Goal: Task Accomplishment & Management: Complete application form

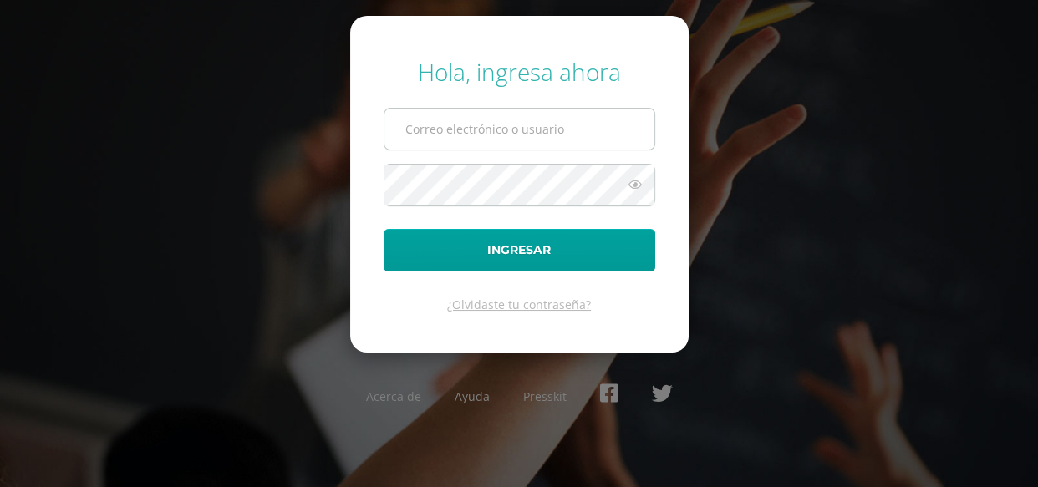
click at [569, 135] on input "text" at bounding box center [519, 129] width 270 height 41
type input "[PERSON_NAME][EMAIL_ADDRESS][DOMAIN_NAME]"
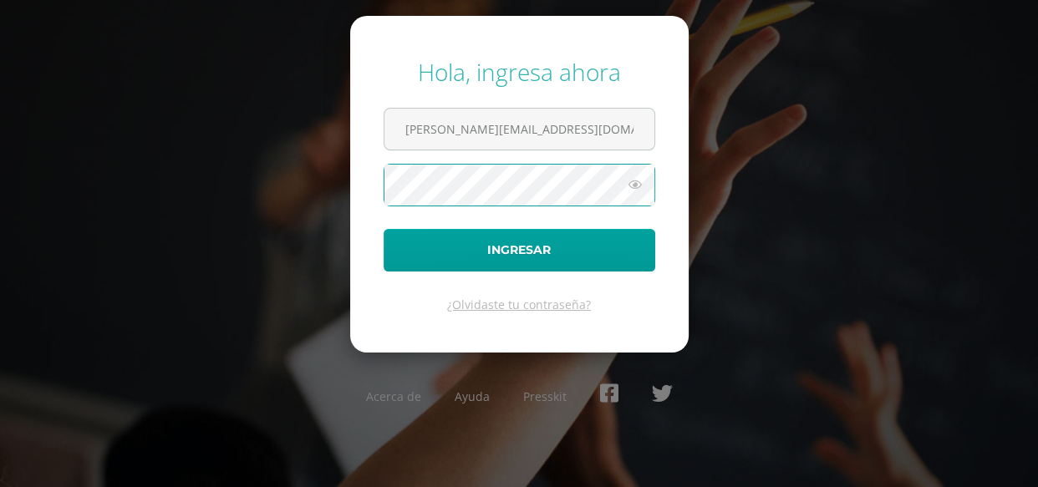
click at [384, 229] on button "Ingresar" at bounding box center [520, 250] width 272 height 43
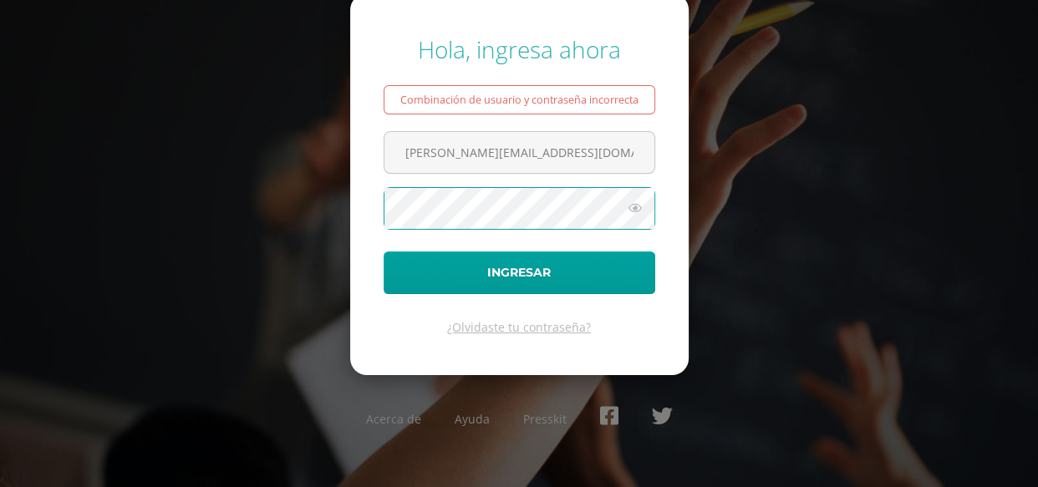
click at [384, 252] on button "Ingresar" at bounding box center [520, 273] width 272 height 43
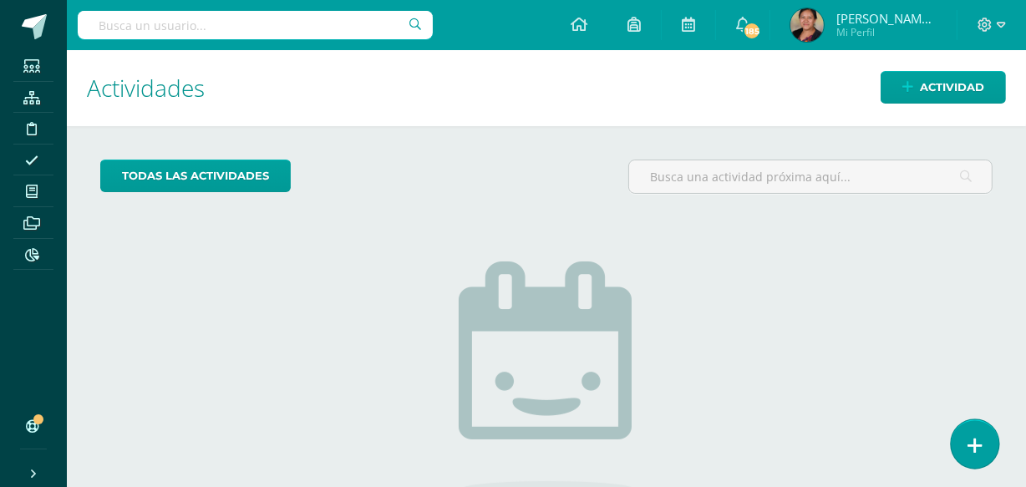
click at [975, 440] on icon at bounding box center [975, 445] width 15 height 19
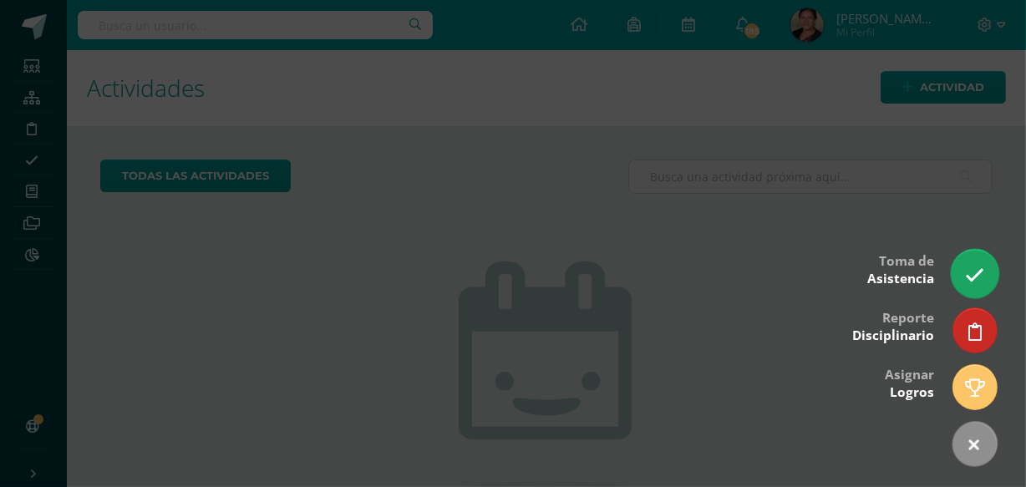
click at [964, 282] on link at bounding box center [975, 273] width 48 height 48
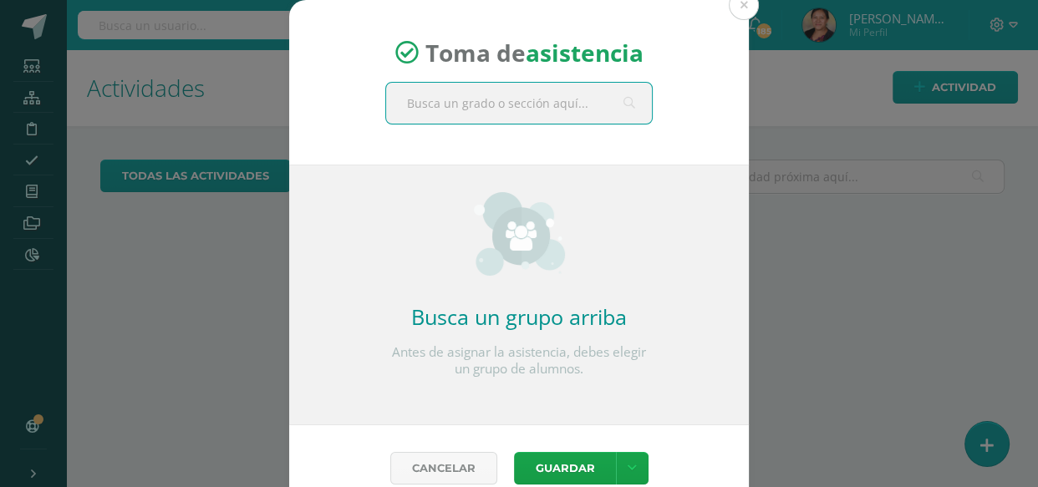
click at [497, 96] on input "text" at bounding box center [519, 103] width 266 height 41
type input "primero"
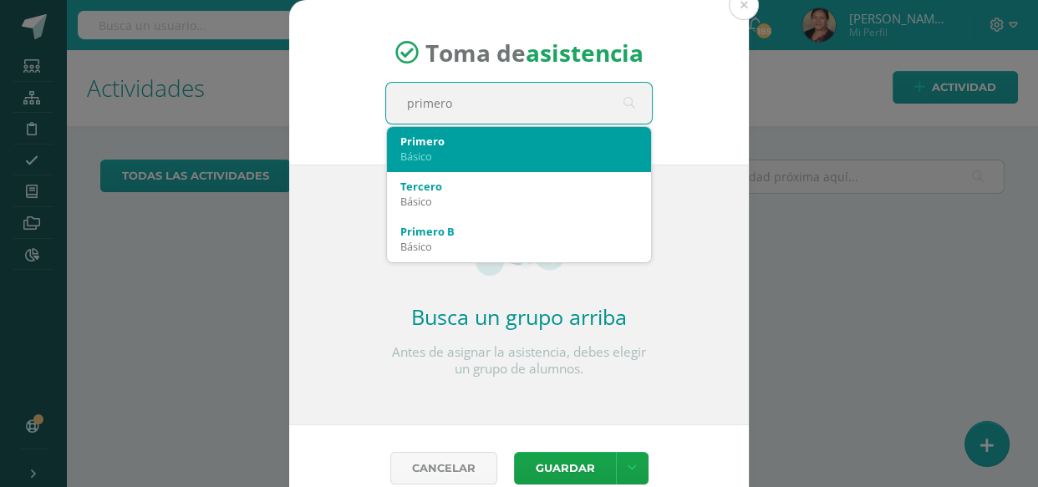
click at [455, 160] on div "Básico" at bounding box center [518, 156] width 237 height 15
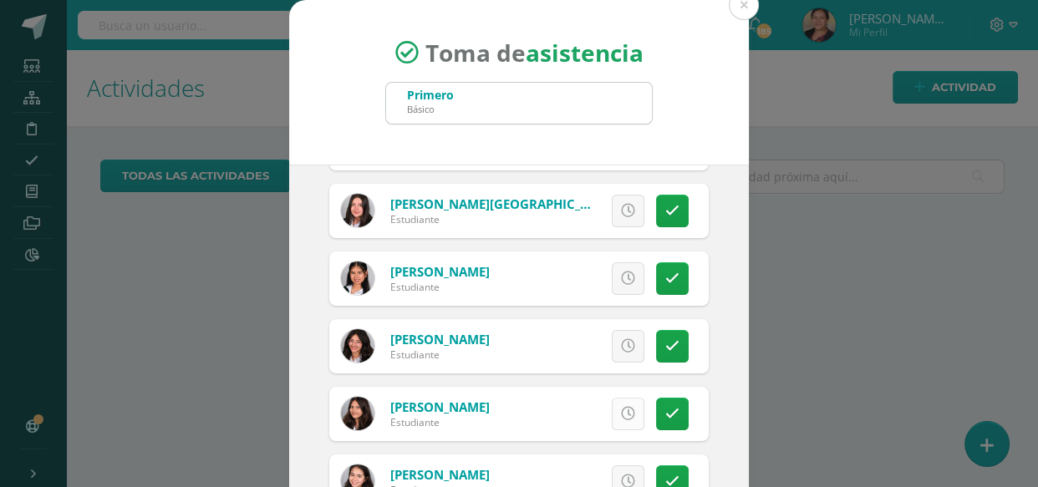
scroll to position [227, 0]
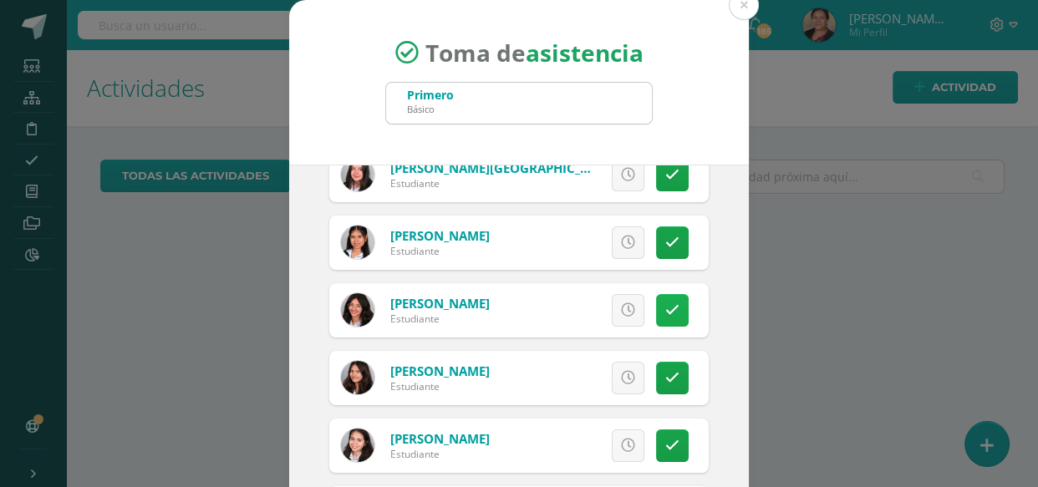
click at [665, 308] on icon at bounding box center [672, 310] width 14 height 14
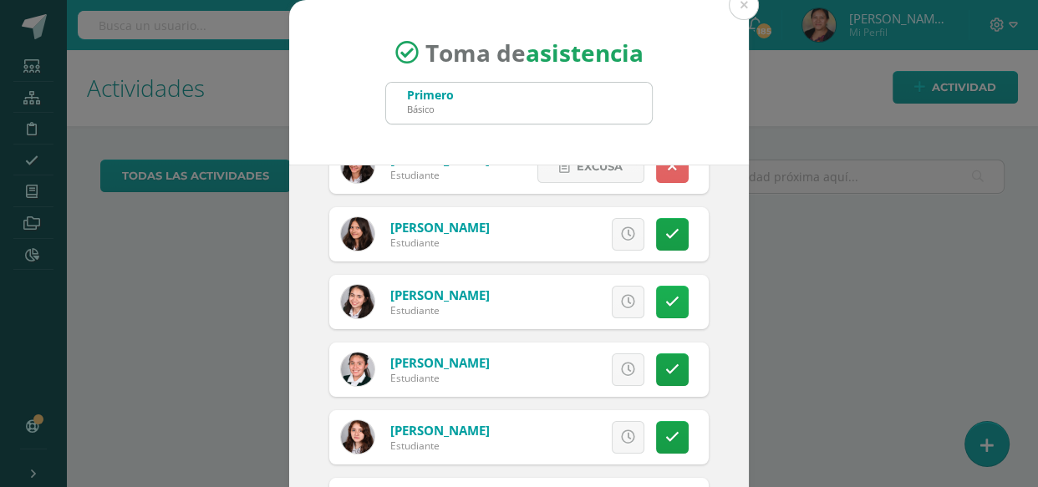
scroll to position [379, 0]
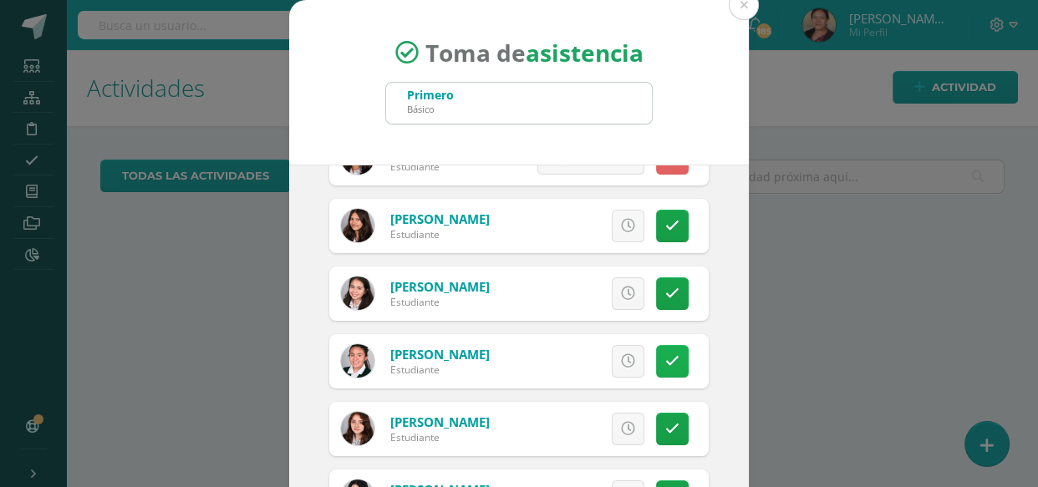
click at [665, 359] on icon at bounding box center [672, 361] width 14 height 14
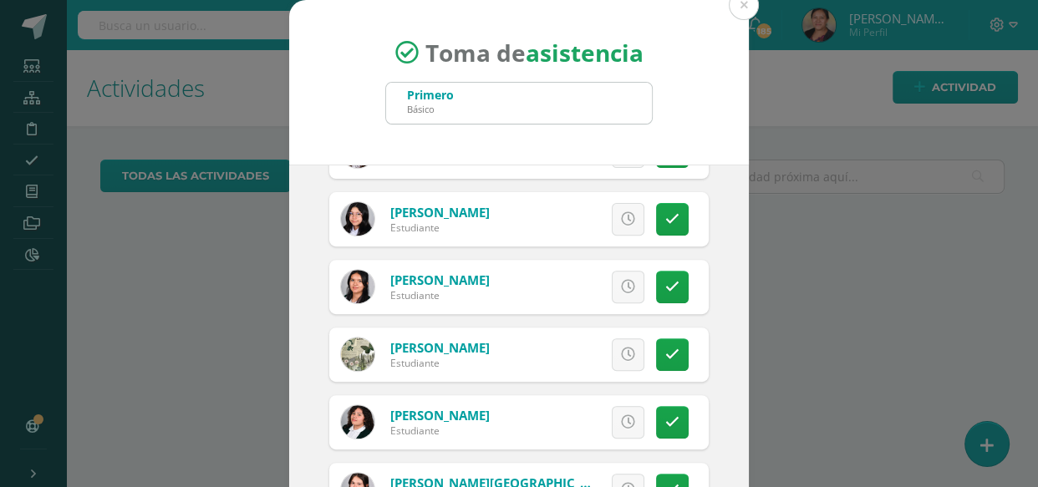
scroll to position [684, 0]
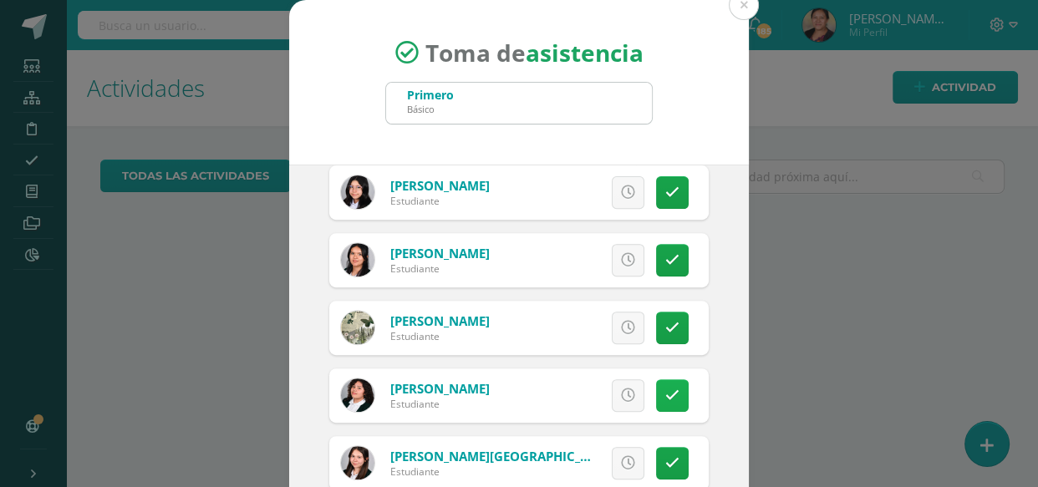
click at [665, 398] on icon at bounding box center [672, 396] width 14 height 14
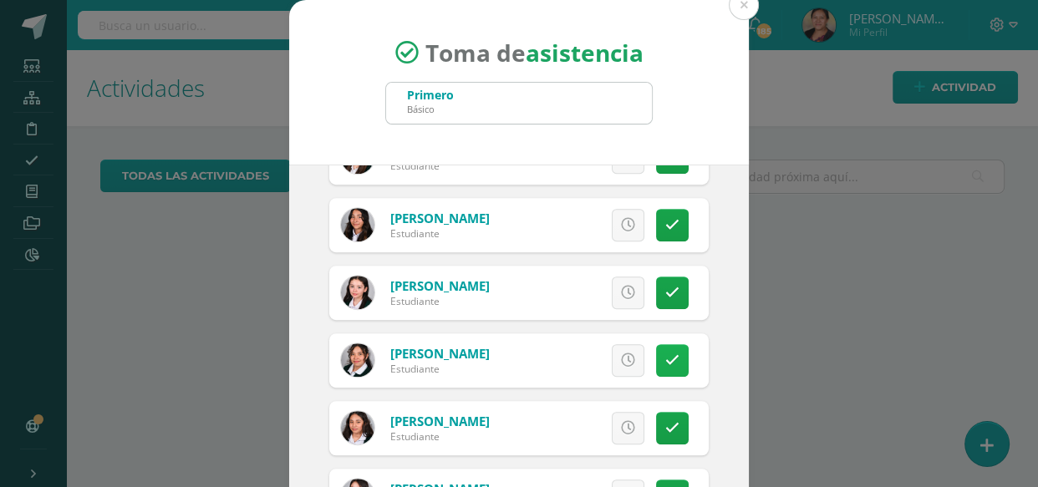
scroll to position [1063, 0]
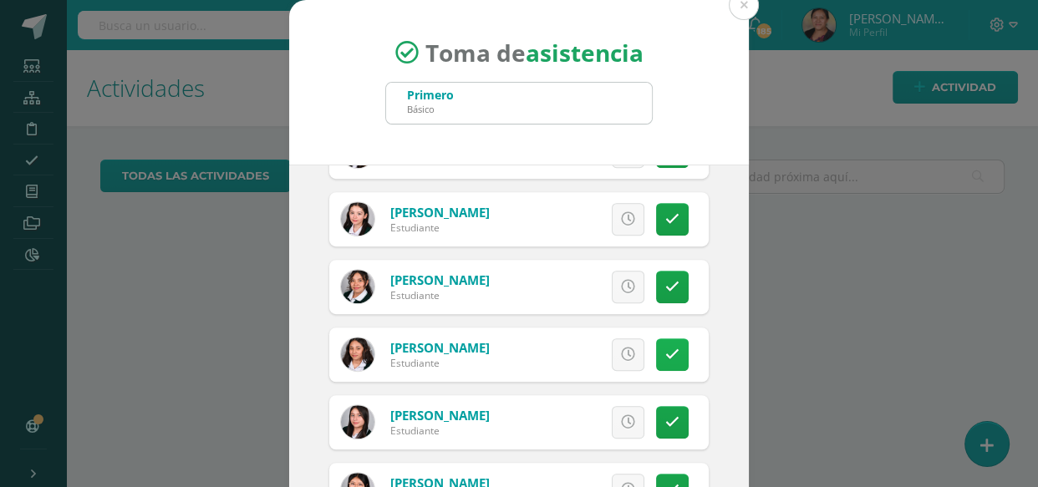
click at [659, 364] on link at bounding box center [672, 354] width 33 height 33
click at [665, 425] on icon at bounding box center [672, 422] width 14 height 14
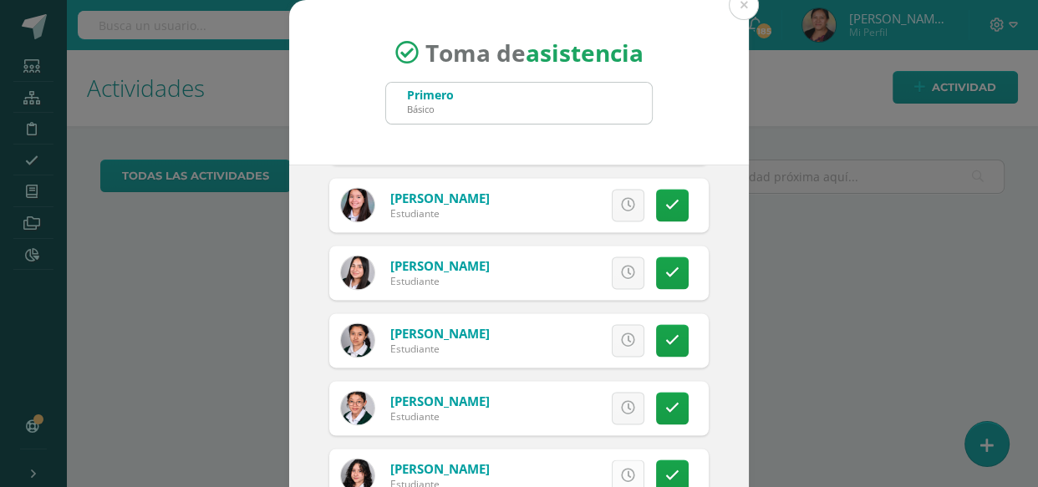
scroll to position [2507, 0]
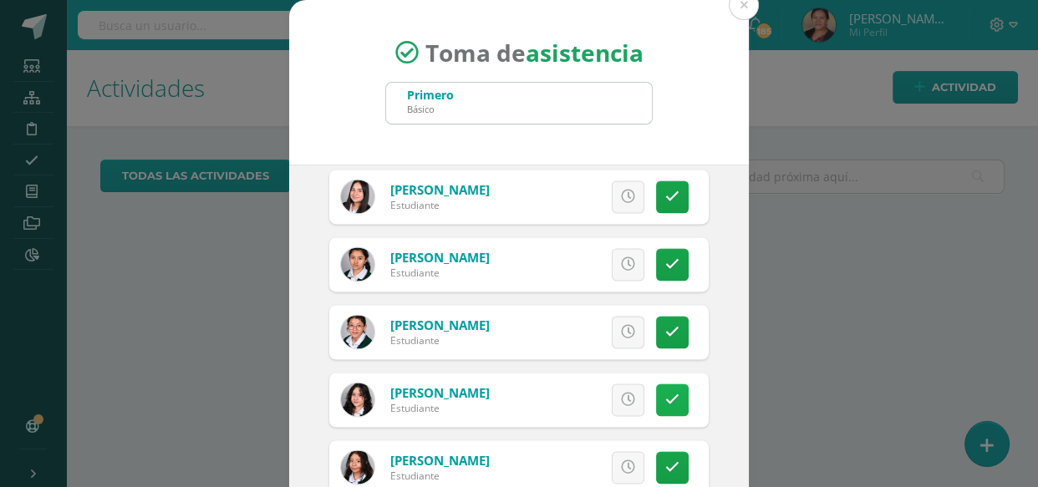
click at [666, 391] on link at bounding box center [672, 400] width 33 height 33
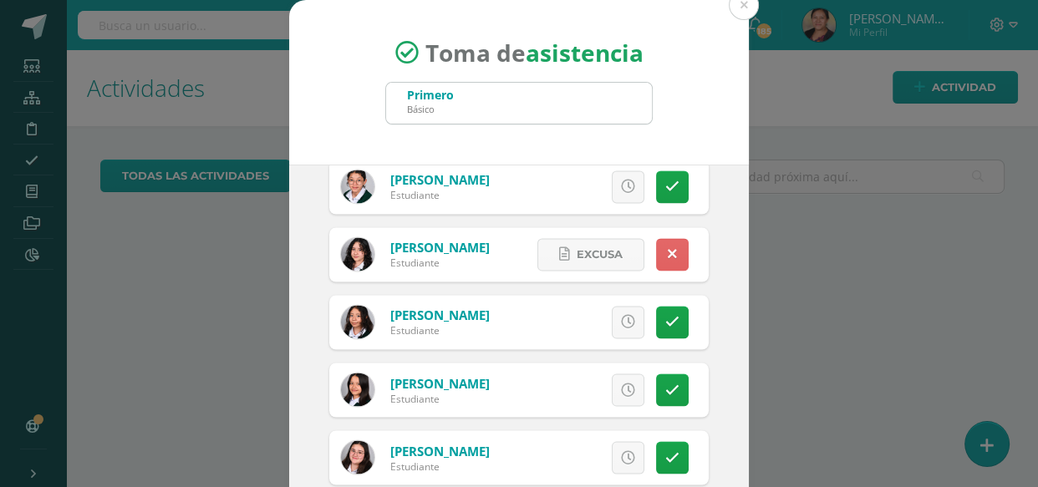
scroll to position [2659, 0]
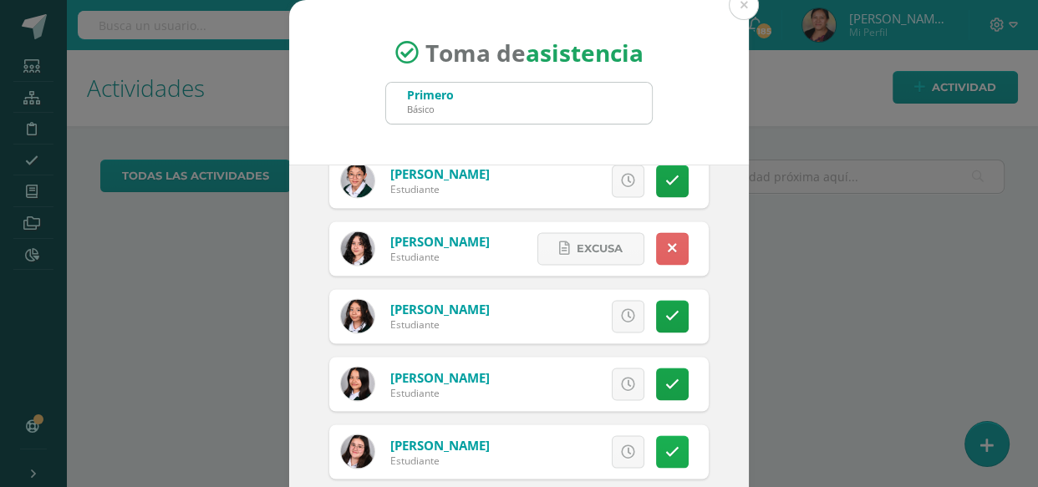
click at [658, 464] on link at bounding box center [672, 451] width 33 height 33
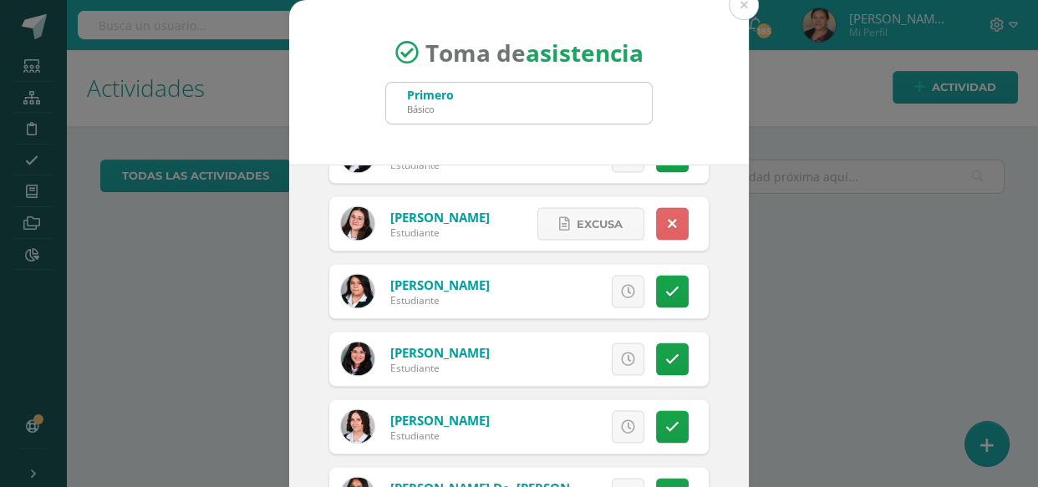
scroll to position [2963, 0]
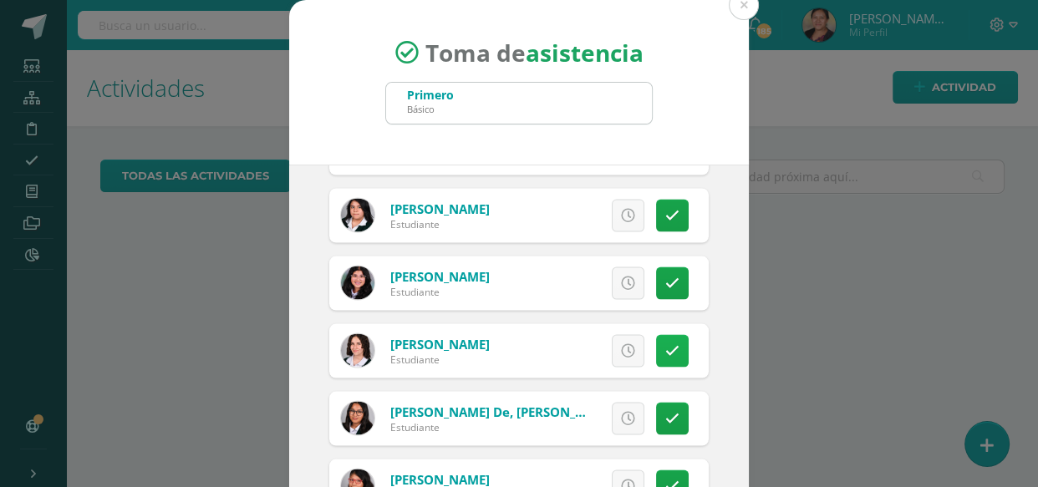
click at [656, 354] on link at bounding box center [672, 350] width 33 height 33
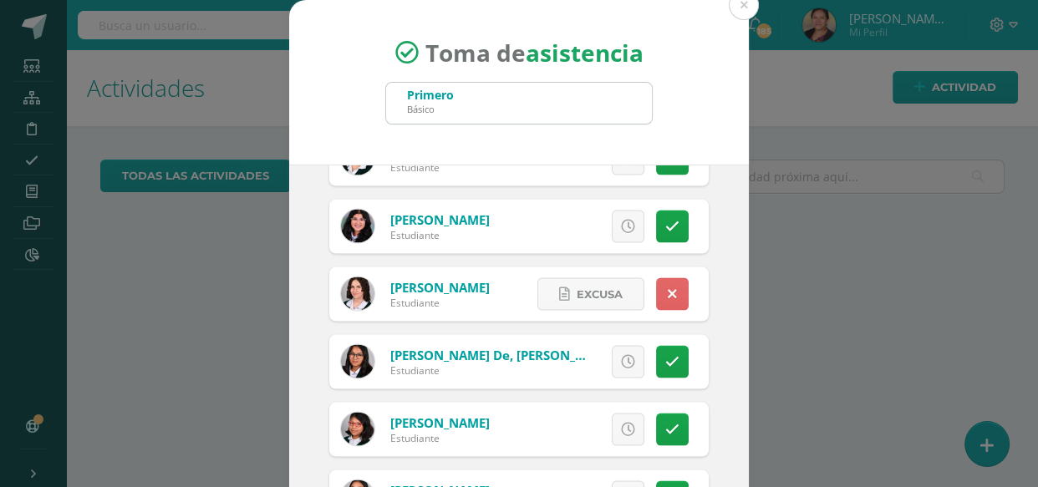
scroll to position [3115, 0]
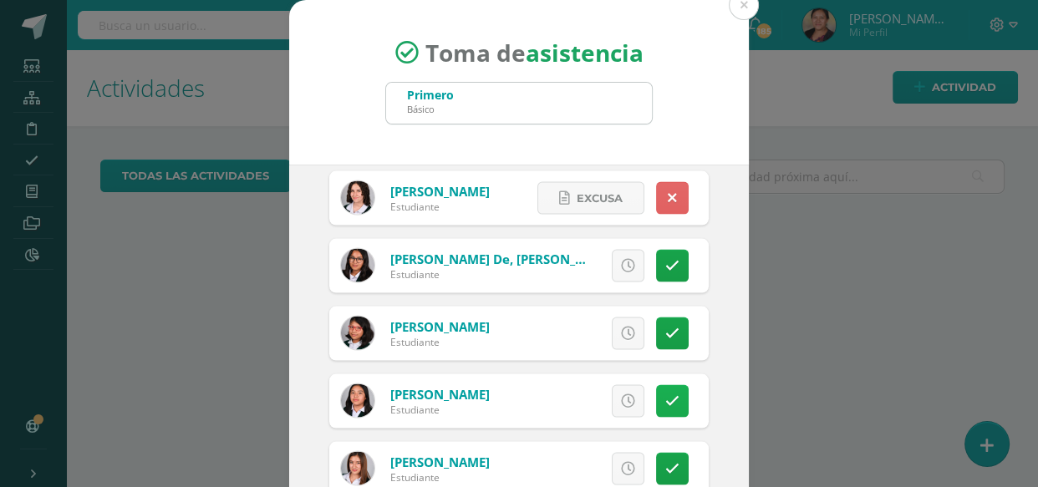
click at [664, 395] on link at bounding box center [672, 401] width 33 height 33
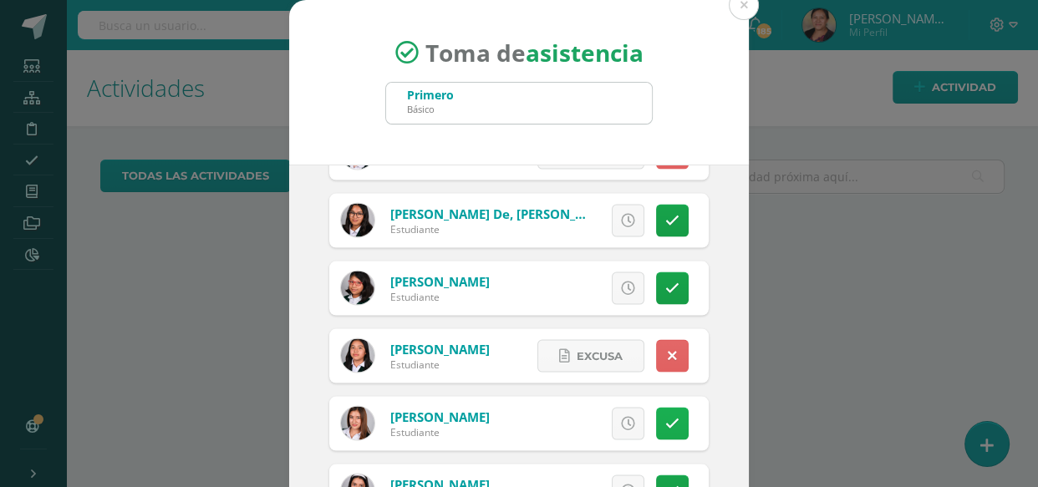
click at [664, 417] on link at bounding box center [672, 424] width 33 height 33
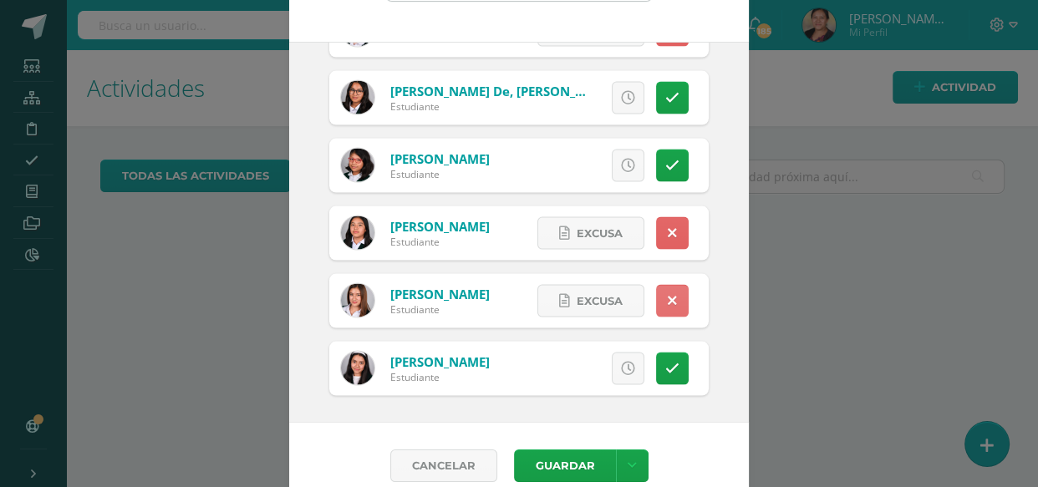
scroll to position [144, 0]
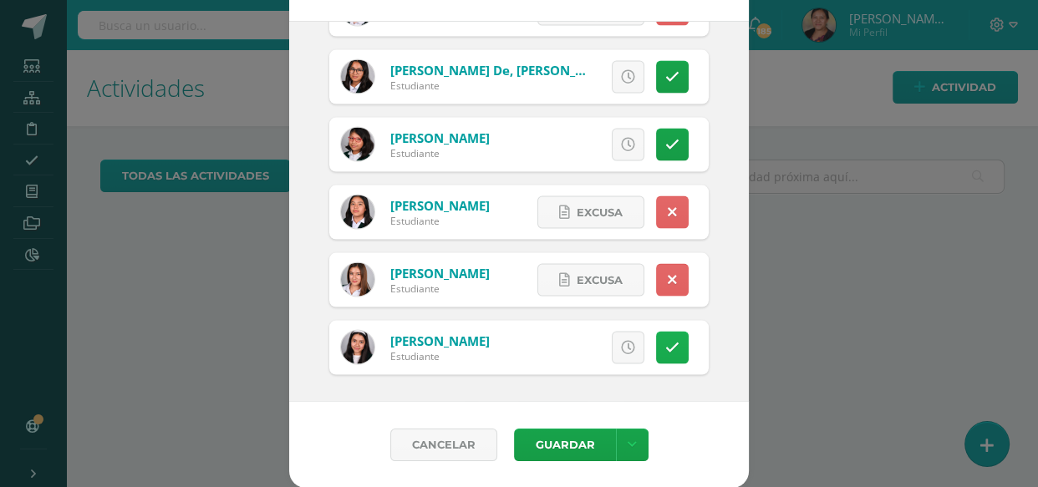
click at [656, 332] on link at bounding box center [672, 348] width 33 height 33
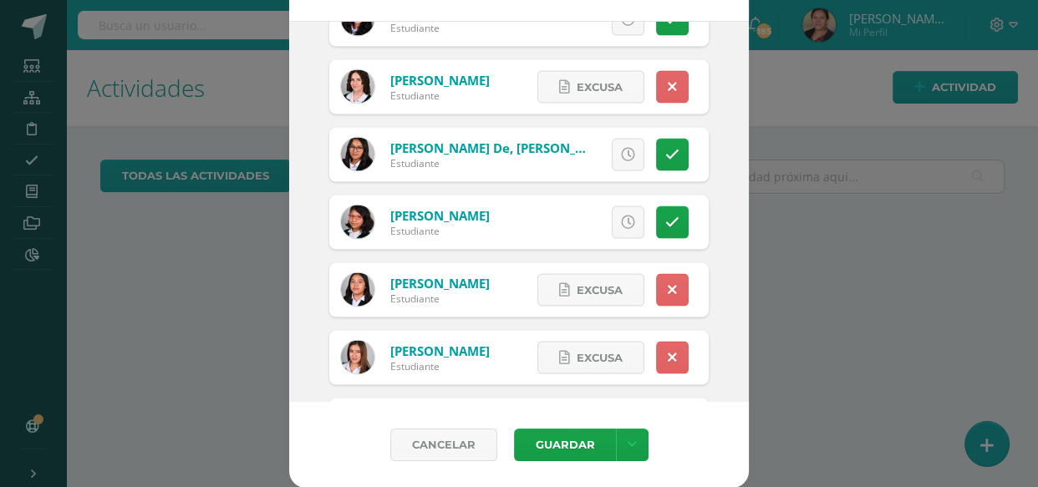
scroll to position [3009, 0]
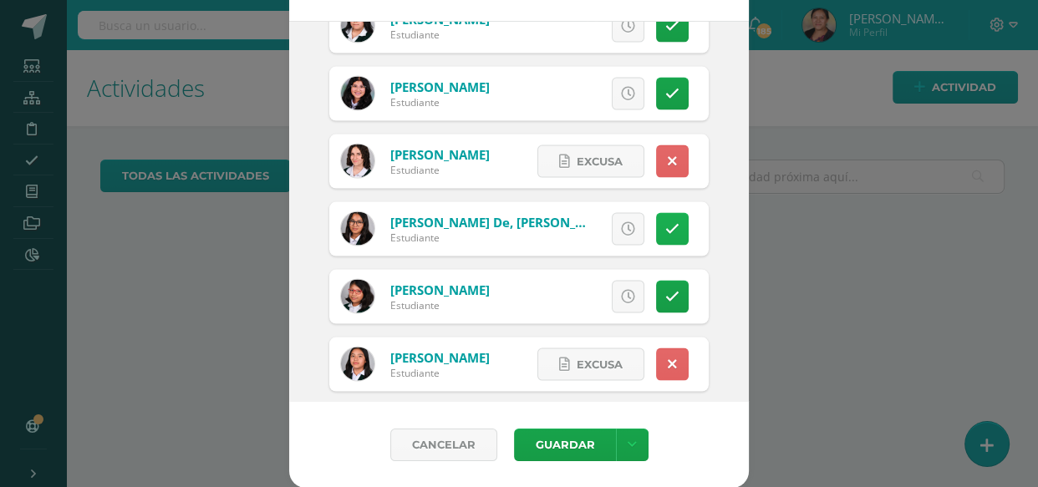
click at [664, 240] on link at bounding box center [672, 228] width 33 height 33
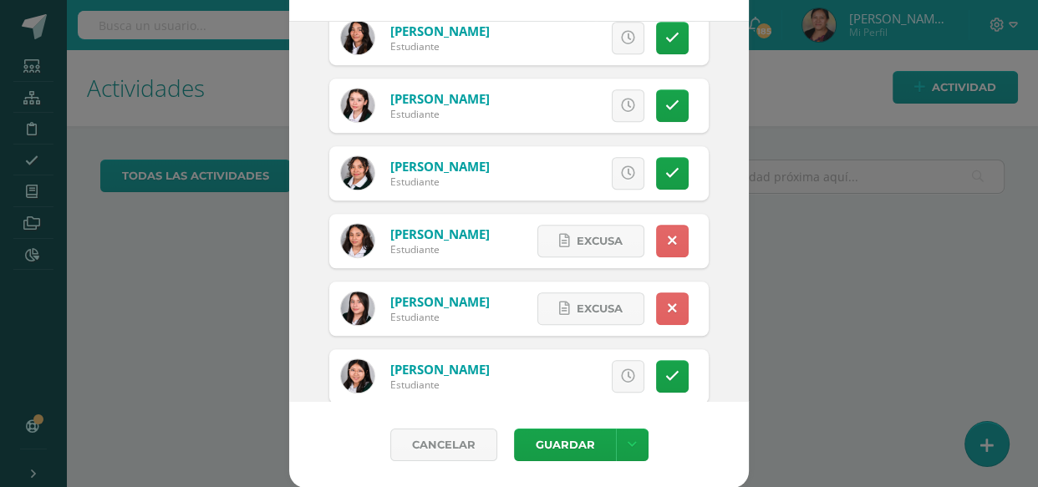
scroll to position [957, 0]
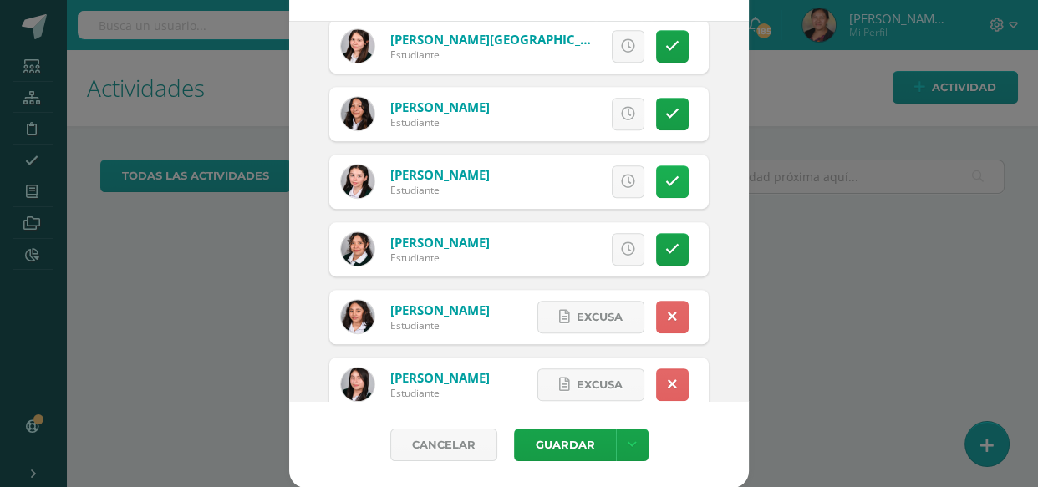
click at [656, 192] on link at bounding box center [672, 181] width 33 height 33
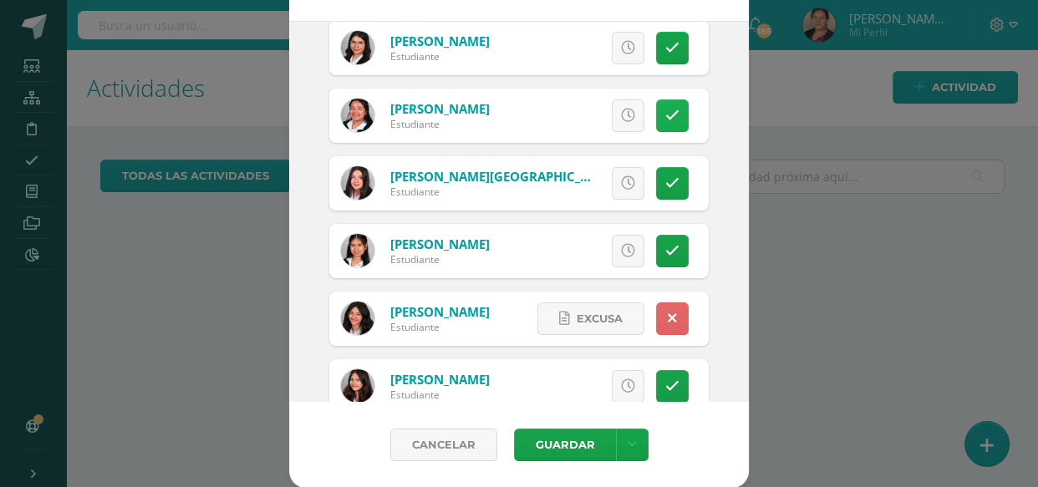
scroll to position [303, 0]
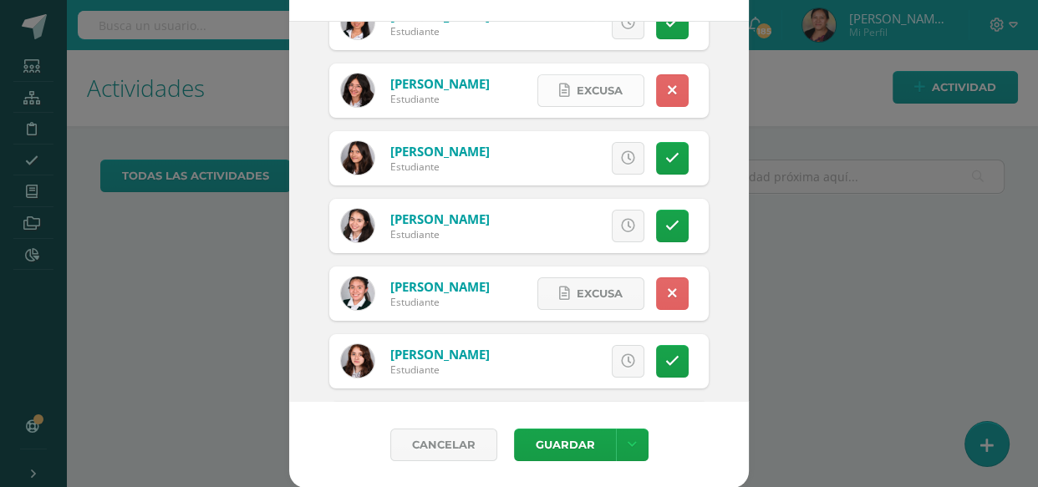
click at [547, 103] on link "Excusa" at bounding box center [590, 90] width 107 height 33
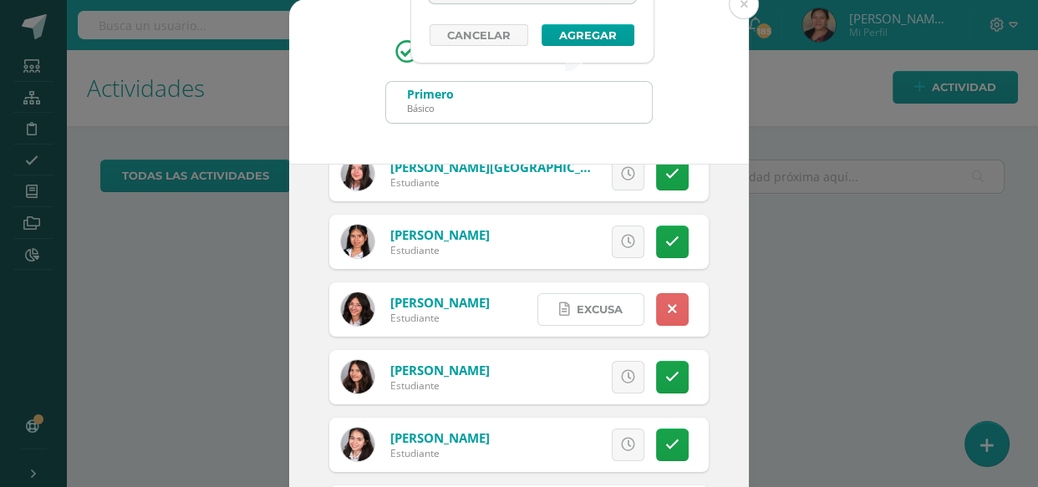
scroll to position [0, 0]
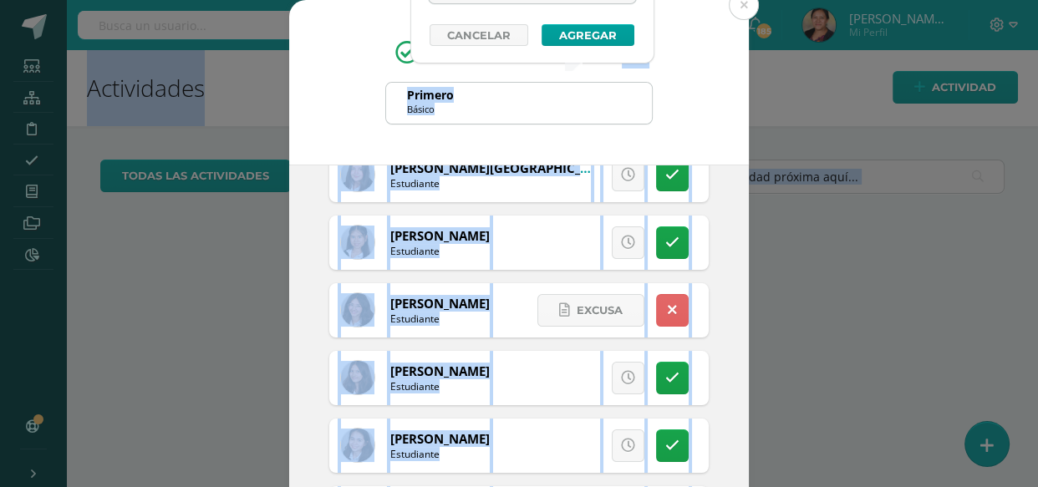
drag, startPoint x: 615, startPoint y: 13, endPoint x: 619, endPoint y: 64, distance: 51.2
click at [619, 64] on body "Toma de asistencia Primero Básico primero 2025-10-10 October, 2025 Mo Tu We Th …" at bounding box center [519, 243] width 1038 height 487
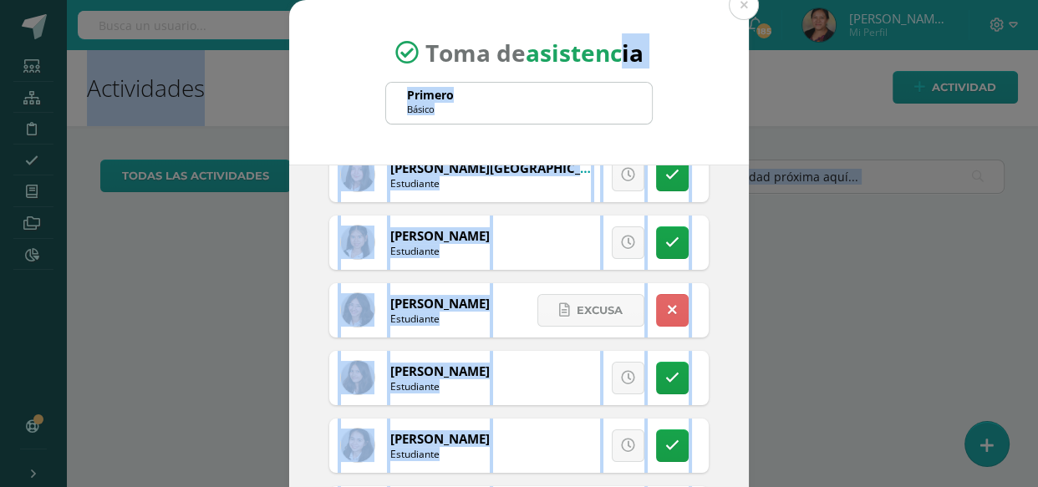
click at [712, 240] on div "2025-10-10 October, 2025 Mo Tu We Th Fr Sa Su 29 30 1 2 3 4 5 6 7 8 9 10 11 12 …" at bounding box center [519, 355] width 460 height 381
click at [669, 47] on h4 "Toma de asistencia" at bounding box center [519, 50] width 370 height 35
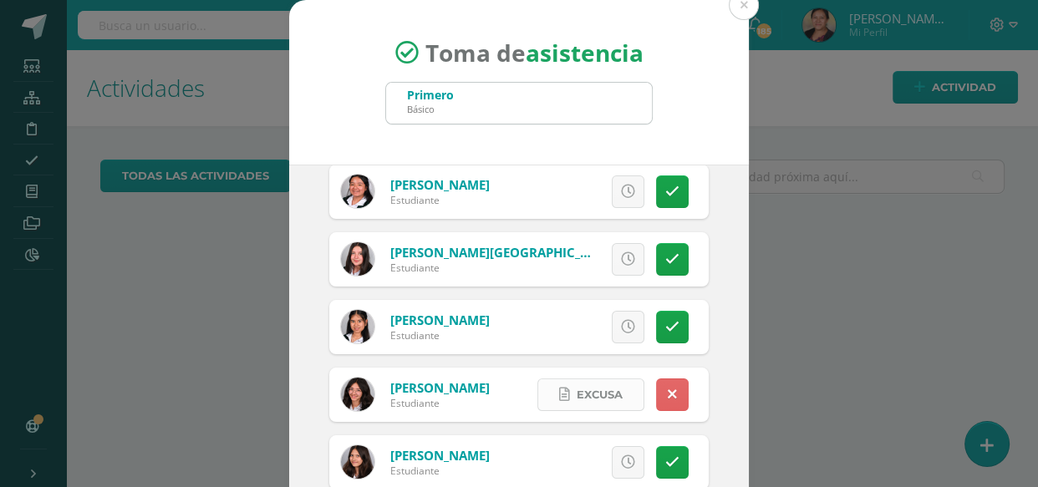
scroll to position [151, 0]
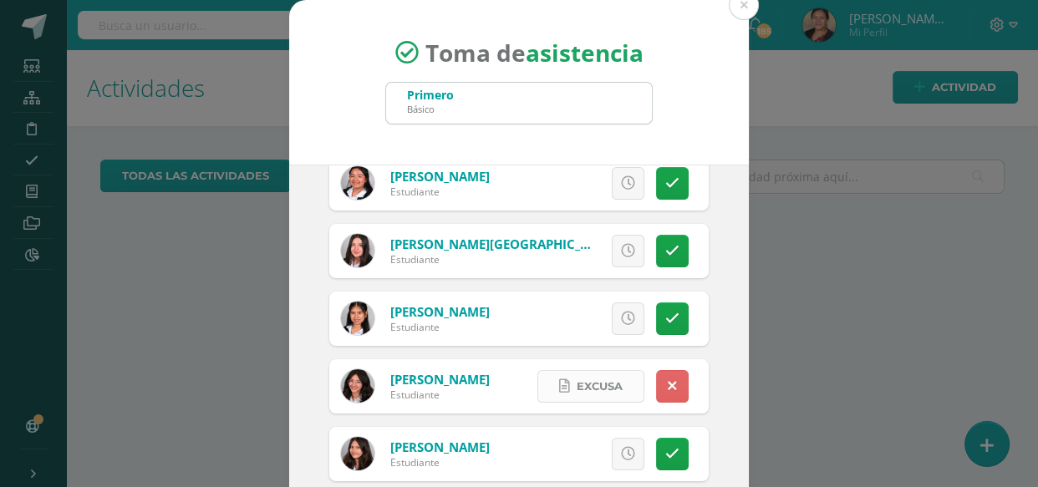
click at [606, 384] on link "Excusa" at bounding box center [590, 386] width 107 height 33
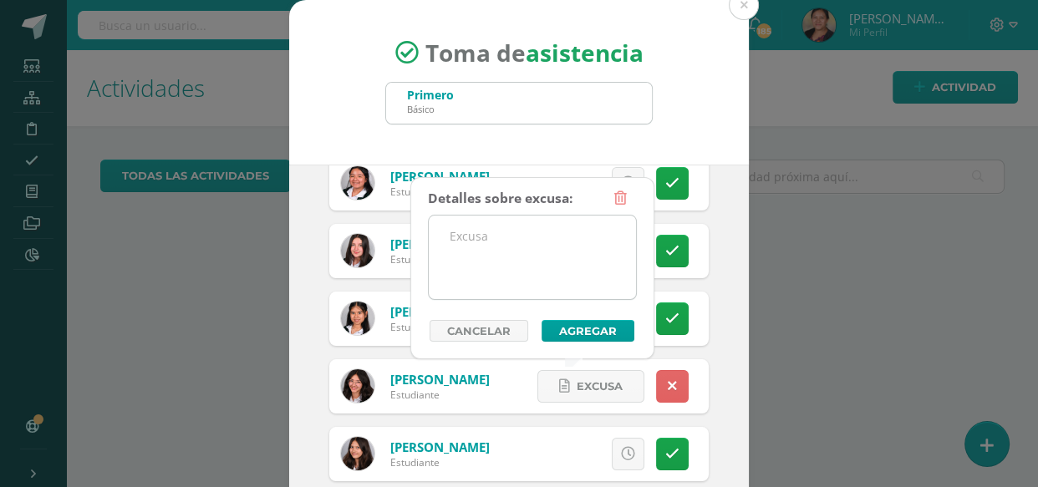
click at [548, 252] on textarea at bounding box center [532, 258] width 207 height 84
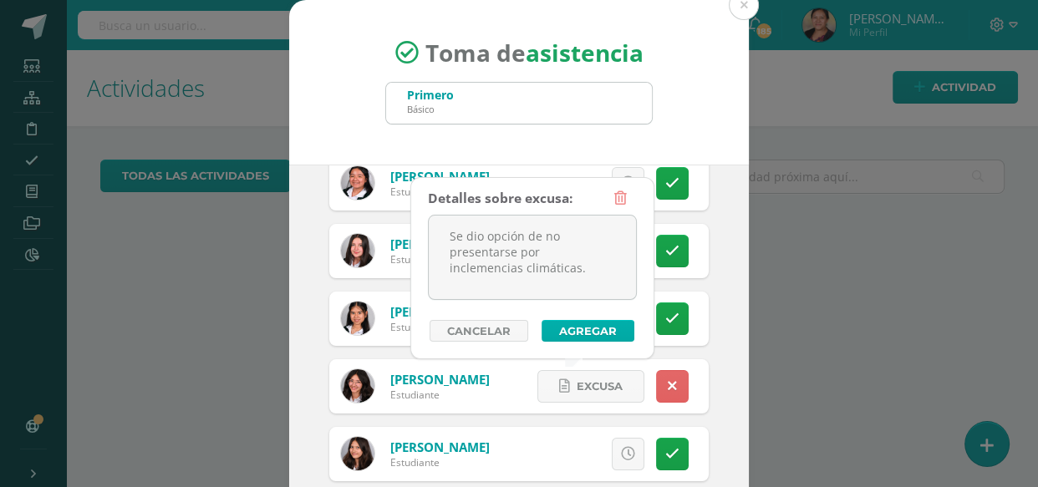
type textarea "Se dio opción de no presentarse por inclemencias climáticas."
click at [577, 330] on button "Agregar" at bounding box center [588, 331] width 93 height 22
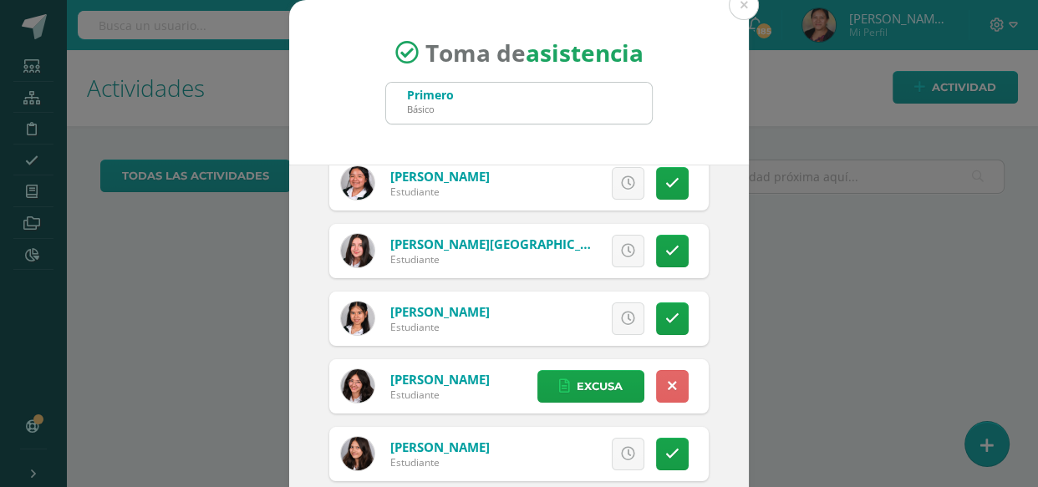
scroll to position [379, 0]
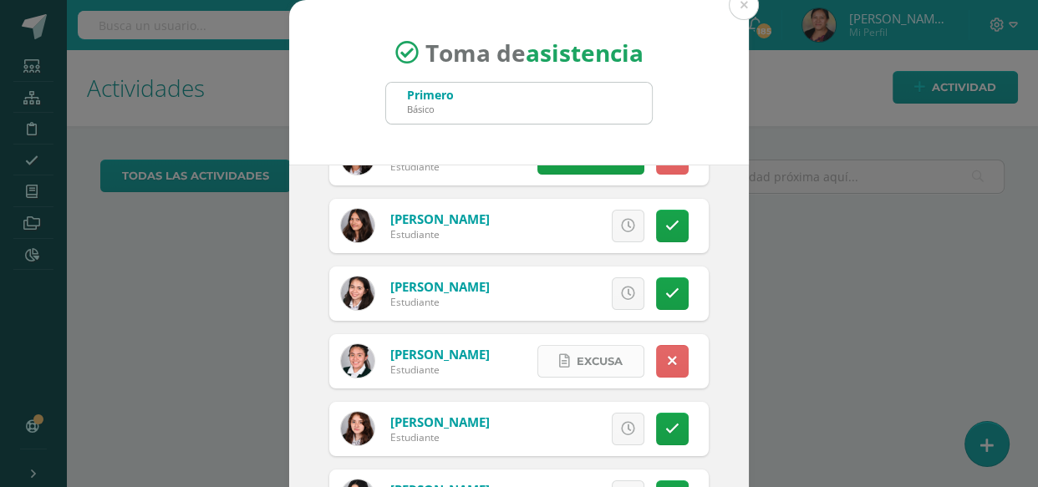
click at [591, 359] on span "Excusa" at bounding box center [600, 361] width 46 height 31
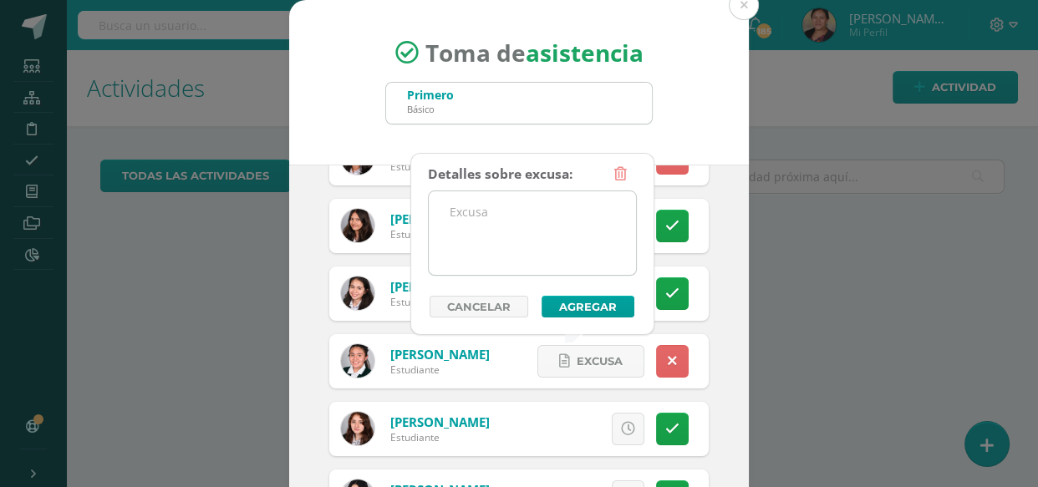
click at [516, 220] on textarea at bounding box center [532, 233] width 207 height 84
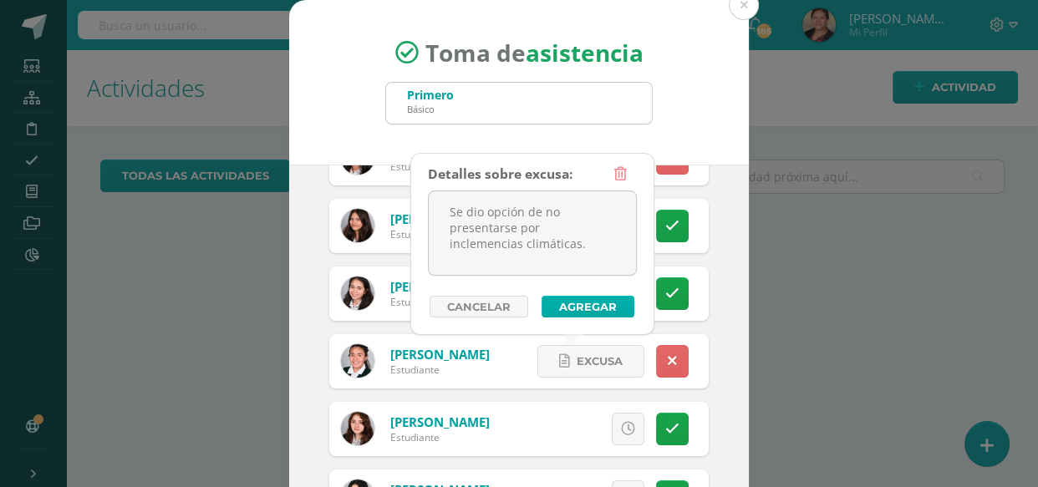
type textarea "Se dio opción de no presentarse por inclemencias climáticas."
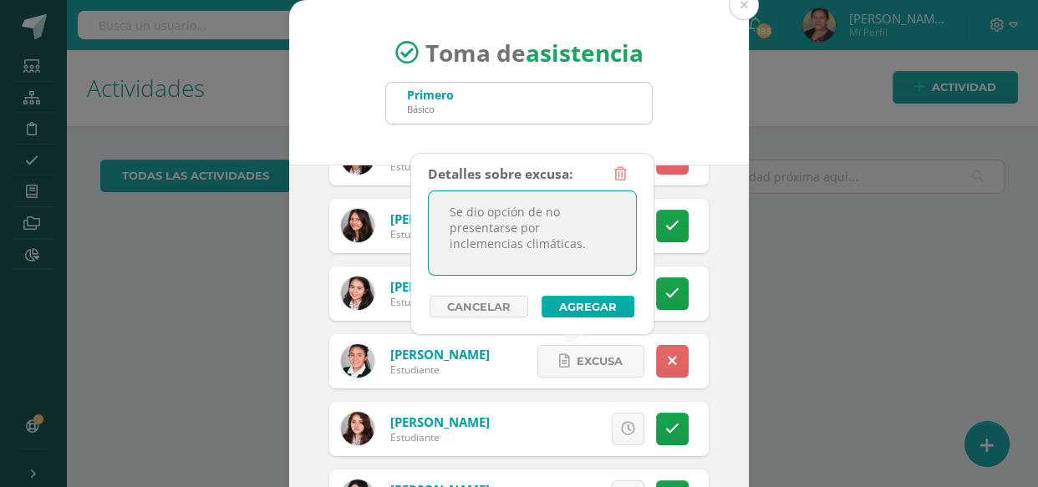
click at [564, 304] on button "Agregar" at bounding box center [588, 307] width 93 height 22
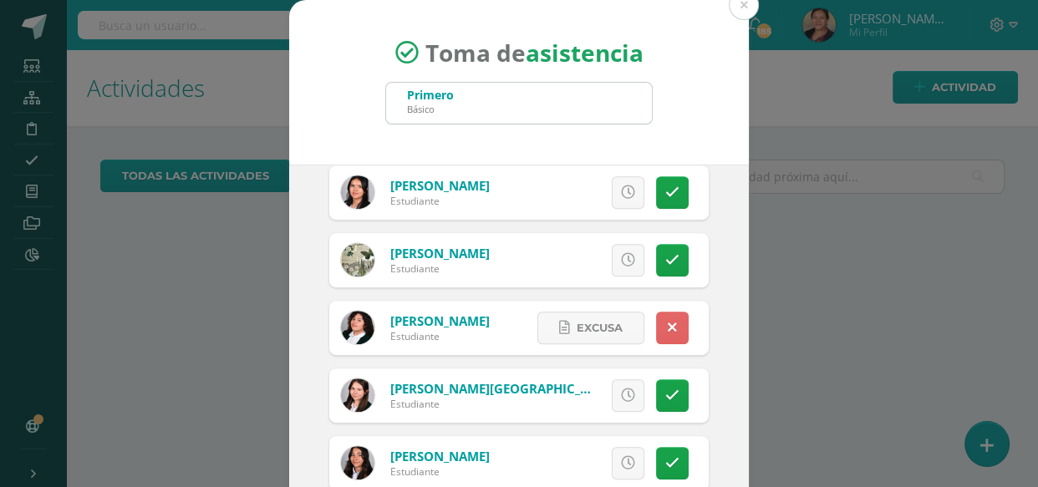
scroll to position [760, 0]
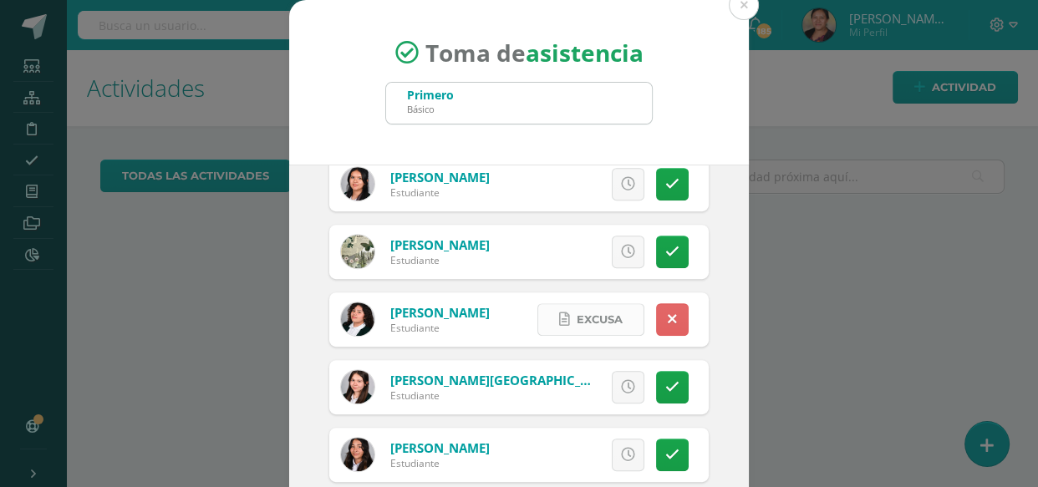
click at [583, 328] on span "Excusa" at bounding box center [600, 319] width 46 height 31
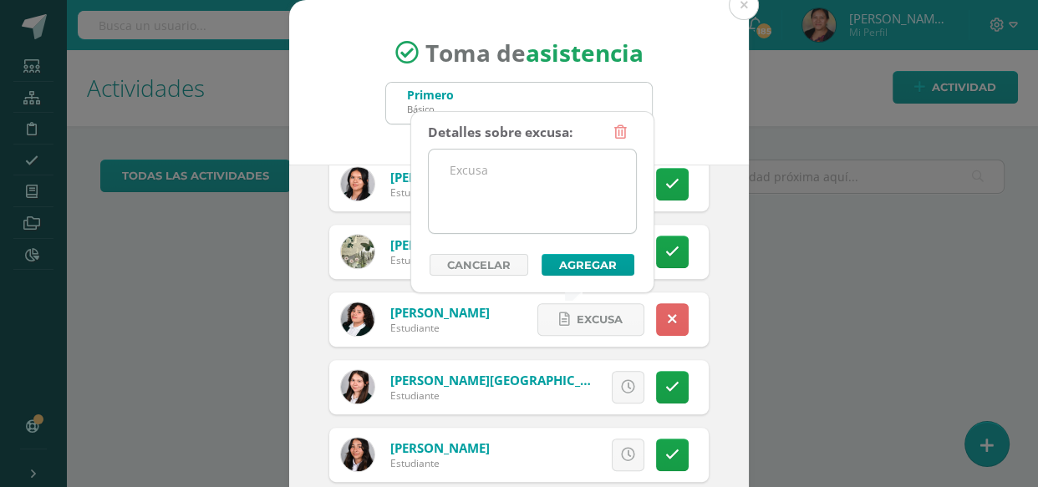
click at [533, 196] on textarea at bounding box center [532, 192] width 207 height 84
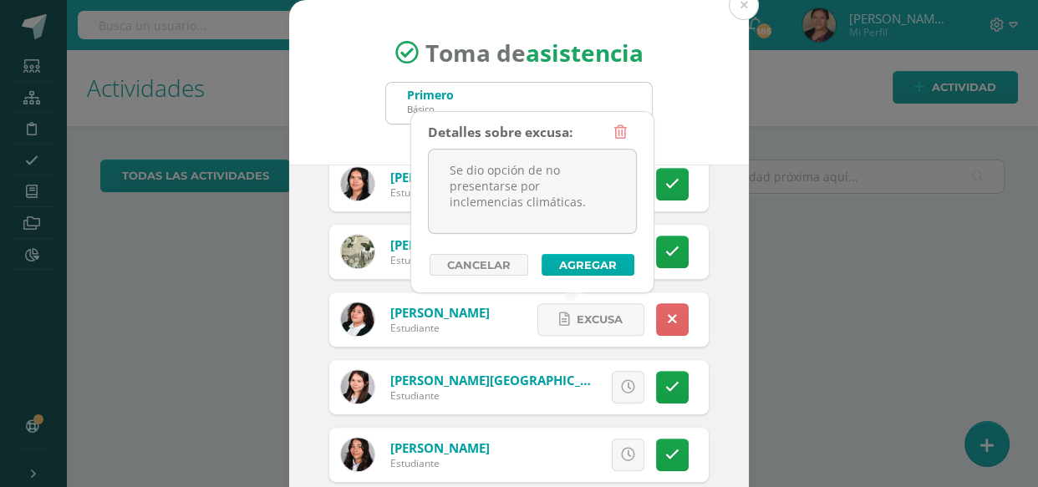
type textarea "Se dio opción de no presentarse por inclemencias climáticas."
click at [573, 266] on button "Agregar" at bounding box center [588, 265] width 93 height 22
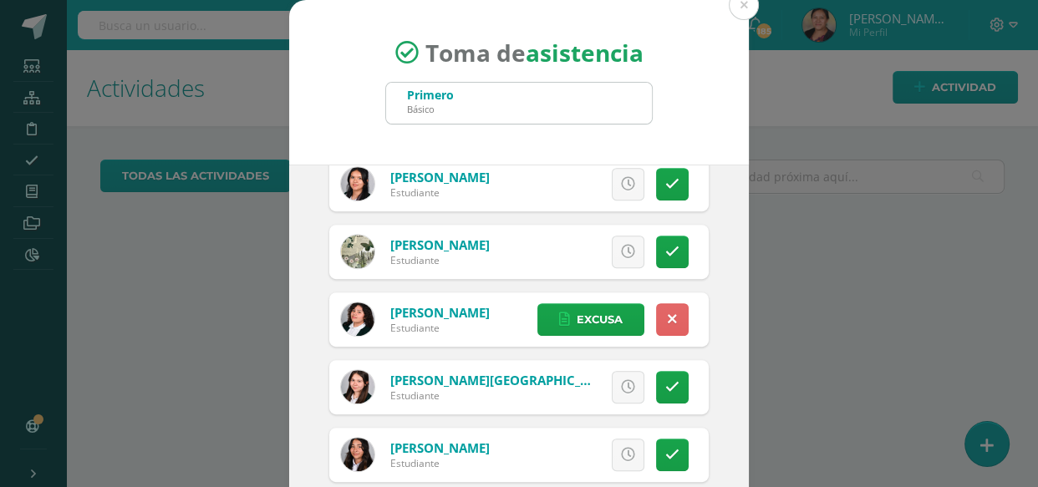
scroll to position [987, 0]
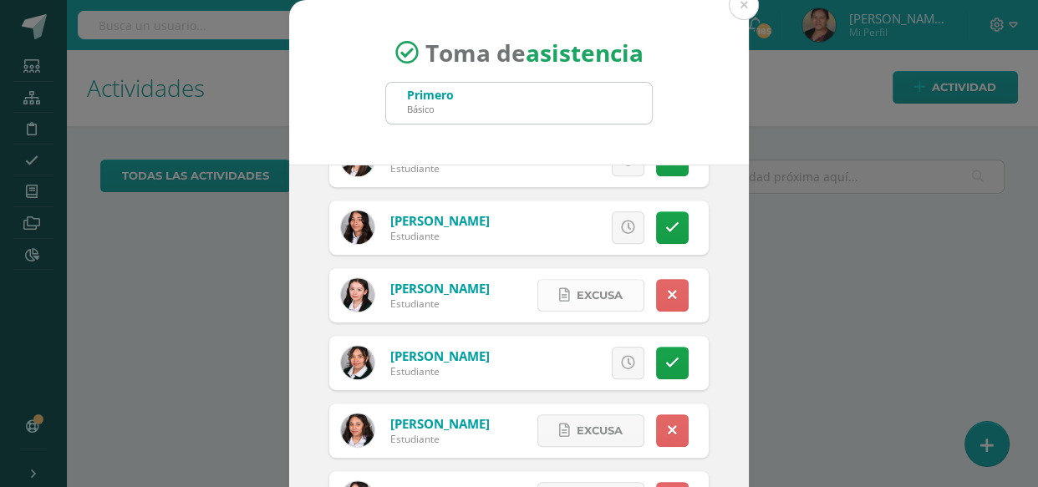
click at [585, 283] on span "Excusa" at bounding box center [600, 295] width 46 height 31
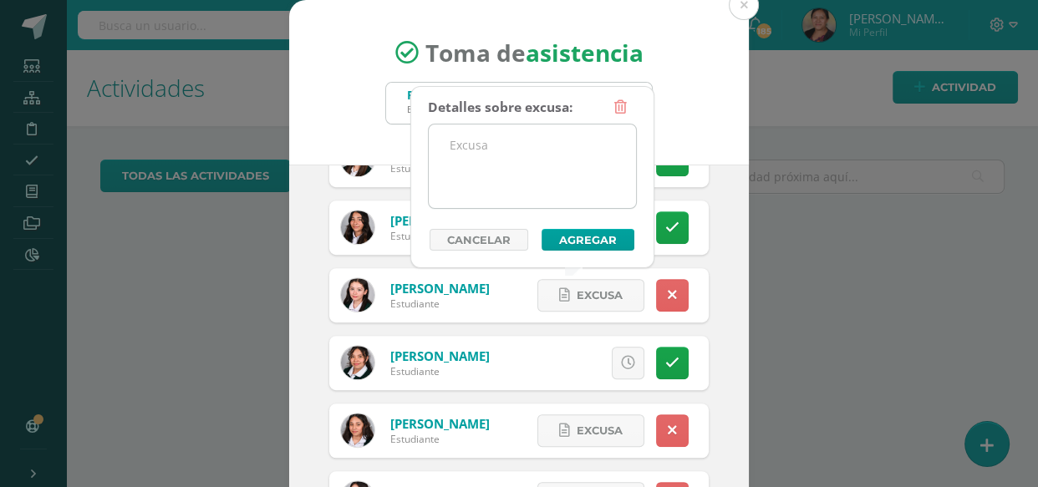
click at [557, 160] on textarea at bounding box center [532, 167] width 207 height 84
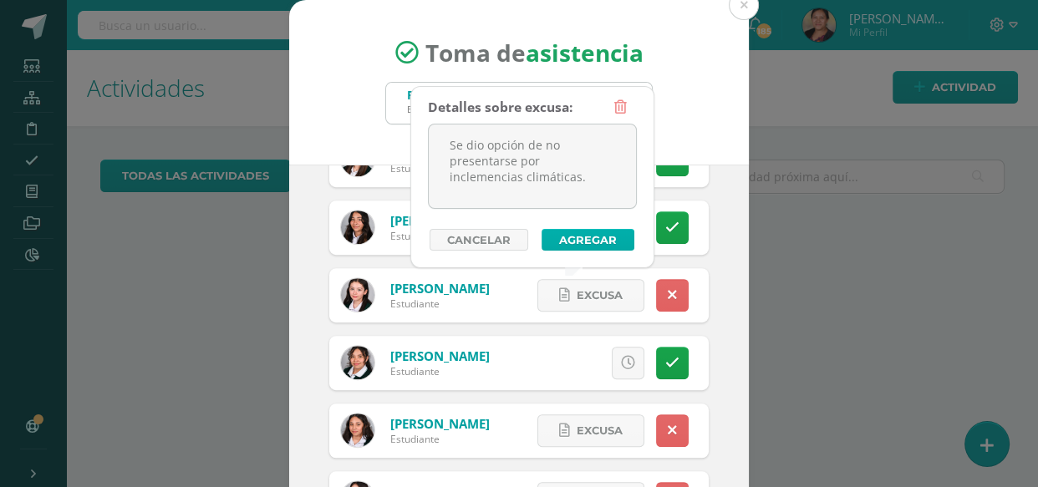
type textarea "Se dio opción de no presentarse por inclemencias climáticas."
click at [588, 237] on button "Agregar" at bounding box center [588, 240] width 93 height 22
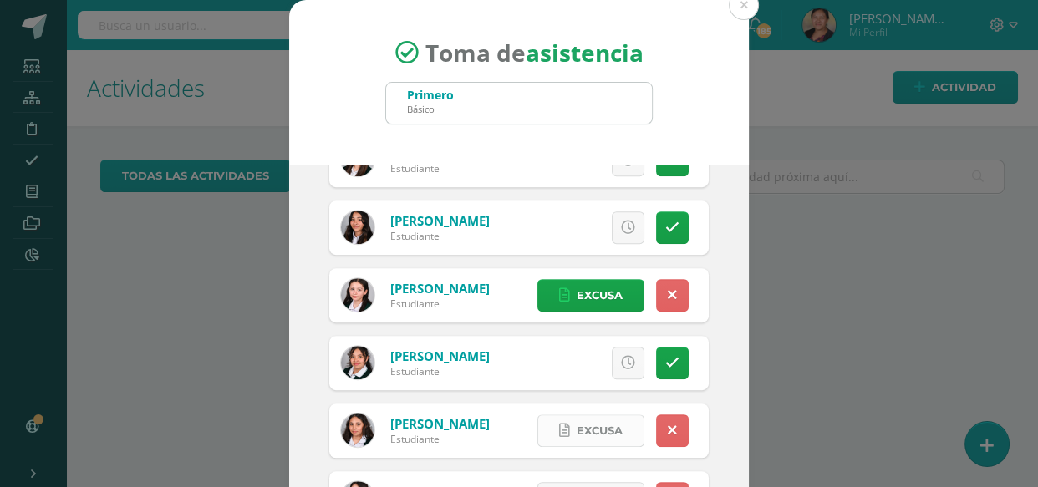
click at [592, 436] on span "Excusa" at bounding box center [600, 430] width 46 height 31
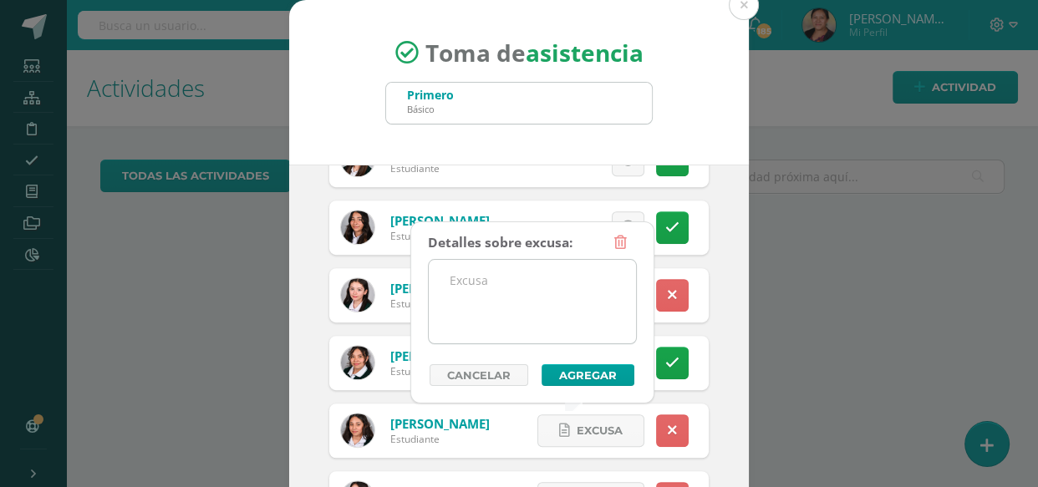
click at [551, 293] on textarea at bounding box center [532, 302] width 207 height 84
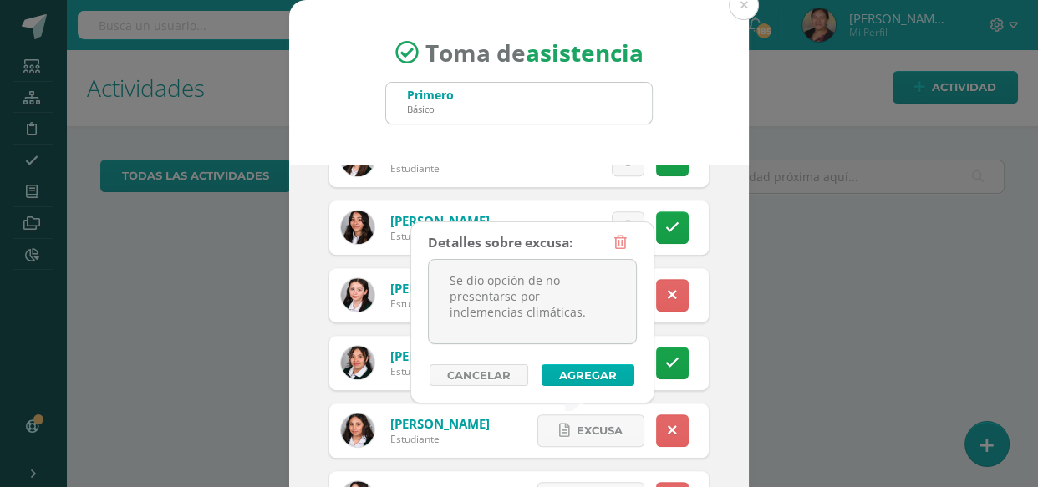
type textarea "Se dio opción de no presentarse por inclemencias climáticas."
click at [586, 367] on button "Agregar" at bounding box center [588, 375] width 93 height 22
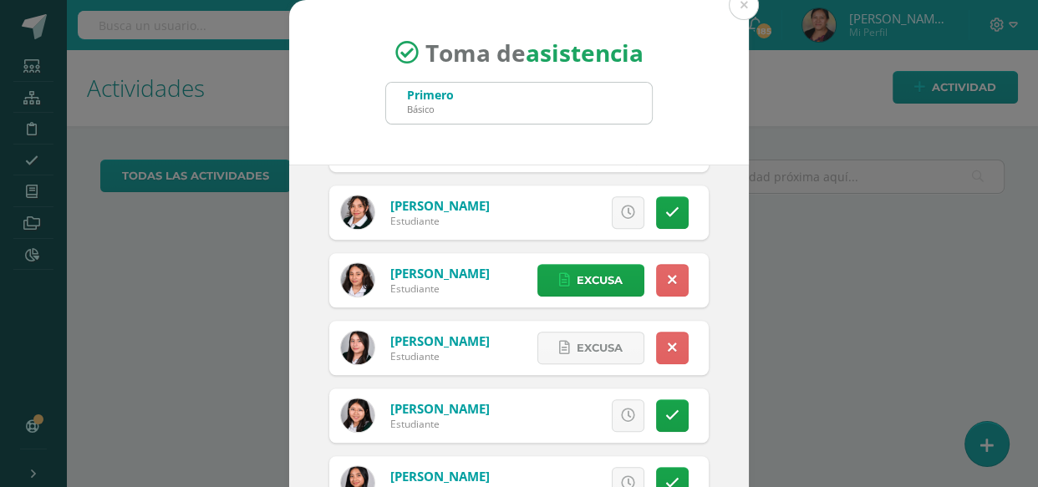
scroll to position [1139, 0]
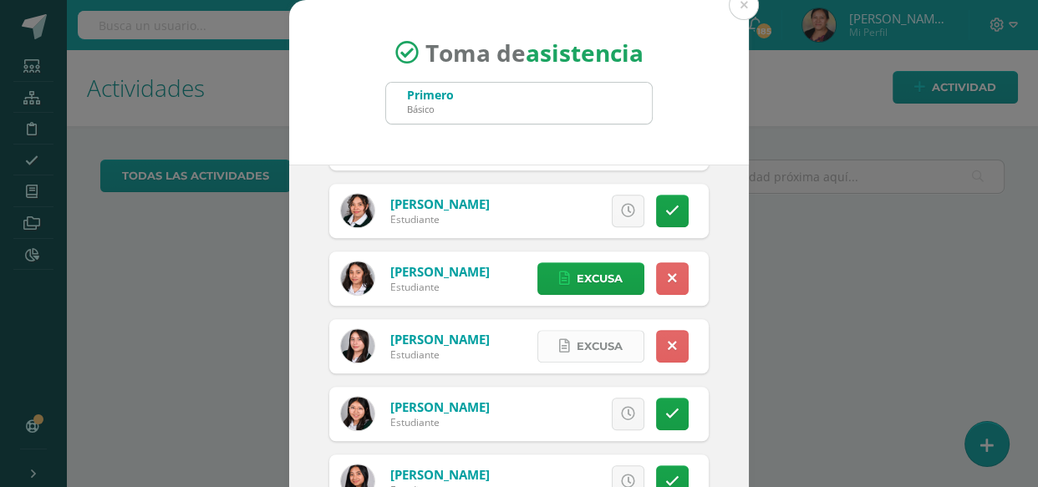
click at [580, 345] on span "Excusa" at bounding box center [600, 346] width 46 height 31
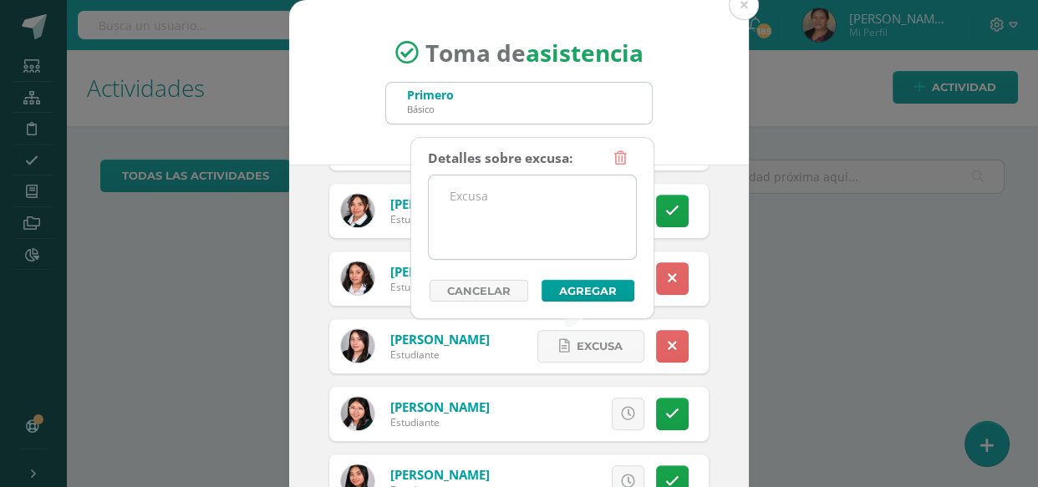
click at [544, 215] on textarea at bounding box center [532, 218] width 207 height 84
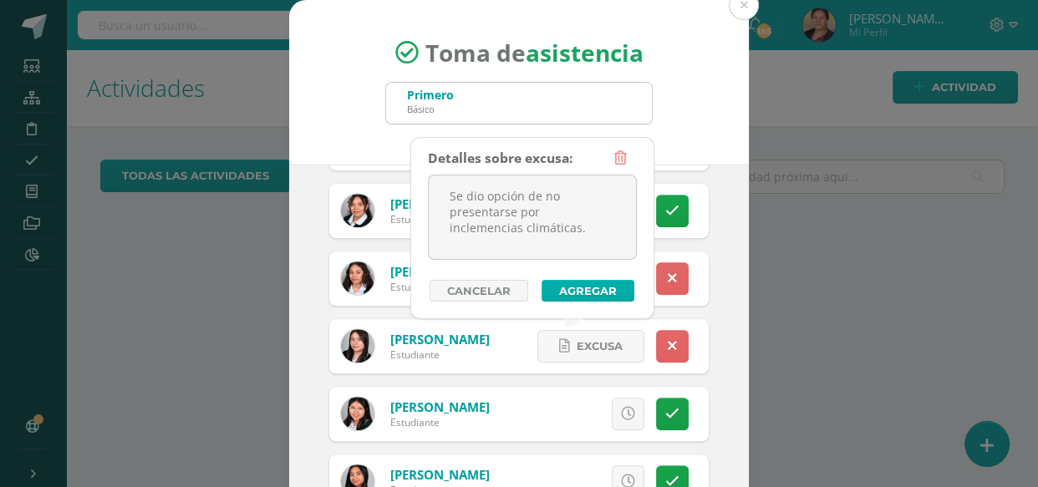
type textarea "Se dio opción de no presentarse por inclemencias climáticas."
click at [568, 282] on button "Agregar" at bounding box center [588, 291] width 93 height 22
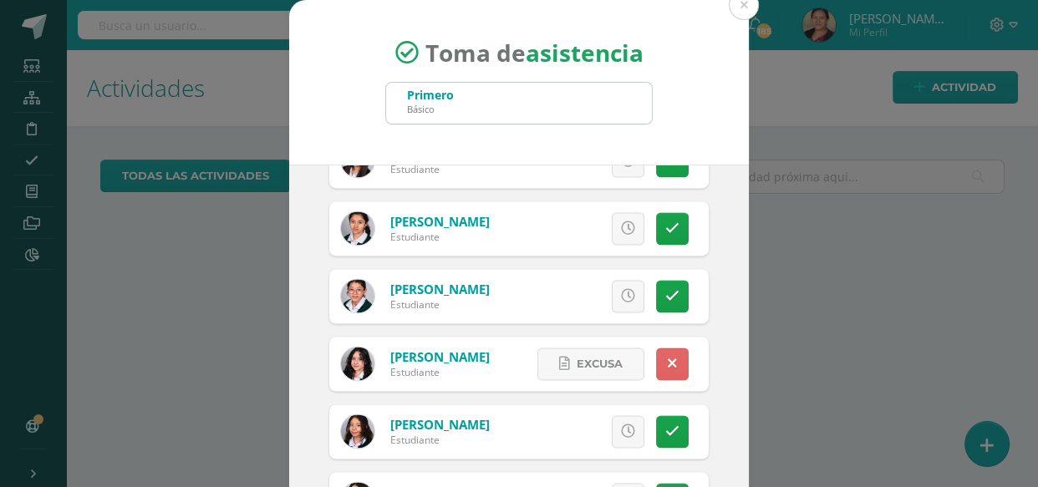
scroll to position [2583, 0]
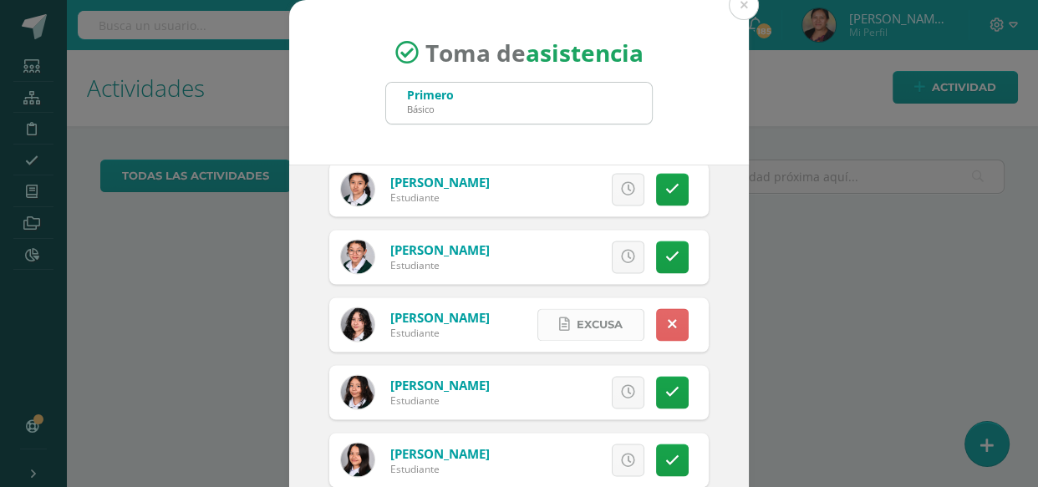
click at [594, 318] on span "Excusa" at bounding box center [600, 324] width 46 height 31
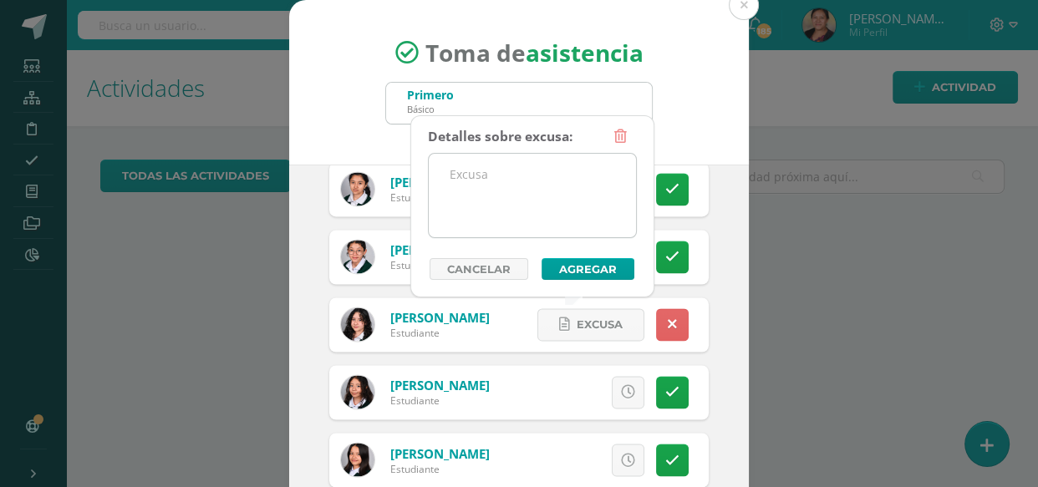
click at [578, 213] on textarea at bounding box center [532, 196] width 207 height 84
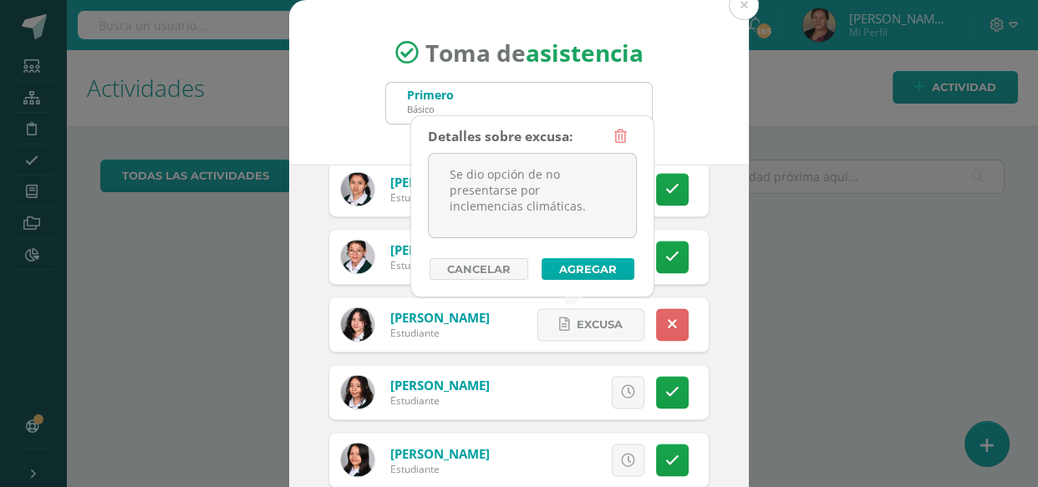
type textarea "Se dio opción de no presentarse por inclemencias climáticas."
click at [578, 269] on button "Agregar" at bounding box center [588, 269] width 93 height 22
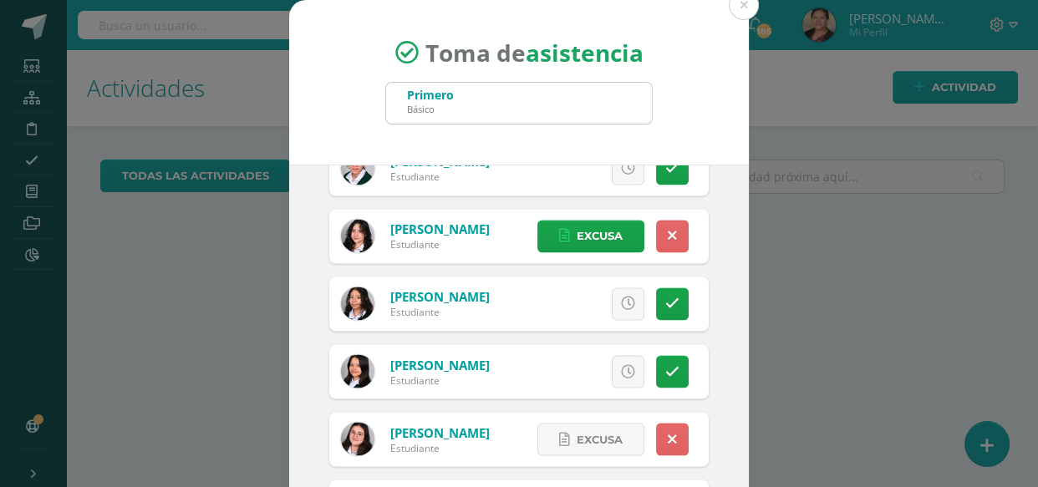
scroll to position [2811, 0]
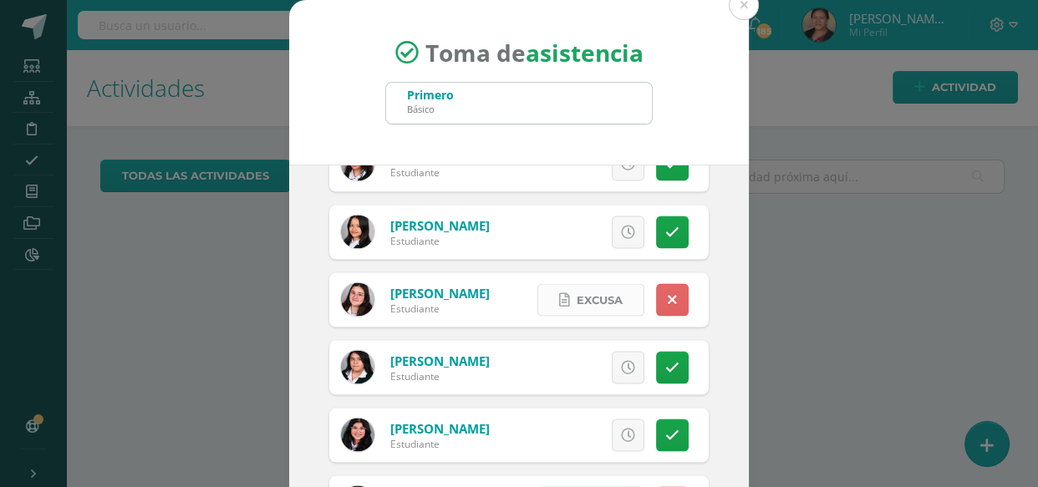
click at [608, 286] on link "Excusa" at bounding box center [590, 299] width 107 height 33
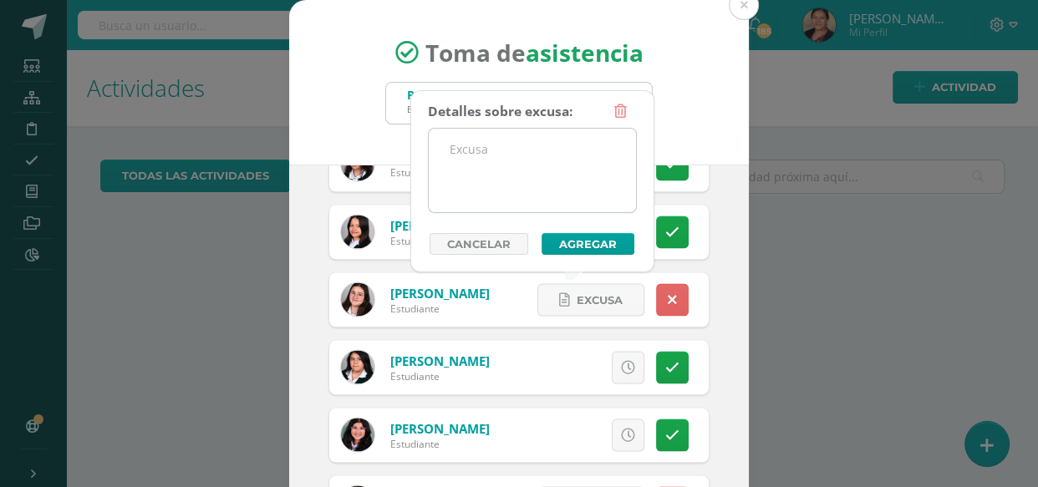
drag, startPoint x: 543, startPoint y: 142, endPoint x: 548, endPoint y: 159, distance: 17.5
click at [546, 149] on textarea at bounding box center [532, 171] width 207 height 84
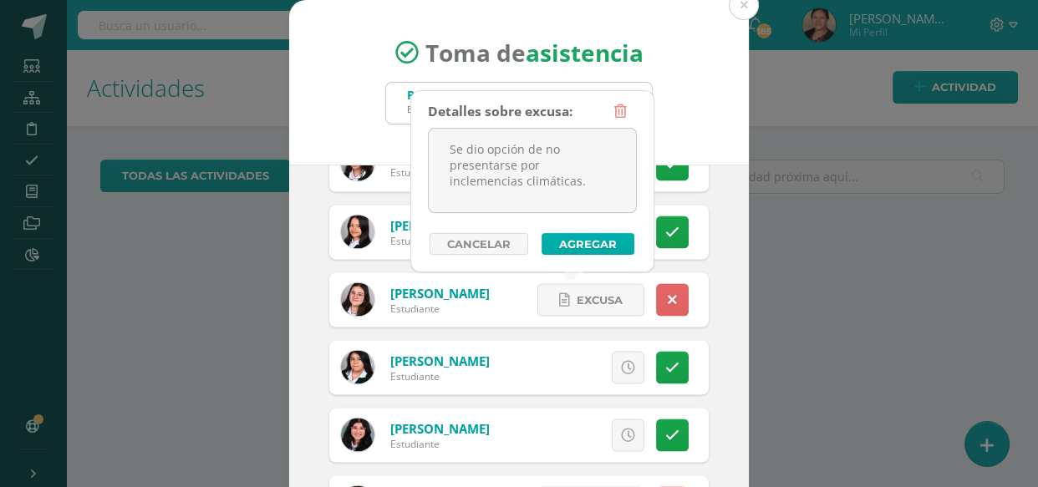
type textarea "Se dio opción de no presentarse por inclemencias climáticas."
click at [577, 247] on button "Agregar" at bounding box center [588, 244] width 93 height 22
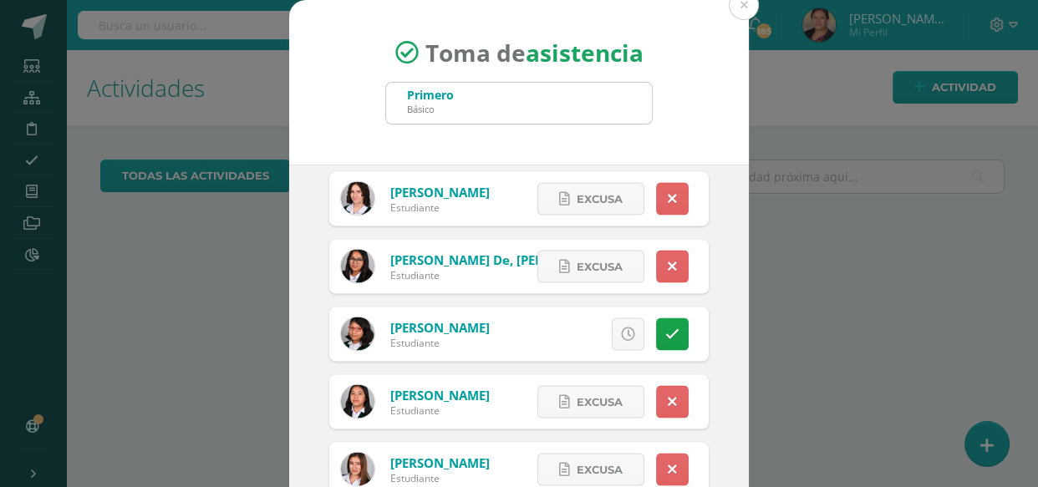
scroll to position [3115, 0]
click at [578, 204] on span "Excusa" at bounding box center [600, 198] width 46 height 31
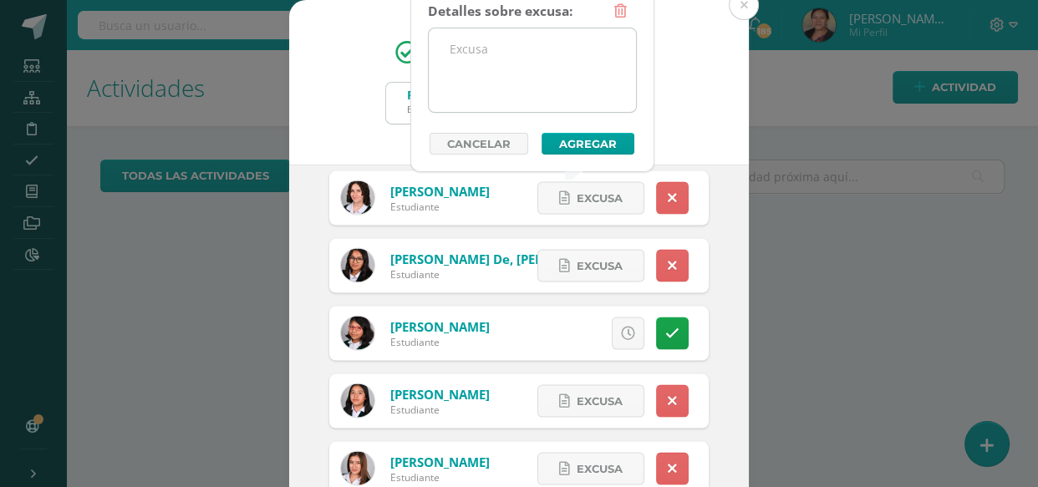
click at [538, 77] on textarea at bounding box center [532, 70] width 207 height 84
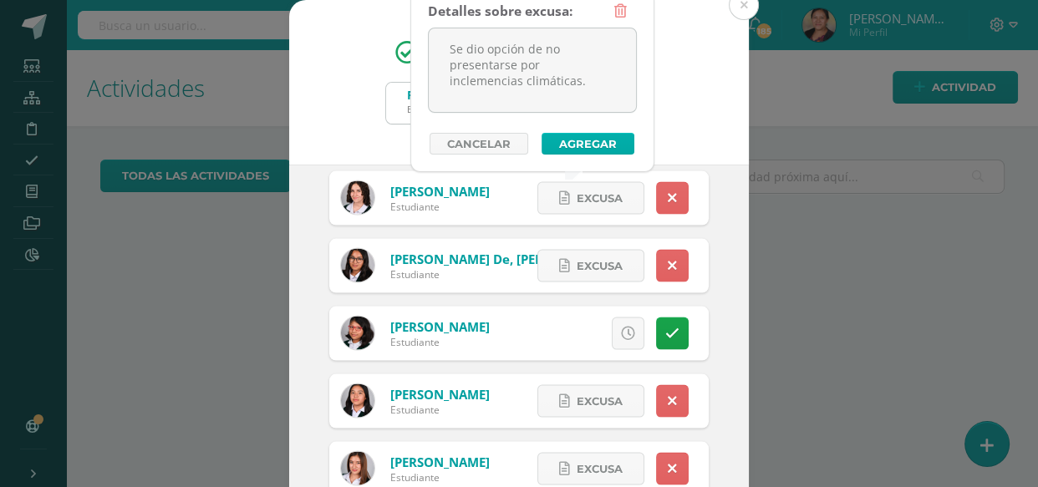
type textarea "Se dio opción de no presentarse por inclemencias climáticas."
click at [571, 140] on button "Agregar" at bounding box center [588, 144] width 93 height 22
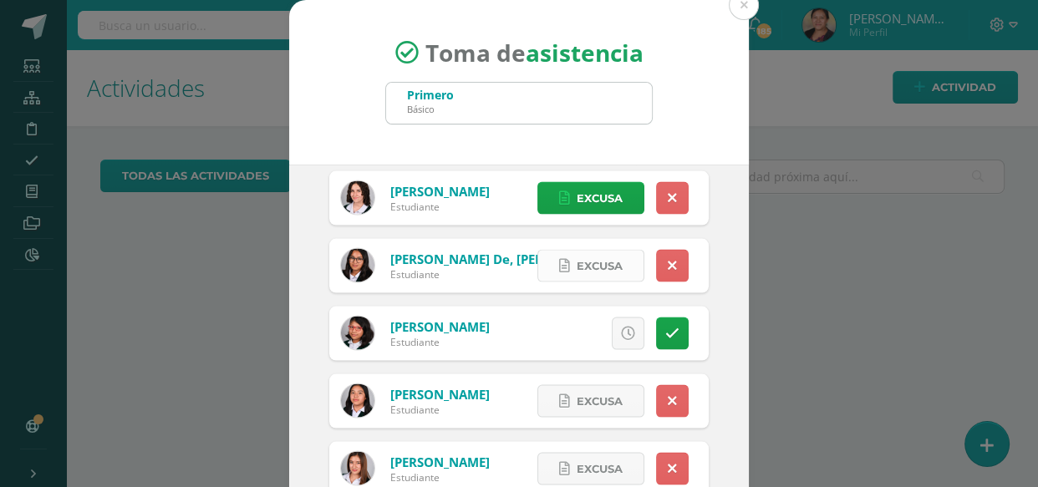
click at [624, 250] on link "Excusa" at bounding box center [590, 266] width 107 height 33
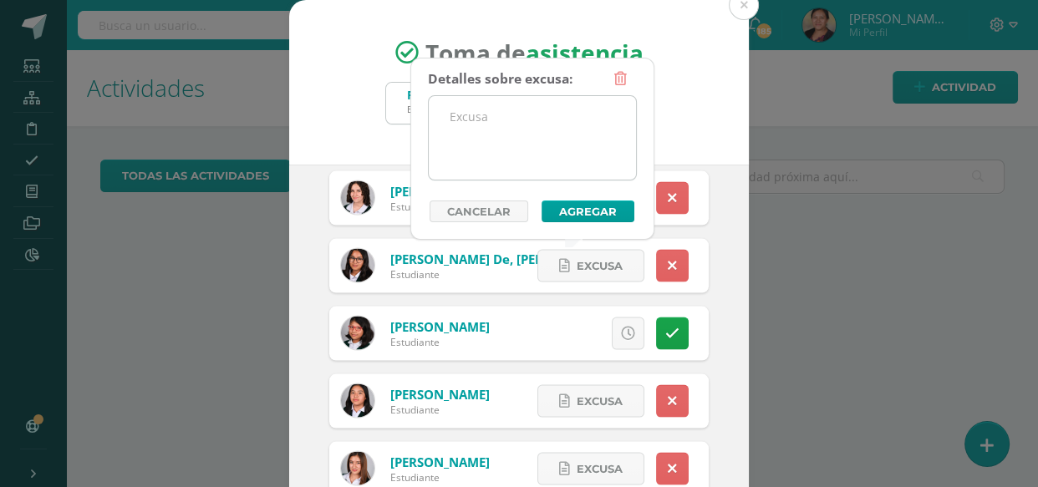
click at [544, 155] on textarea at bounding box center [532, 138] width 207 height 84
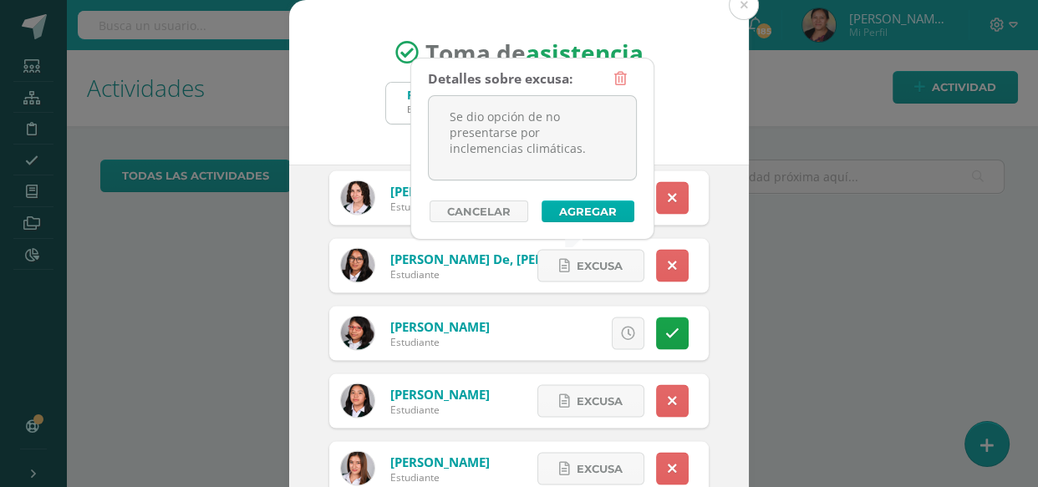
type textarea "Se dio opción de no presentarse por inclemencias climáticas."
click at [564, 214] on button "Agregar" at bounding box center [588, 212] width 93 height 22
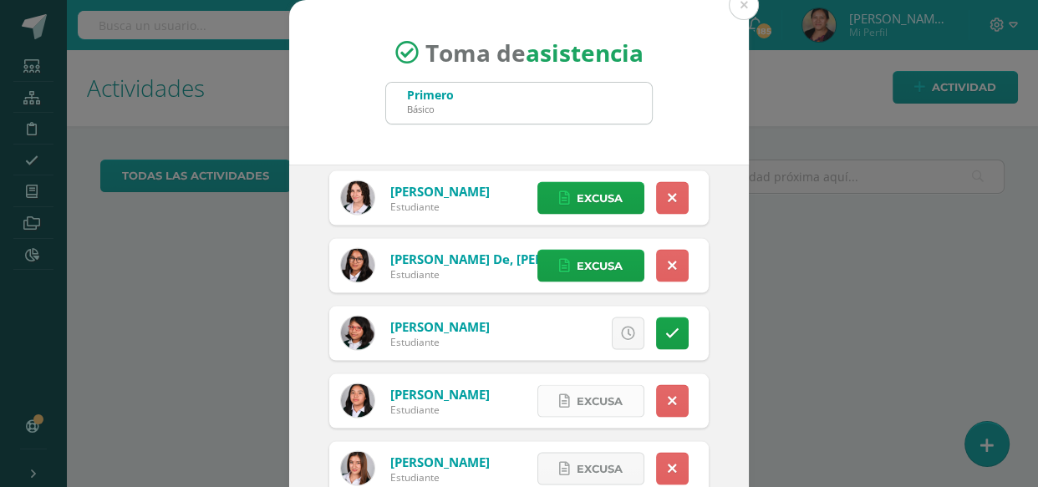
click at [583, 406] on span "Excusa" at bounding box center [600, 401] width 46 height 31
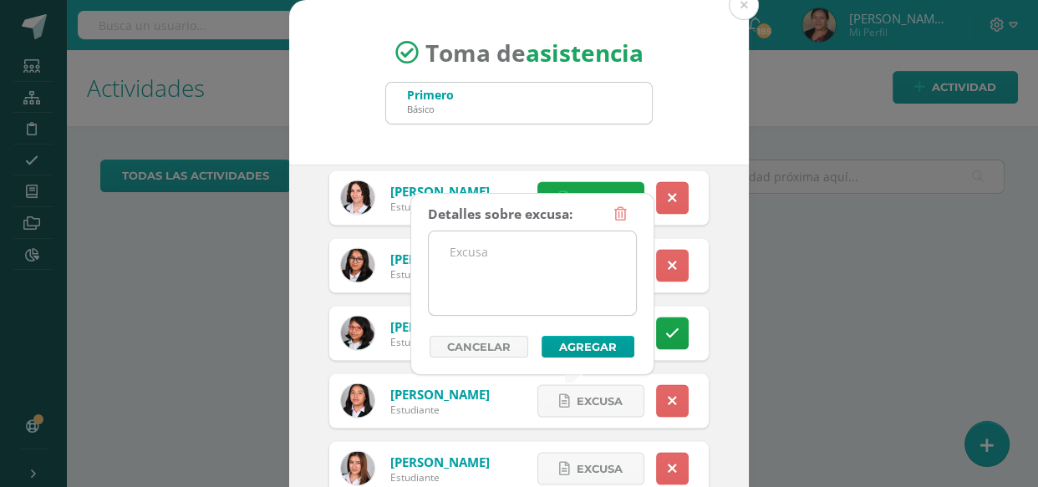
drag, startPoint x: 530, startPoint y: 214, endPoint x: 544, endPoint y: 241, distance: 30.3
click at [544, 241] on div "Detalles sobre excusa: Añadir excusa a todas las inasistencias del día Cancelar…" at bounding box center [532, 278] width 209 height 160
click at [550, 266] on textarea at bounding box center [532, 274] width 207 height 84
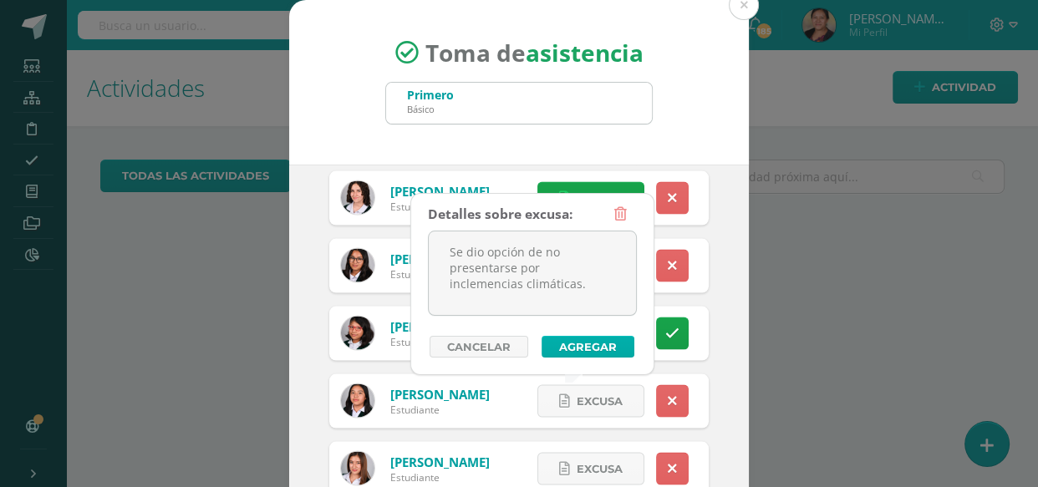
type textarea "Se dio opción de no presentarse por inclemencias climáticas."
click at [613, 349] on button "Agregar" at bounding box center [588, 347] width 93 height 22
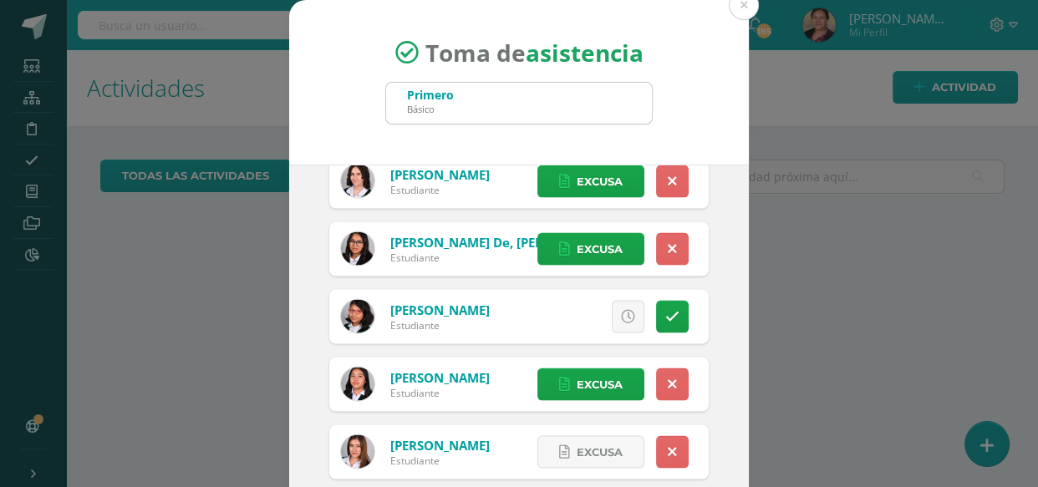
scroll to position [3160, 0]
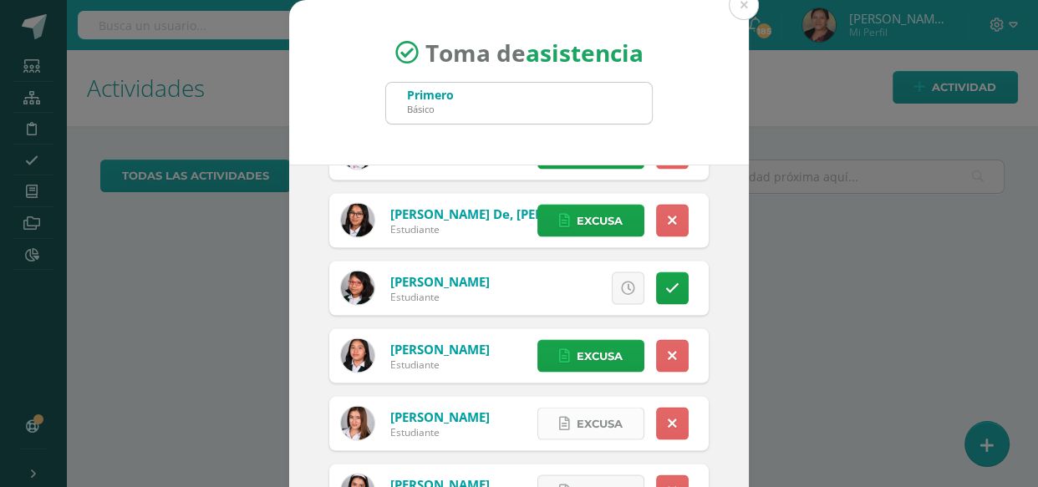
click at [577, 426] on span "Excusa" at bounding box center [600, 424] width 46 height 31
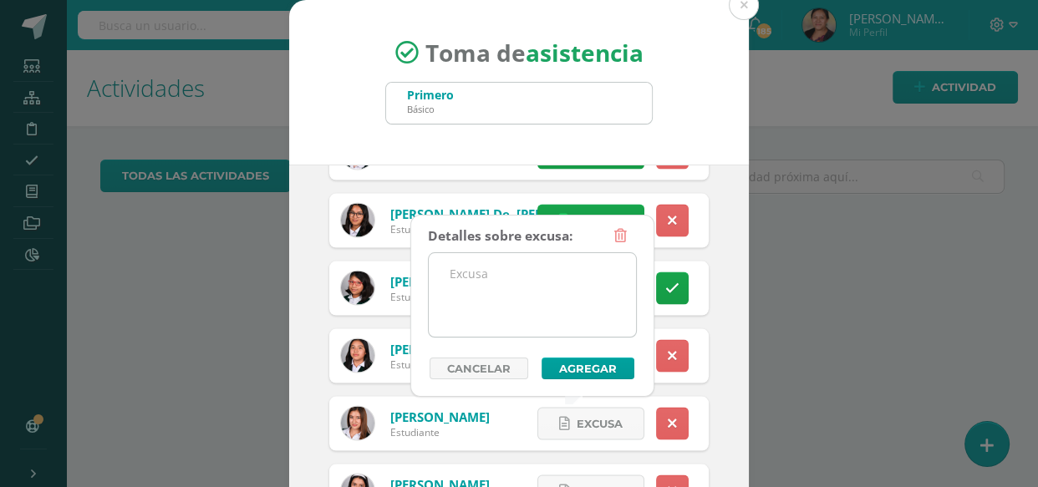
click at [521, 294] on textarea at bounding box center [532, 295] width 207 height 84
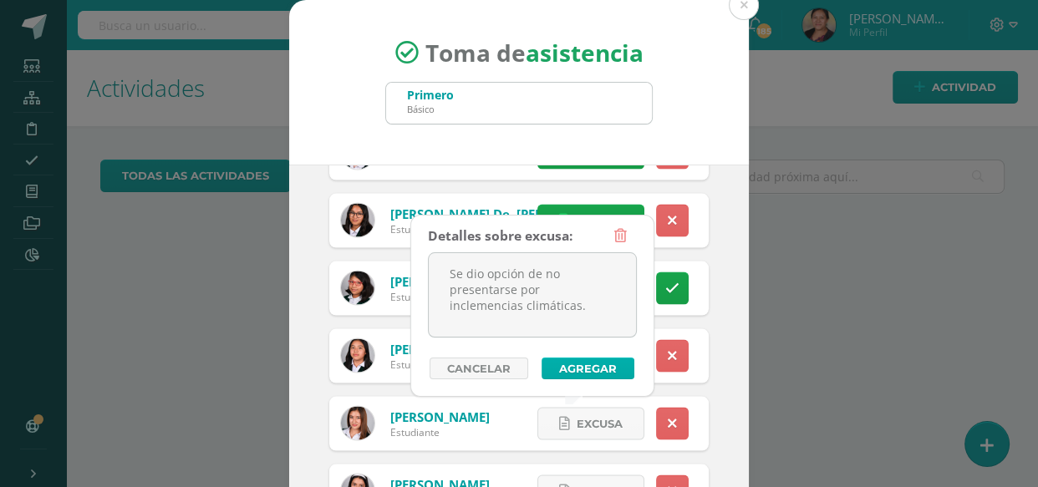
type textarea "Se dio opción de no presentarse por inclemencias climáticas."
click at [596, 376] on button "Agregar" at bounding box center [588, 369] width 93 height 22
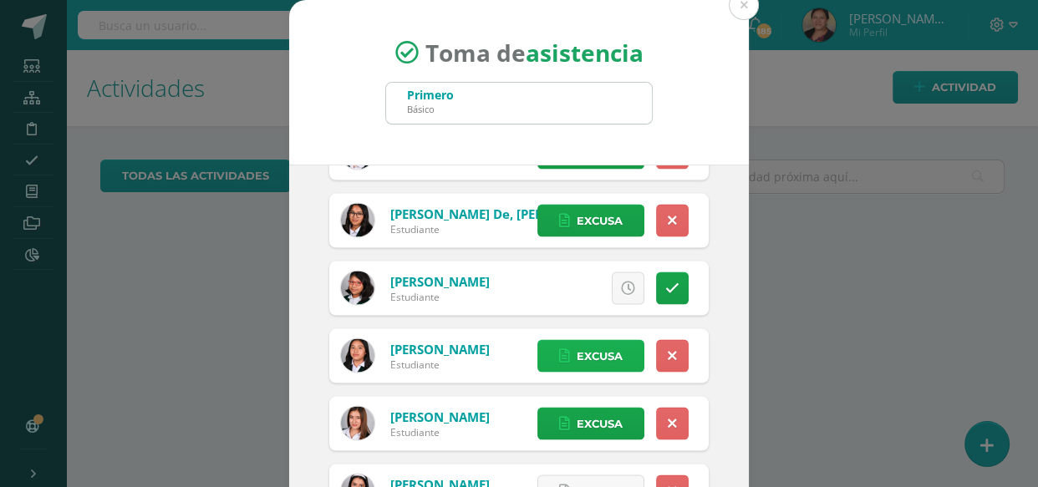
scroll to position [144, 0]
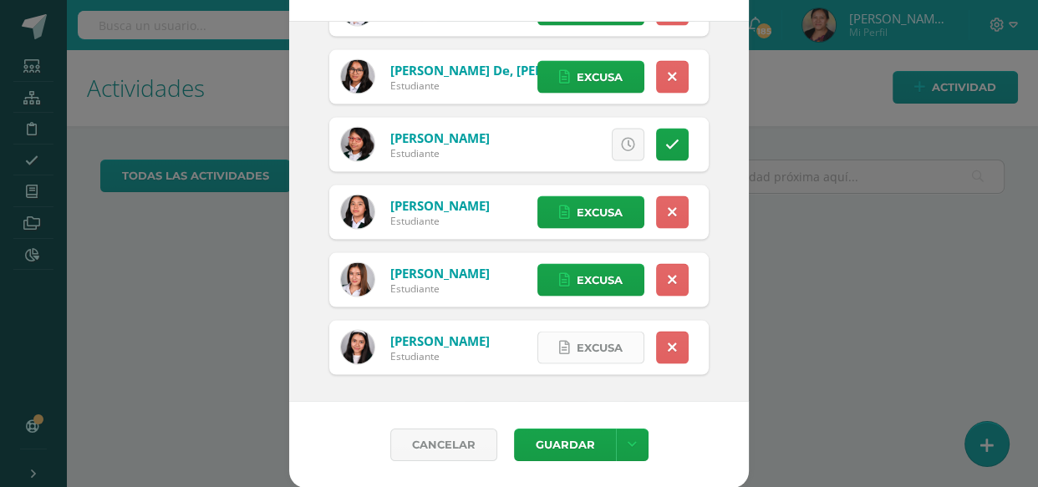
click at [577, 335] on span "Excusa" at bounding box center [600, 348] width 46 height 31
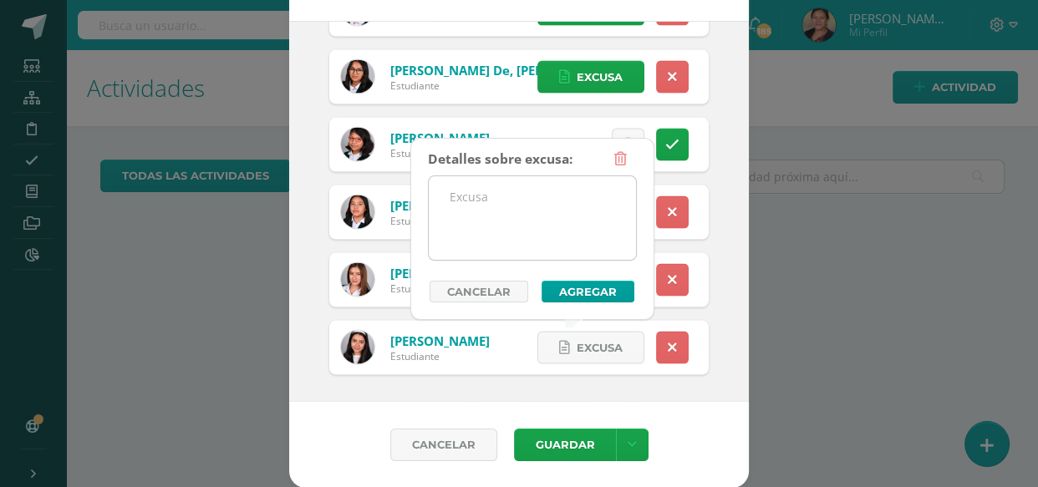
click at [501, 217] on textarea at bounding box center [532, 218] width 207 height 84
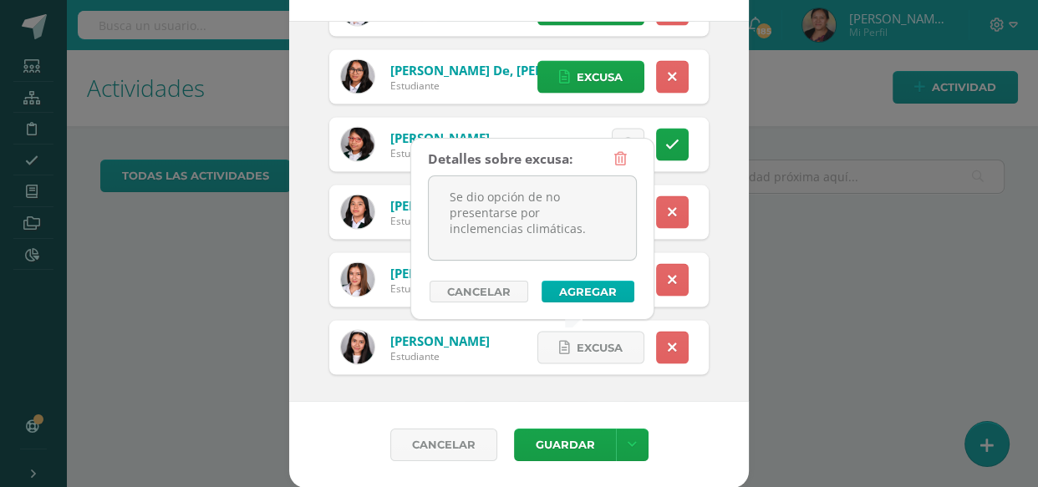
type textarea "Se dio opción de no presentarse por inclemencias climáticas."
click at [563, 297] on button "Agregar" at bounding box center [588, 292] width 93 height 22
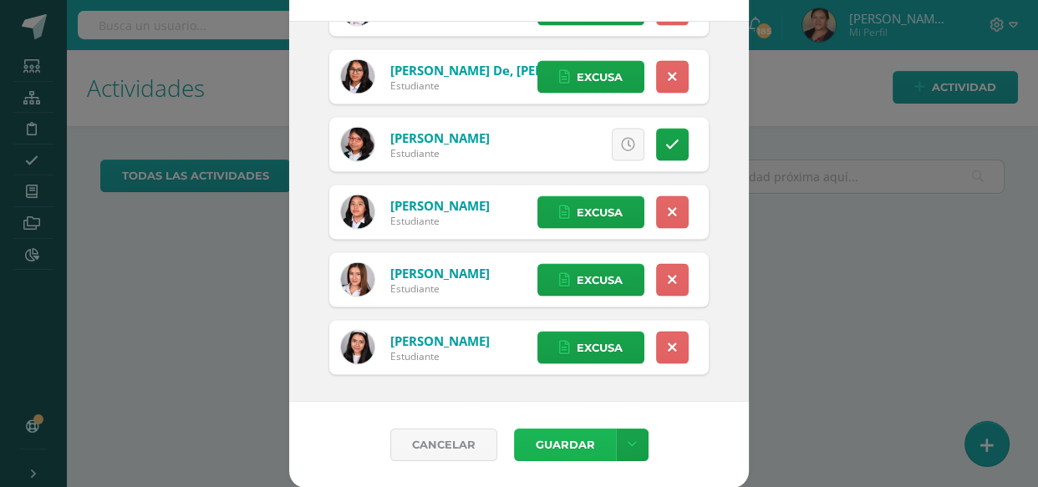
click at [561, 455] on button "Guardar" at bounding box center [565, 445] width 102 height 33
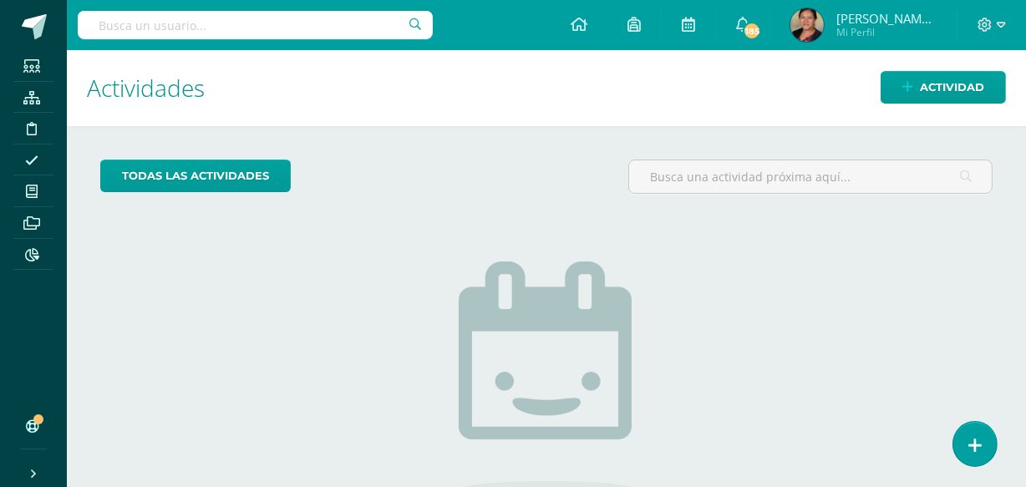
click at [995, 429] on div "todas las Actividades No tienes actividades Échale un vistazo a los demás perío…" at bounding box center [546, 384] width 959 height 517
click at [980, 435] on link at bounding box center [975, 444] width 48 height 48
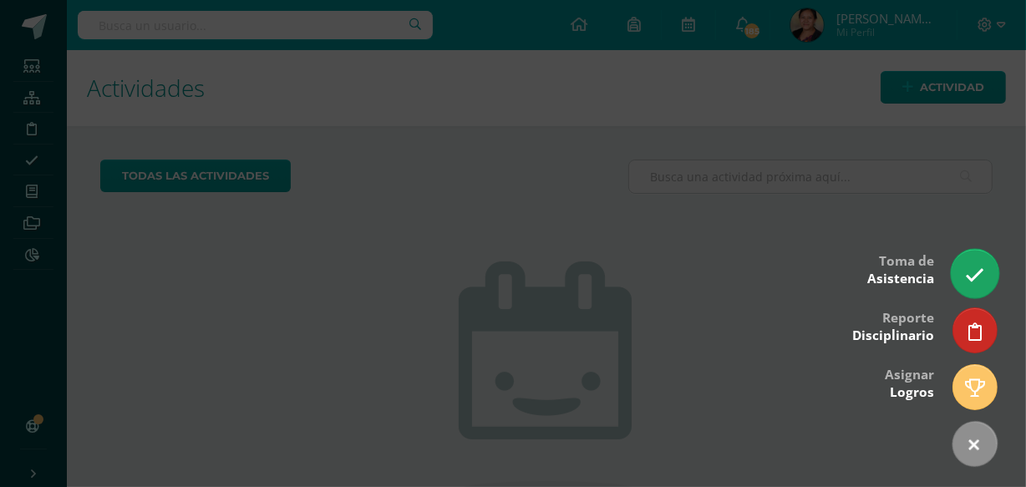
click at [980, 266] on link at bounding box center [975, 273] width 48 height 48
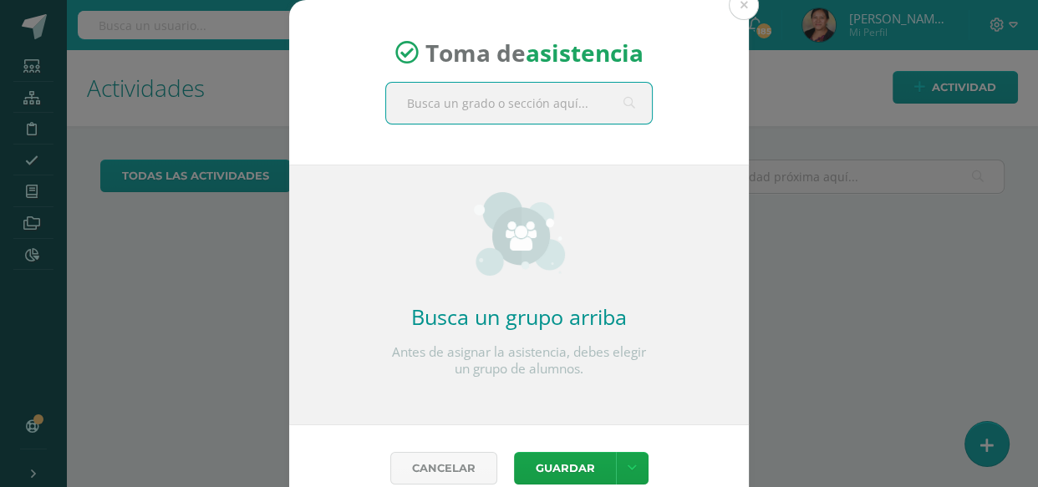
click at [551, 109] on input "text" at bounding box center [519, 103] width 266 height 41
type input "segundo"
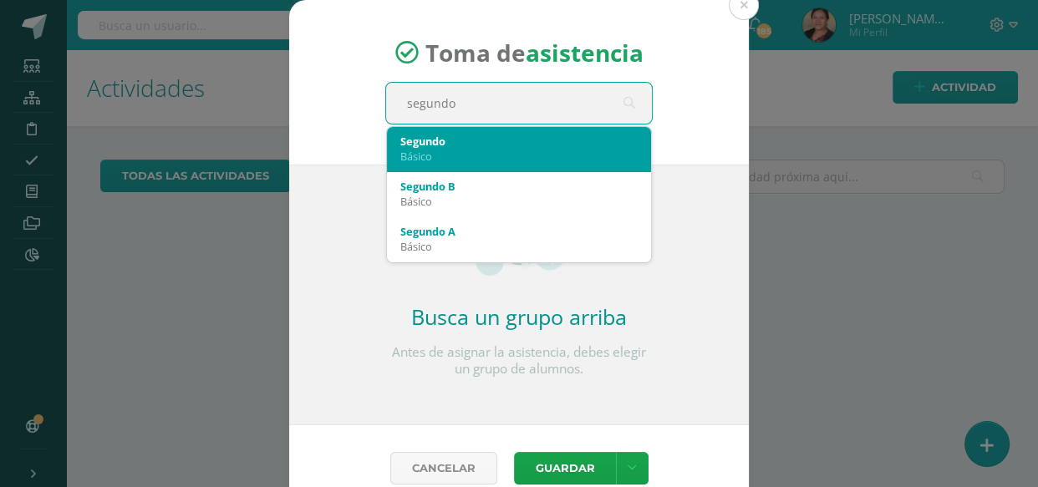
click at [486, 149] on div "Básico" at bounding box center [518, 156] width 237 height 15
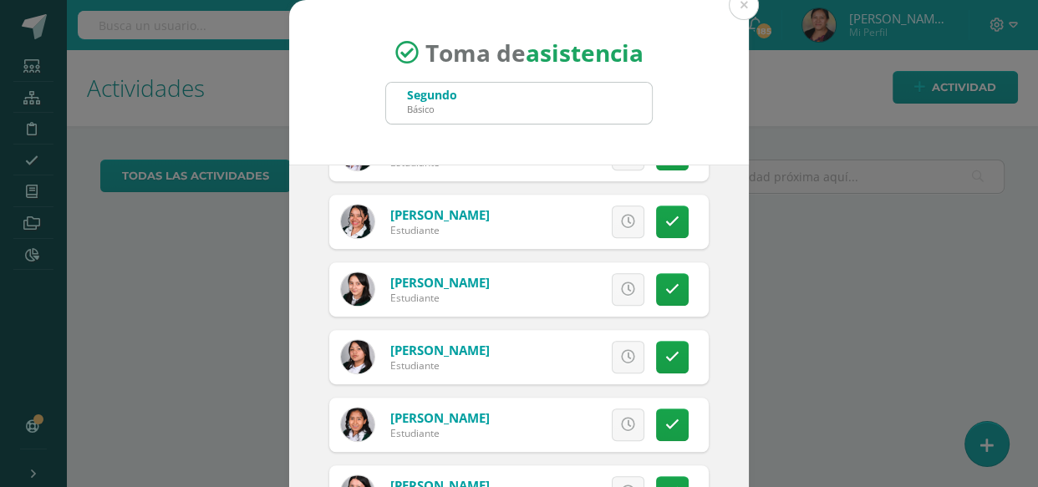
scroll to position [1139, 0]
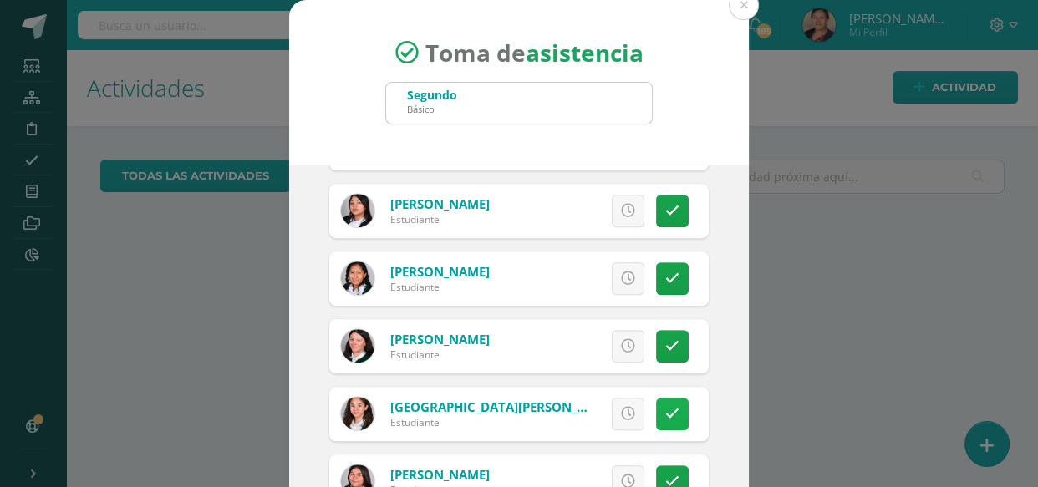
click at [660, 421] on link at bounding box center [672, 414] width 33 height 33
click at [598, 413] on span "Excusa" at bounding box center [600, 414] width 46 height 31
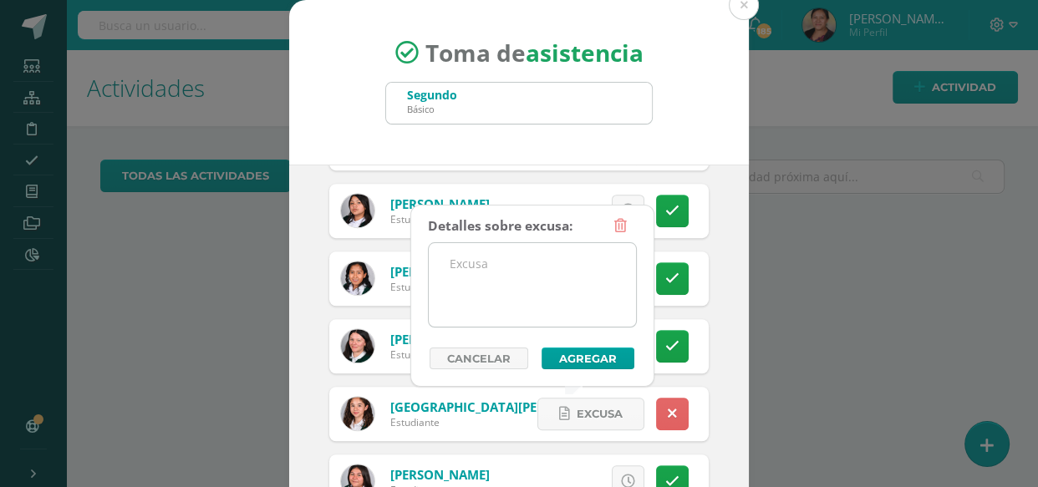
click at [549, 279] on textarea at bounding box center [532, 285] width 207 height 84
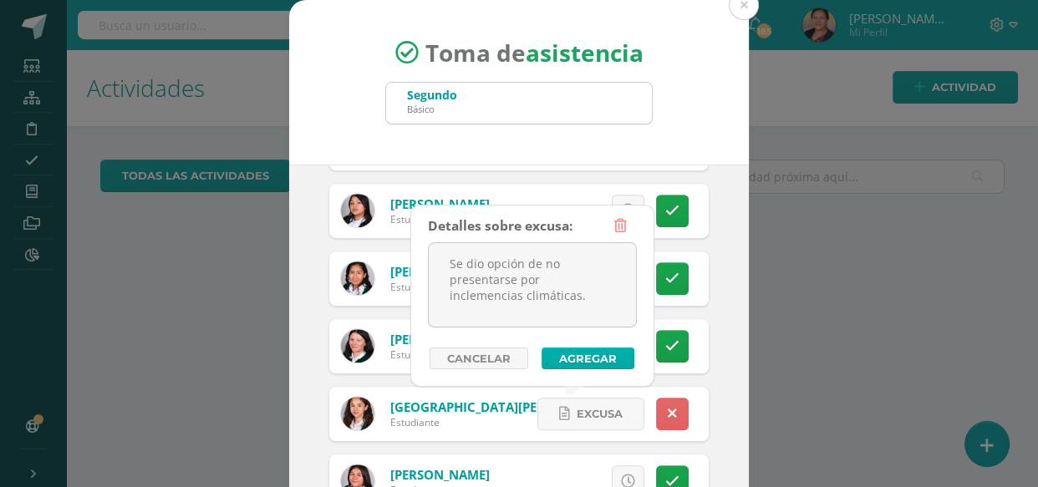
type textarea "Se dio opción de no presentarse por inclemencias climáticas."
click at [602, 357] on button "Agregar" at bounding box center [588, 359] width 93 height 22
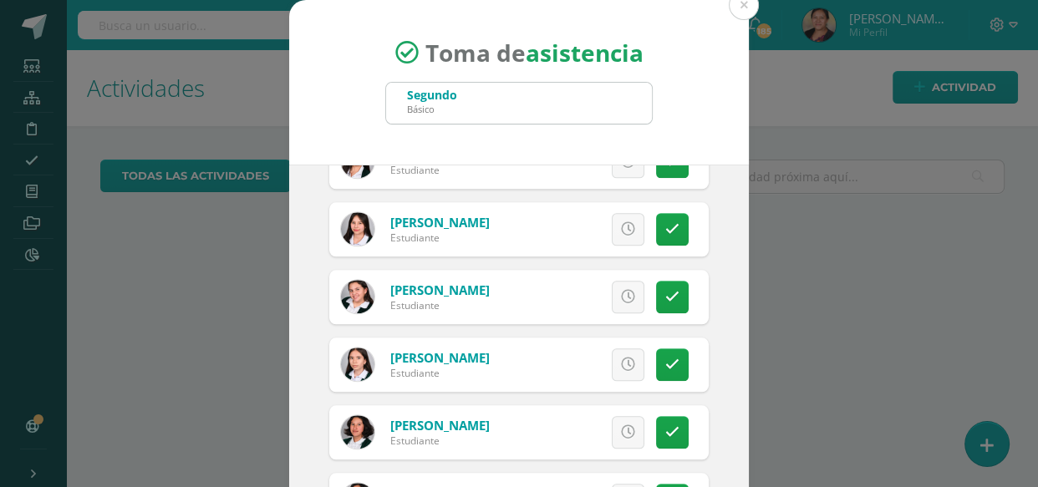
scroll to position [1595, 0]
click at [665, 367] on icon at bounding box center [672, 364] width 14 height 14
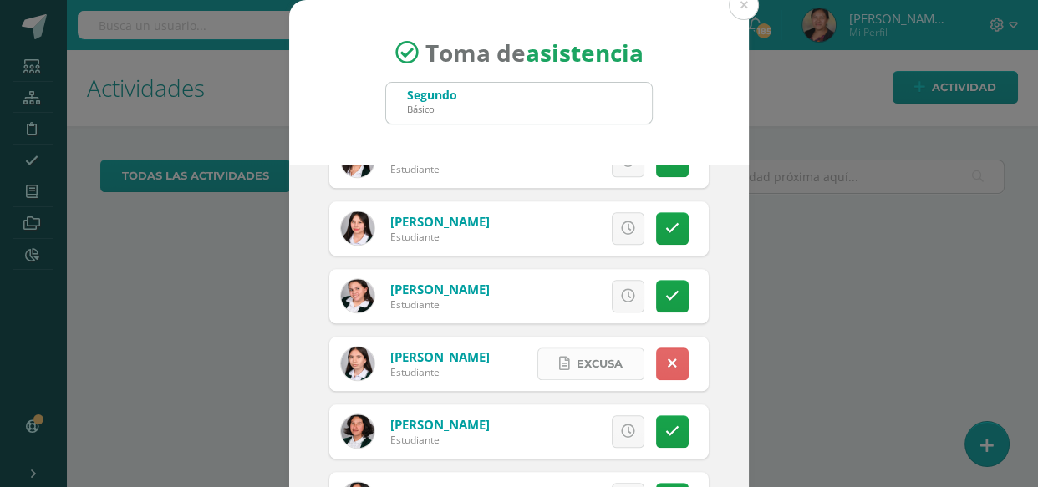
click at [577, 362] on span "Excusa" at bounding box center [600, 364] width 46 height 31
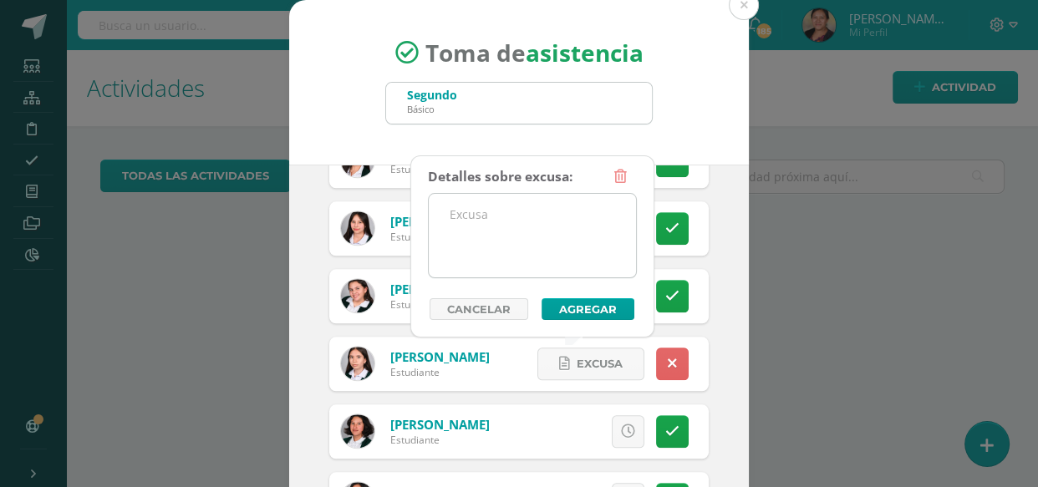
click at [482, 221] on textarea at bounding box center [532, 236] width 207 height 84
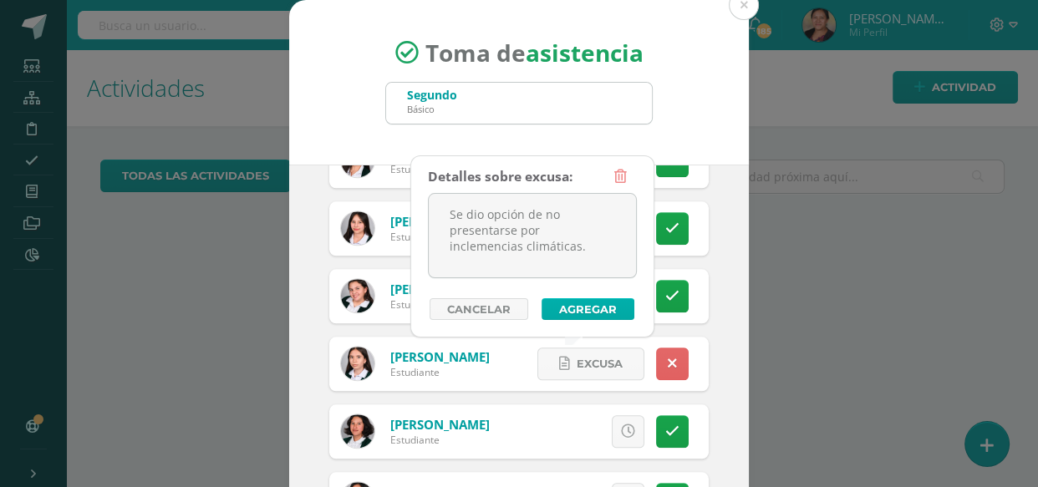
type textarea "Se dio opción de no presentarse por inclemencias climáticas."
click at [575, 302] on button "Agregar" at bounding box center [588, 309] width 93 height 22
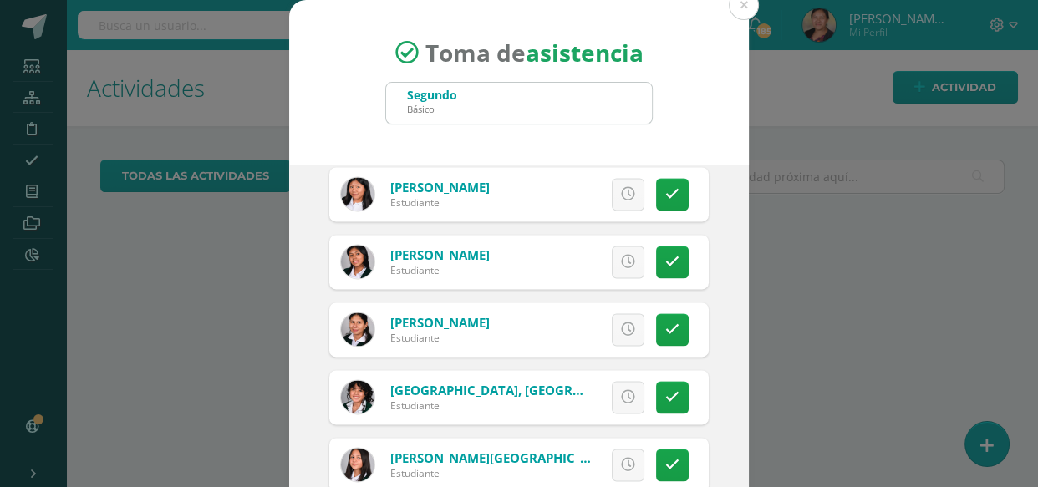
scroll to position [2203, 0]
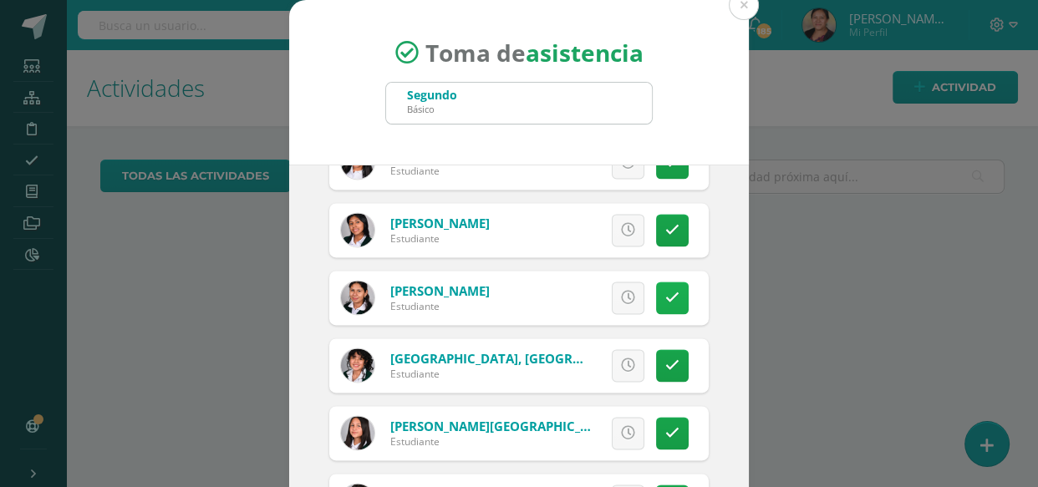
click at [665, 298] on icon at bounding box center [672, 298] width 14 height 14
click at [588, 301] on span "Excusa" at bounding box center [600, 297] width 46 height 31
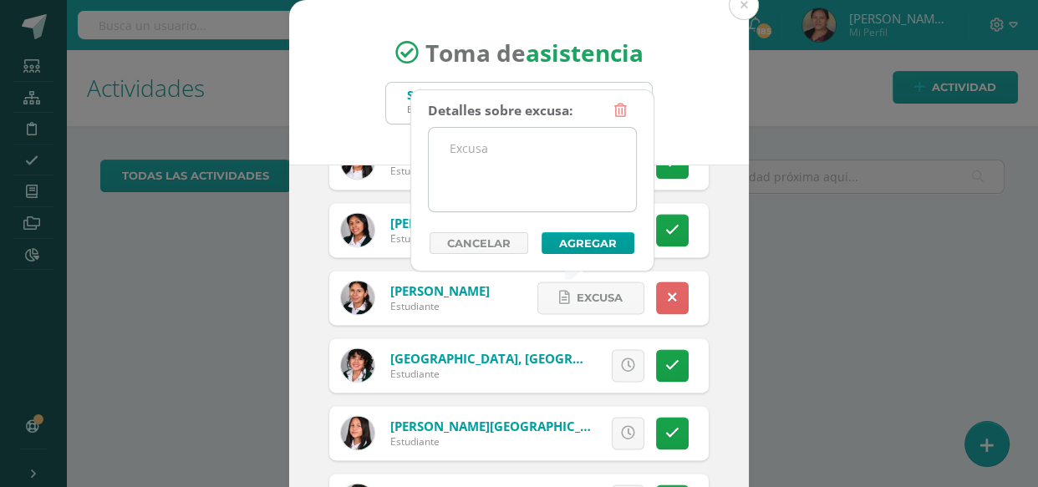
click at [544, 180] on textarea at bounding box center [532, 170] width 207 height 84
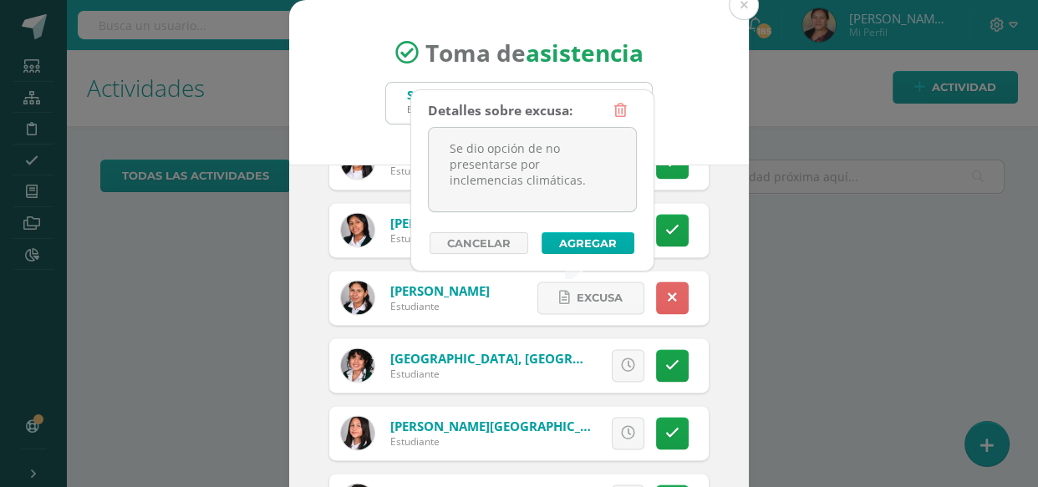
type textarea "Se dio opción de no presentarse por inclemencias climáticas."
click at [581, 240] on button "Agregar" at bounding box center [588, 243] width 93 height 22
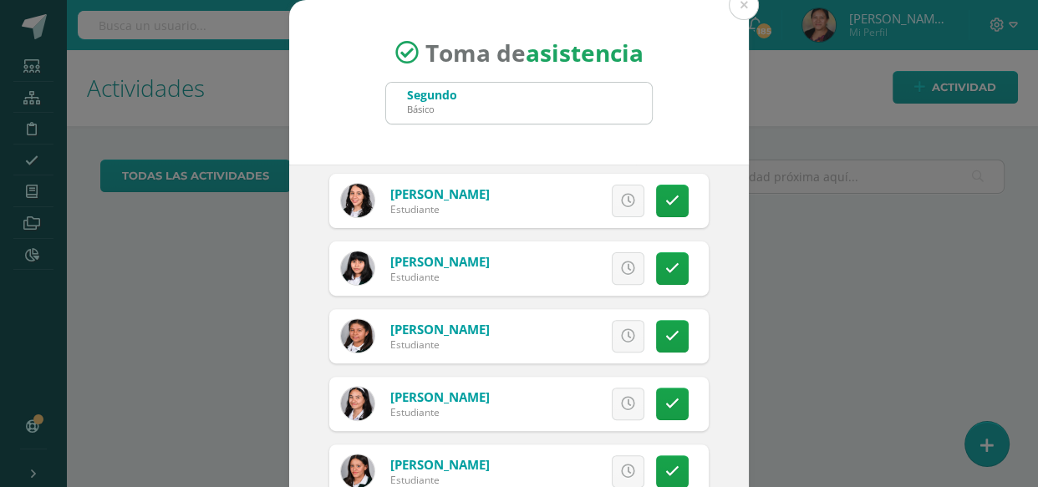
scroll to position [684, 0]
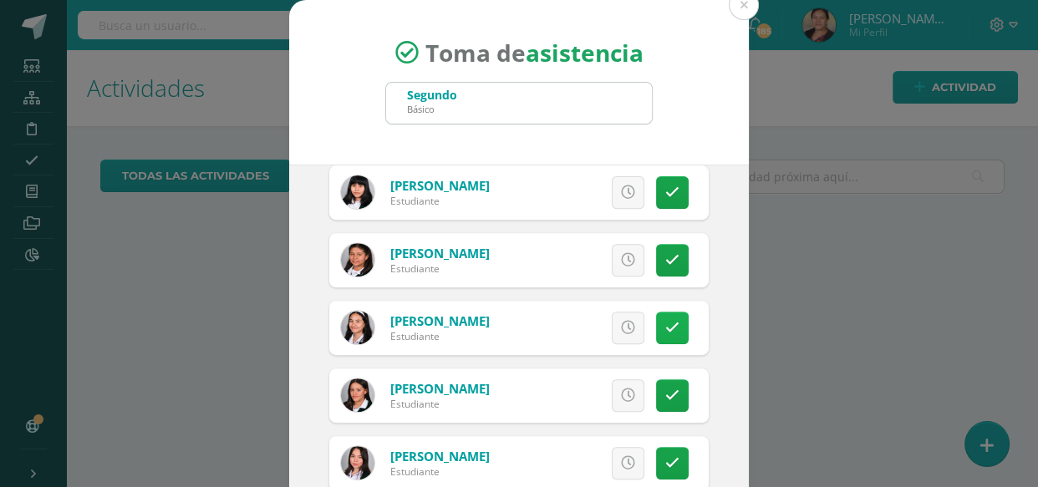
click at [665, 328] on icon at bounding box center [672, 328] width 14 height 14
click at [588, 321] on span "Excusa" at bounding box center [600, 328] width 46 height 31
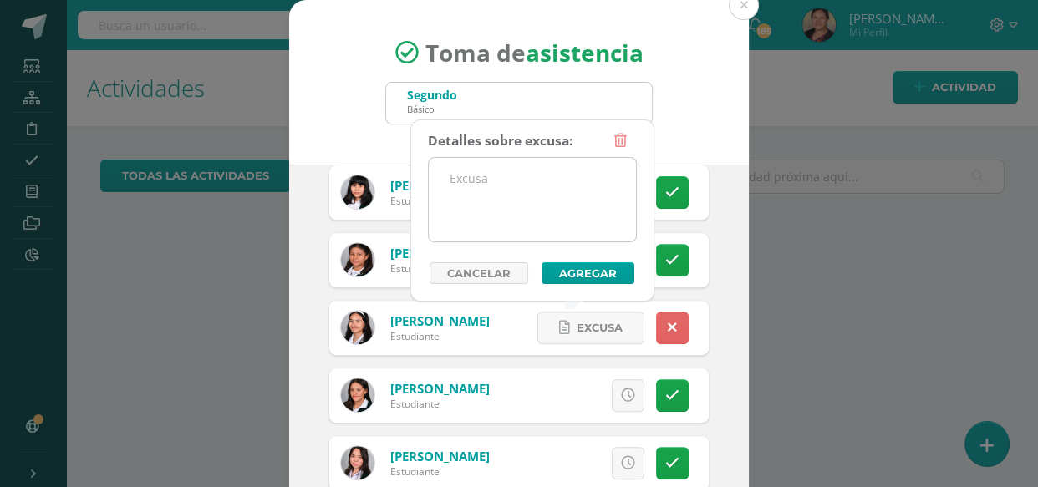
click at [548, 163] on textarea at bounding box center [532, 200] width 207 height 84
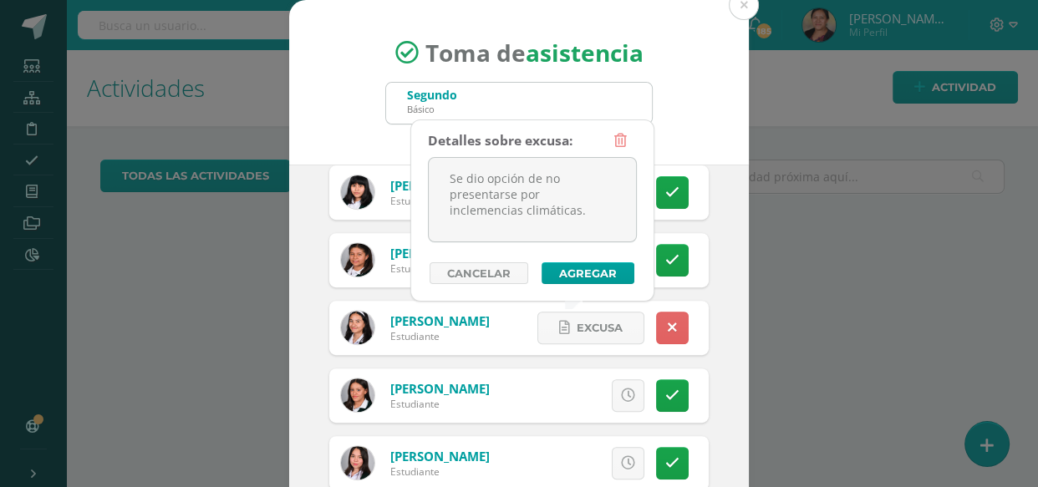
type textarea "Se dio opción de no presentarse por inclemencias climáticas."
click at [603, 258] on div "Detalles sobre excusa: Se dio opción de no presentarse por inclemencias climáti…" at bounding box center [532, 205] width 209 height 160
click at [606, 270] on button "Agregar" at bounding box center [588, 273] width 93 height 22
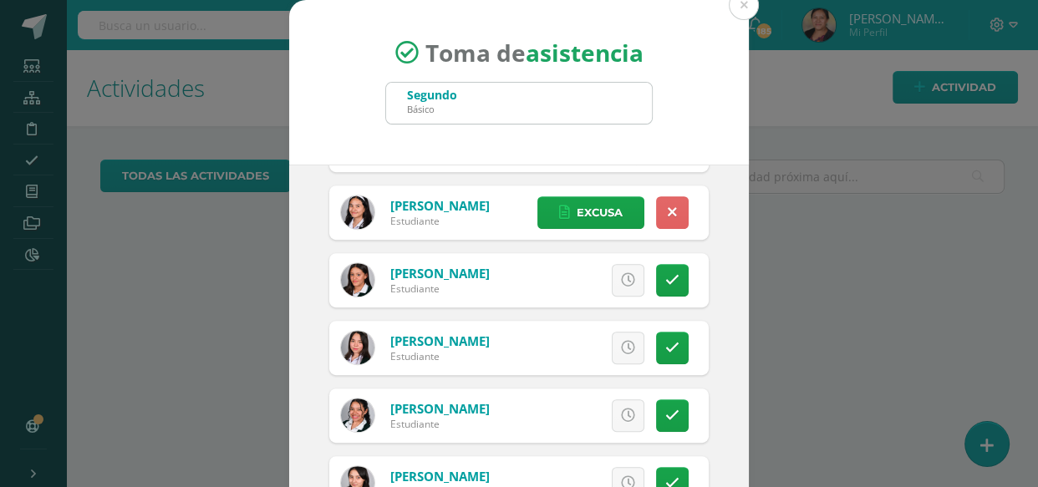
scroll to position [836, 0]
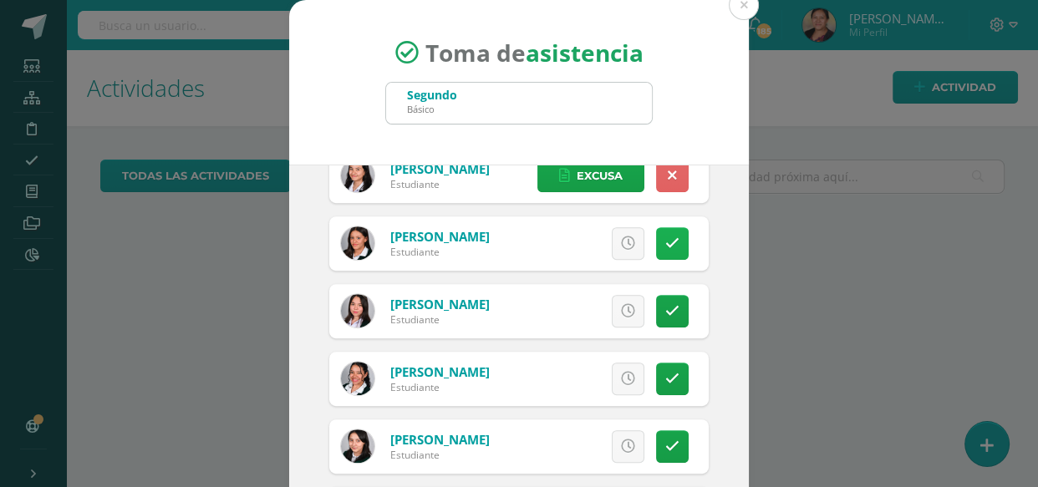
click at [665, 249] on icon at bounding box center [672, 244] width 14 height 14
click at [590, 235] on span "Excusa" at bounding box center [600, 243] width 46 height 31
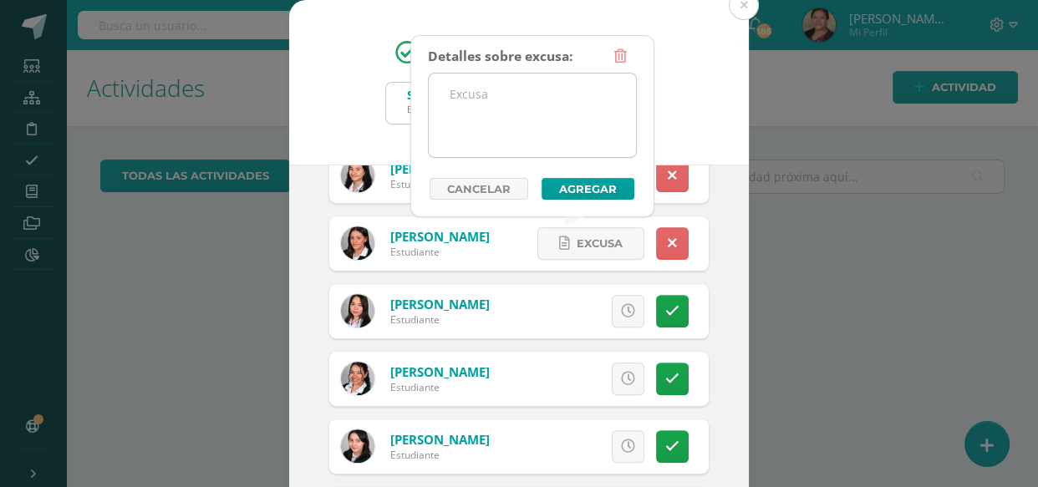
click at [513, 102] on textarea at bounding box center [532, 116] width 207 height 84
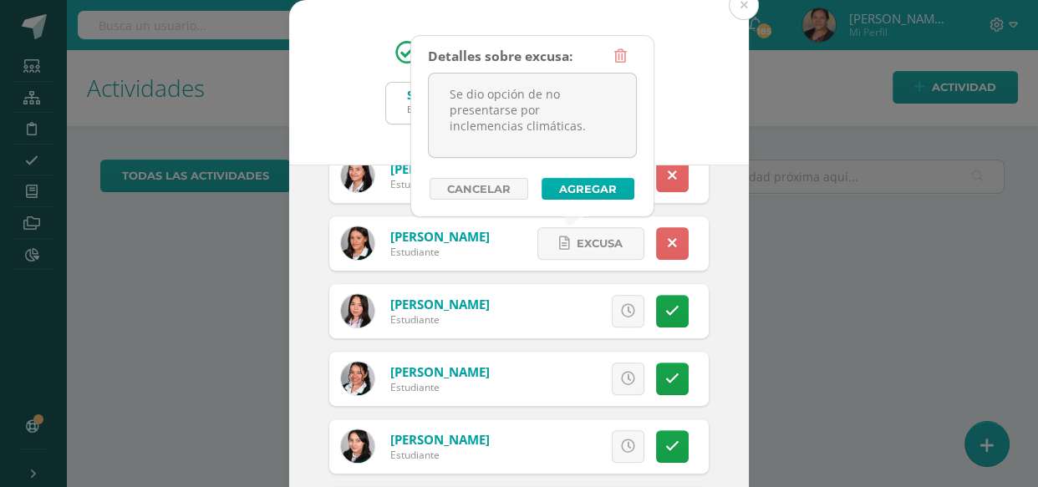
type textarea "Se dio opción de no presentarse por inclemencias climáticas."
click at [586, 192] on button "Agregar" at bounding box center [588, 189] width 93 height 22
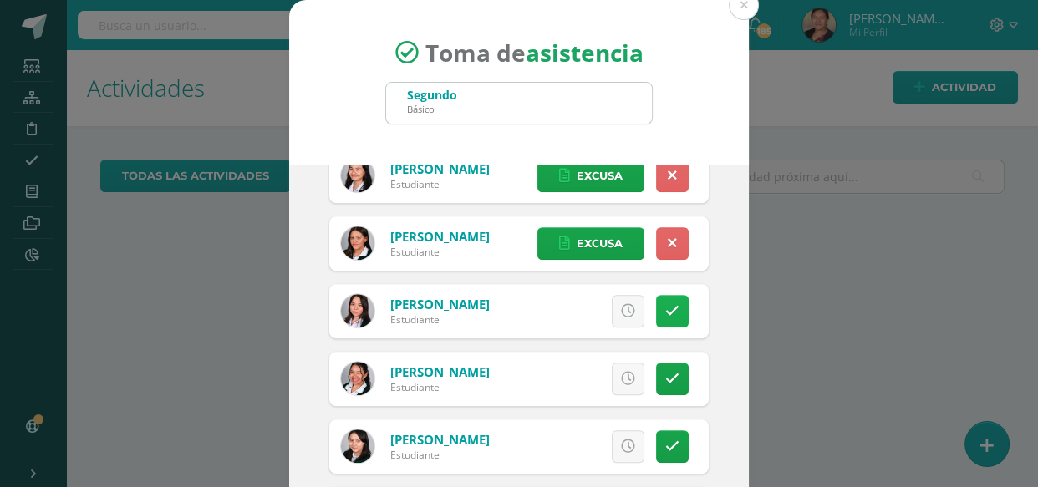
click at [656, 319] on link at bounding box center [672, 311] width 33 height 33
click at [597, 309] on span "Excusa" at bounding box center [600, 311] width 46 height 31
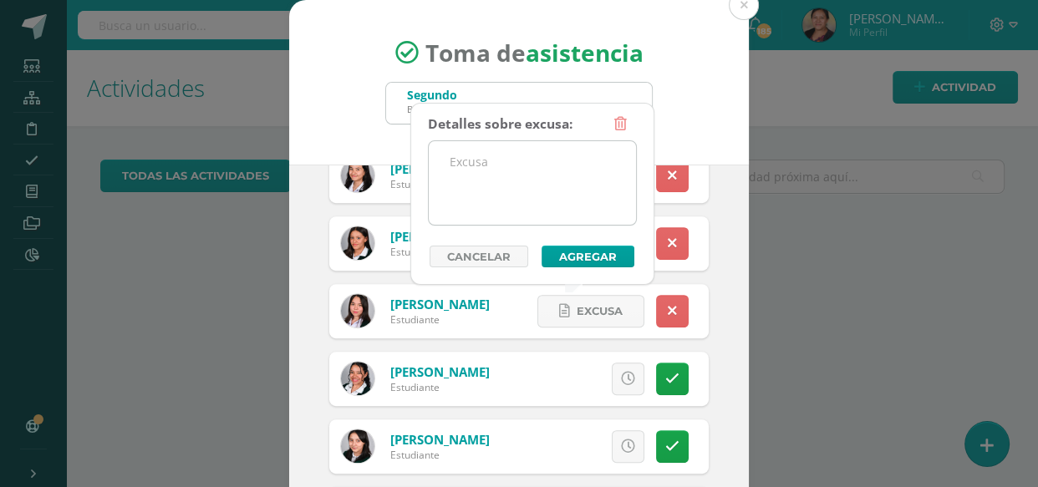
click at [542, 181] on textarea at bounding box center [532, 183] width 207 height 84
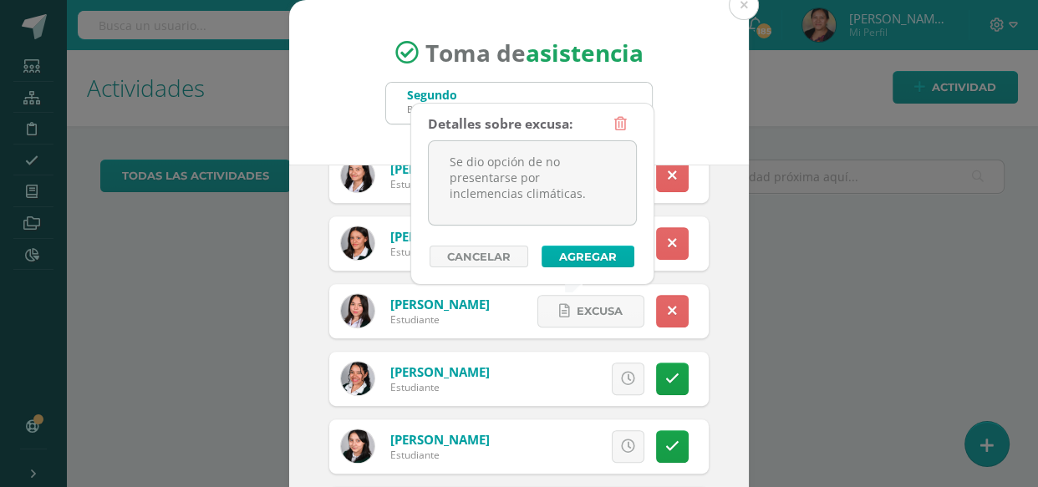
type textarea "Se dio opción de no presentarse por inclemencias climáticas."
click at [592, 252] on button "Agregar" at bounding box center [588, 257] width 93 height 22
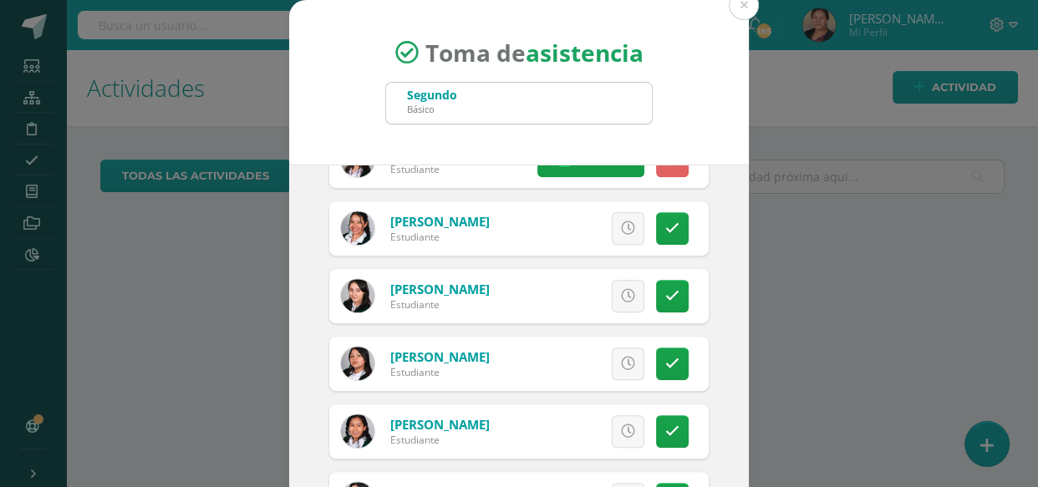
scroll to position [987, 0]
click at [669, 222] on link at bounding box center [672, 227] width 33 height 33
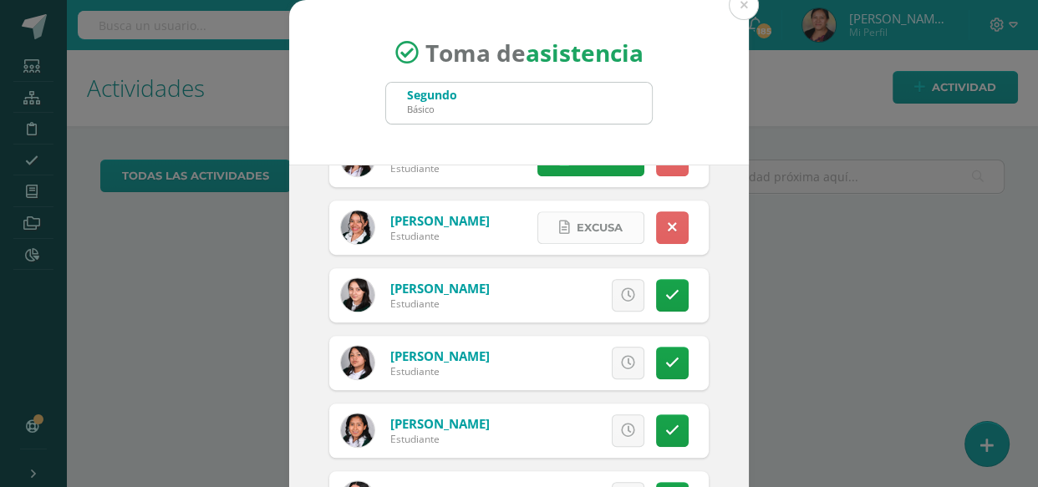
click at [590, 223] on span "Excusa" at bounding box center [600, 227] width 46 height 31
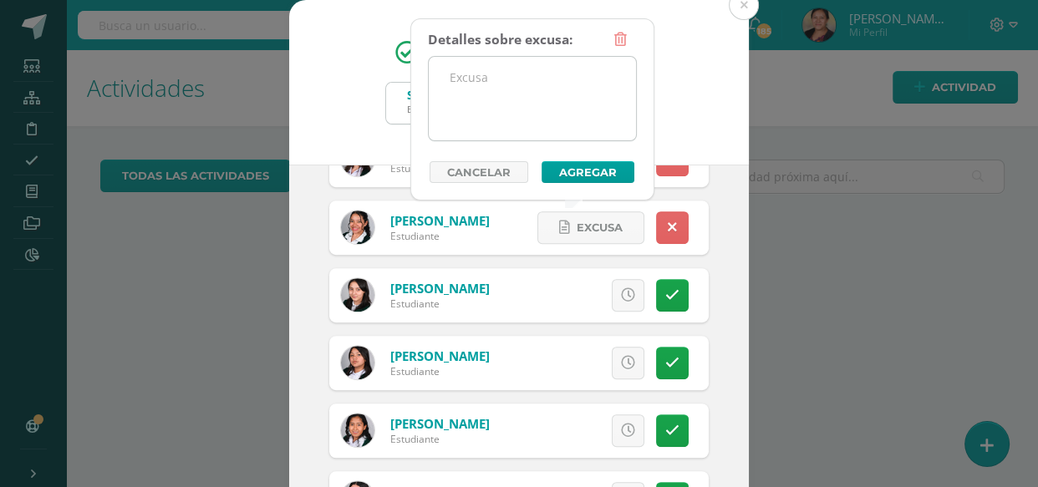
click at [527, 100] on textarea at bounding box center [532, 99] width 207 height 84
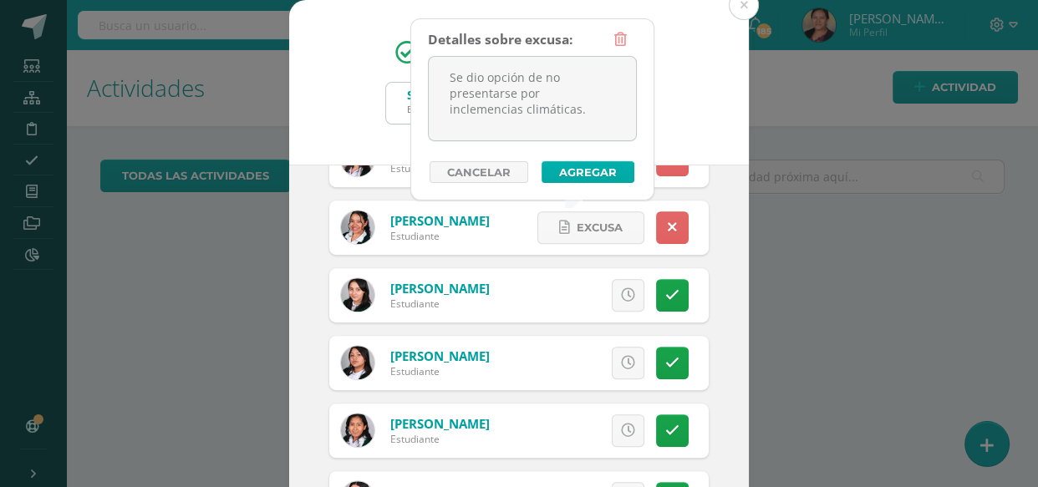
type textarea "Se dio opción de no presentarse por inclemencias climáticas."
click at [591, 170] on button "Agregar" at bounding box center [588, 172] width 93 height 22
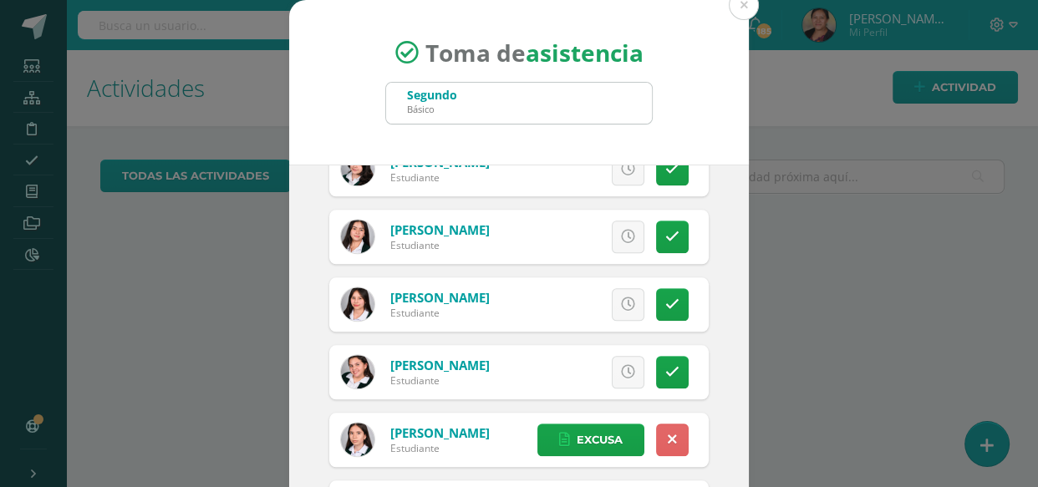
scroll to position [1595, 0]
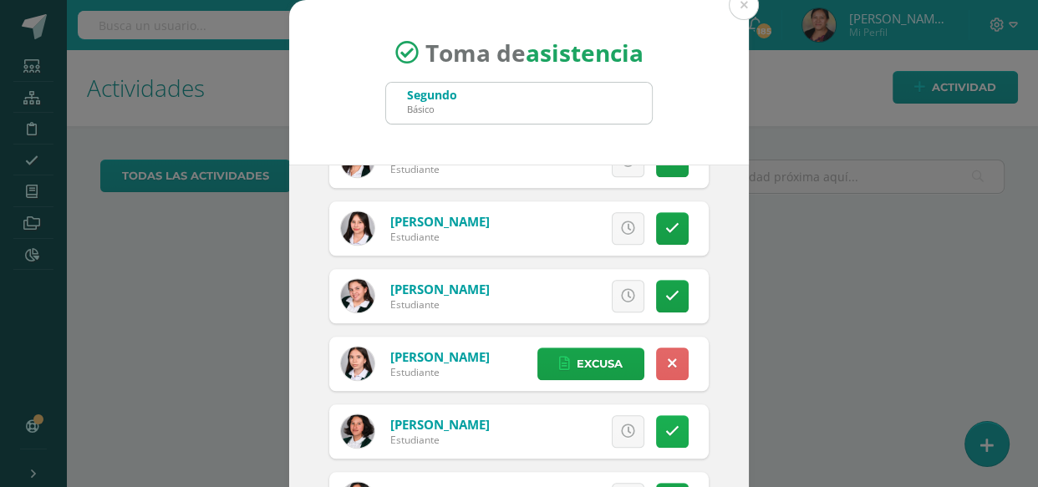
click at [665, 433] on icon at bounding box center [672, 432] width 14 height 14
click at [606, 431] on link "Excusa" at bounding box center [590, 431] width 107 height 33
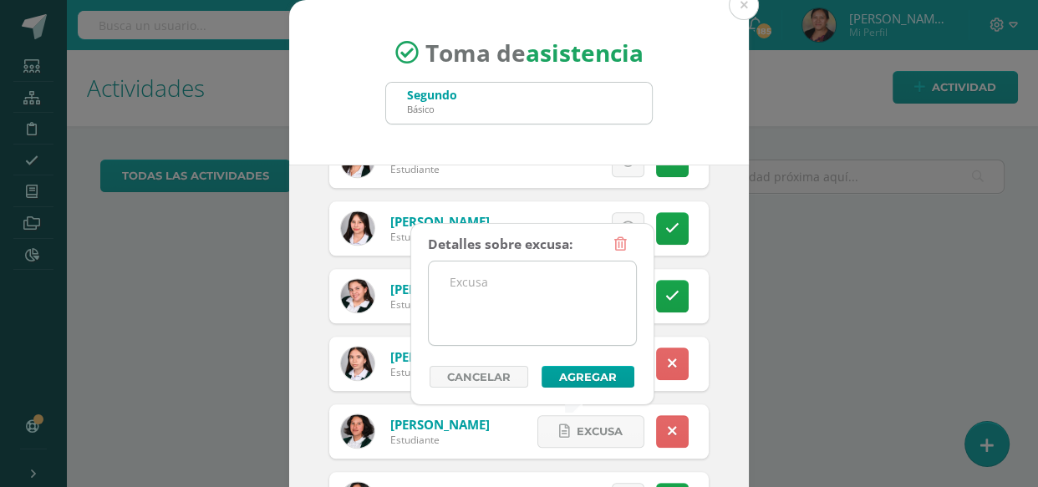
click at [537, 275] on textarea at bounding box center [532, 304] width 207 height 84
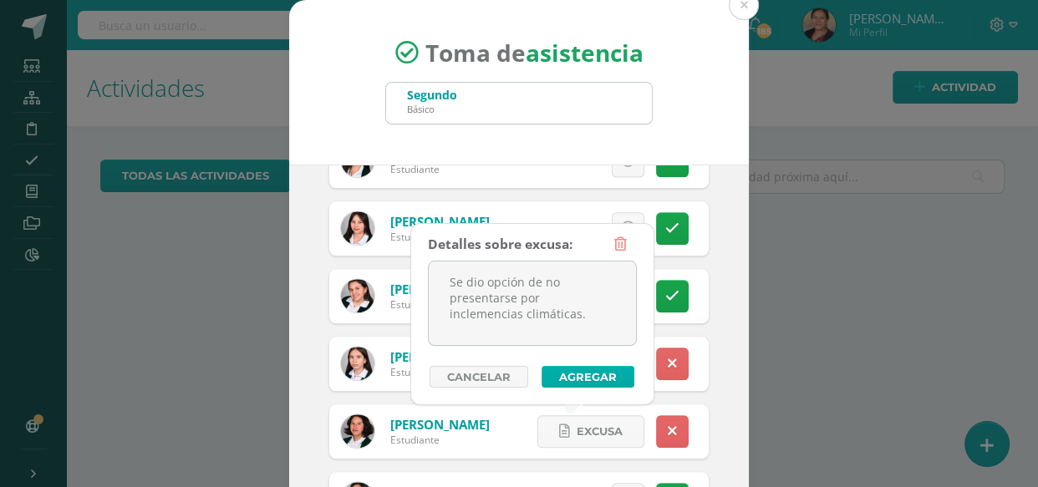
type textarea "Se dio opción de no presentarse por inclemencias climáticas."
click at [609, 381] on button "Agregar" at bounding box center [588, 377] width 93 height 22
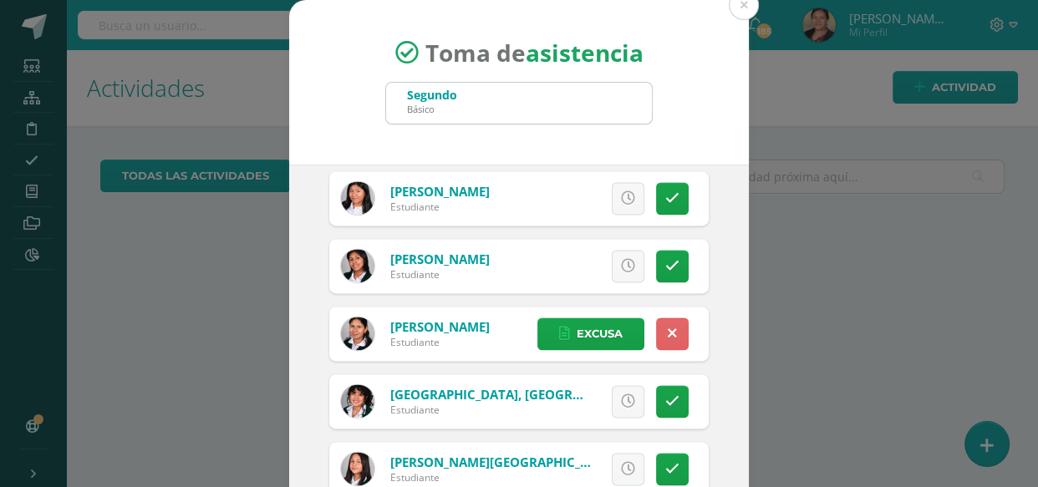
scroll to position [2203, 0]
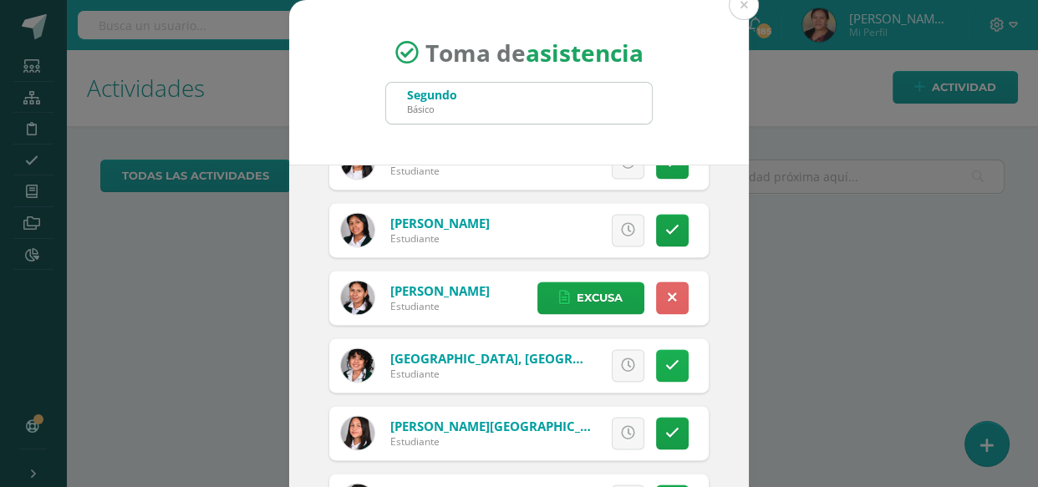
click at [665, 369] on icon at bounding box center [672, 366] width 14 height 14
click at [616, 359] on link "Excusa" at bounding box center [590, 365] width 107 height 33
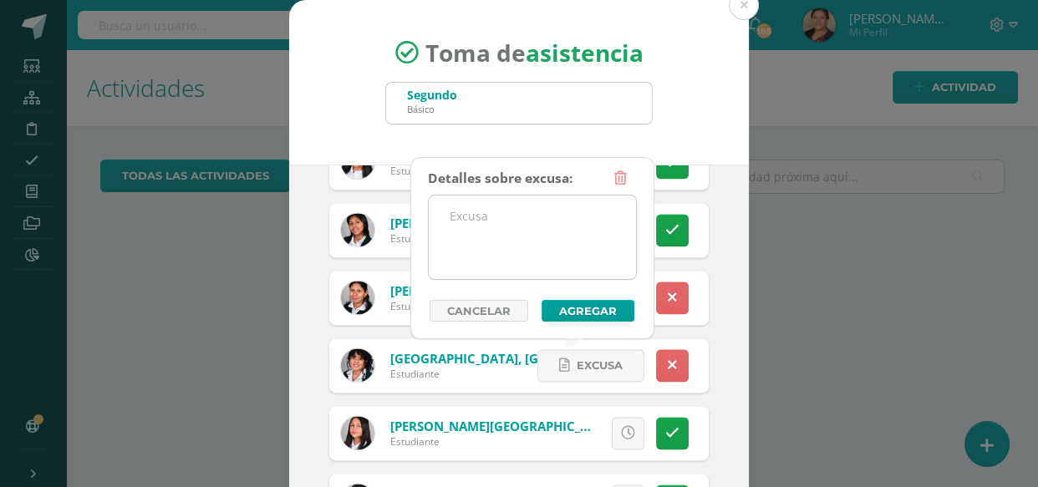
click at [592, 232] on textarea at bounding box center [532, 238] width 207 height 84
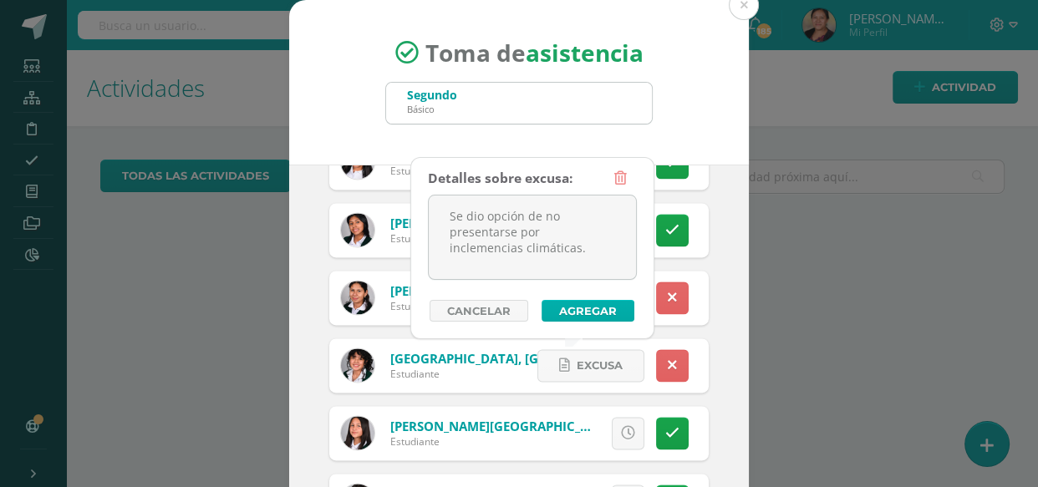
type textarea "Se dio opción de no presentarse por inclemencias climáticas."
click at [610, 305] on button "Agregar" at bounding box center [588, 311] width 93 height 22
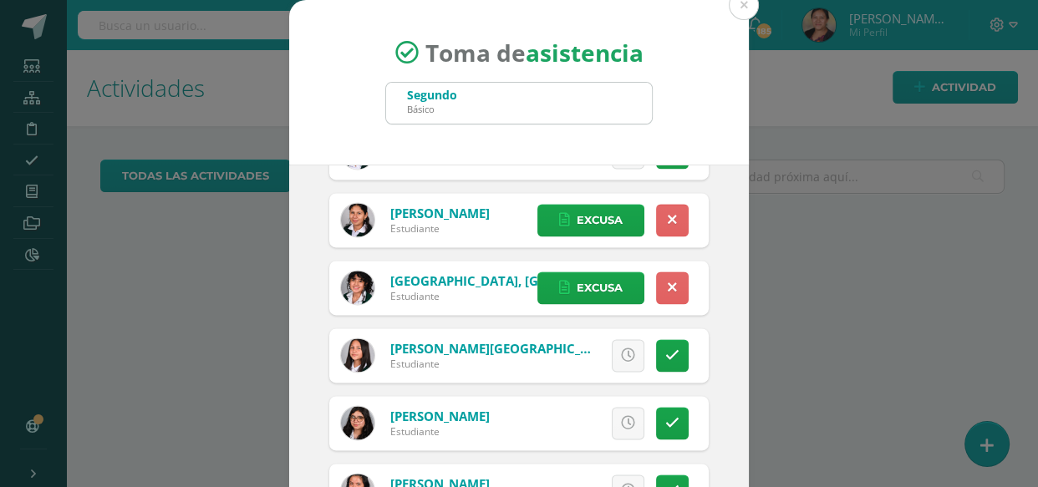
scroll to position [144, 0]
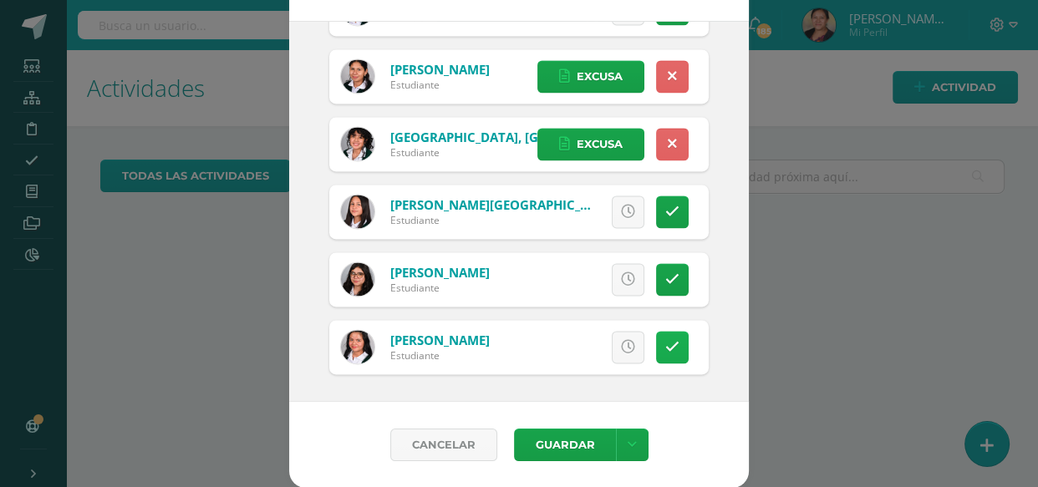
click at [656, 347] on link at bounding box center [672, 347] width 33 height 33
click at [580, 341] on span "Excusa" at bounding box center [600, 347] width 46 height 31
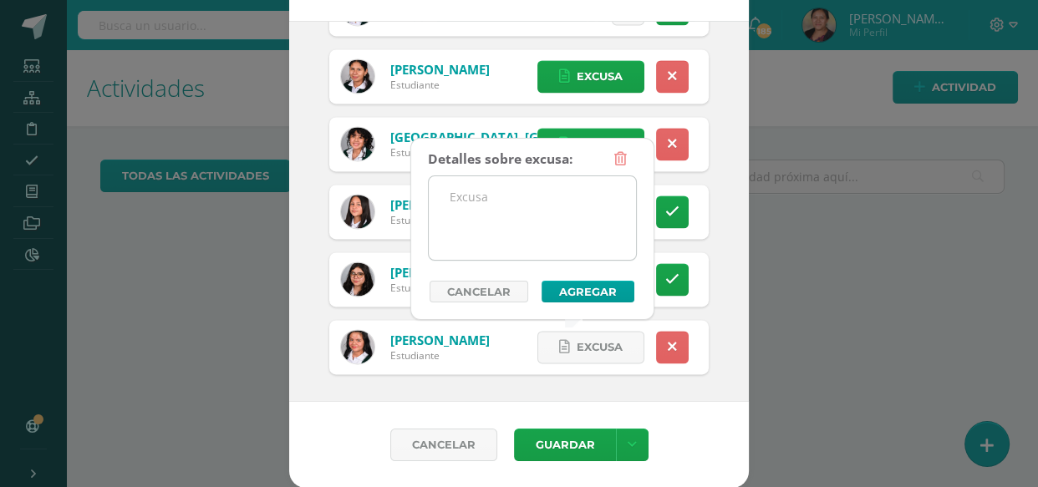
click at [547, 211] on textarea at bounding box center [532, 218] width 207 height 84
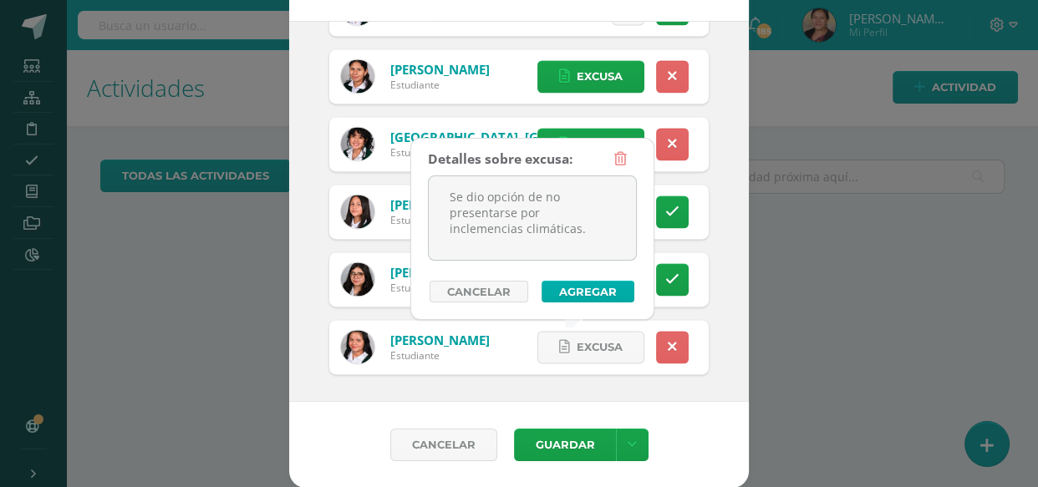
type textarea "Se dio opción de no presentarse por inclemencias climáticas."
click at [617, 292] on button "Agregar" at bounding box center [588, 292] width 93 height 22
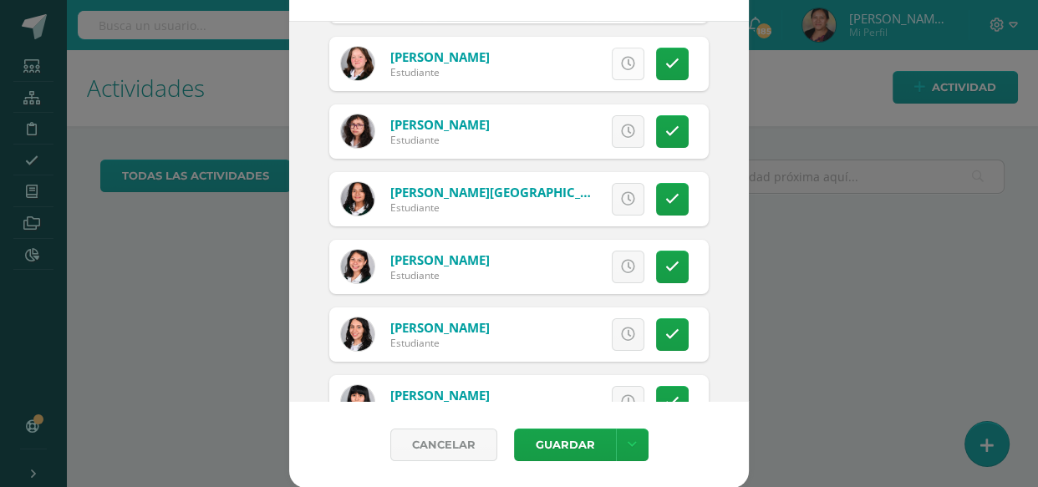
scroll to position [77, 0]
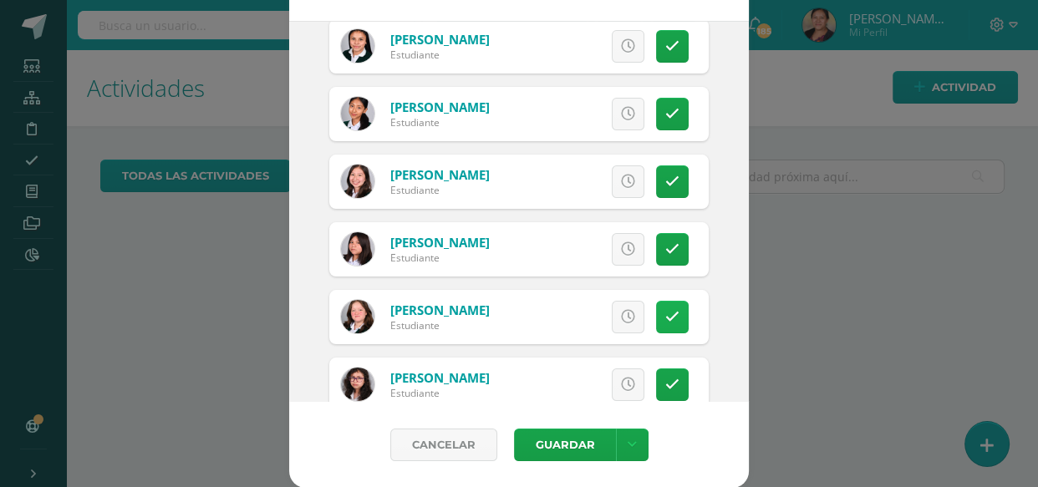
click at [664, 320] on link at bounding box center [672, 317] width 33 height 33
click at [620, 301] on link "Excusa" at bounding box center [590, 317] width 107 height 33
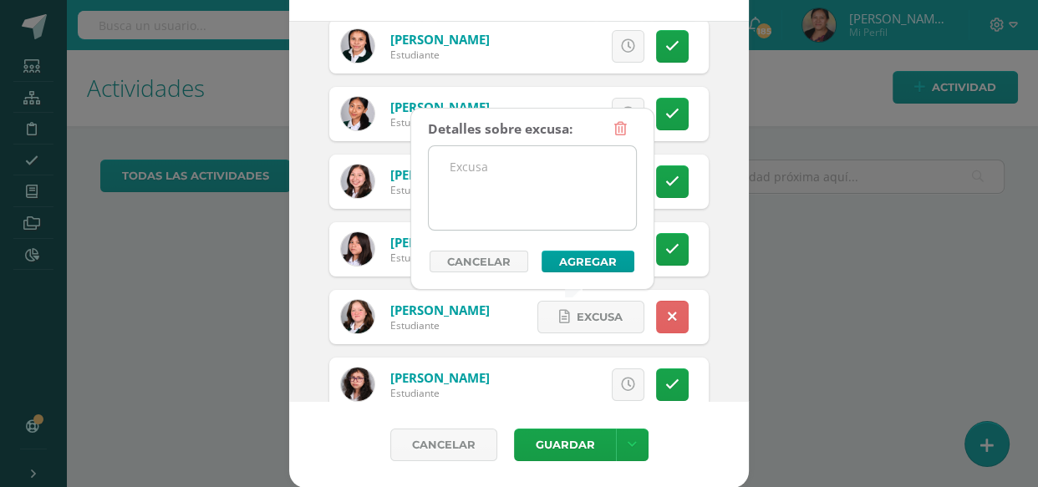
click at [566, 193] on textarea at bounding box center [532, 188] width 207 height 84
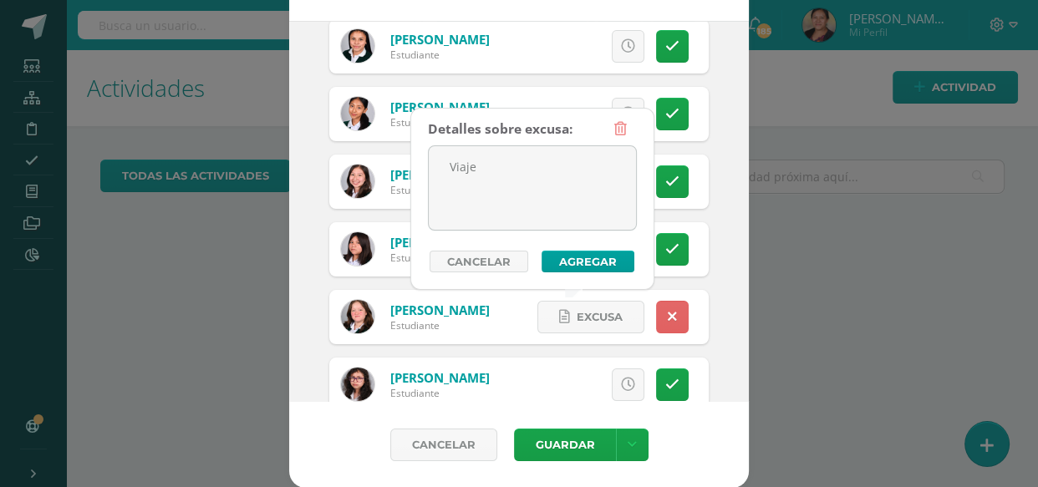
type textarea "Viaje"
click at [577, 244] on div "Detalles sobre excusa: Viaje Añadir excusa a todas las inasistencias del día Ca…" at bounding box center [532, 193] width 209 height 160
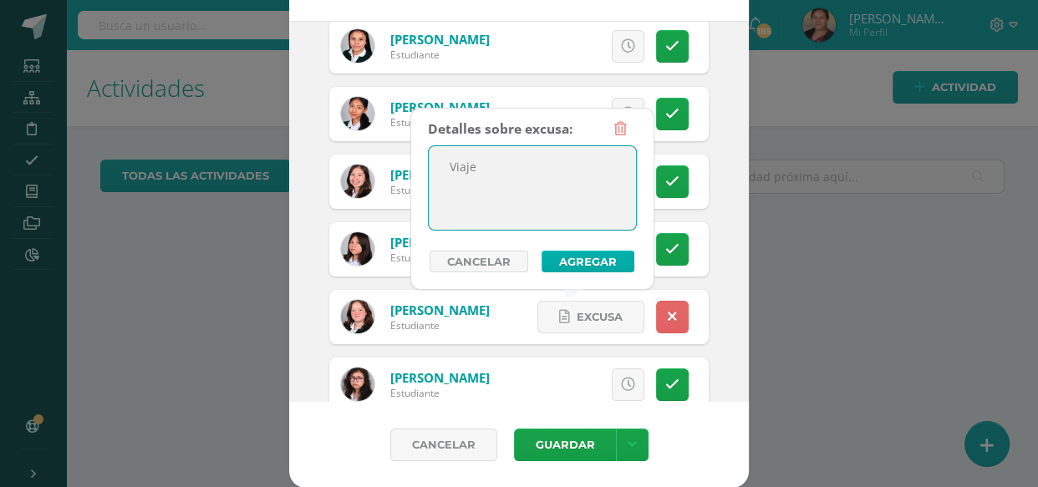
click at [586, 253] on button "Agregar" at bounding box center [588, 262] width 93 height 22
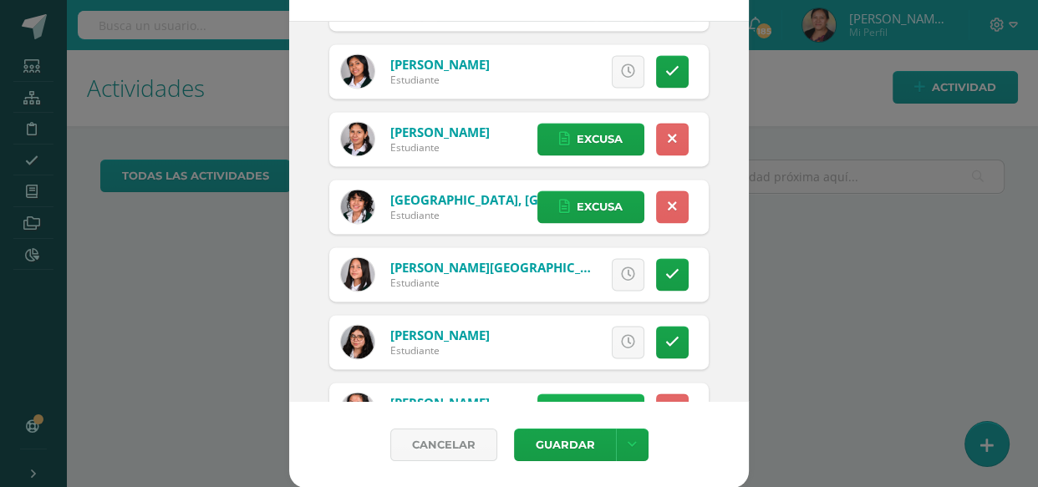
scroll to position [2281, 0]
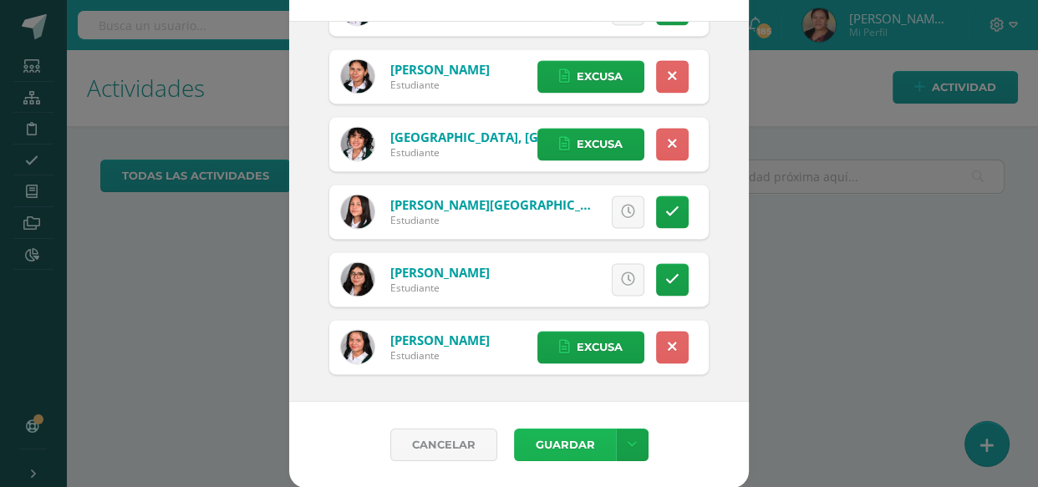
click at [564, 448] on button "Guardar" at bounding box center [565, 445] width 102 height 33
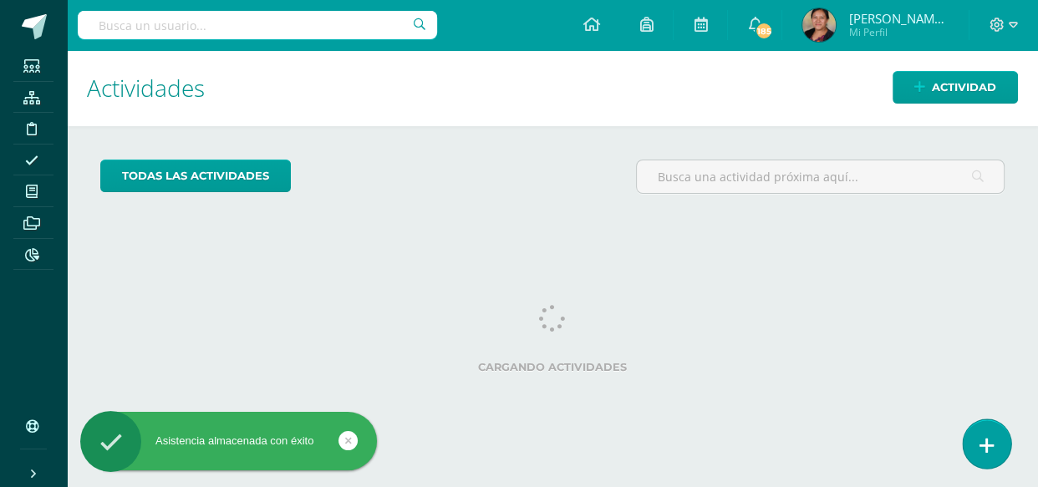
click at [980, 454] on icon at bounding box center [987, 445] width 15 height 19
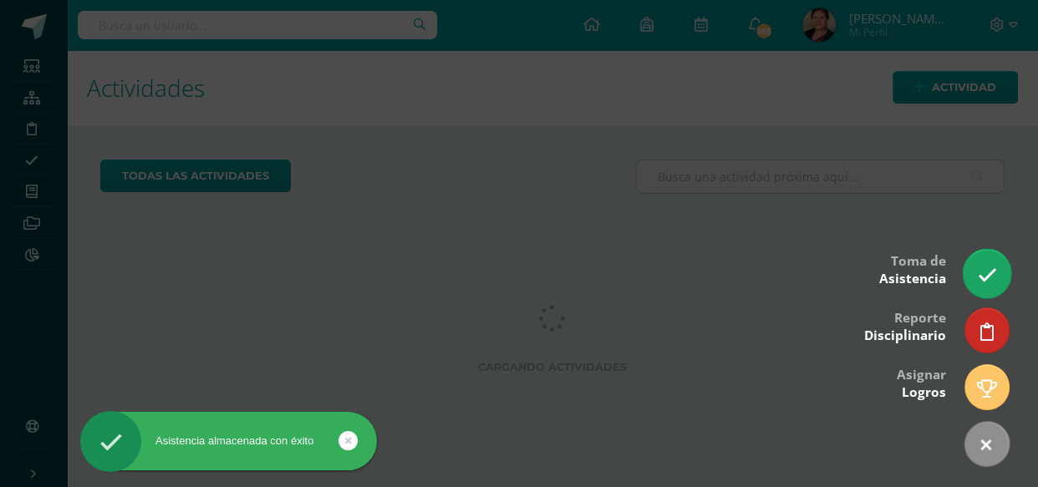
click at [986, 270] on icon at bounding box center [986, 275] width 19 height 19
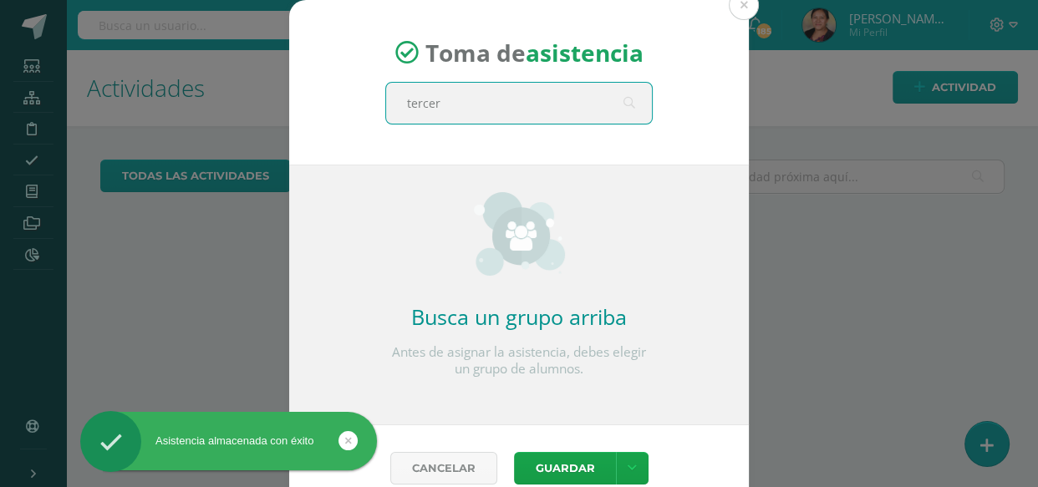
type input "tercero"
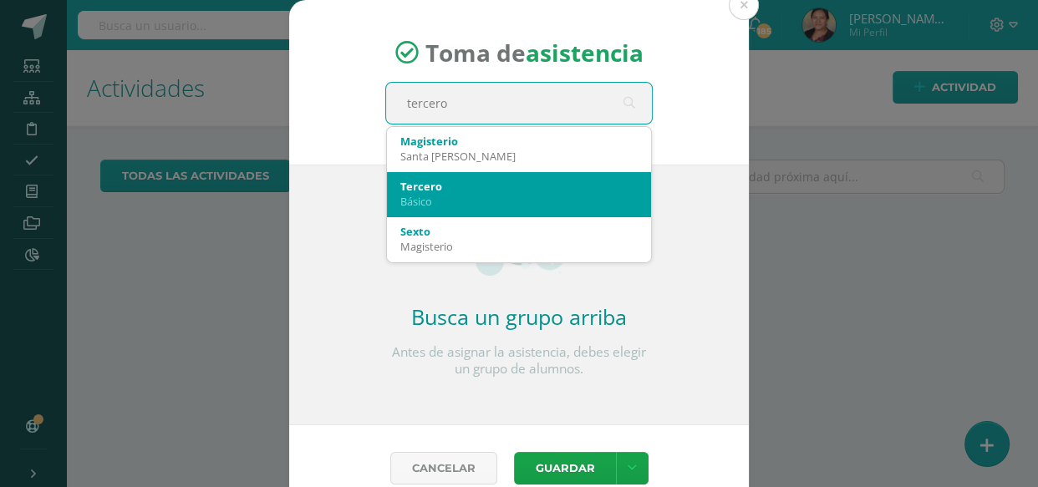
click at [476, 176] on div "Tercero Básico" at bounding box center [518, 193] width 237 height 43
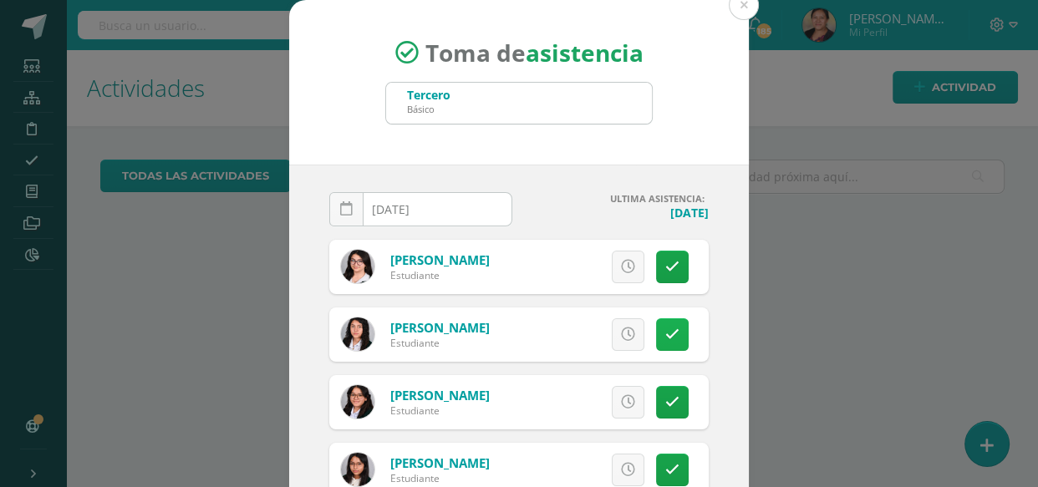
click at [656, 342] on link at bounding box center [672, 334] width 33 height 33
click at [583, 326] on span "Excusa" at bounding box center [600, 334] width 46 height 31
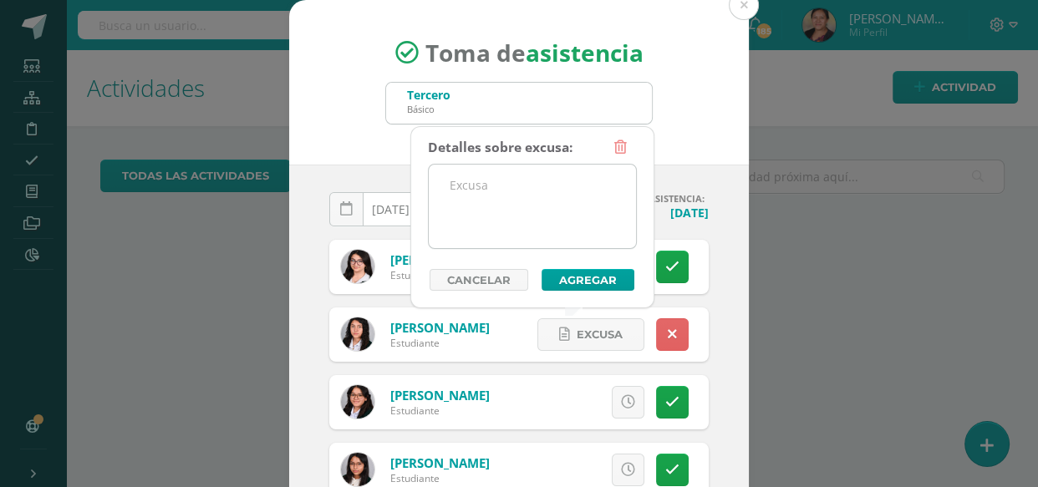
click at [511, 212] on textarea at bounding box center [532, 207] width 207 height 84
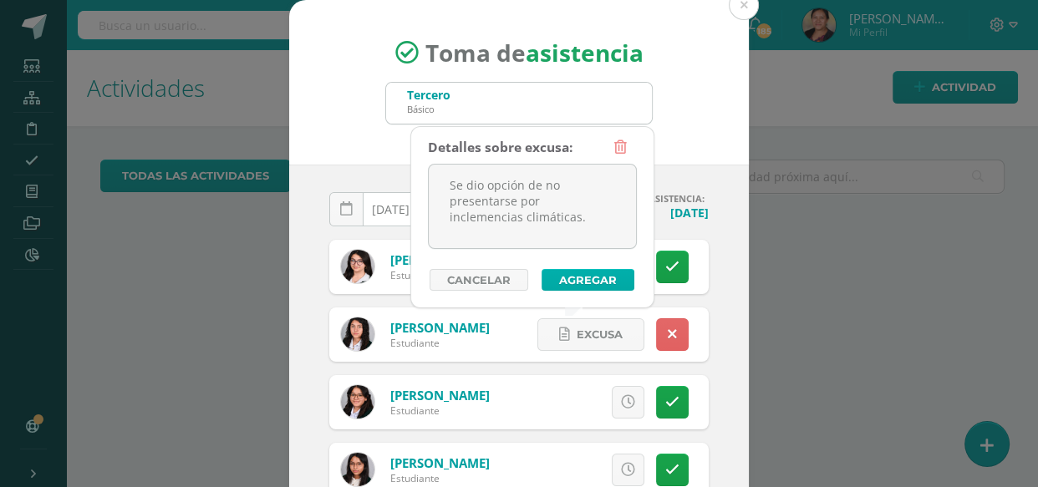
type textarea "Se dio opción de no presentarse por inclemencias climáticas."
click at [572, 288] on button "Agregar" at bounding box center [588, 280] width 93 height 22
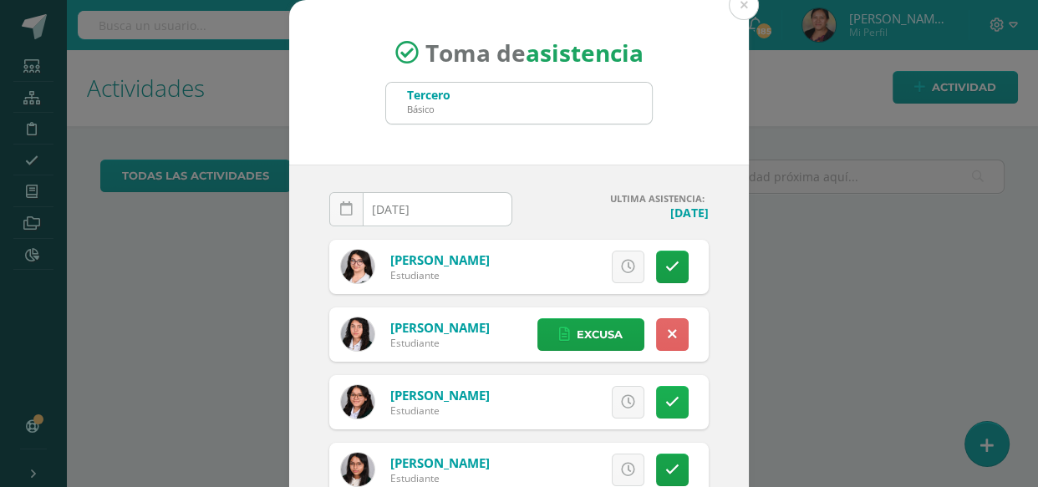
click at [665, 395] on icon at bounding box center [672, 402] width 14 height 14
click at [585, 403] on span "Excusa" at bounding box center [600, 402] width 46 height 31
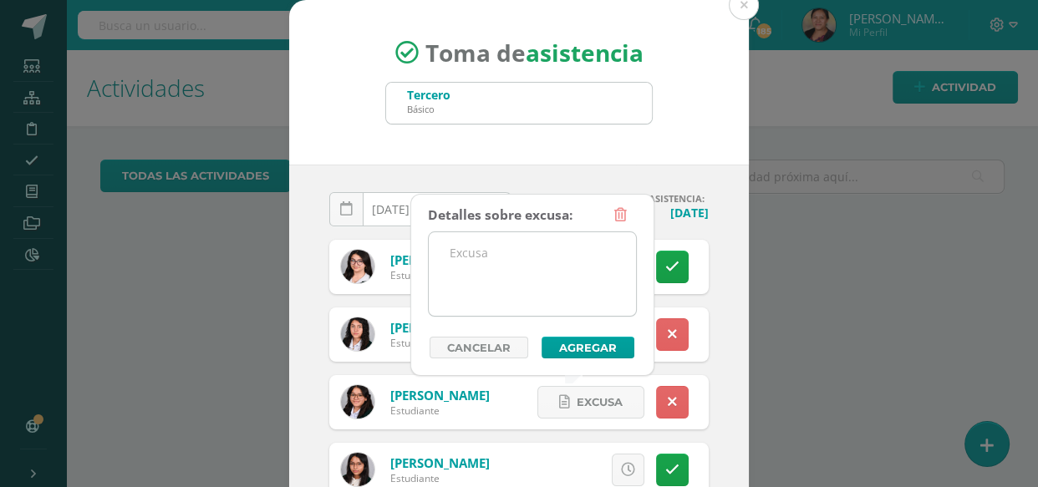
click at [539, 262] on textarea at bounding box center [532, 274] width 207 height 84
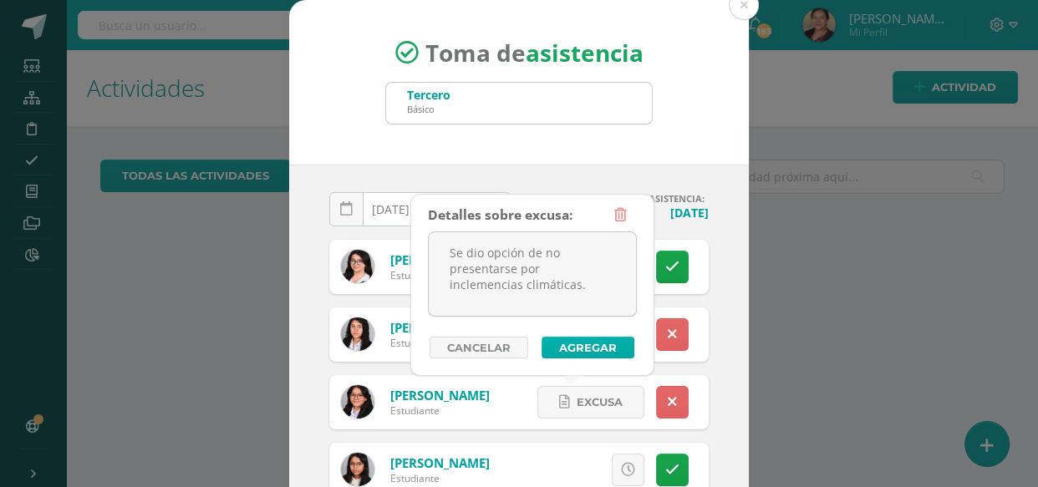
type textarea "Se dio opción de no presentarse por inclemencias climáticas."
click at [567, 346] on button "Agregar" at bounding box center [588, 348] width 93 height 22
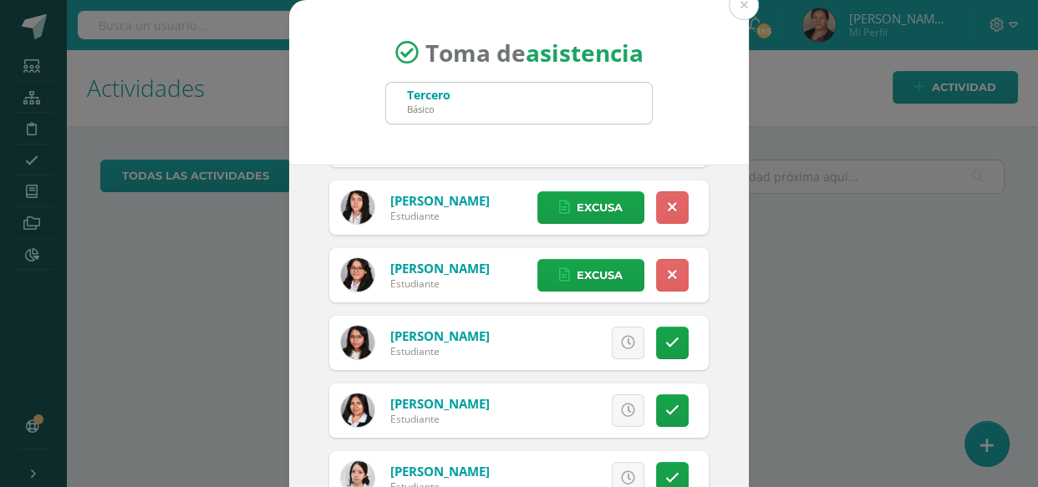
scroll to position [151, 0]
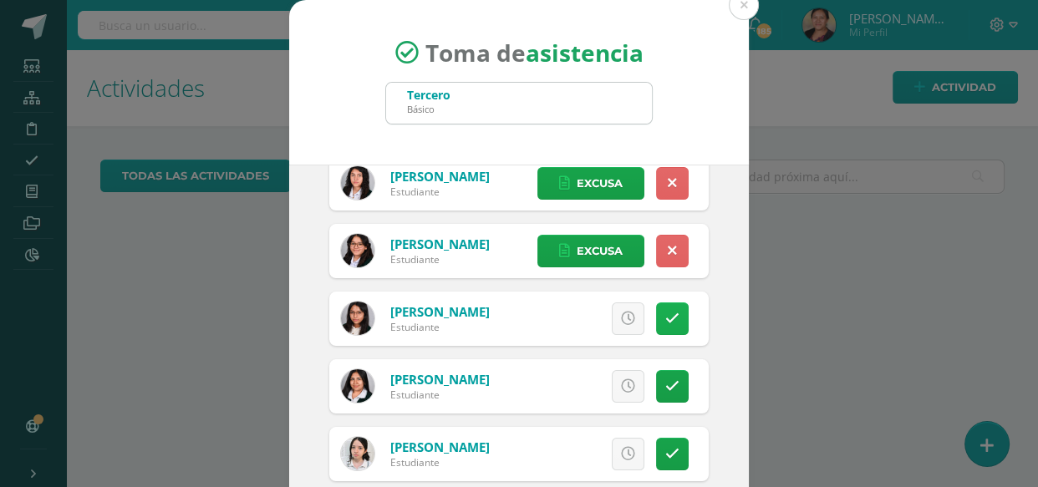
click at [665, 321] on icon at bounding box center [672, 319] width 14 height 14
click at [608, 311] on link "Excusa" at bounding box center [590, 319] width 107 height 33
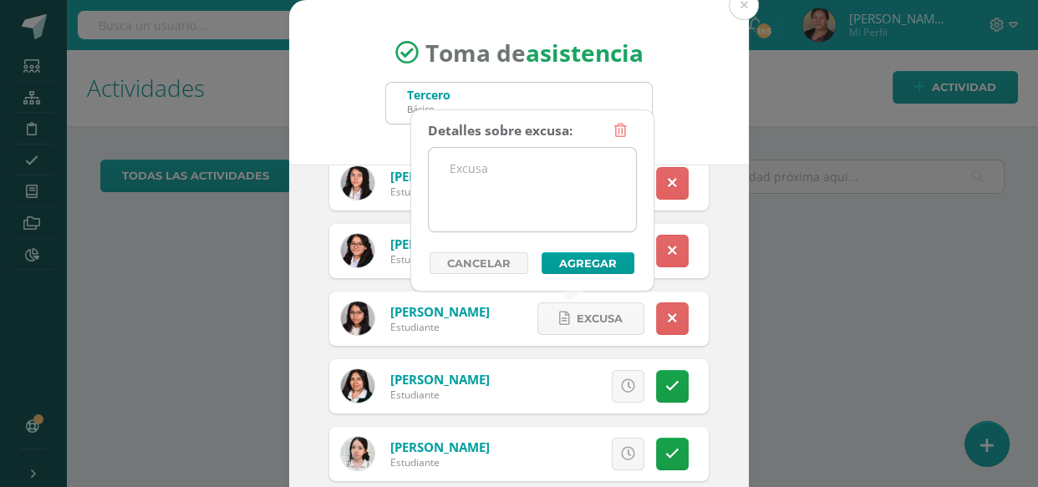
click at [577, 182] on textarea at bounding box center [532, 190] width 207 height 84
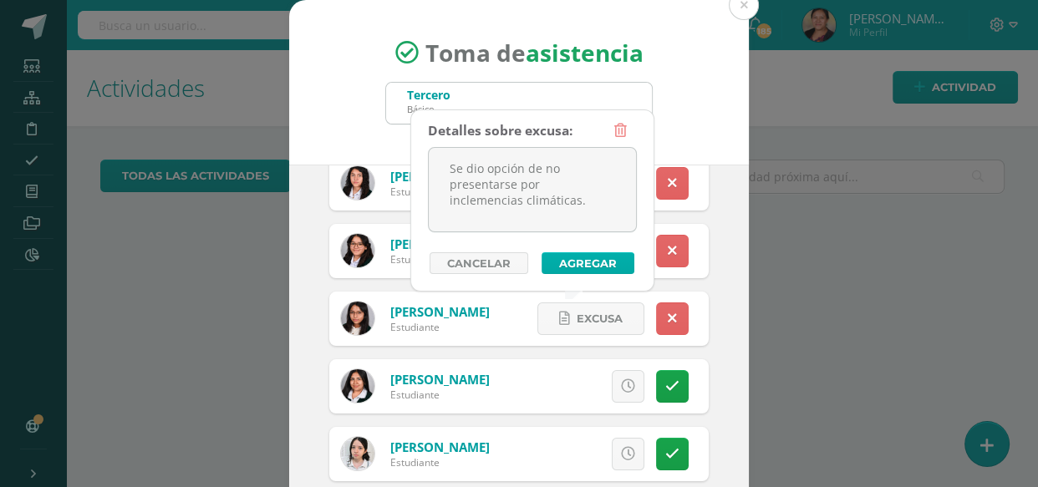
type textarea "Se dio opción de no presentarse por inclemencias climáticas."
click at [594, 264] on button "Agregar" at bounding box center [588, 263] width 93 height 22
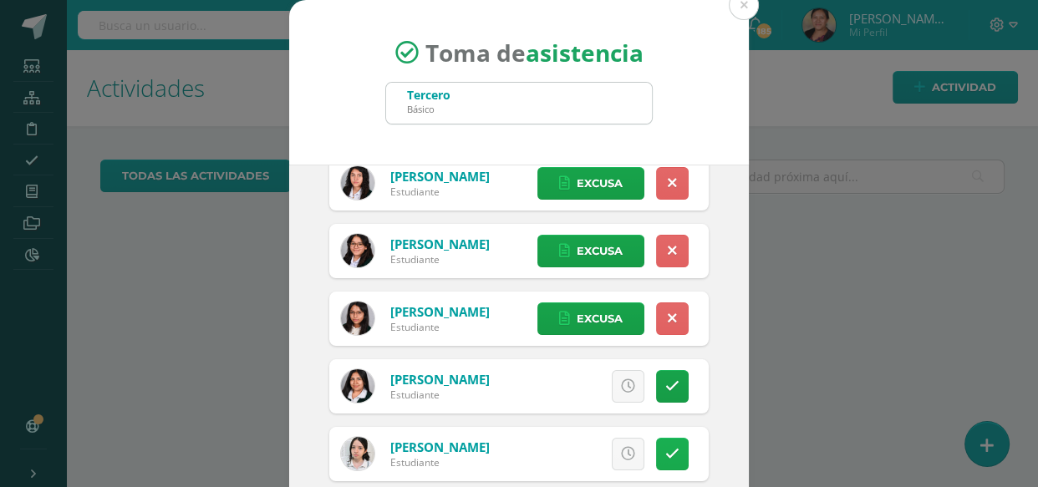
click at [665, 447] on icon at bounding box center [672, 454] width 14 height 14
click at [577, 459] on span "Excusa" at bounding box center [600, 454] width 46 height 31
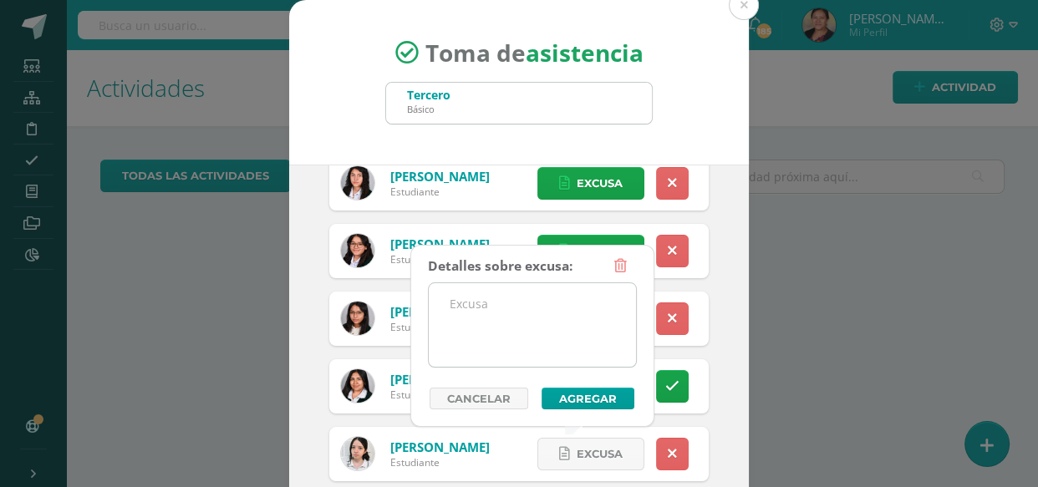
drag, startPoint x: 470, startPoint y: 262, endPoint x: 490, endPoint y: 293, distance: 36.9
click at [484, 280] on div "Detalles sobre excusa:" at bounding box center [500, 266] width 145 height 33
click at [496, 321] on textarea at bounding box center [532, 325] width 207 height 84
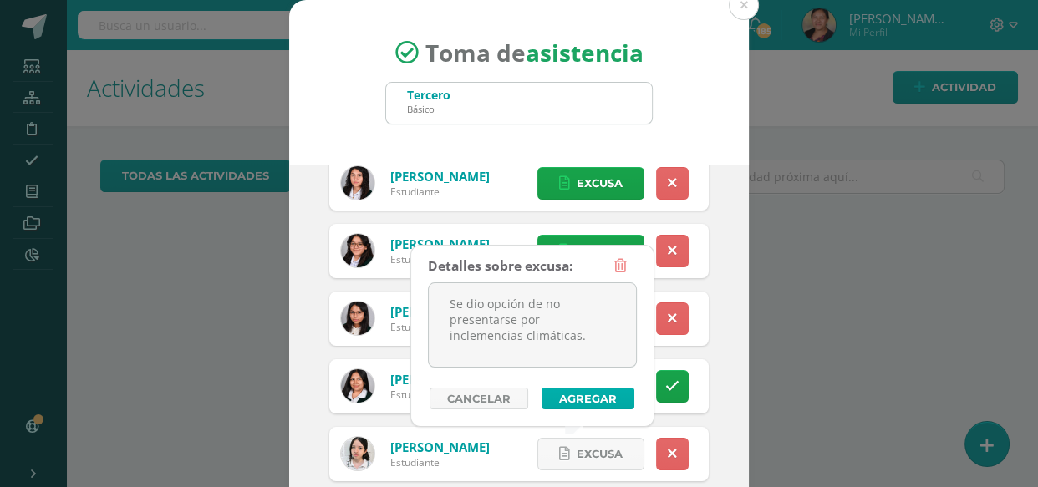
type textarea "Se dio opción de no presentarse por inclemencias climáticas."
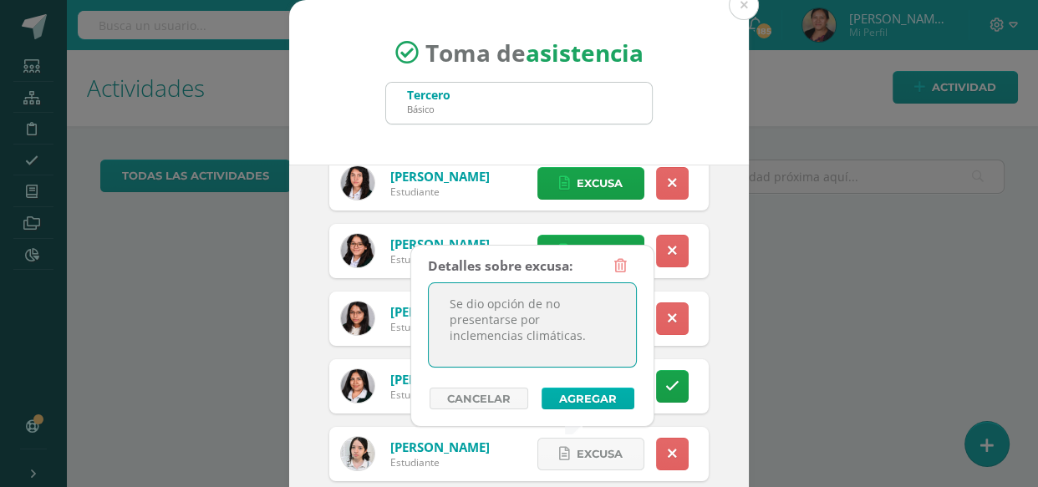
click at [594, 400] on button "Agregar" at bounding box center [588, 399] width 93 height 22
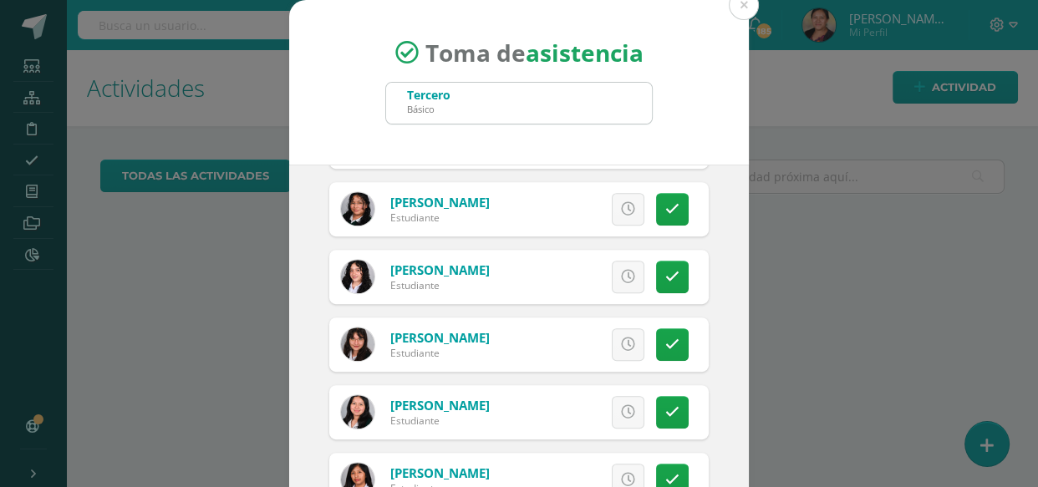
scroll to position [836, 0]
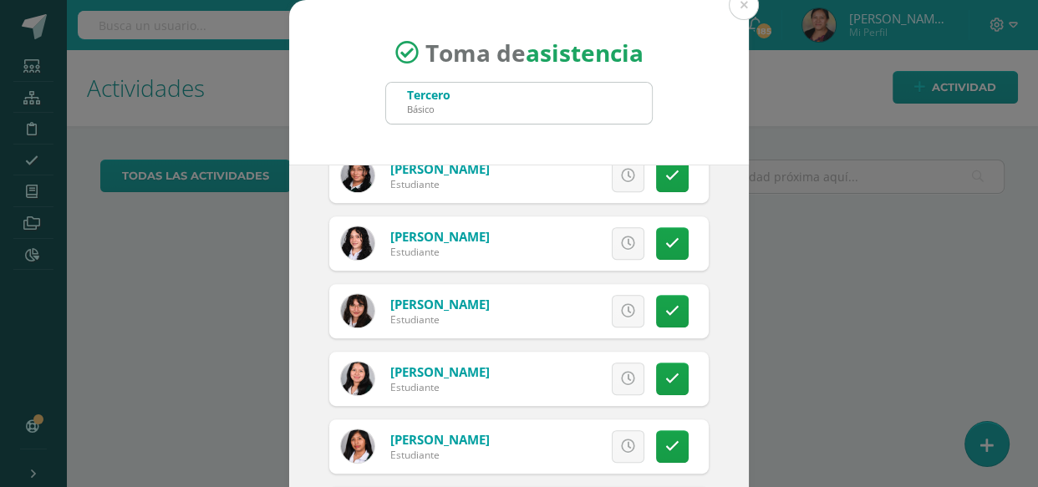
drag, startPoint x: 644, startPoint y: 237, endPoint x: 616, endPoint y: 237, distance: 27.6
click at [656, 238] on link at bounding box center [672, 243] width 33 height 33
click at [577, 232] on span "Excusa" at bounding box center [600, 243] width 46 height 31
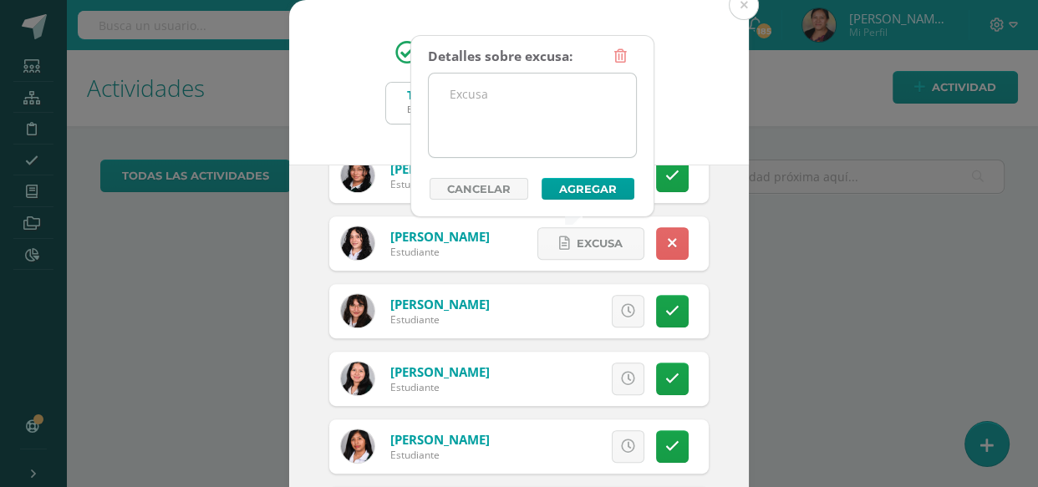
click at [514, 93] on textarea at bounding box center [532, 116] width 207 height 84
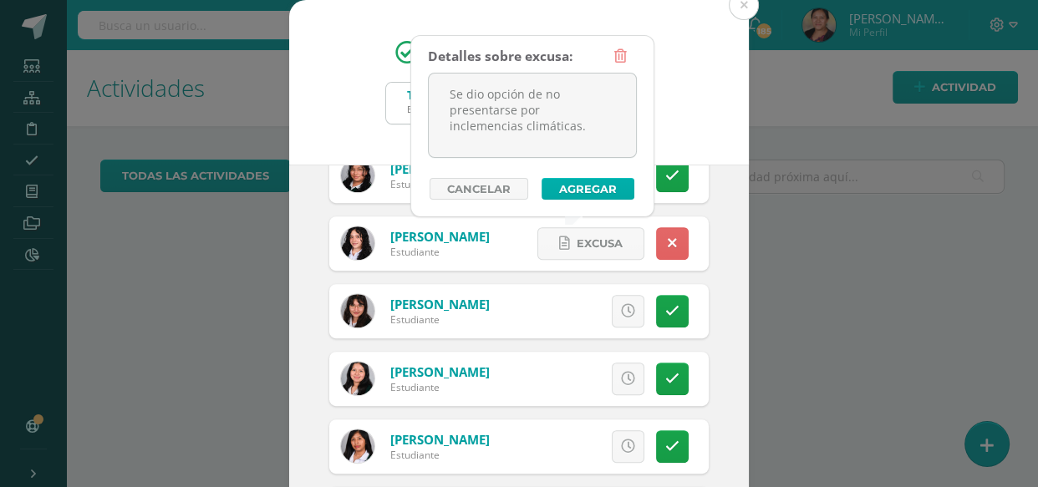
type textarea "Se dio opción de no presentarse por inclemencias climáticas."
drag, startPoint x: 593, startPoint y: 190, endPoint x: 623, endPoint y: 250, distance: 67.7
click at [593, 191] on button "Agregar" at bounding box center [588, 189] width 93 height 22
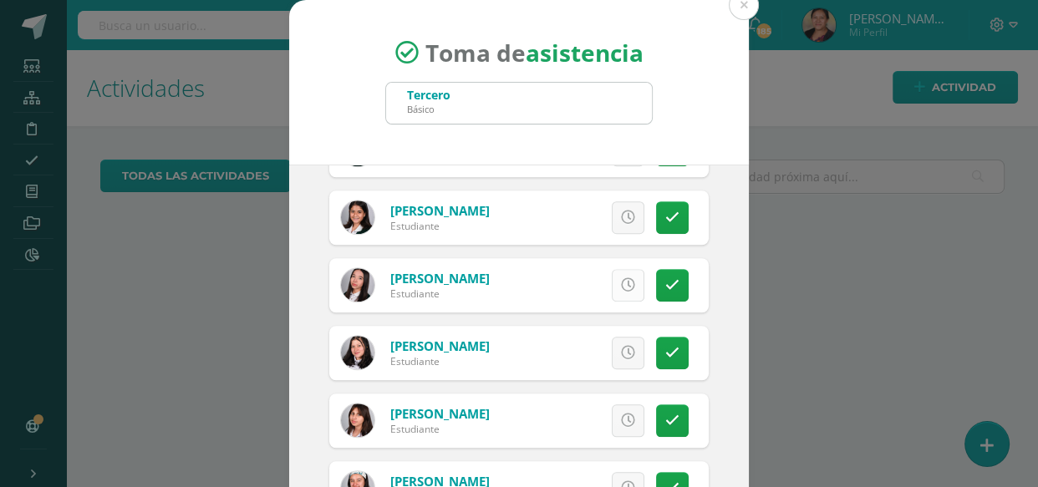
scroll to position [1291, 0]
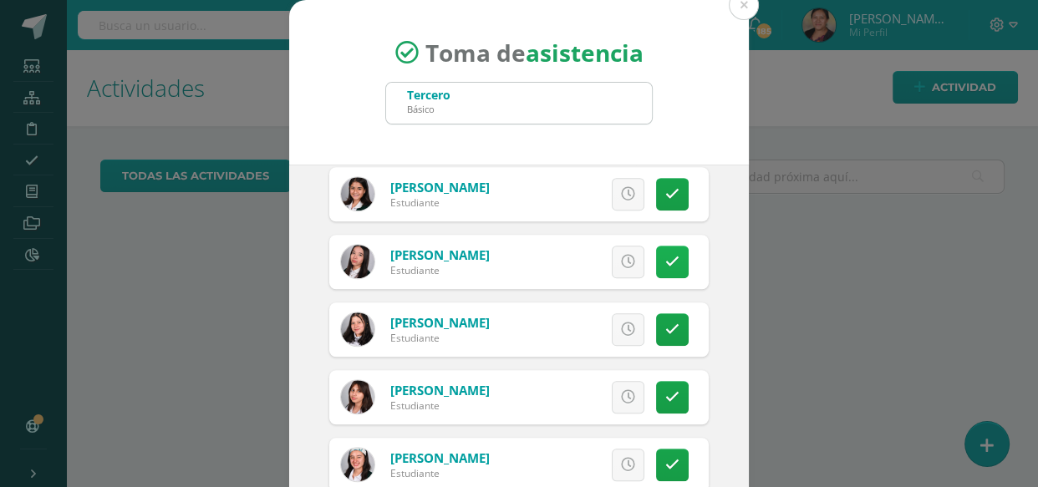
click at [664, 267] on link at bounding box center [672, 262] width 33 height 33
click at [602, 252] on span "Excusa" at bounding box center [600, 262] width 46 height 31
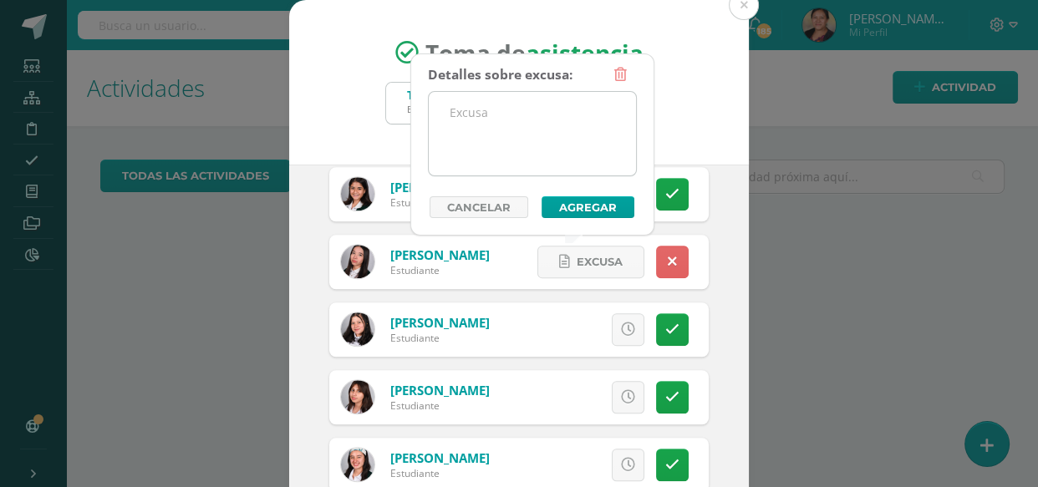
click at [522, 143] on textarea at bounding box center [532, 134] width 207 height 84
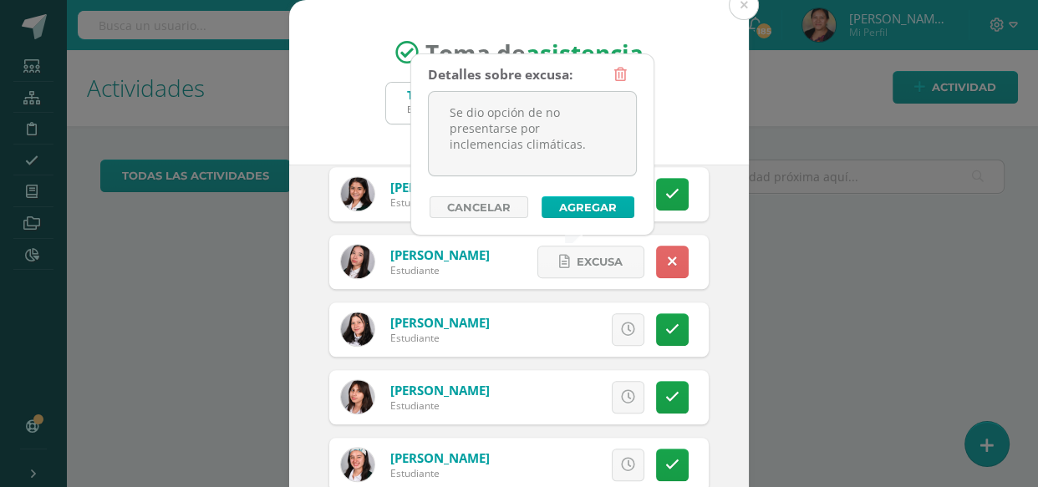
type textarea "Se dio opción de no presentarse por inclemencias climáticas."
click at [591, 211] on button "Agregar" at bounding box center [588, 207] width 93 height 22
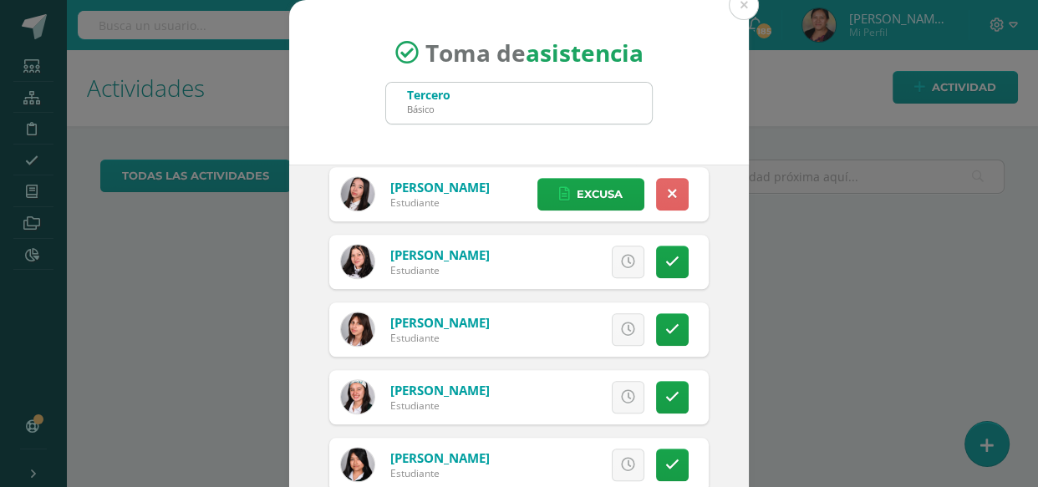
scroll to position [1443, 0]
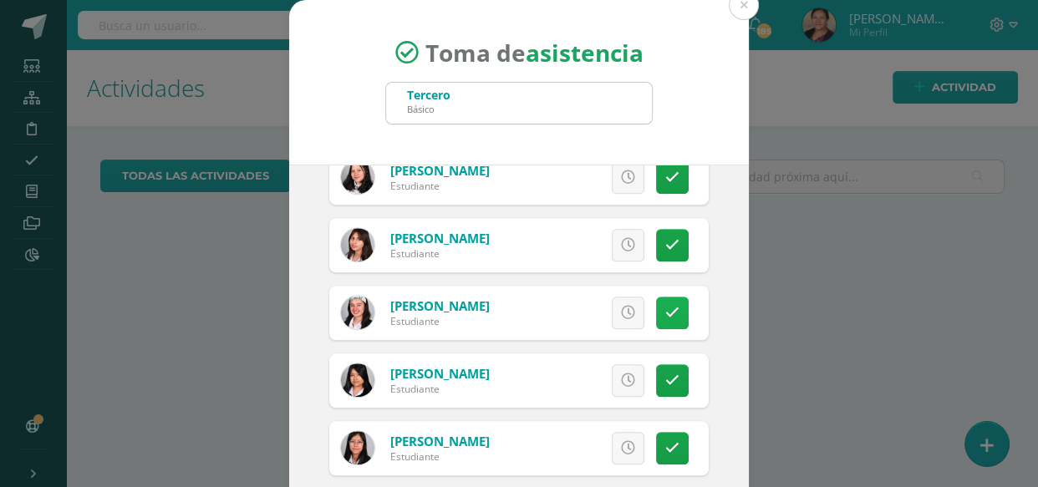
click at [656, 303] on link at bounding box center [672, 313] width 33 height 33
click at [593, 314] on span "Excusa" at bounding box center [600, 313] width 46 height 31
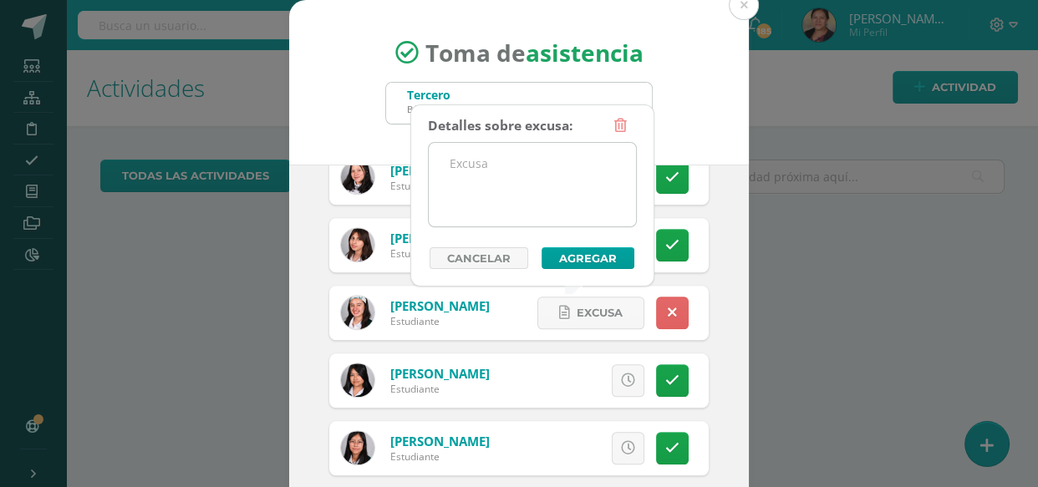
click at [513, 201] on textarea at bounding box center [532, 185] width 207 height 84
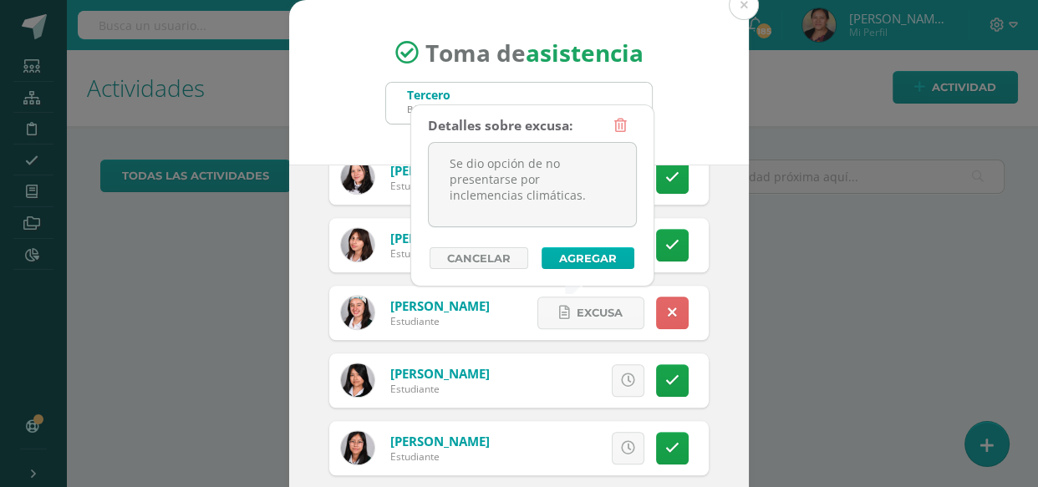
type textarea "Se dio opción de no presentarse por inclemencias climáticas."
click at [555, 252] on button "Agregar" at bounding box center [588, 258] width 93 height 22
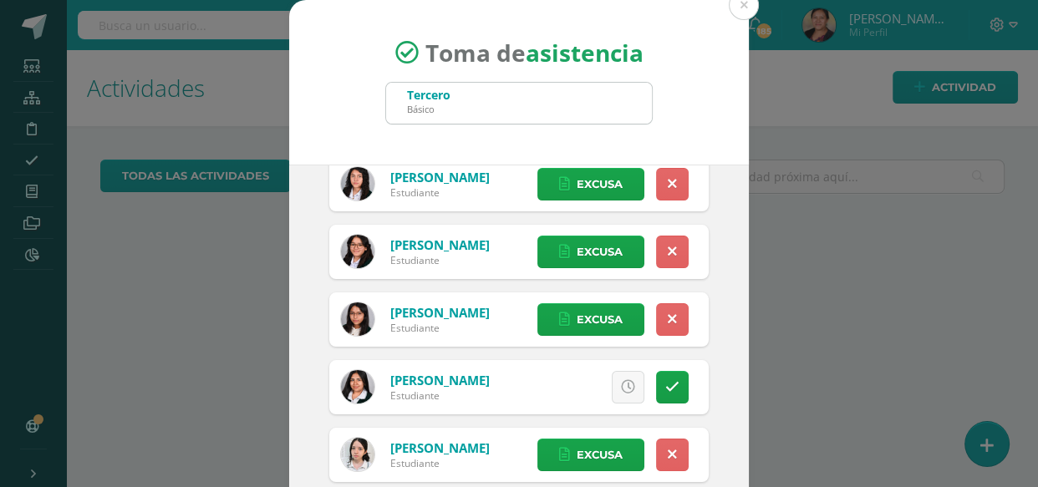
scroll to position [0, 0]
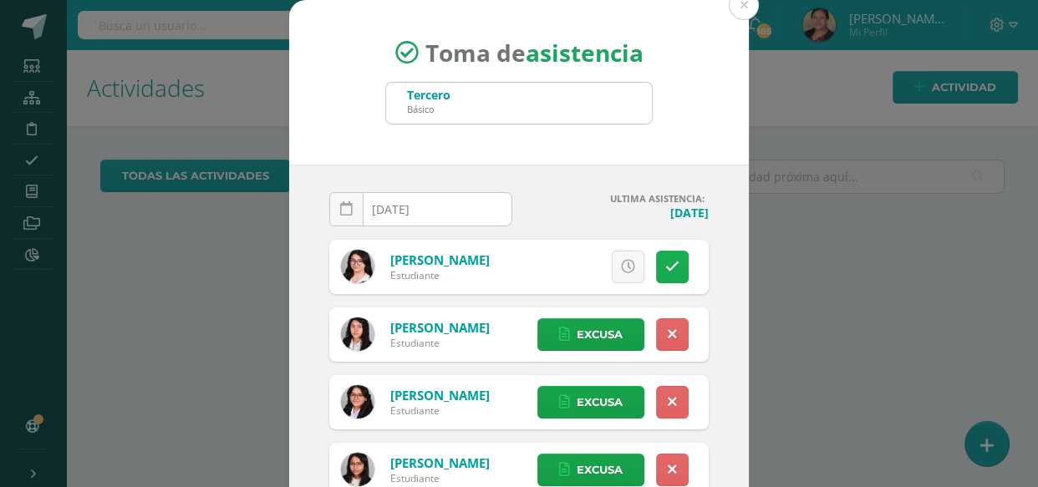
click at [662, 260] on link at bounding box center [672, 267] width 33 height 33
click at [577, 267] on span "Excusa" at bounding box center [600, 267] width 46 height 31
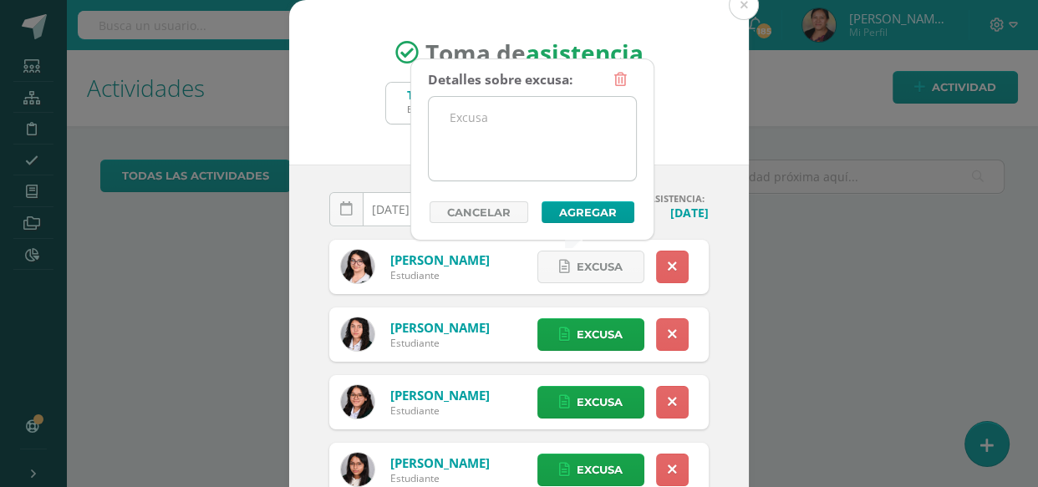
click at [510, 164] on textarea at bounding box center [532, 139] width 207 height 84
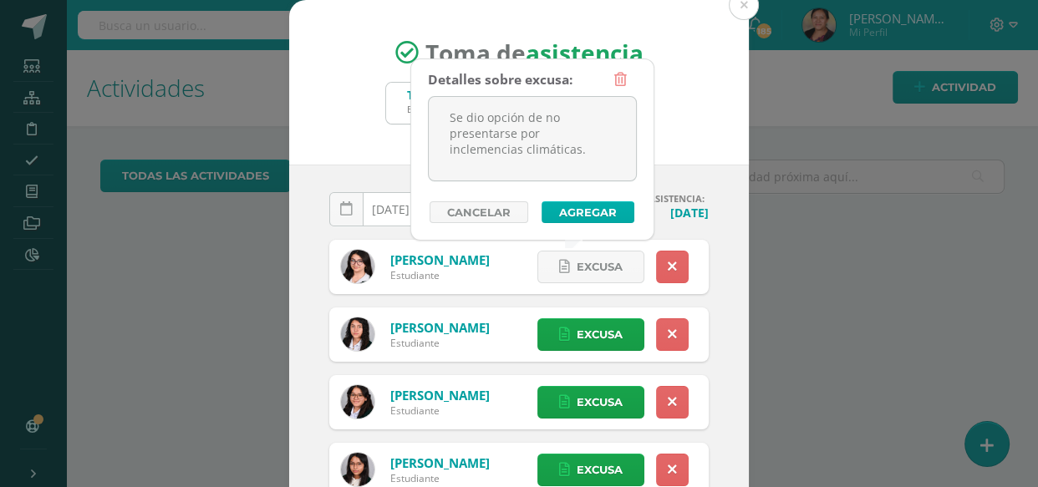
type textarea "Se dio opción de no presentarse por inclemencias climáticas."
click at [586, 216] on button "Agregar" at bounding box center [588, 212] width 93 height 22
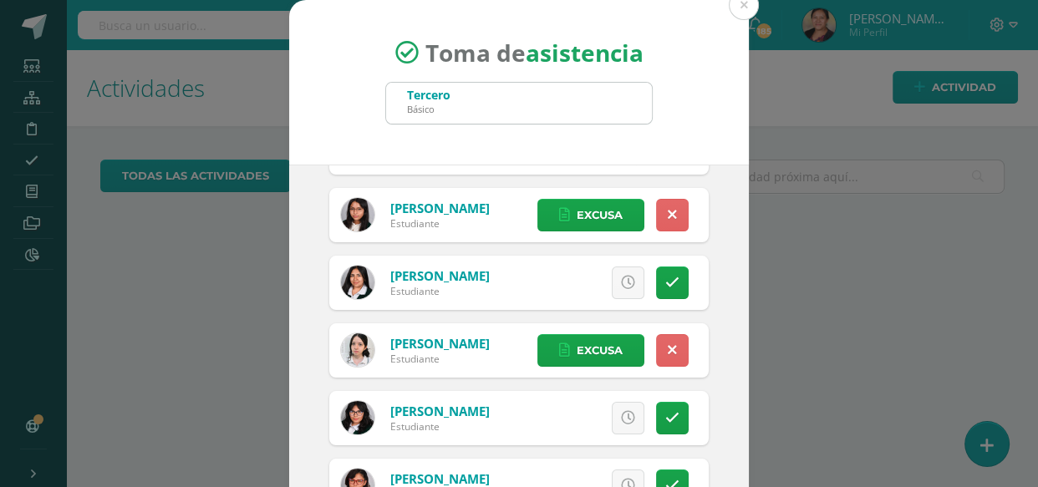
scroll to position [303, 0]
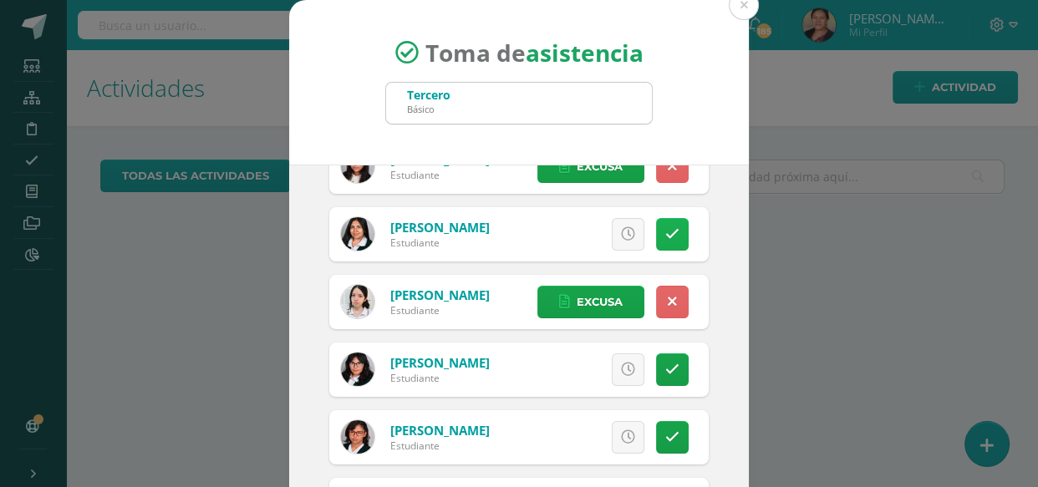
click at [664, 229] on link at bounding box center [672, 234] width 33 height 33
click at [664, 364] on link at bounding box center [672, 370] width 33 height 33
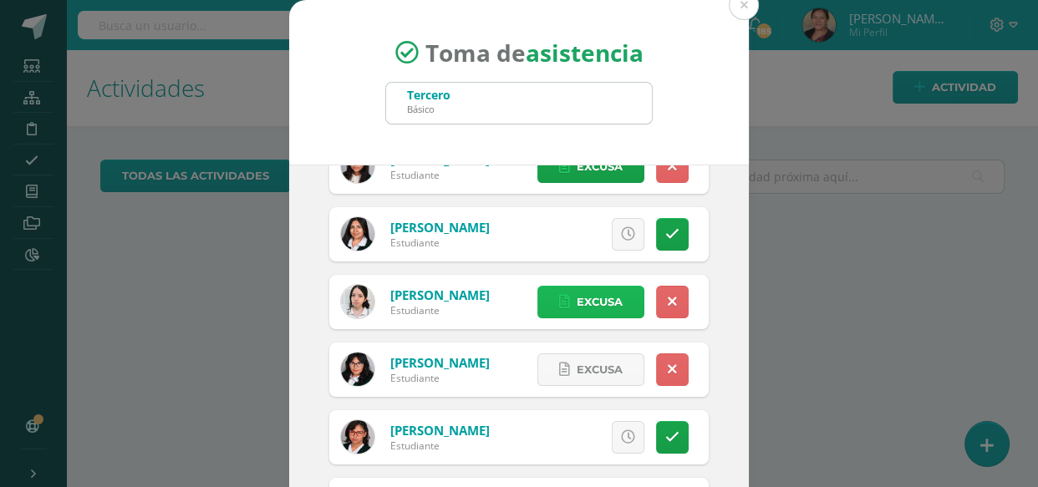
click at [611, 303] on link "Excusa" at bounding box center [590, 302] width 107 height 33
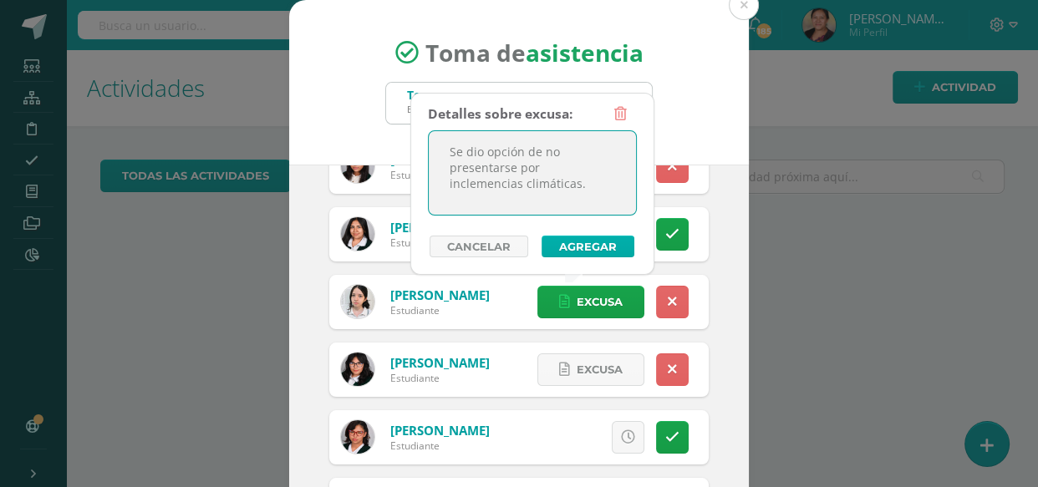
click at [557, 236] on button "Agregar" at bounding box center [588, 247] width 93 height 22
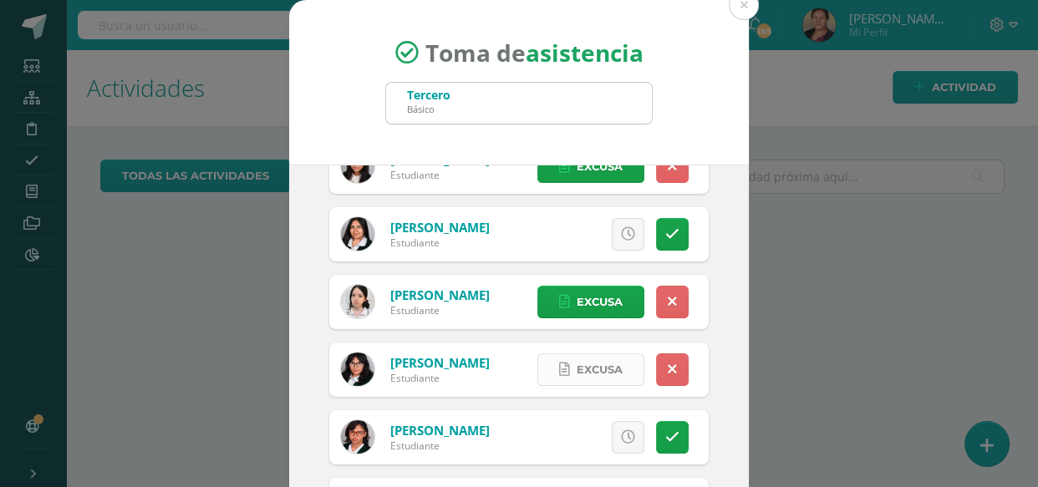
click at [595, 363] on span "Excusa" at bounding box center [600, 369] width 46 height 31
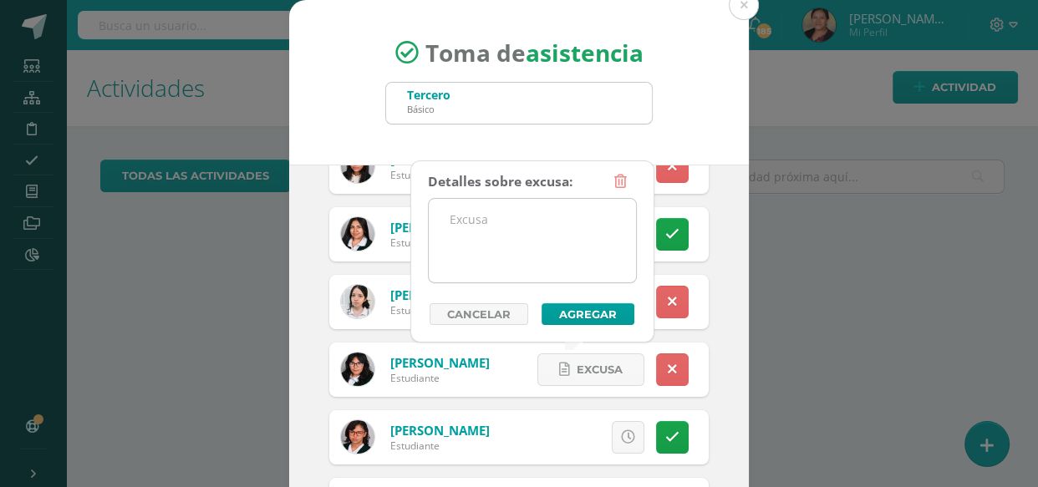
click at [557, 224] on textarea at bounding box center [532, 241] width 207 height 84
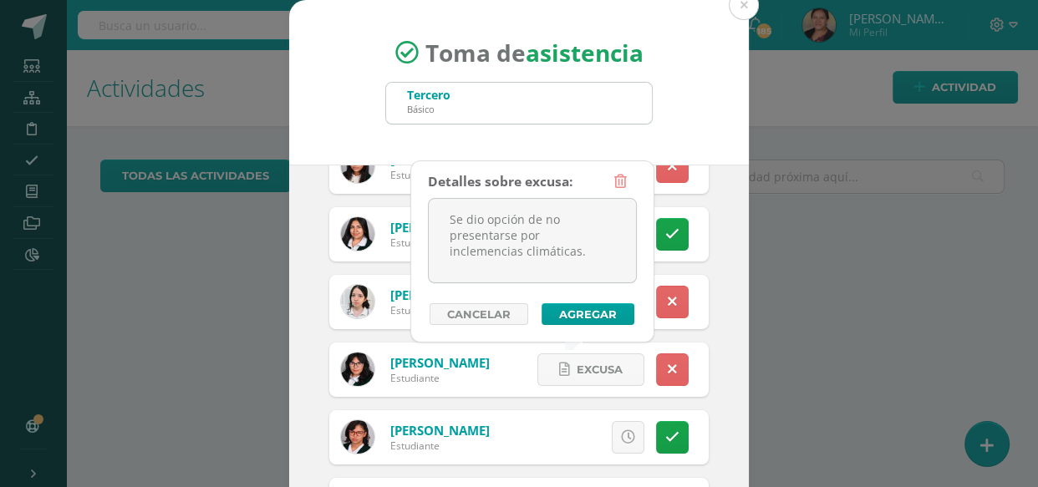
type textarea "Se dio opción de no presentarse por inclemencias climáticas."
drag, startPoint x: 635, startPoint y: 318, endPoint x: 618, endPoint y: 308, distance: 19.1
click at [619, 308] on div "Cancelar Agregar" at bounding box center [532, 314] width 209 height 22
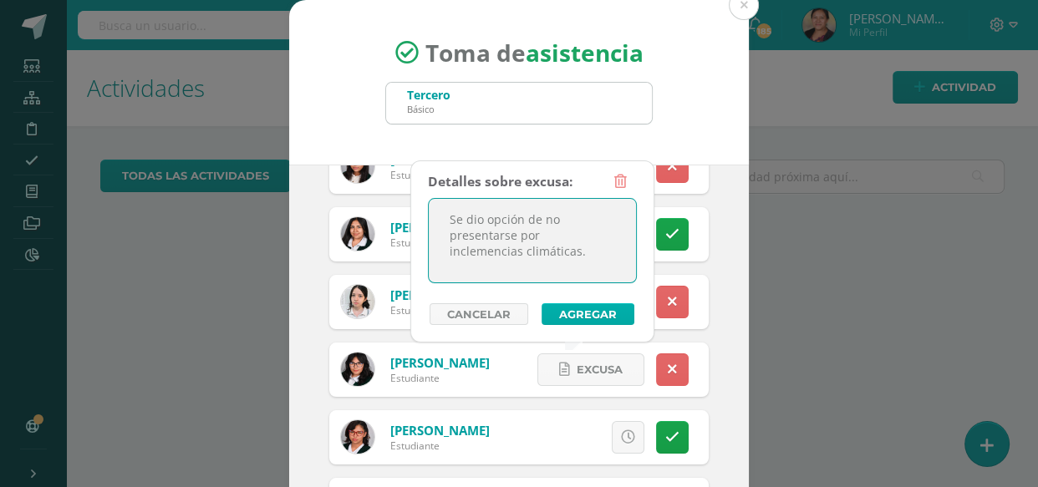
click at [618, 308] on button "Agregar" at bounding box center [588, 314] width 93 height 22
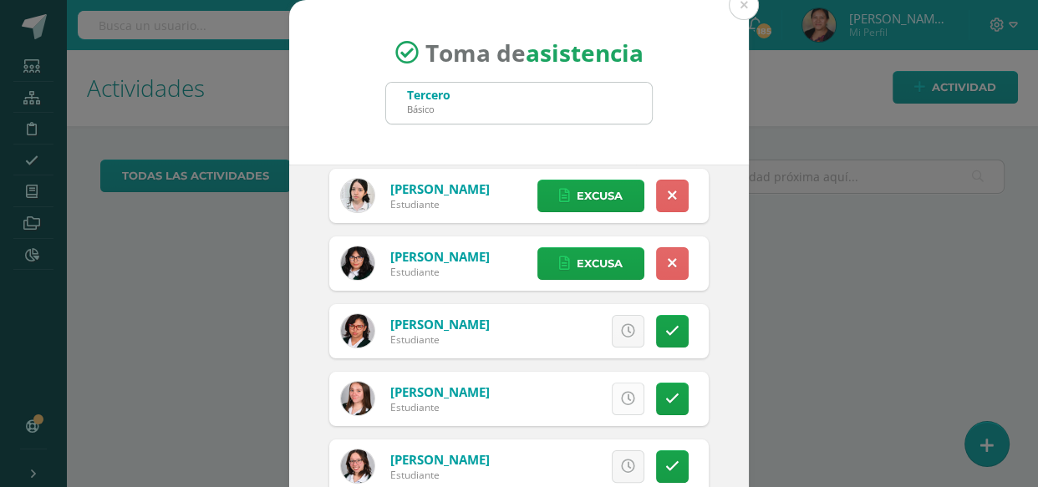
scroll to position [455, 0]
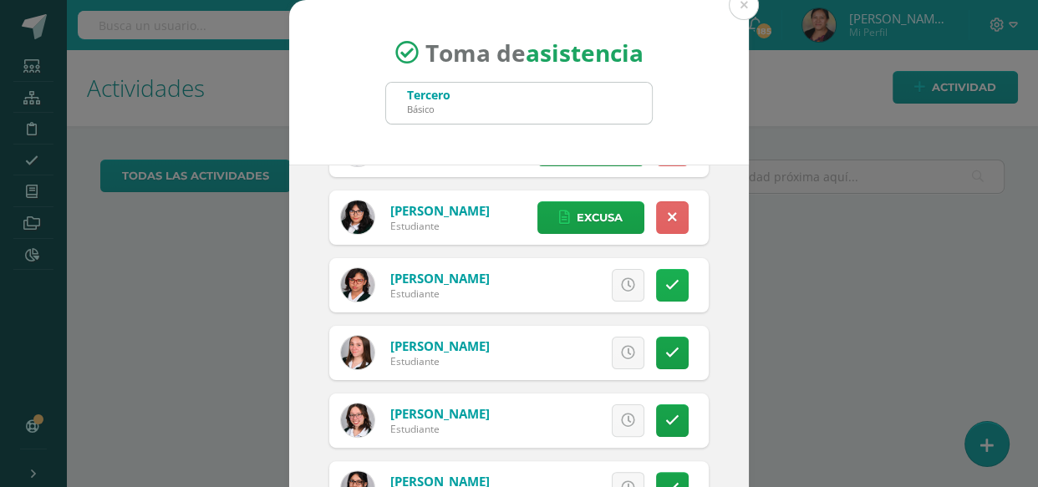
click at [664, 285] on link at bounding box center [672, 285] width 33 height 33
click at [590, 297] on span "Excusa" at bounding box center [600, 285] width 46 height 31
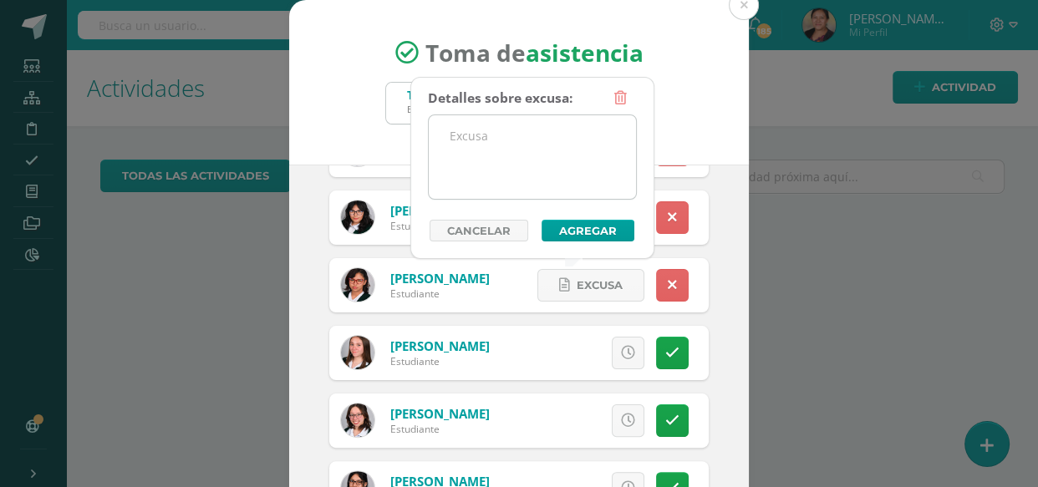
click at [461, 158] on textarea at bounding box center [532, 157] width 207 height 84
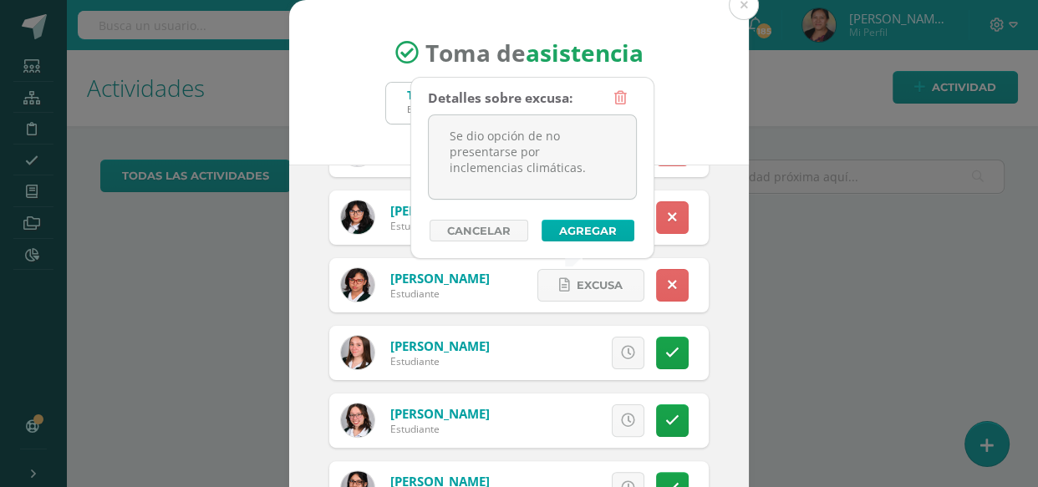
type textarea "Se dio opción de no presentarse por inclemencias climáticas."
click at [564, 221] on button "Agregar" at bounding box center [588, 231] width 93 height 22
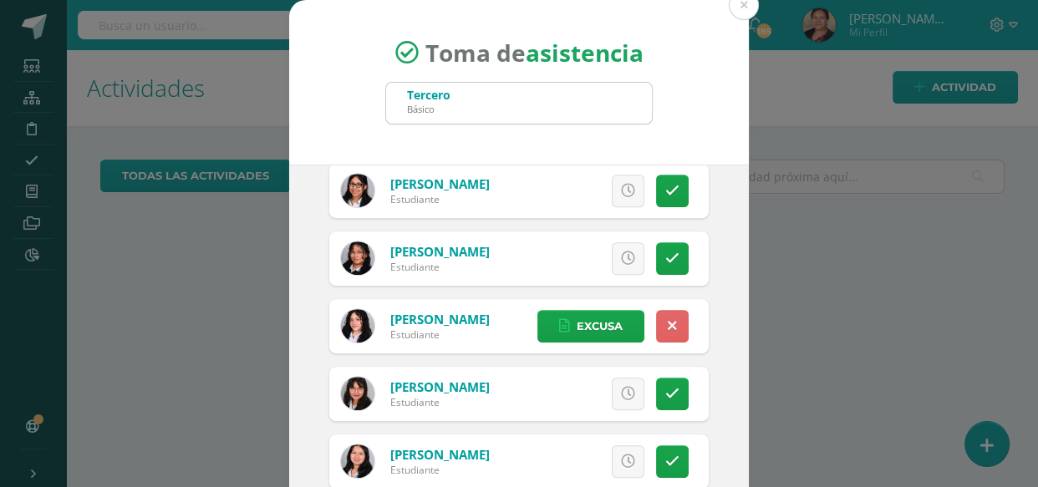
scroll to position [760, 0]
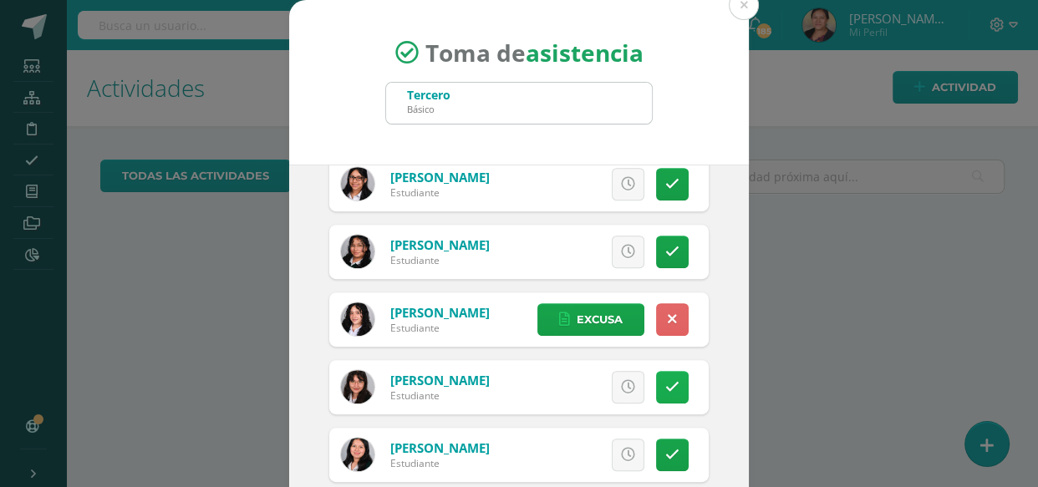
click at [665, 390] on icon at bounding box center [672, 387] width 14 height 14
click at [577, 389] on span "Excusa" at bounding box center [600, 387] width 46 height 31
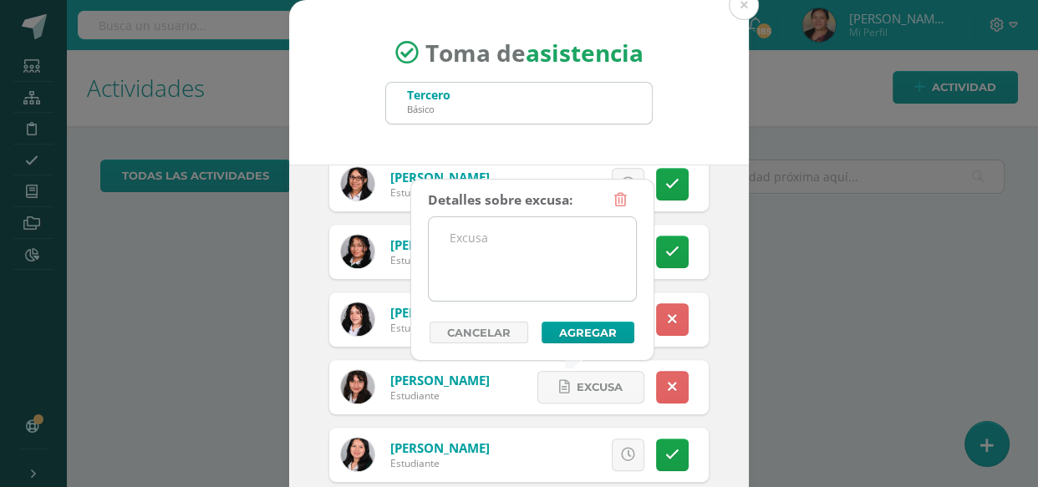
click at [517, 271] on textarea at bounding box center [532, 259] width 207 height 84
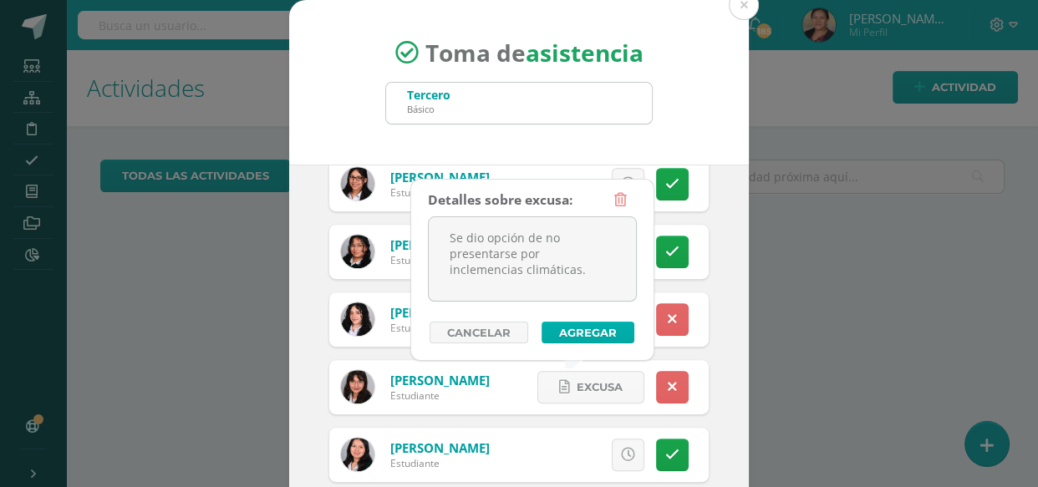
type textarea "Se dio opción de no presentarse por inclemencias climáticas."
click at [593, 334] on button "Agregar" at bounding box center [588, 333] width 93 height 22
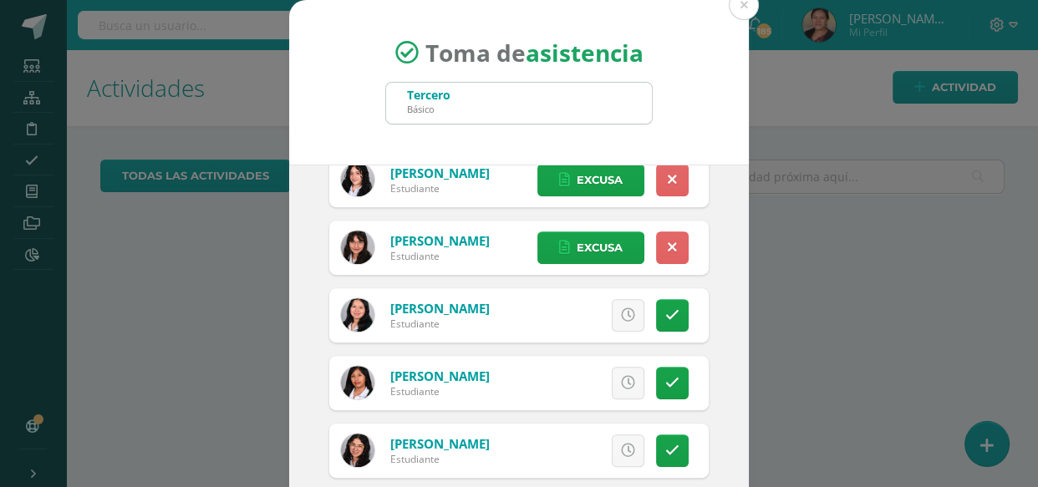
scroll to position [911, 0]
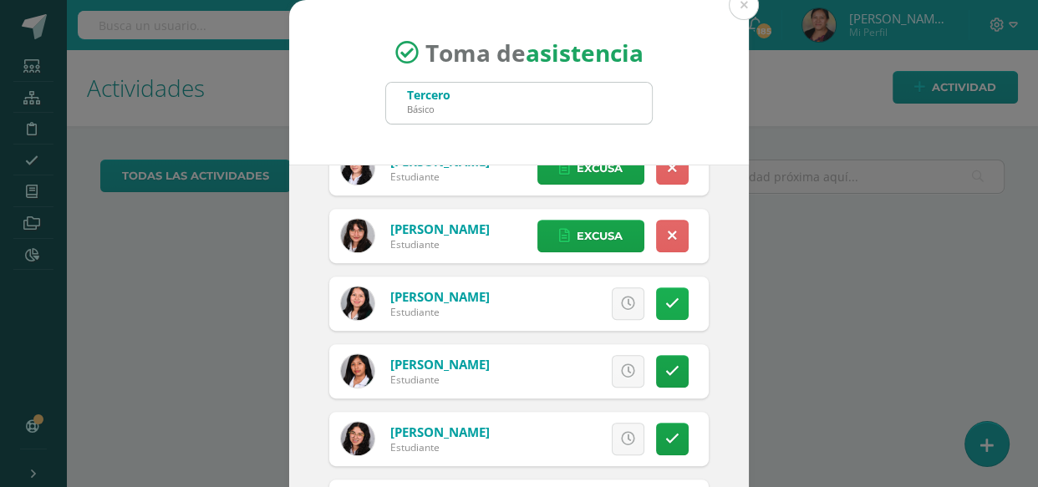
click at [656, 306] on link at bounding box center [672, 304] width 33 height 33
click at [611, 300] on link "Excusa" at bounding box center [590, 304] width 107 height 33
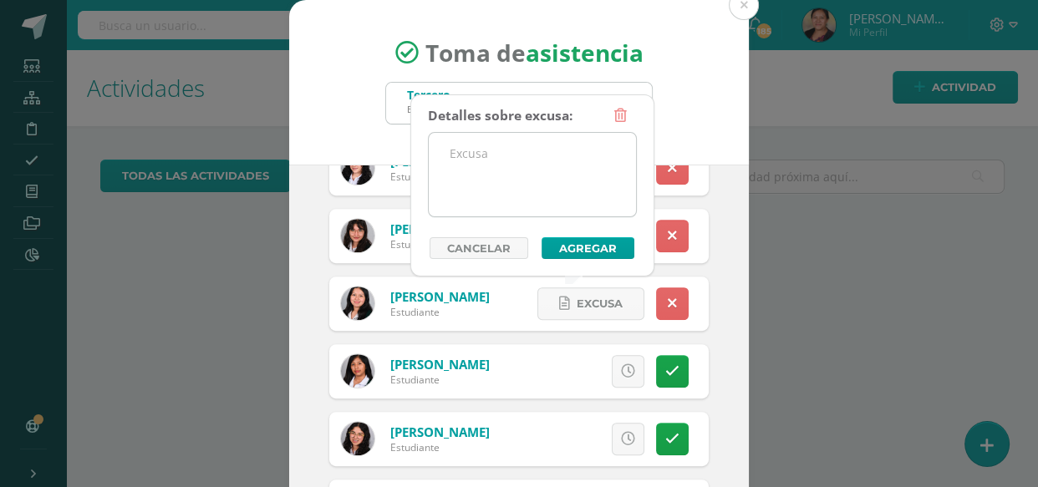
click at [505, 196] on textarea at bounding box center [532, 175] width 207 height 84
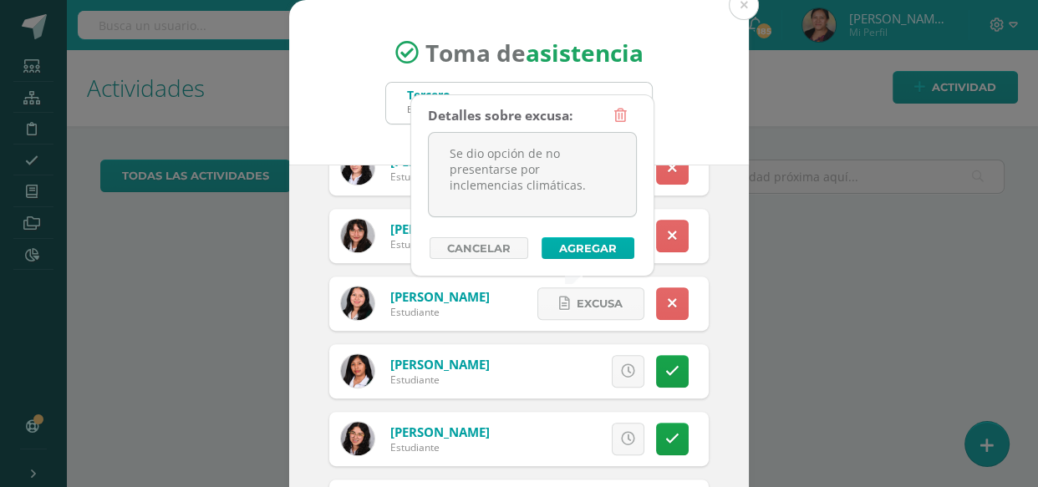
type textarea "Se dio opción de no presentarse por inclemencias climáticas."
click at [564, 244] on button "Agregar" at bounding box center [588, 248] width 93 height 22
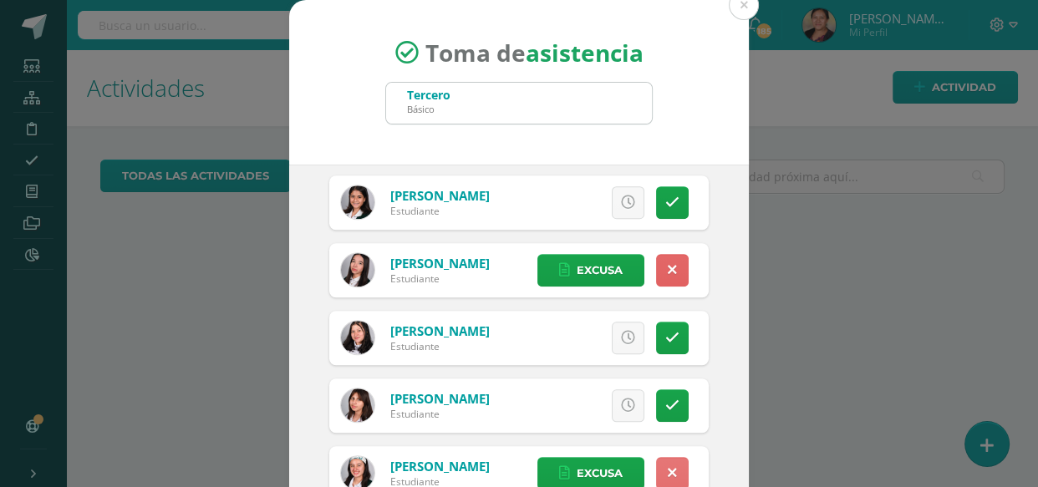
scroll to position [1367, 0]
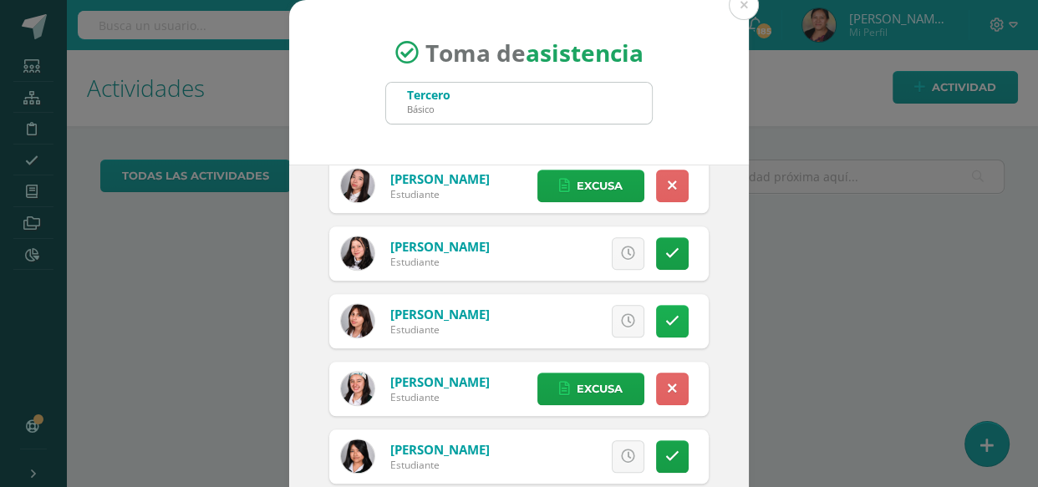
click at [665, 324] on icon at bounding box center [672, 321] width 14 height 14
click at [601, 329] on span "Excusa" at bounding box center [600, 321] width 46 height 31
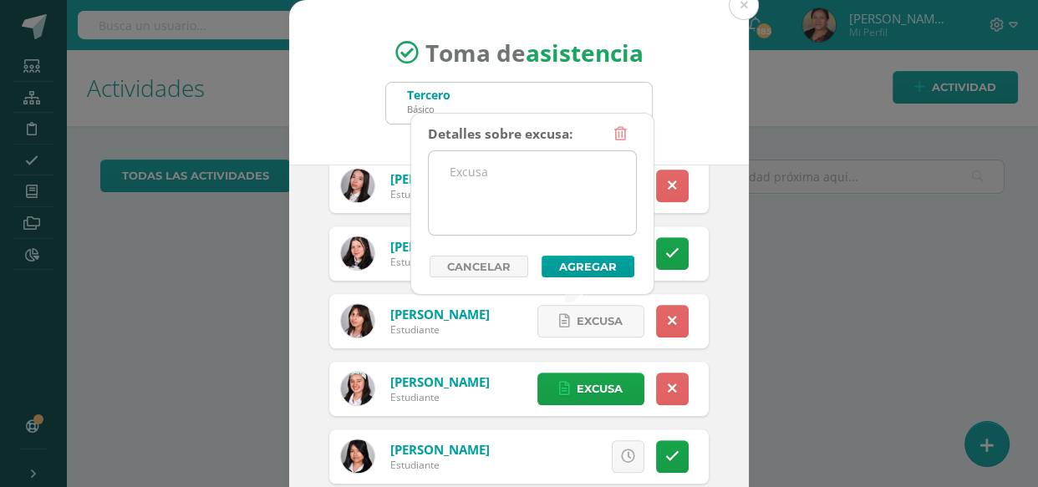
click at [530, 178] on textarea at bounding box center [532, 193] width 207 height 84
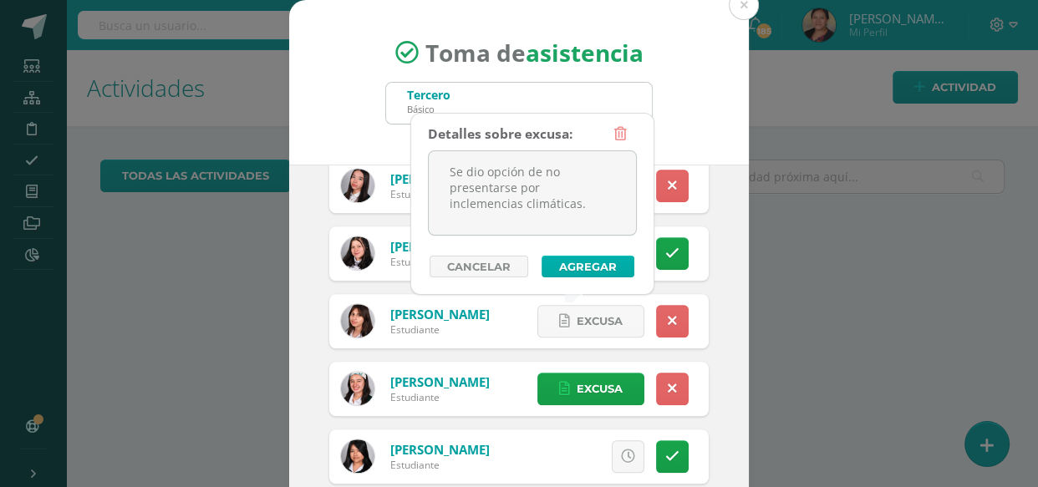
type textarea "Se dio opción de no presentarse por inclemencias climáticas."
click at [594, 271] on button "Agregar" at bounding box center [588, 267] width 93 height 22
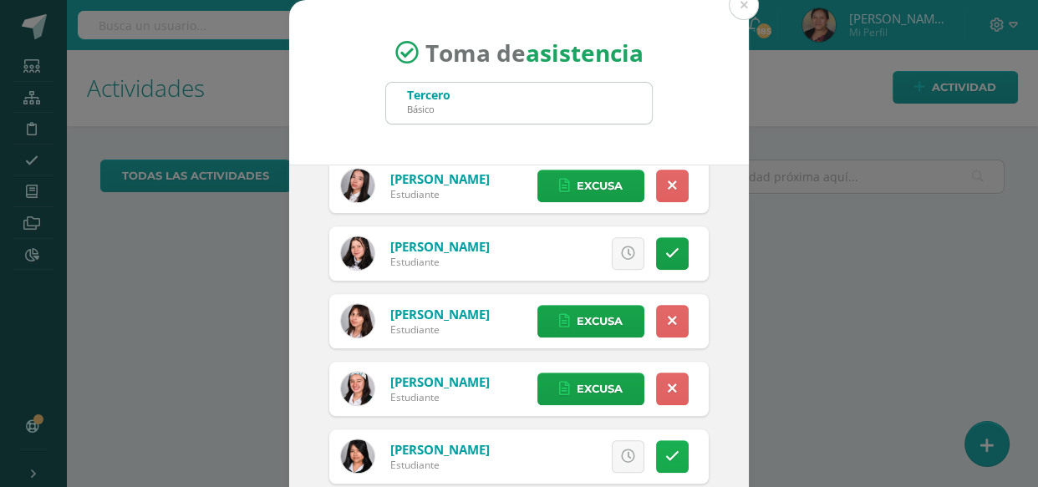
click at [656, 446] on link at bounding box center [672, 456] width 33 height 33
click at [598, 451] on span "Excusa" at bounding box center [600, 456] width 46 height 31
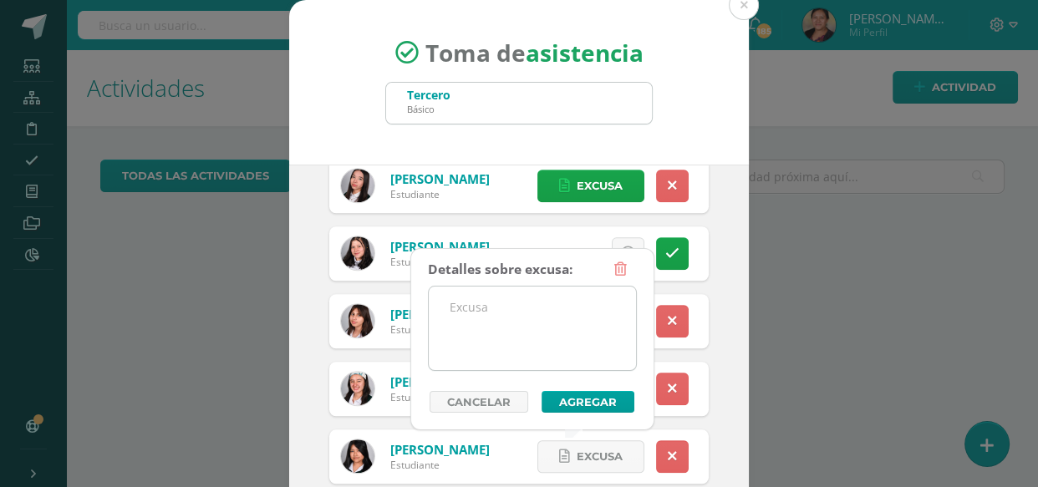
click at [552, 327] on textarea at bounding box center [532, 329] width 207 height 84
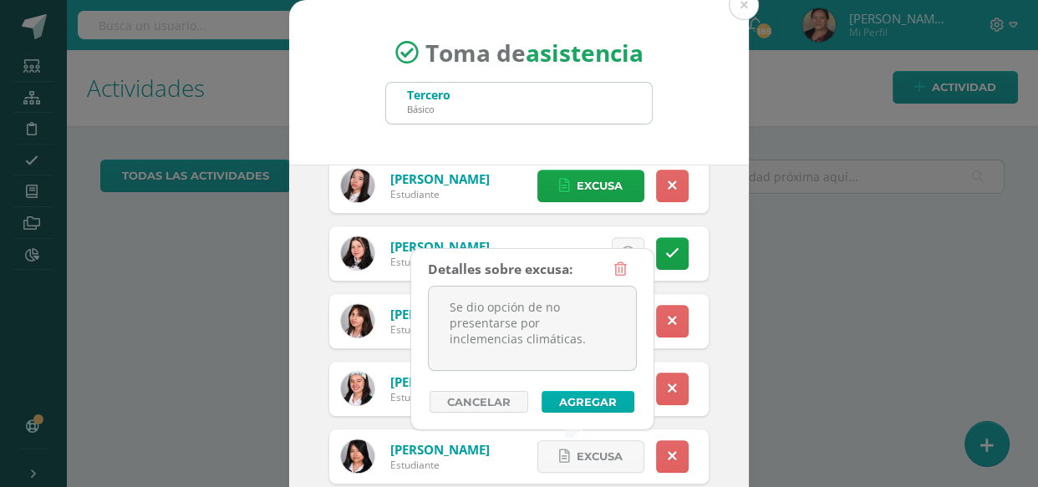
type textarea "Se dio opción de no presentarse por inclemencias climáticas."
click at [614, 400] on div "Detalles sobre excusa: Se dio opción de no presentarse por inclemencias climáti…" at bounding box center [532, 333] width 209 height 160
click at [617, 400] on button "Agregar" at bounding box center [588, 402] width 93 height 22
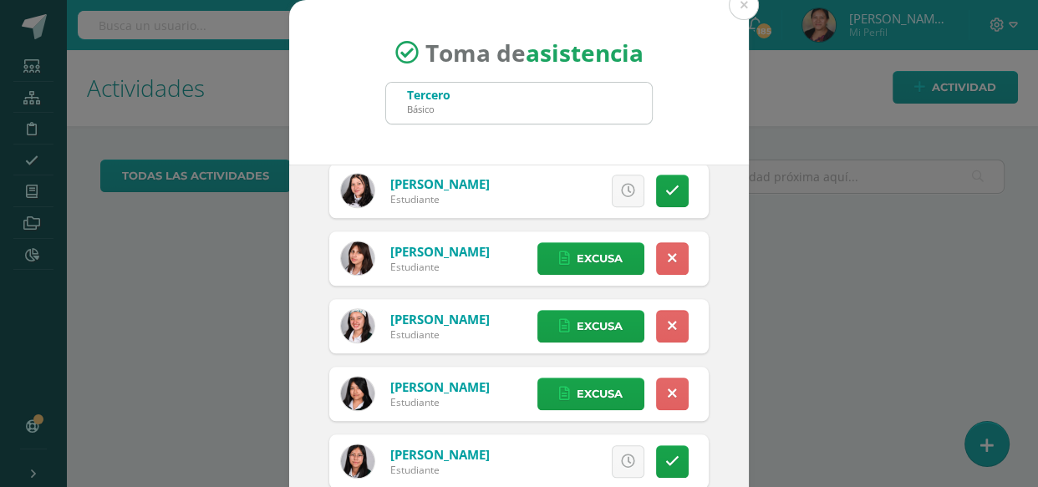
scroll to position [1595, 0]
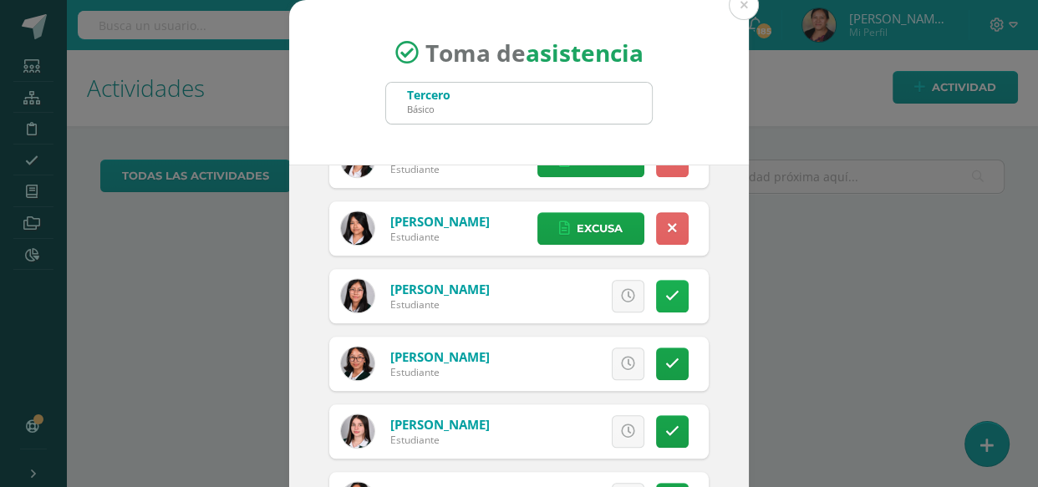
click at [656, 302] on link at bounding box center [672, 296] width 33 height 33
click at [588, 287] on span "Excusa" at bounding box center [600, 296] width 46 height 31
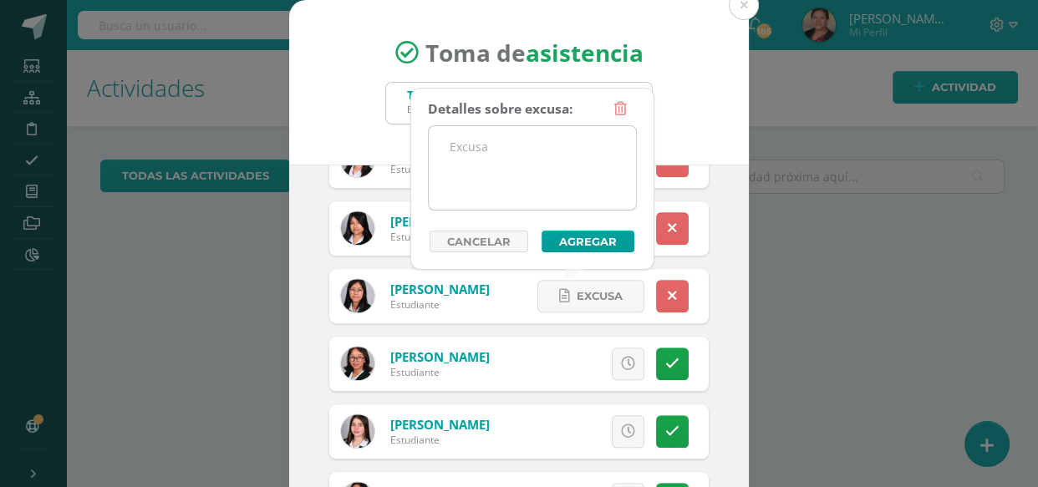
click at [518, 186] on textarea at bounding box center [532, 168] width 207 height 84
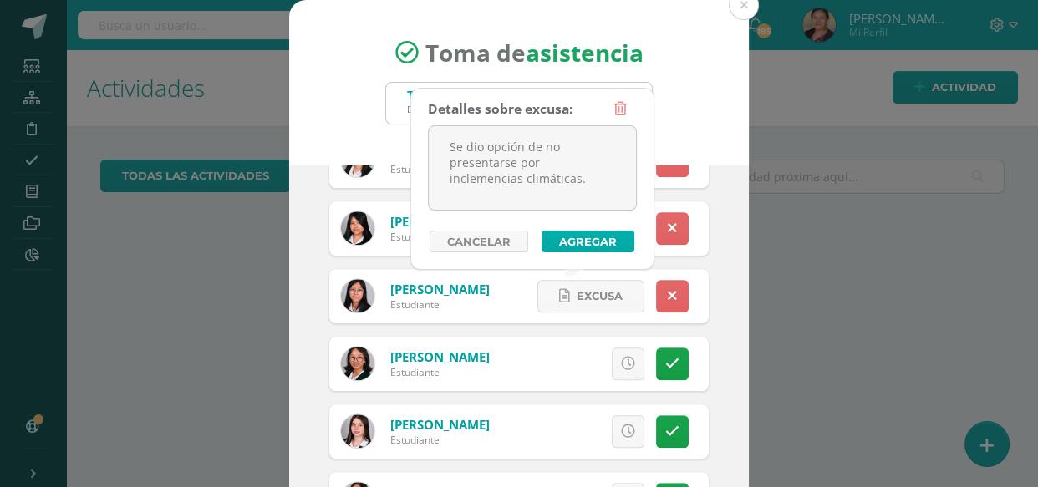
type textarea "Se dio opción de no presentarse por inclemencias climáticas."
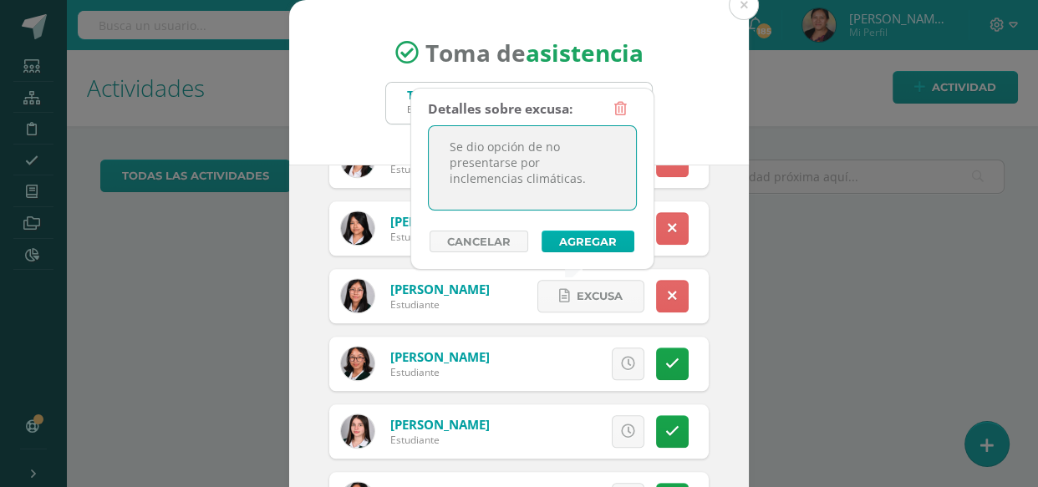
click at [593, 240] on button "Agregar" at bounding box center [588, 242] width 93 height 22
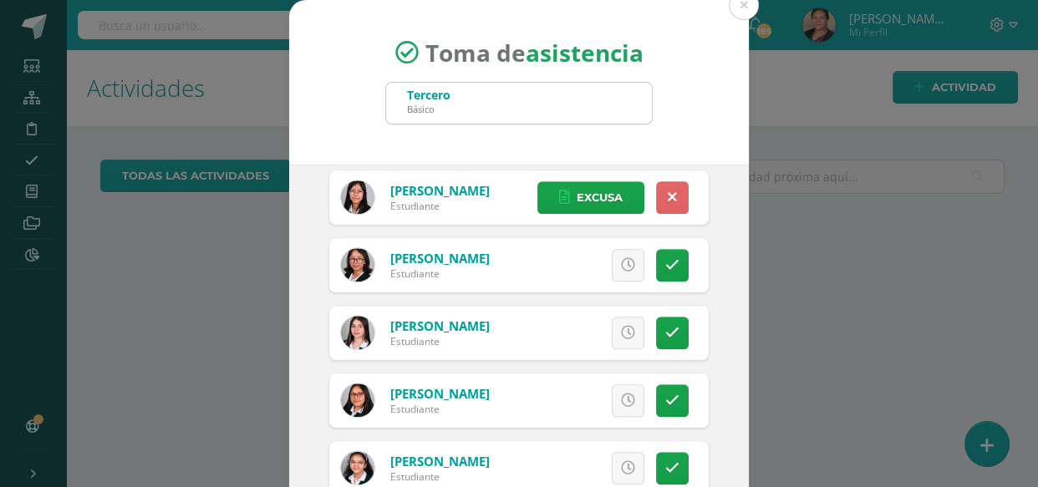
scroll to position [1672, 0]
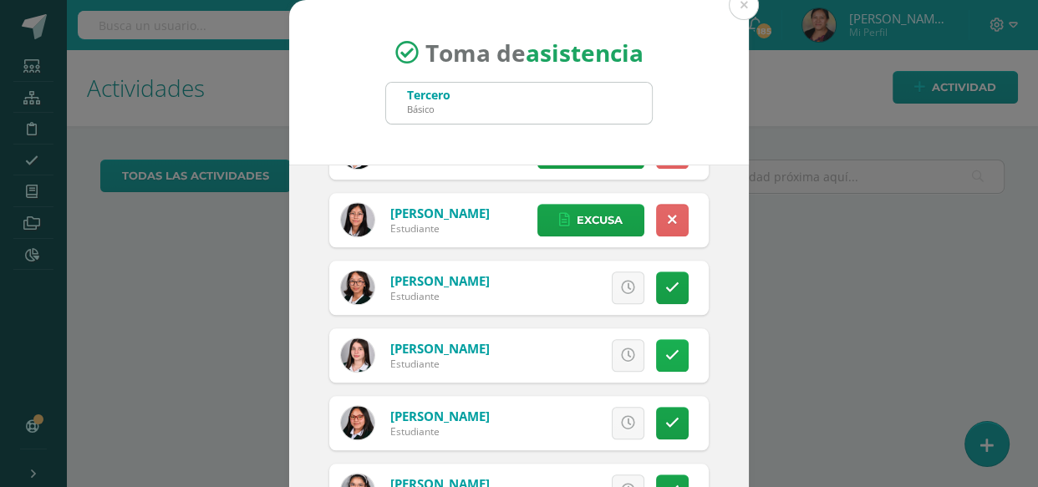
click at [656, 368] on link at bounding box center [672, 355] width 33 height 33
click at [608, 353] on link "Excusa" at bounding box center [590, 355] width 107 height 33
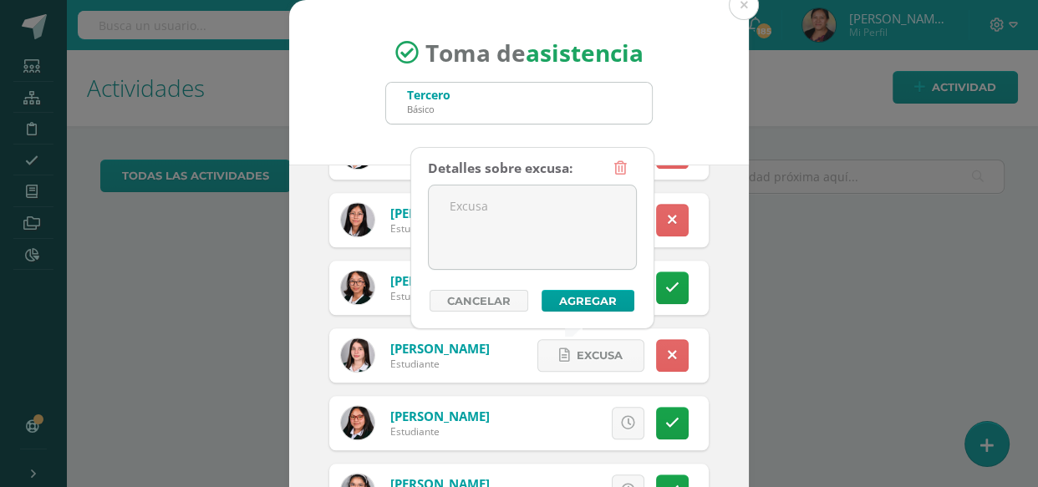
click at [577, 285] on div "Detalles sobre excusa: Añadir excusa a todas las inasistencias del día Cancelar…" at bounding box center [532, 232] width 209 height 160
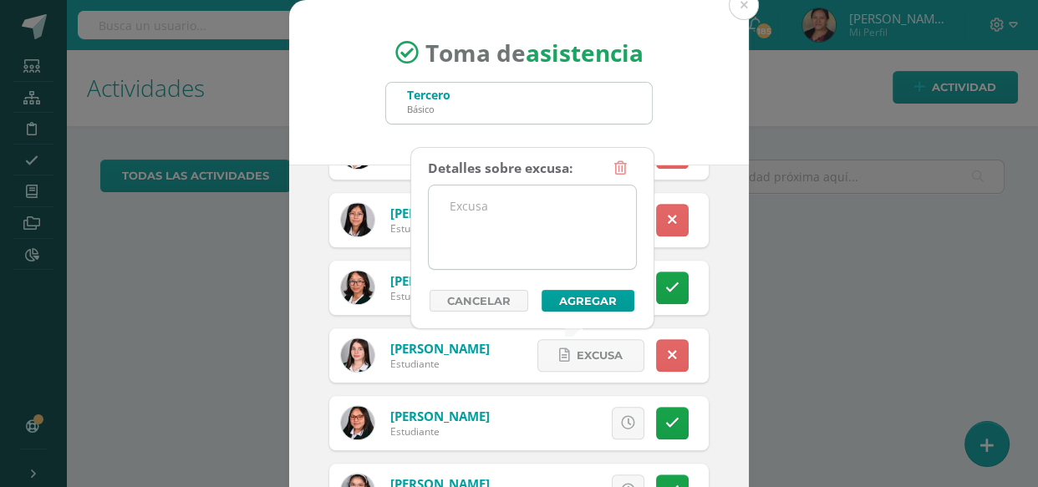
click at [515, 246] on textarea at bounding box center [532, 228] width 207 height 84
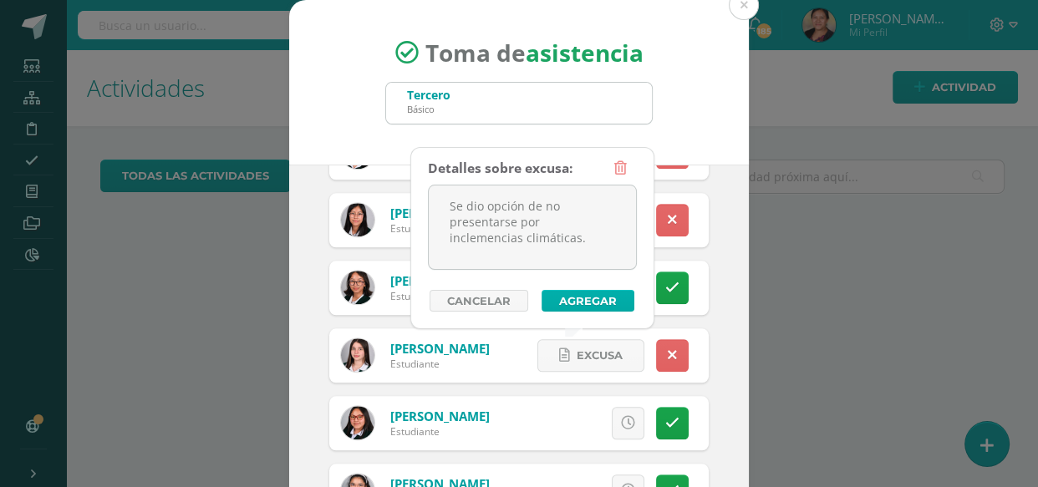
type textarea "Se dio opción de no presentarse por inclemencias climáticas."
click at [579, 307] on button "Agregar" at bounding box center [588, 301] width 93 height 22
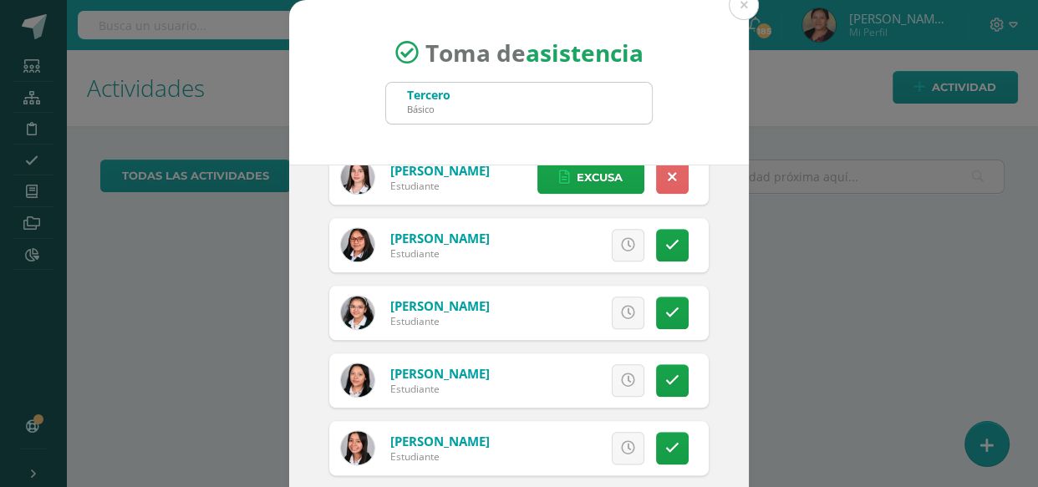
scroll to position [1874, 0]
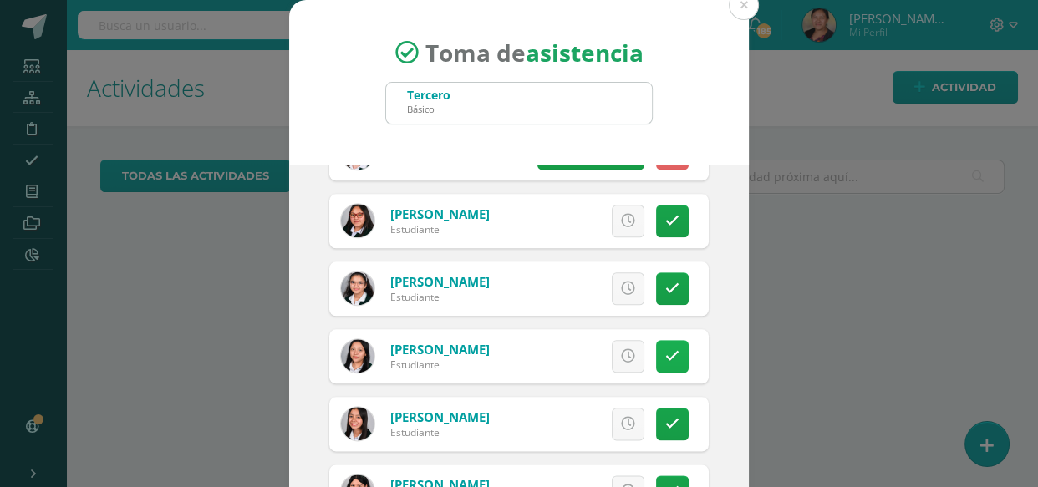
click at [656, 359] on link at bounding box center [672, 356] width 33 height 33
click at [606, 351] on link "Excusa" at bounding box center [590, 356] width 107 height 33
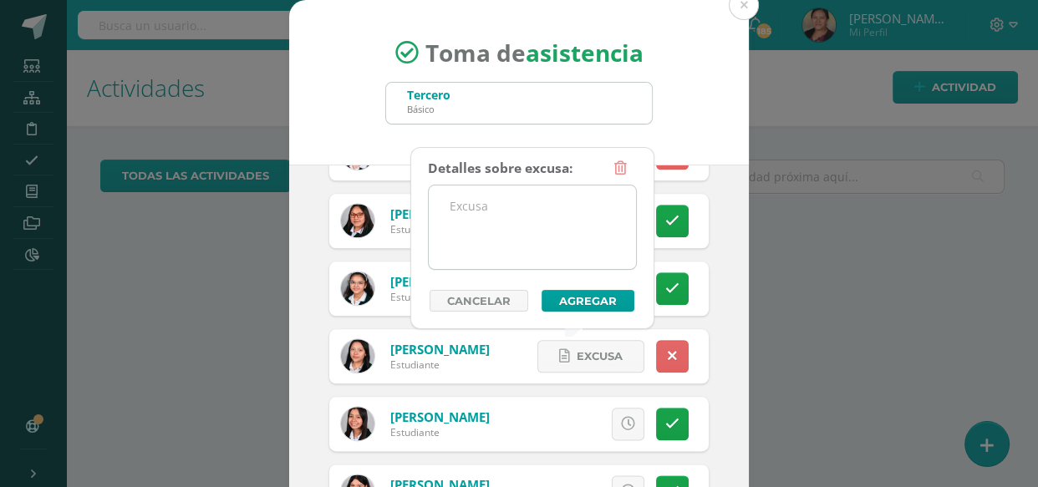
click at [559, 236] on textarea at bounding box center [532, 228] width 207 height 84
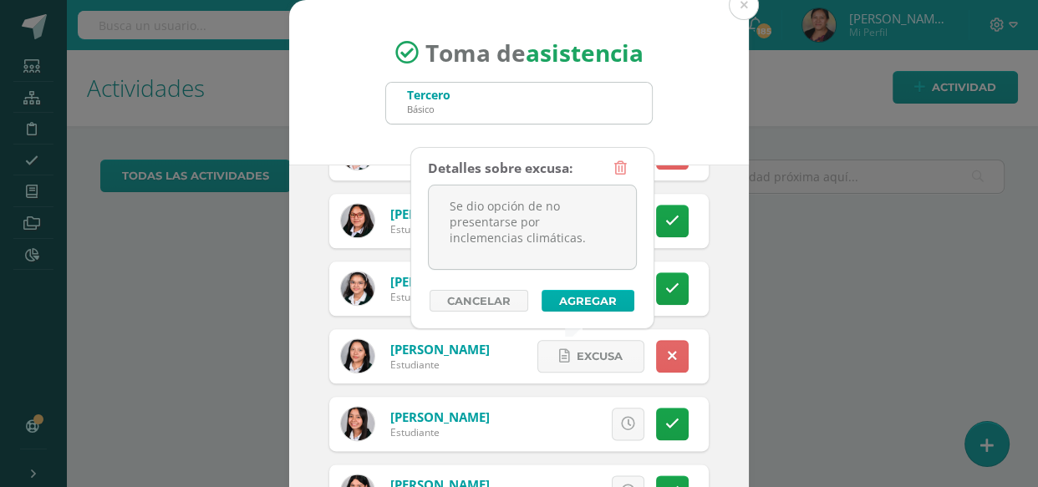
type textarea "Se dio opción de no presentarse por inclemencias climáticas."
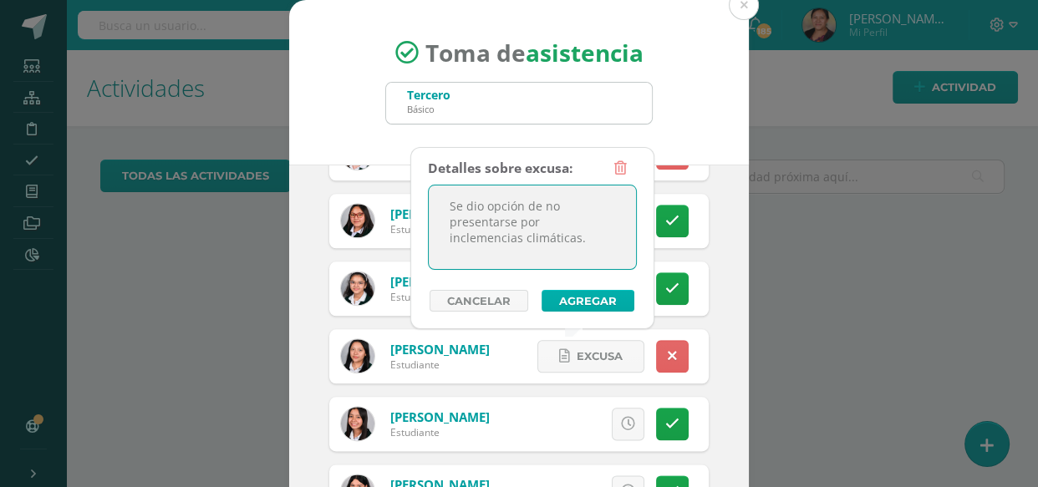
click at [612, 298] on button "Agregar" at bounding box center [588, 301] width 93 height 22
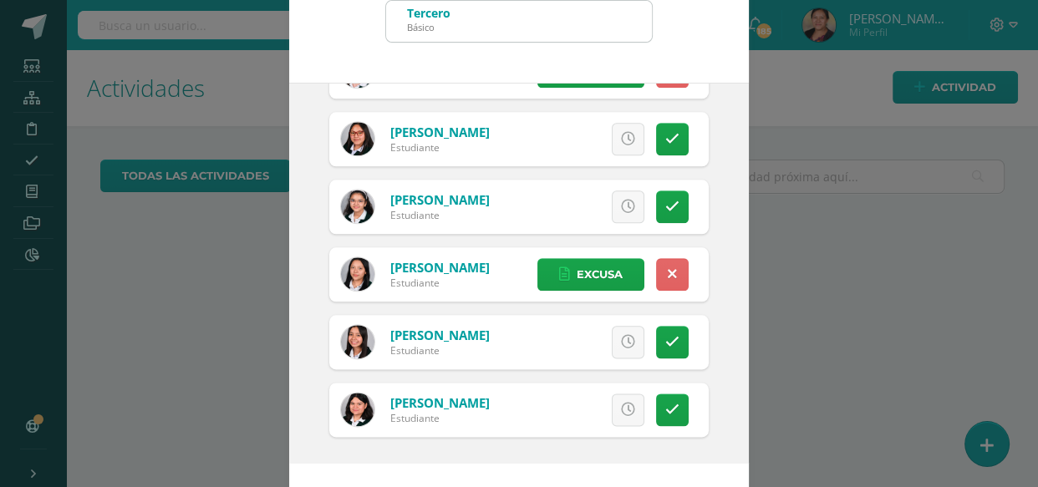
scroll to position [144, 0]
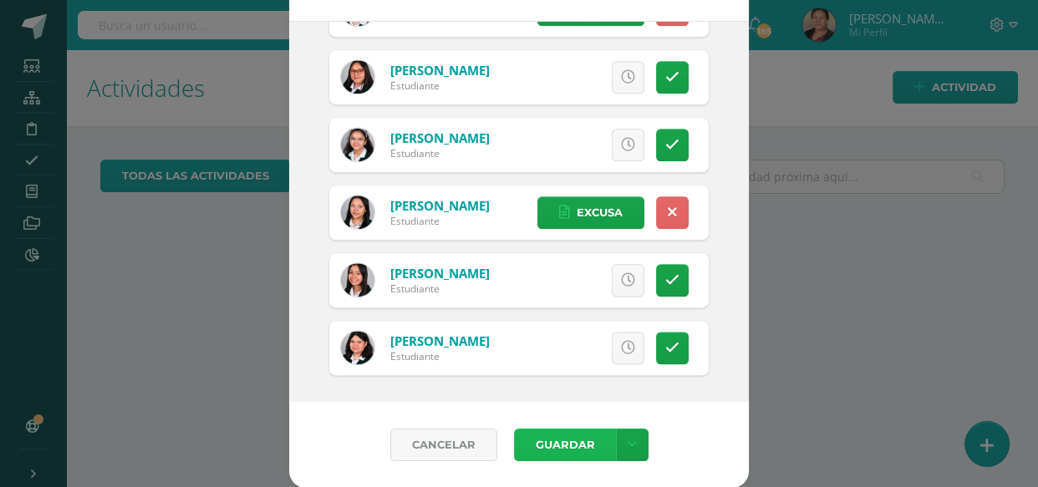
click at [581, 429] on button "Guardar" at bounding box center [565, 445] width 102 height 33
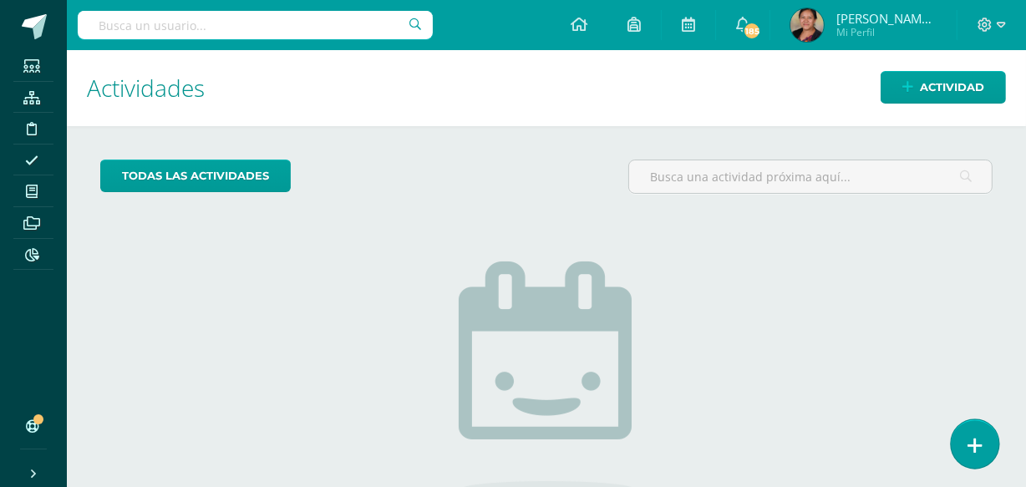
click at [991, 438] on link at bounding box center [975, 444] width 48 height 48
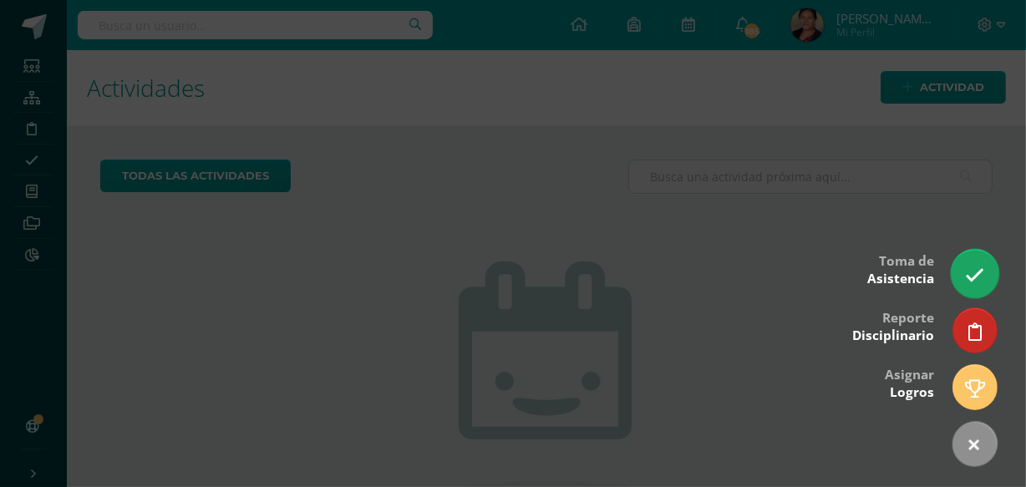
click at [979, 267] on icon at bounding box center [974, 275] width 19 height 19
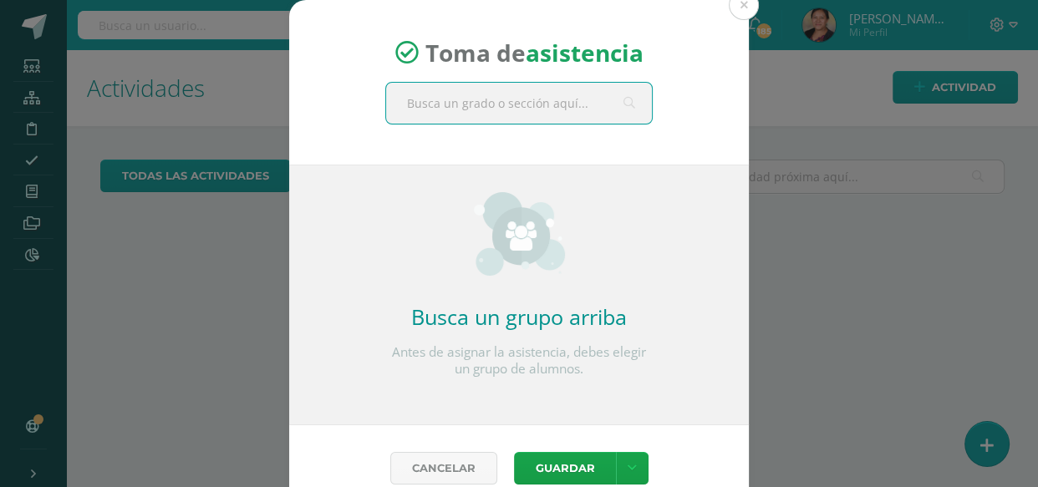
click at [562, 119] on input "text" at bounding box center [519, 103] width 266 height 41
type input "cuarto"
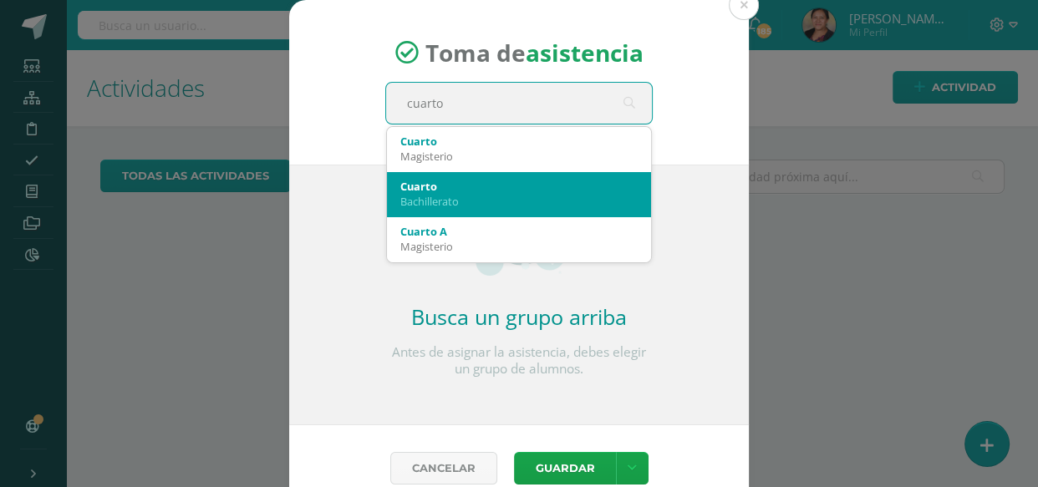
click at [418, 185] on div "Cuarto" at bounding box center [518, 186] width 237 height 15
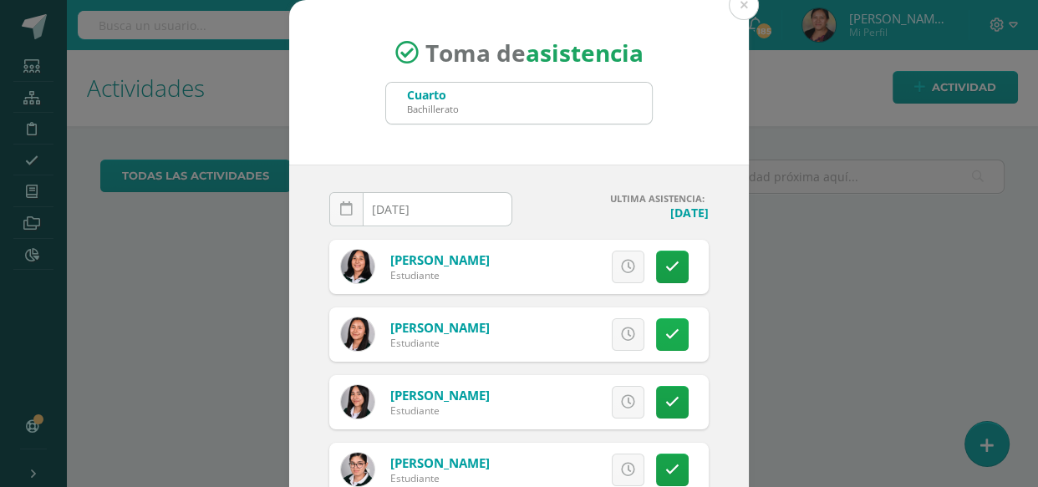
click at [665, 336] on icon at bounding box center [672, 335] width 14 height 14
click at [585, 335] on span "Excusa" at bounding box center [600, 334] width 46 height 31
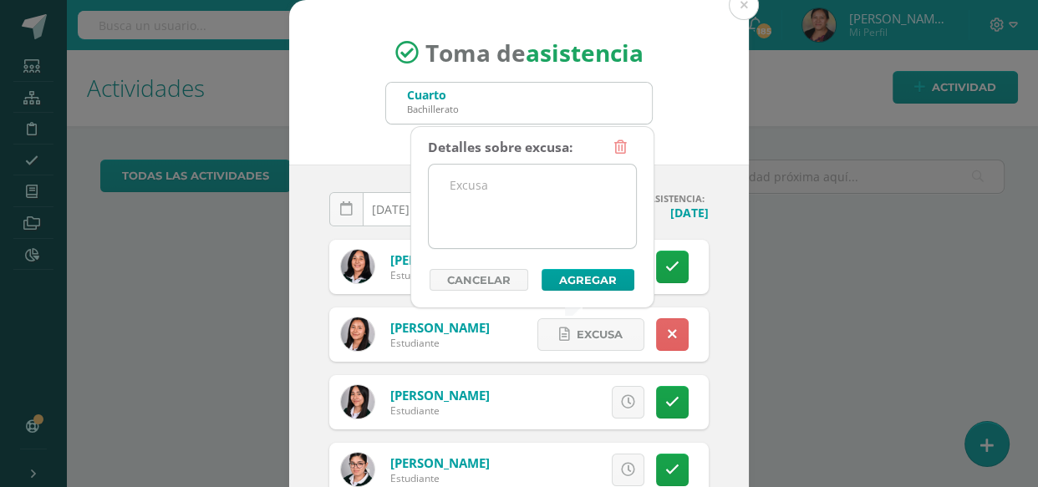
click at [521, 196] on textarea at bounding box center [532, 207] width 207 height 84
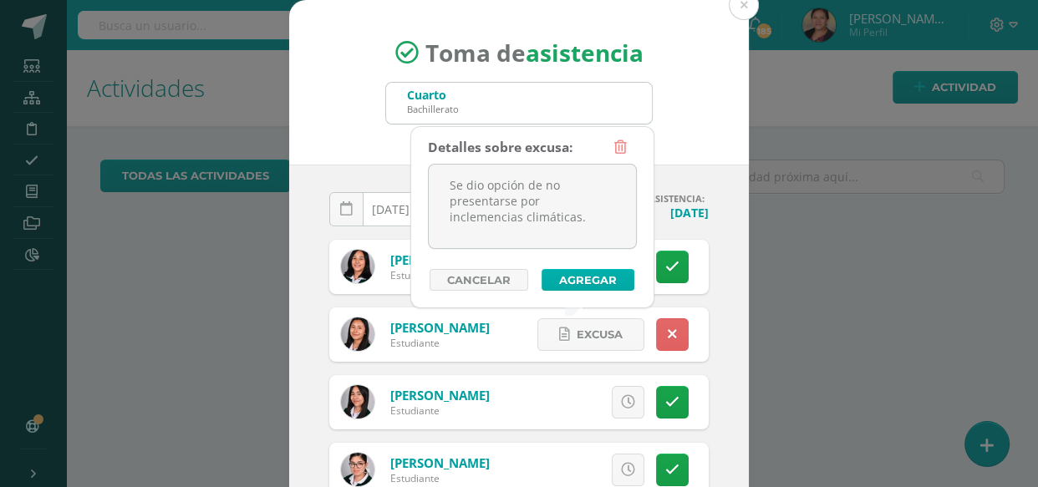
type textarea "Se dio opción de no presentarse por inclemencias climáticas."
click at [598, 270] on button "Agregar" at bounding box center [588, 280] width 93 height 22
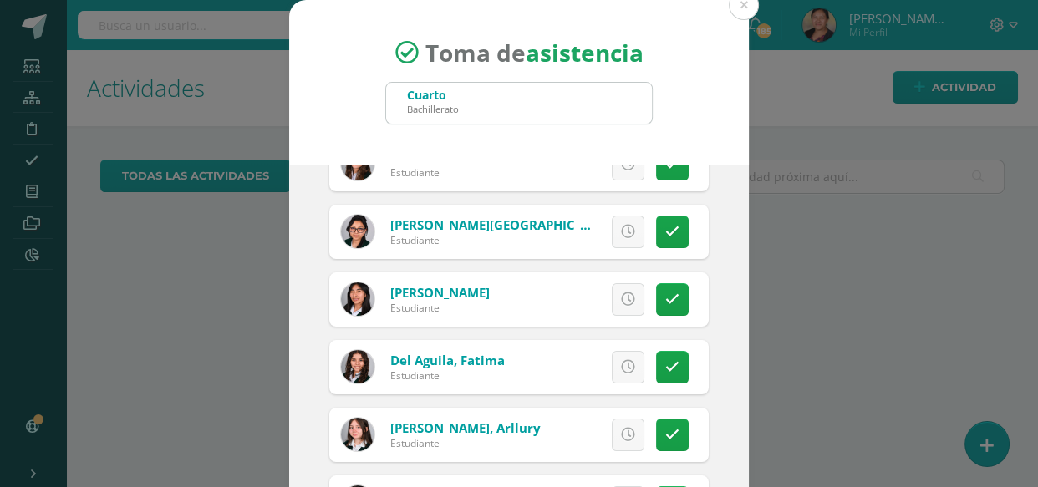
scroll to position [379, 0]
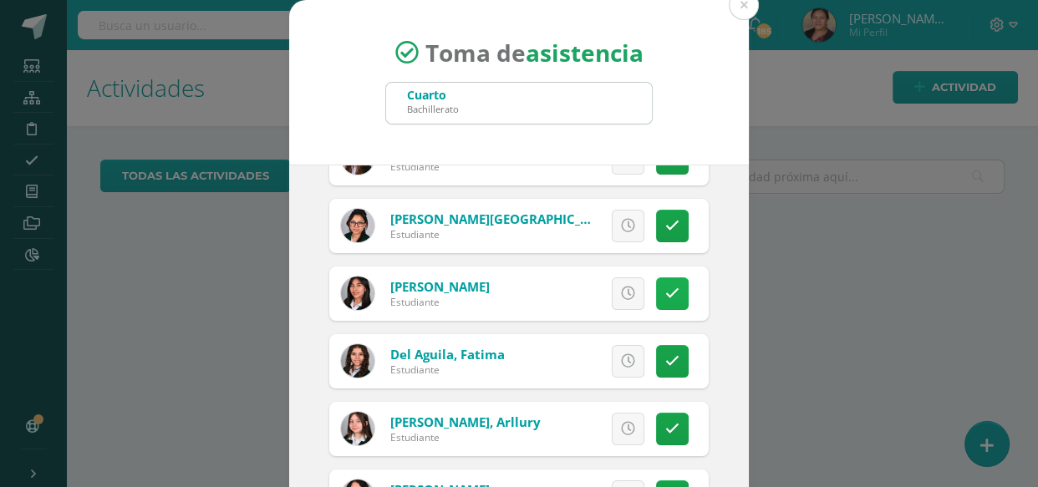
click at [656, 283] on link at bounding box center [672, 293] width 33 height 33
click at [615, 298] on link "Excusa" at bounding box center [590, 293] width 107 height 33
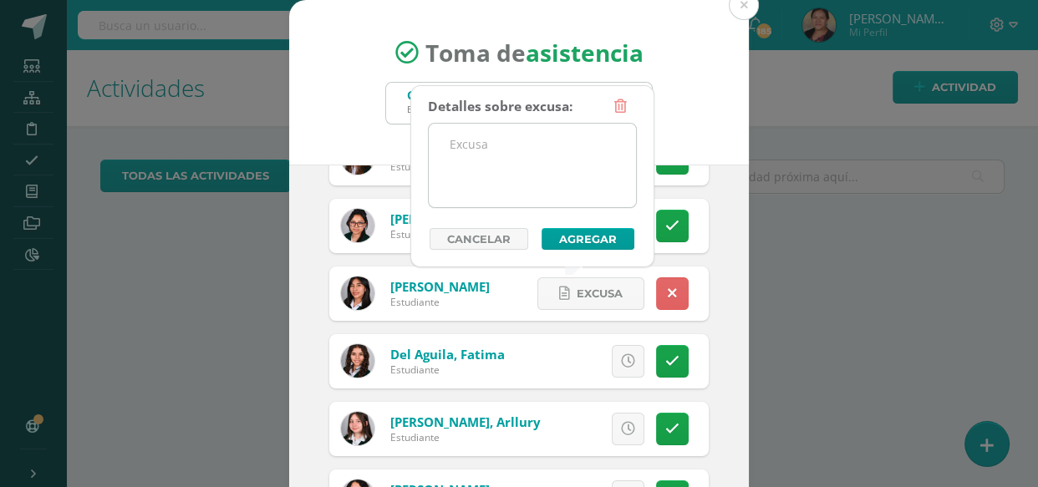
click at [528, 159] on textarea at bounding box center [532, 166] width 207 height 84
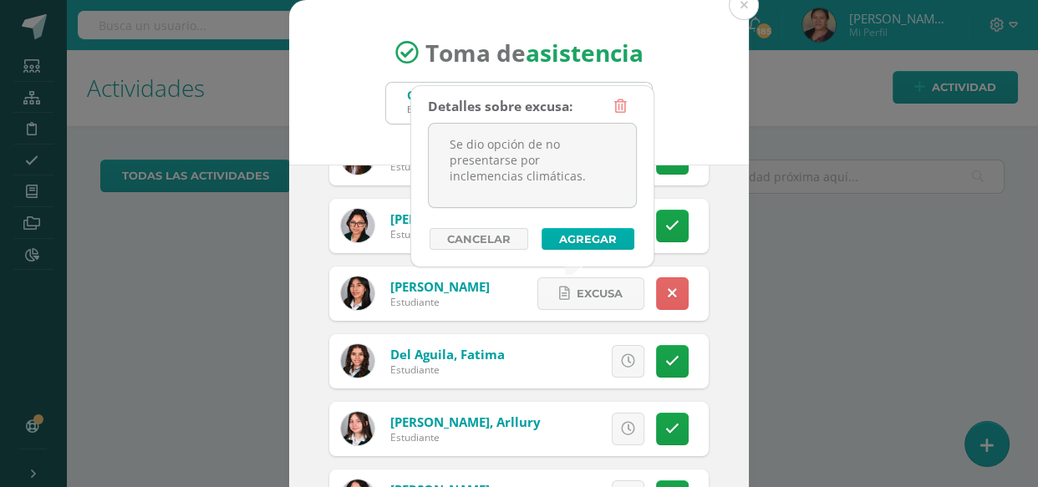
type textarea "Se dio opción de no presentarse por inclemencias climáticas."
click at [618, 231] on button "Agregar" at bounding box center [588, 239] width 93 height 22
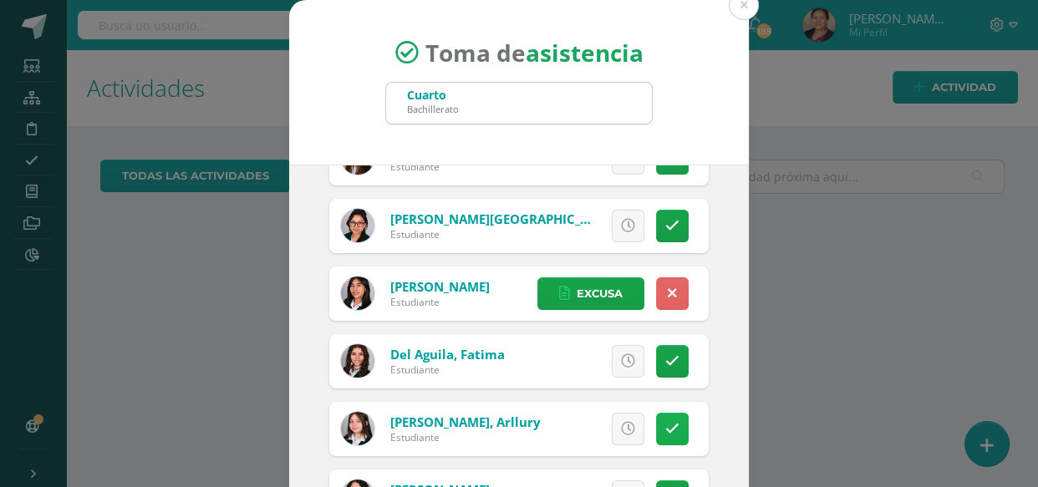
click at [665, 430] on icon at bounding box center [672, 429] width 14 height 14
click at [594, 423] on span "Excusa" at bounding box center [600, 429] width 46 height 31
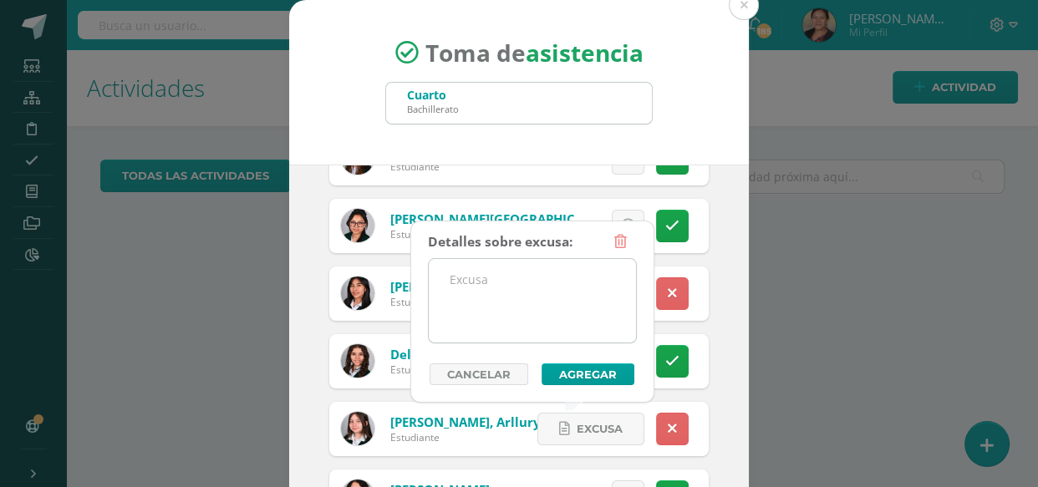
click at [559, 296] on textarea at bounding box center [532, 301] width 207 height 84
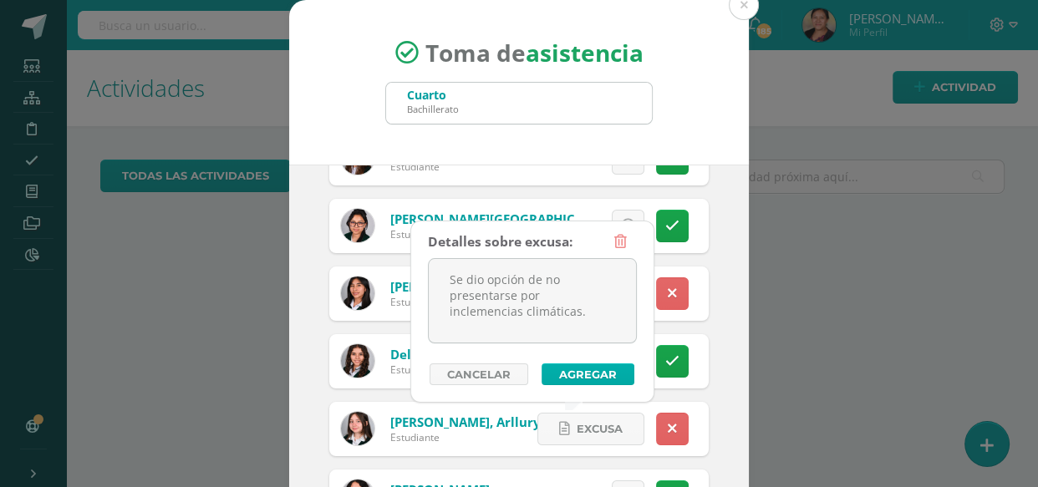
type textarea "Se dio opción de no presentarse por inclemencias climáticas."
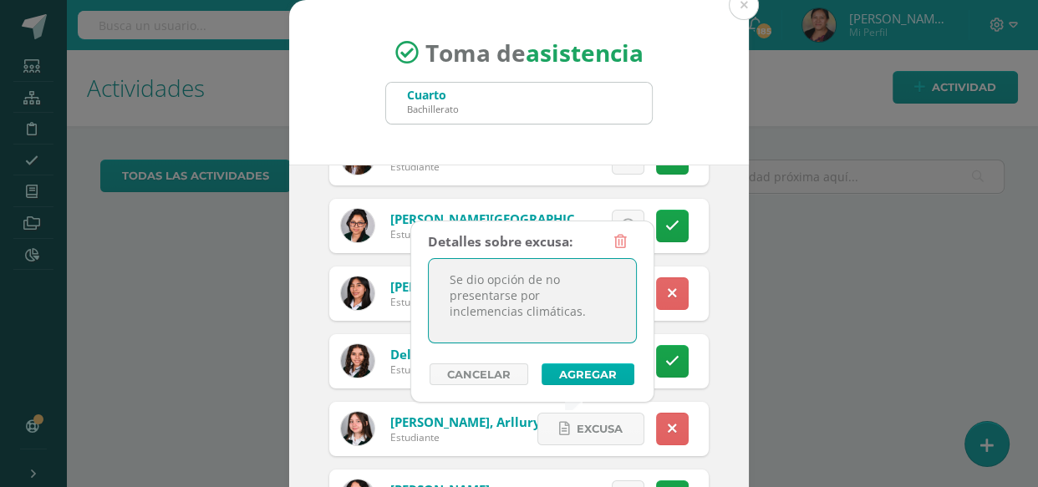
click at [581, 378] on button "Agregar" at bounding box center [588, 375] width 93 height 22
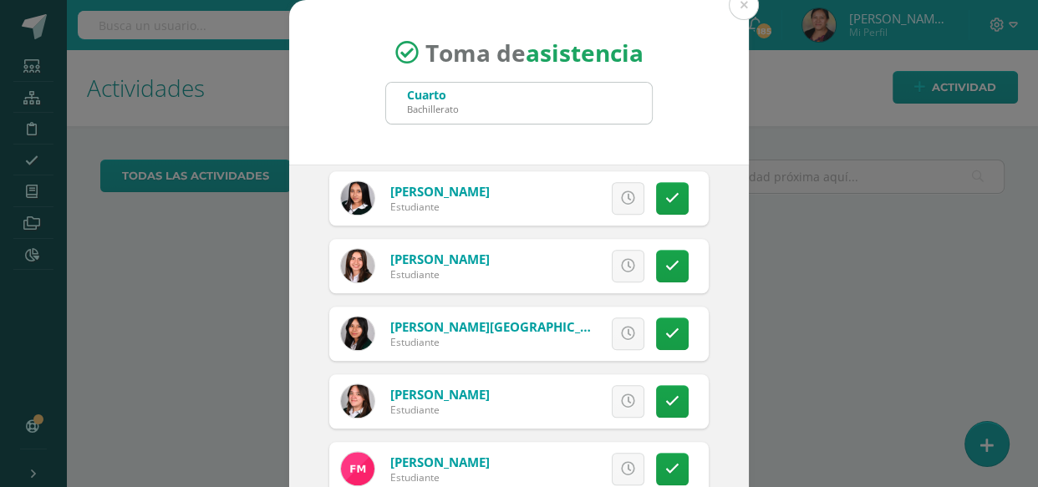
scroll to position [1291, 0]
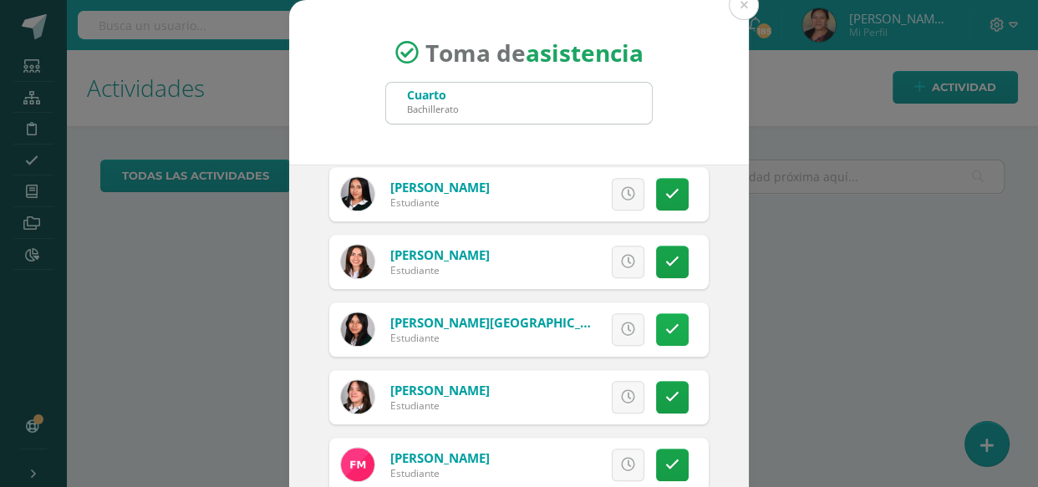
click at [656, 337] on link at bounding box center [672, 329] width 33 height 33
click at [595, 329] on span "Excusa" at bounding box center [600, 329] width 46 height 31
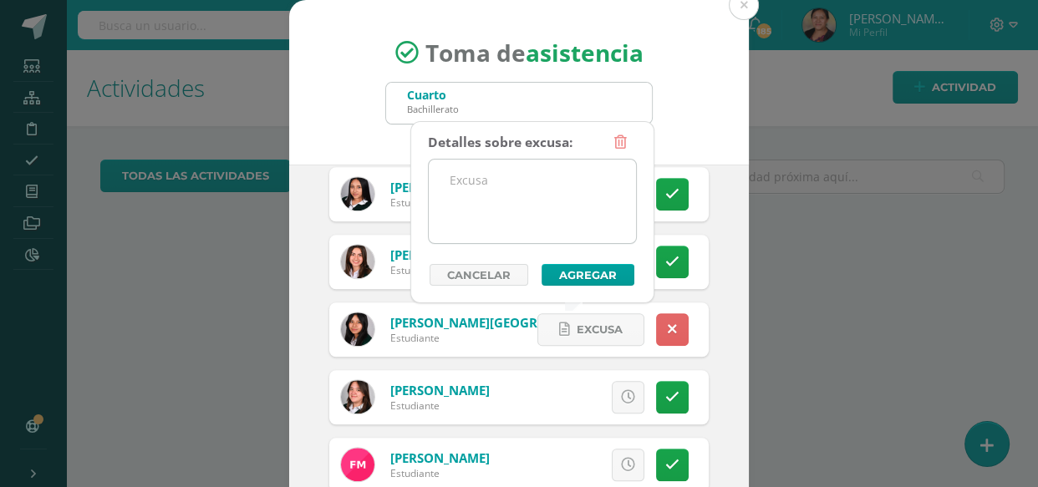
click at [511, 187] on textarea at bounding box center [532, 202] width 207 height 84
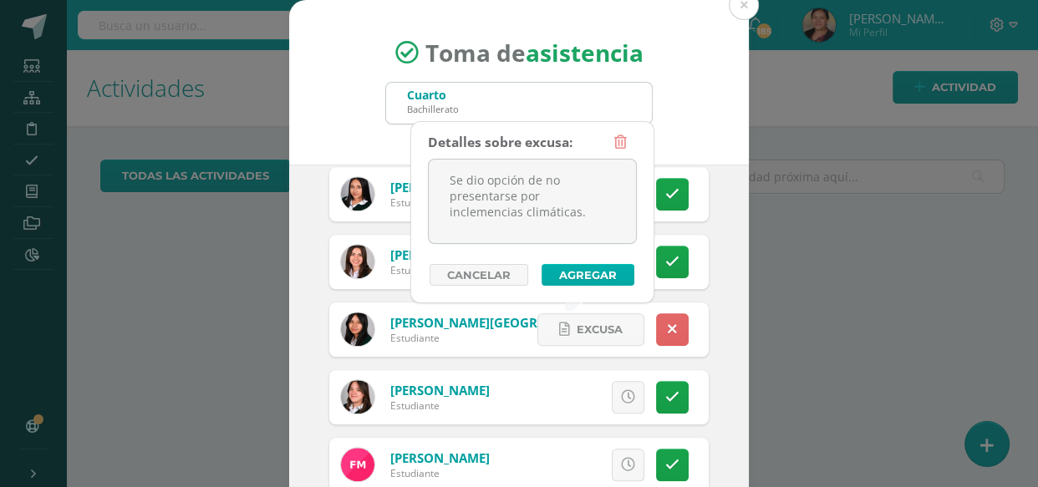
type textarea "Se dio opción de no presentarse por inclemencias climáticas."
click at [577, 267] on button "Agregar" at bounding box center [588, 275] width 93 height 22
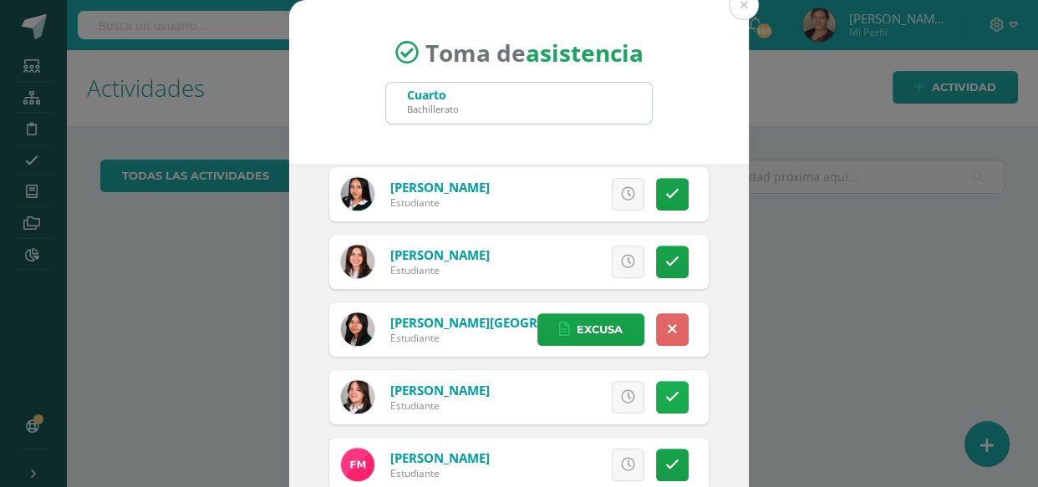
click at [658, 404] on link at bounding box center [672, 397] width 33 height 33
click at [605, 401] on span "Excusa" at bounding box center [600, 397] width 46 height 31
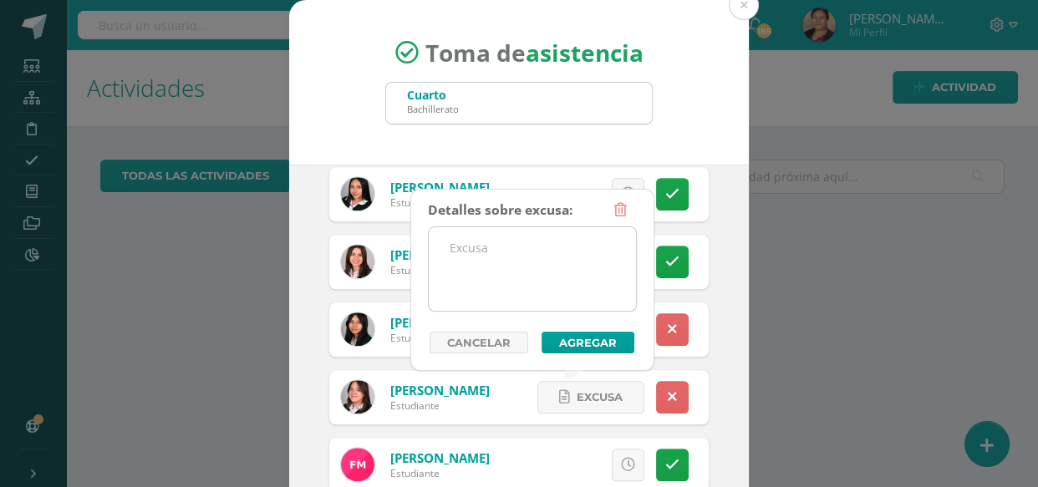
click at [564, 288] on textarea at bounding box center [532, 269] width 207 height 84
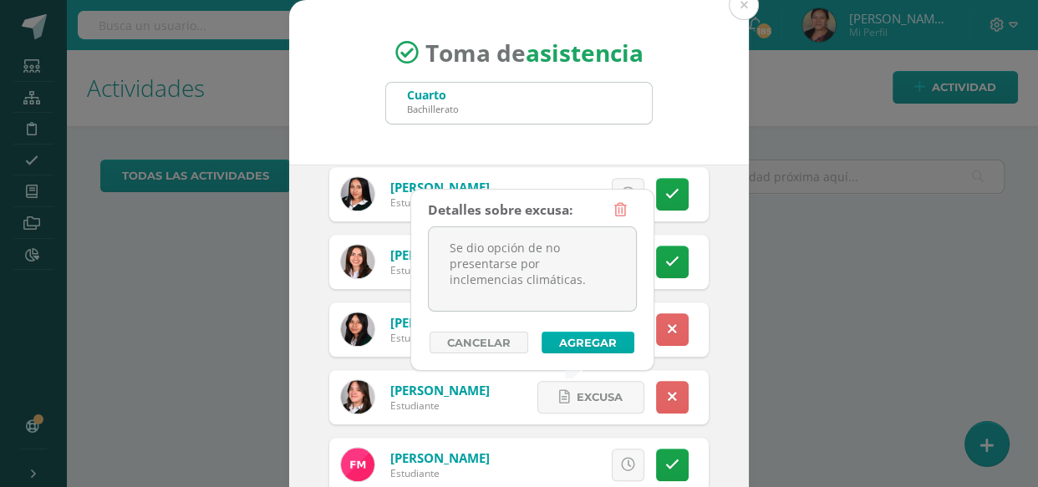
type textarea "Se dio opción de no presentarse por inclemencias climáticas."
click at [591, 342] on button "Agregar" at bounding box center [588, 343] width 93 height 22
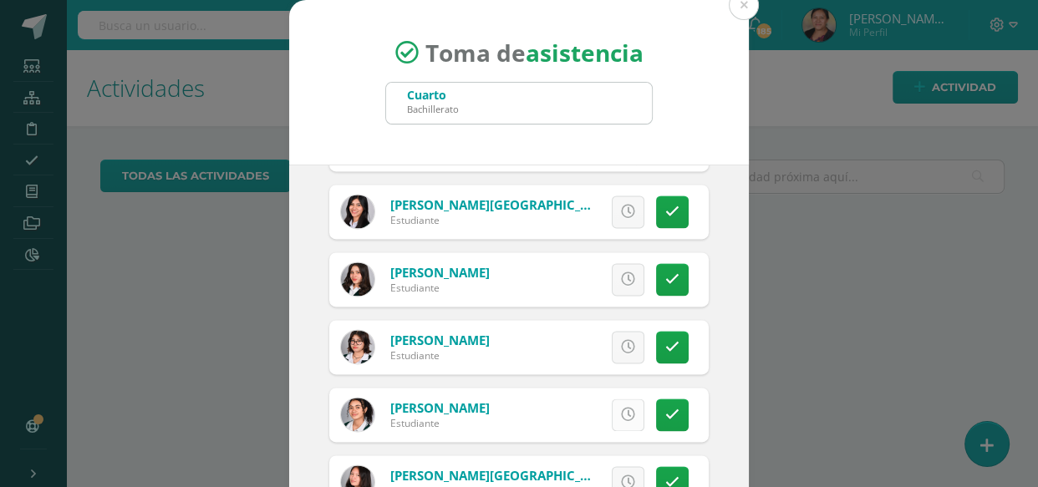
scroll to position [2279, 0]
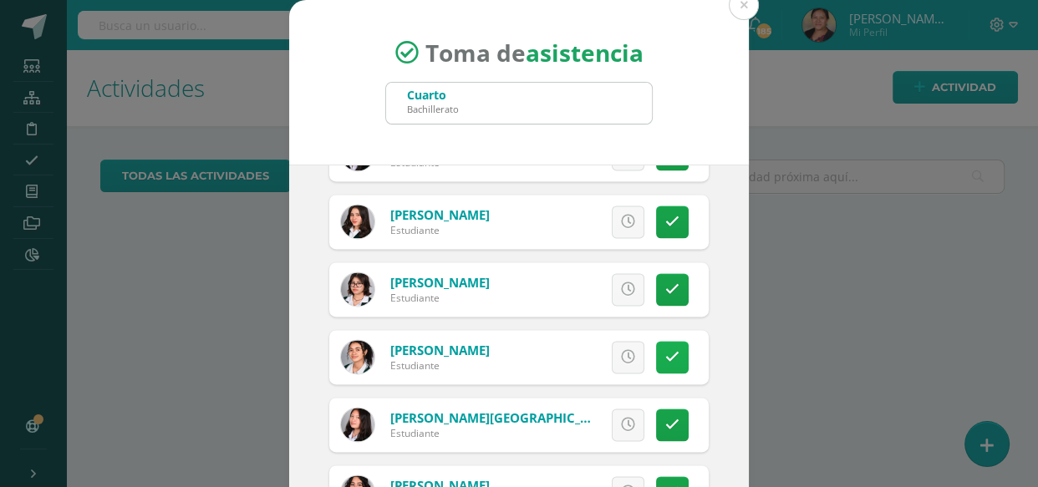
click at [656, 365] on link at bounding box center [672, 357] width 33 height 33
click at [611, 345] on link "Excusa" at bounding box center [590, 357] width 107 height 33
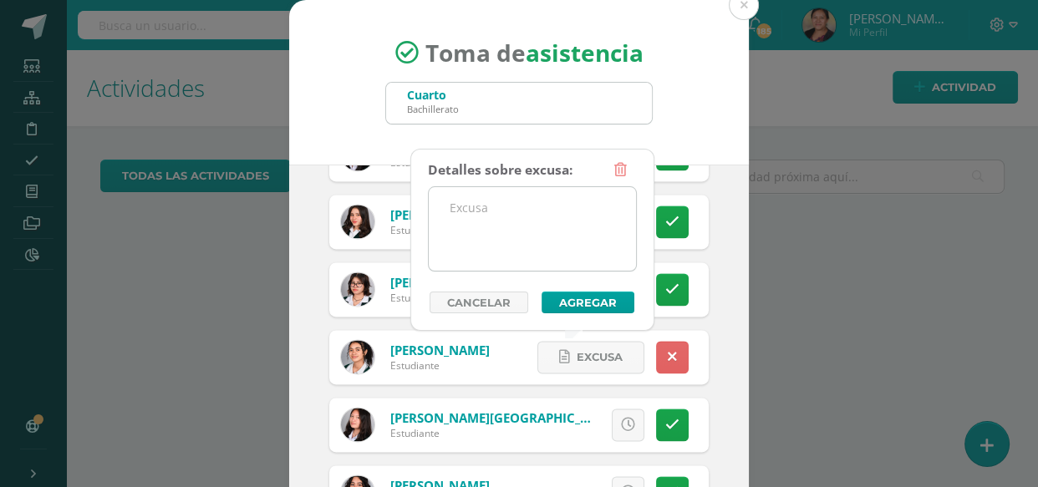
click at [511, 241] on textarea at bounding box center [532, 229] width 207 height 84
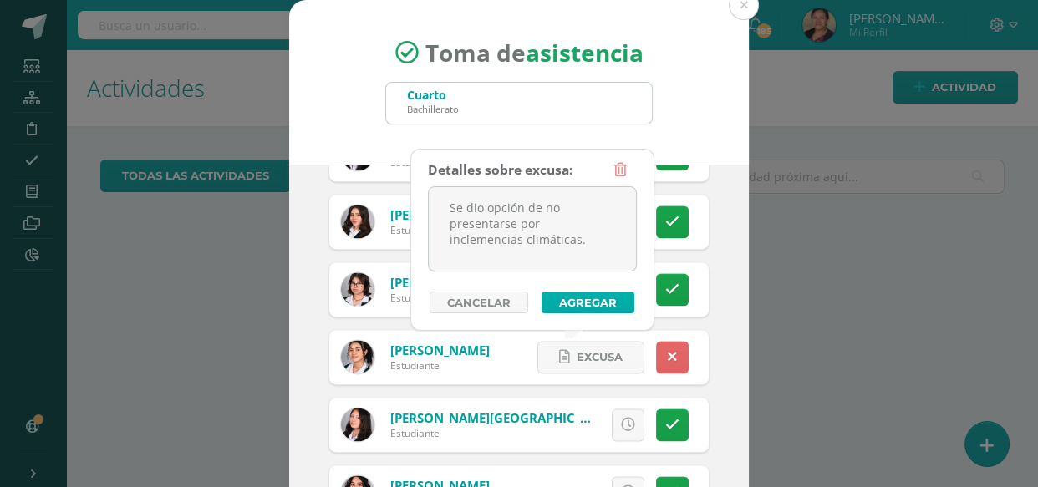
type textarea "Se dio opción de no presentarse por inclemencias climáticas."
click at [589, 303] on button "Agregar" at bounding box center [588, 303] width 93 height 22
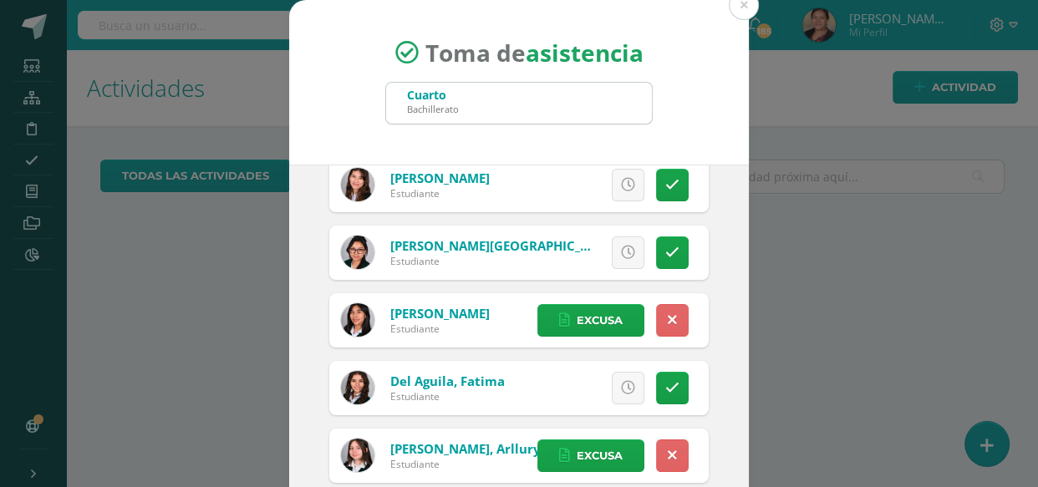
scroll to position [379, 0]
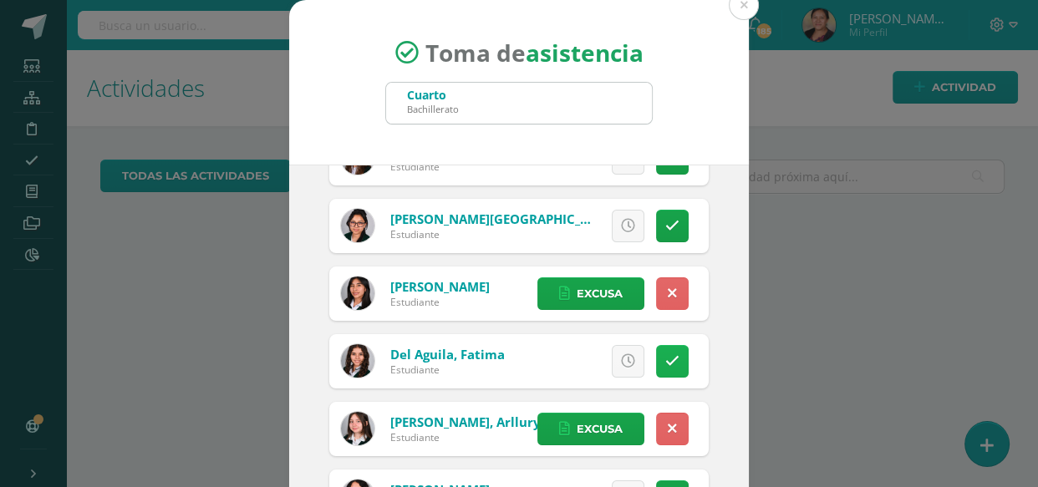
click at [665, 367] on icon at bounding box center [672, 361] width 14 height 14
click at [627, 362] on div "Excusa Detalles sobre excusa: Añadir excusa a todas las inasistencias del día C…" at bounding box center [610, 361] width 196 height 54
click at [611, 364] on link "Excusa" at bounding box center [590, 361] width 107 height 33
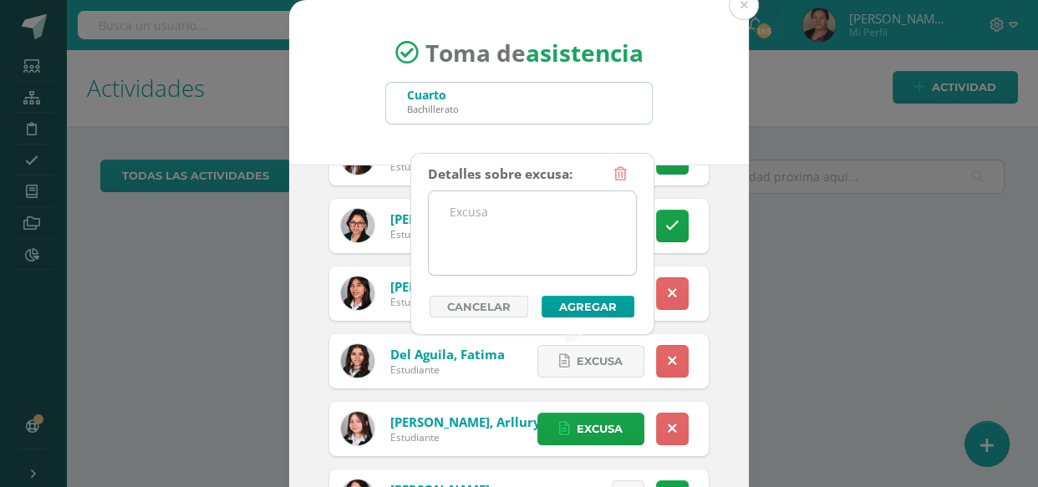
click at [500, 205] on textarea at bounding box center [532, 233] width 207 height 84
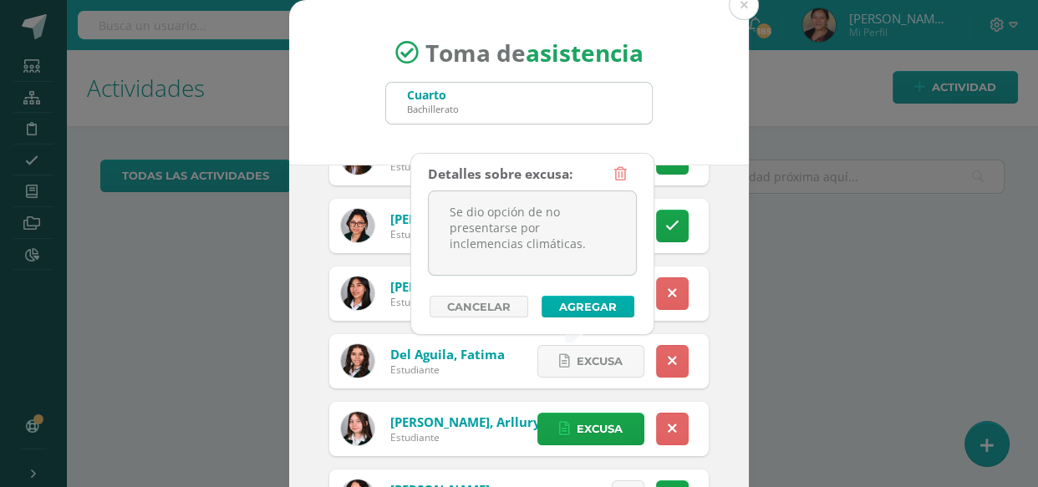
type textarea "Se dio opción de no presentarse por inclemencias climáticas."
click at [586, 304] on button "Agregar" at bounding box center [588, 307] width 93 height 22
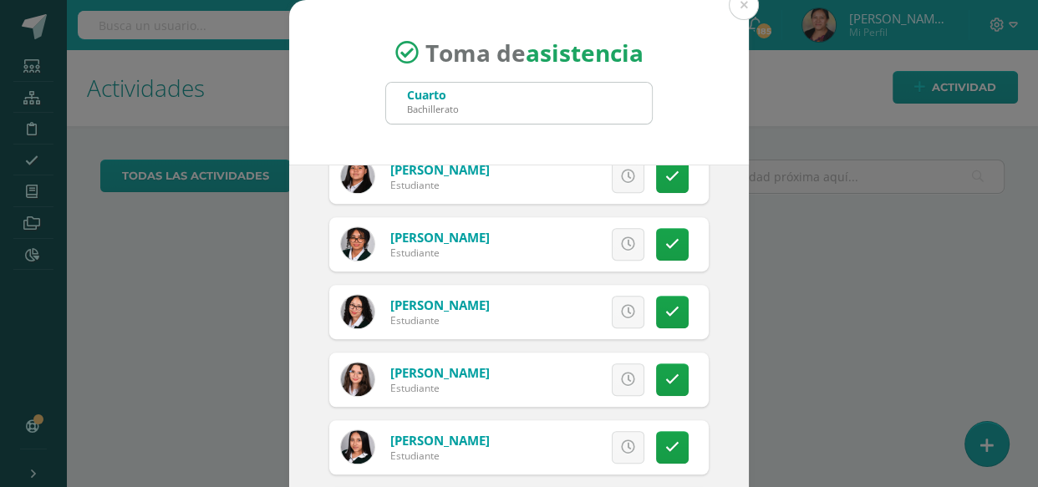
scroll to position [1063, 0]
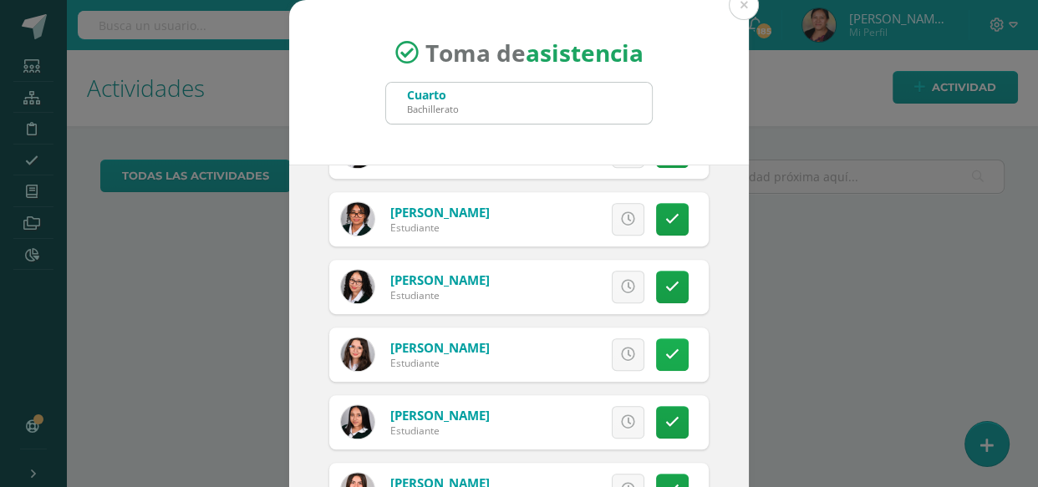
click at [665, 354] on icon at bounding box center [672, 355] width 14 height 14
click at [615, 362] on link "Excusa" at bounding box center [590, 354] width 107 height 33
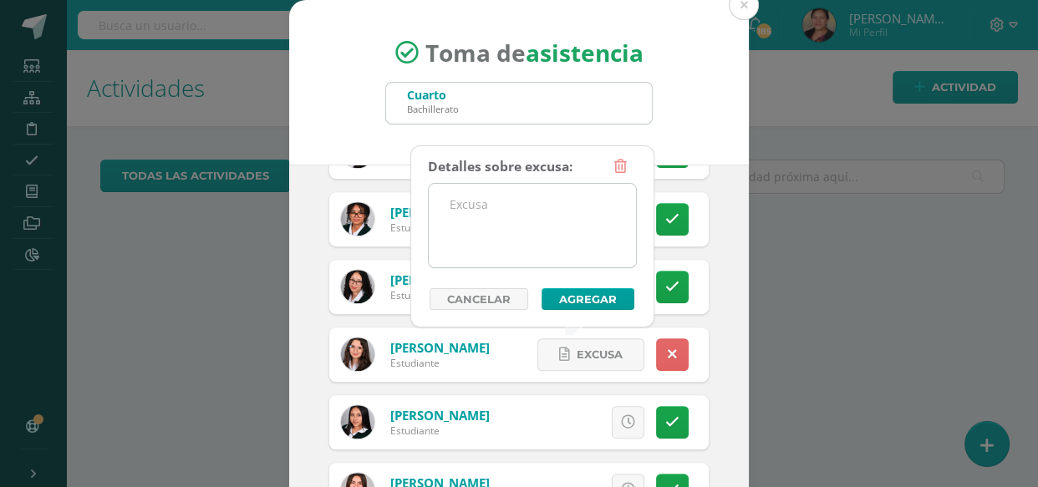
click at [544, 234] on textarea at bounding box center [532, 226] width 207 height 84
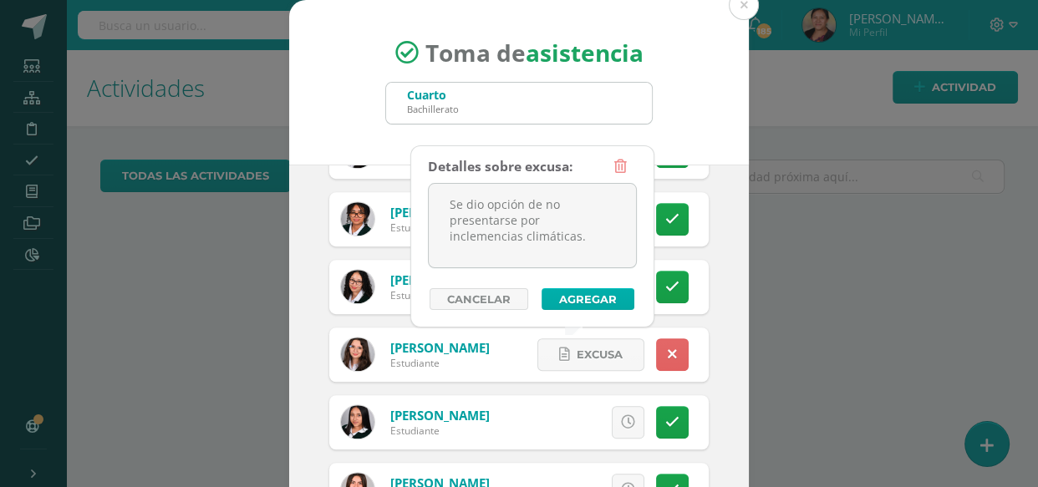
type textarea "Se dio opción de no presentarse por inclemencias climáticas."
click at [618, 300] on button "Agregar" at bounding box center [588, 299] width 93 height 22
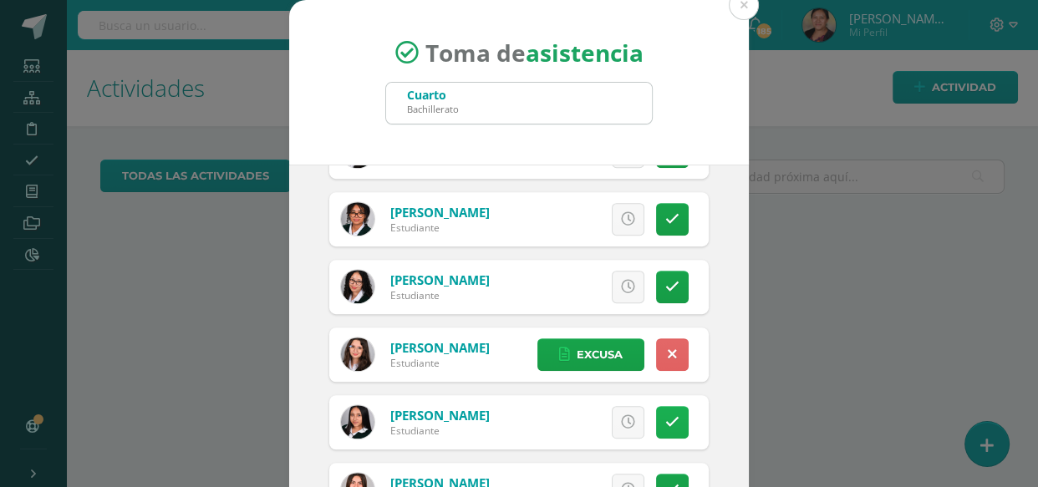
click at [665, 425] on icon at bounding box center [672, 422] width 14 height 14
click at [598, 417] on span "Excusa" at bounding box center [600, 422] width 46 height 31
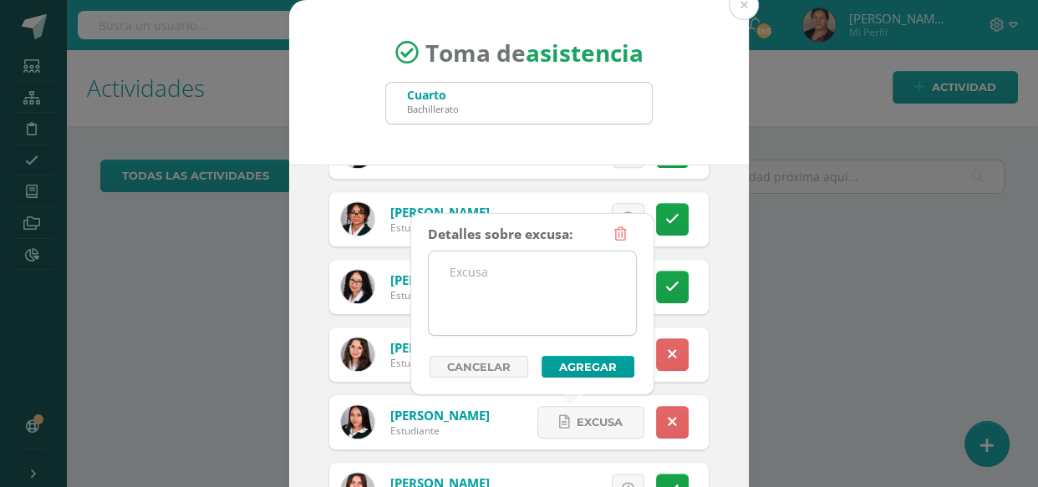
click at [558, 313] on textarea at bounding box center [532, 294] width 207 height 84
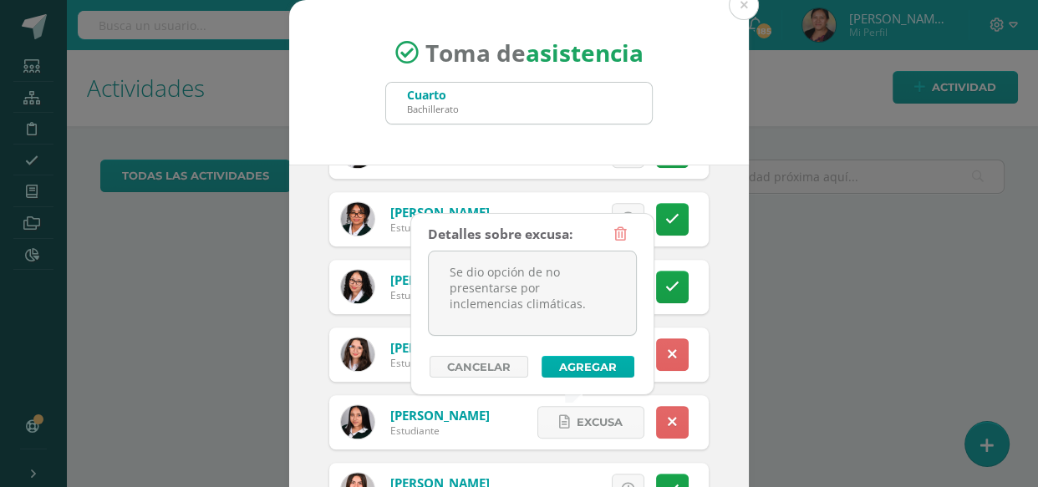
type textarea "Se dio opción de no presentarse por inclemencias climáticas."
click at [612, 377] on button "Agregar" at bounding box center [588, 367] width 93 height 22
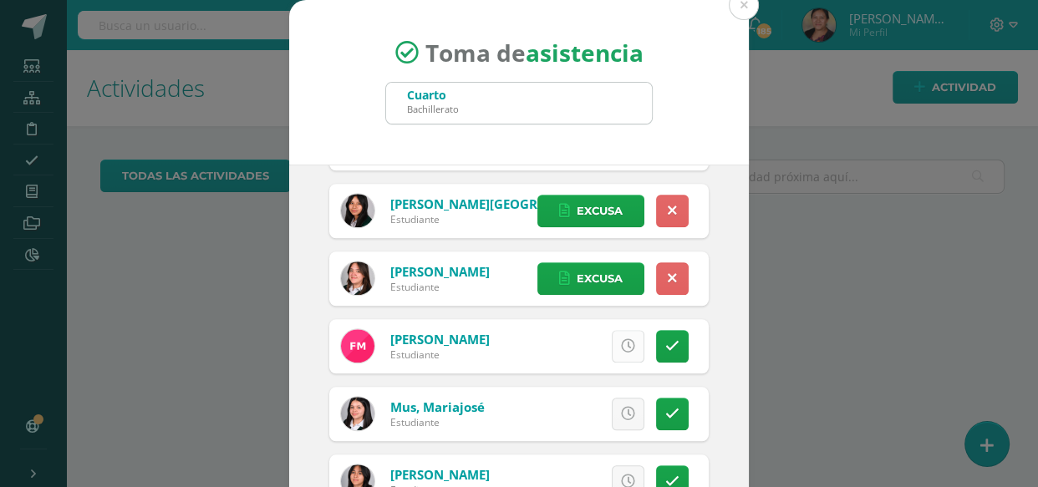
scroll to position [1443, 0]
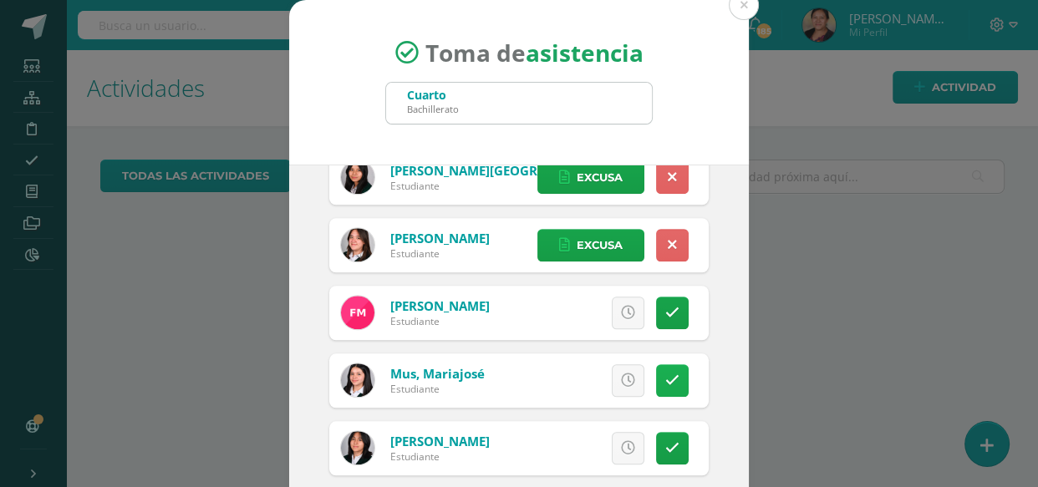
click at [656, 392] on link at bounding box center [672, 380] width 33 height 33
click at [610, 393] on link "Excusa" at bounding box center [590, 380] width 107 height 33
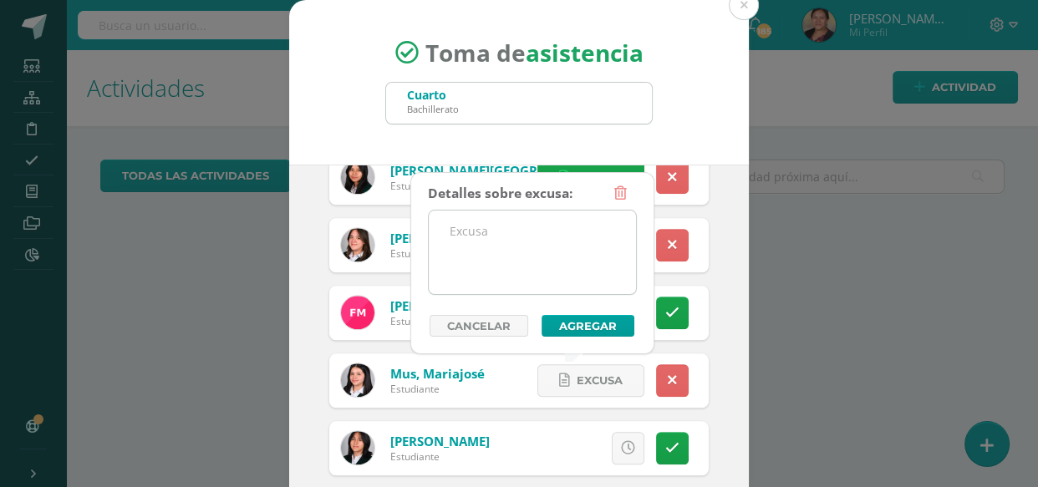
click at [560, 247] on textarea at bounding box center [532, 253] width 207 height 84
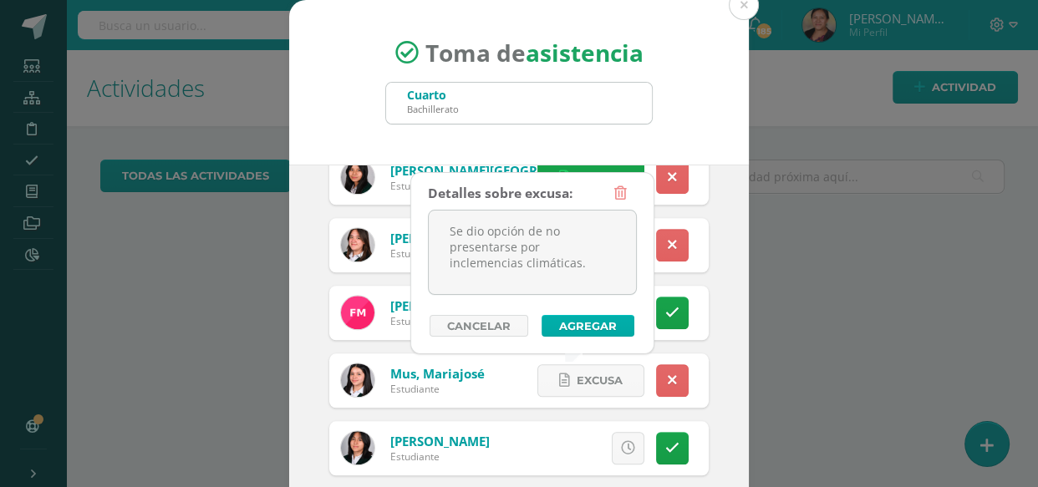
type textarea "Se dio opción de no presentarse por inclemencias climáticas."
click at [613, 326] on button "Agregar" at bounding box center [588, 326] width 93 height 22
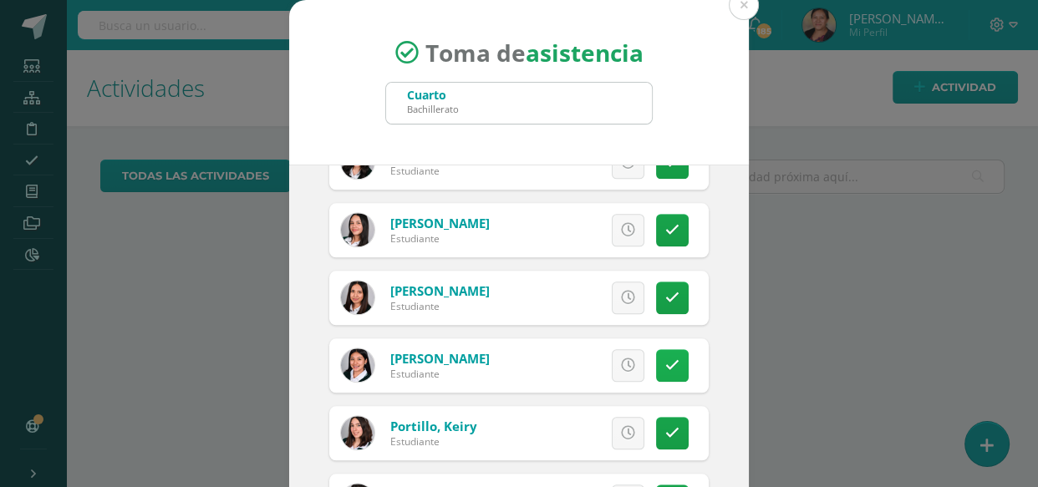
scroll to position [1823, 0]
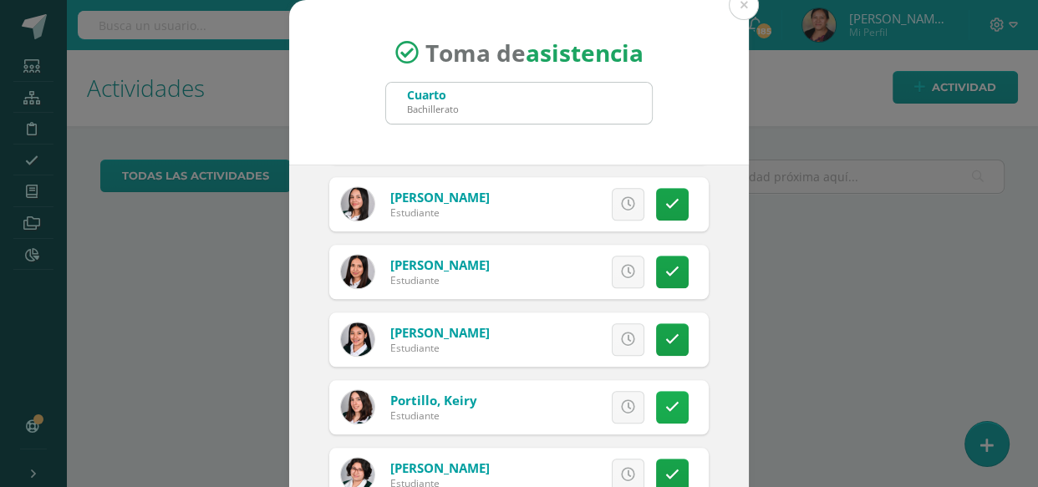
click at [656, 418] on link at bounding box center [672, 407] width 33 height 33
click at [604, 400] on span "Excusa" at bounding box center [600, 407] width 46 height 31
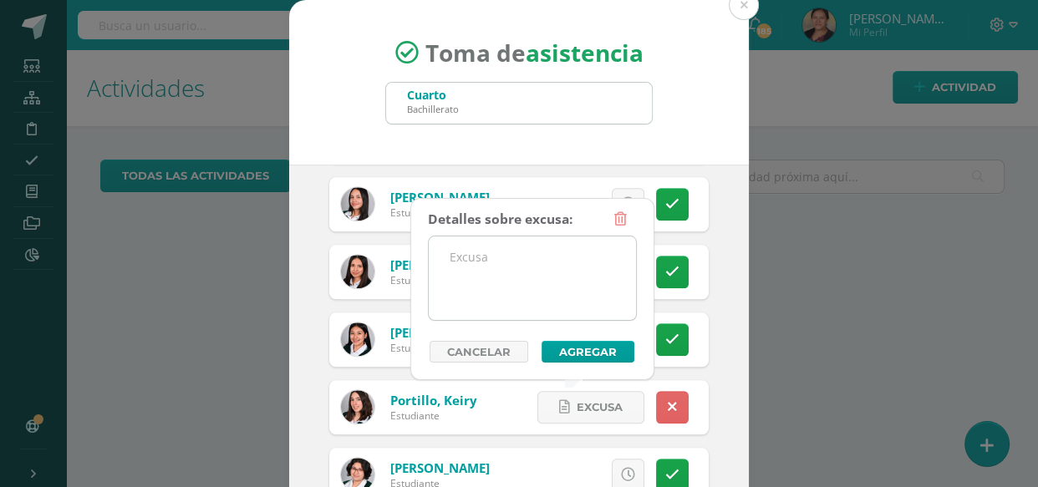
click at [553, 271] on textarea at bounding box center [532, 279] width 207 height 84
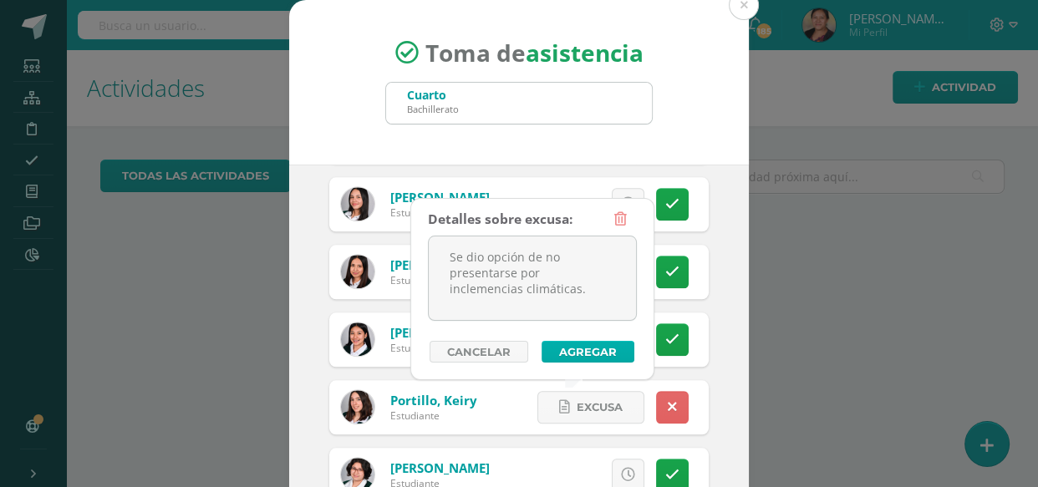
type textarea "Se dio opción de no presentarse por inclemencias climáticas."
click at [598, 361] on button "Agregar" at bounding box center [588, 352] width 93 height 22
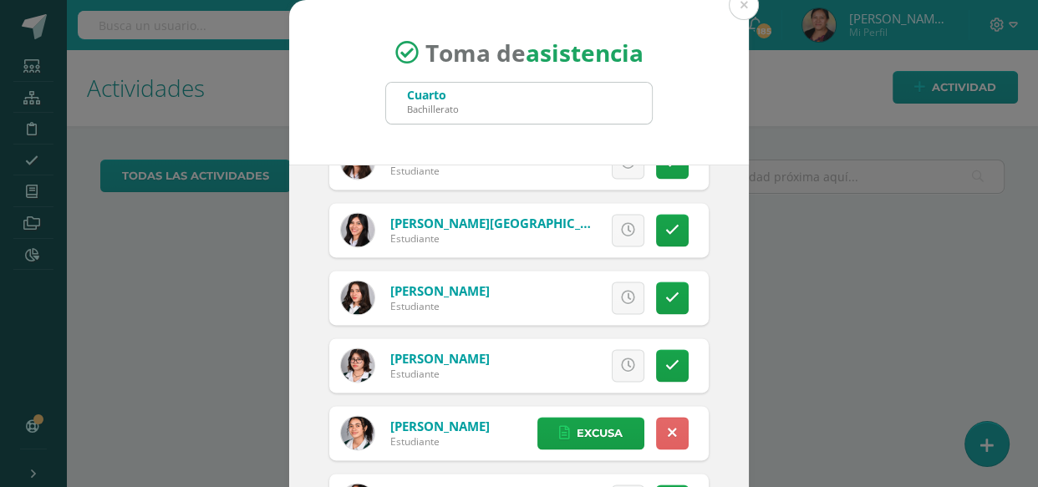
scroll to position [2281, 0]
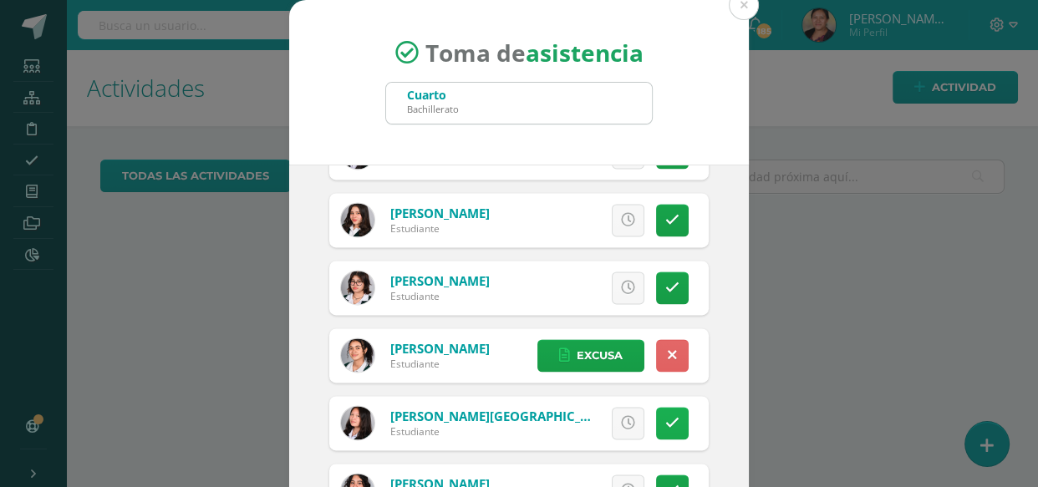
click at [656, 434] on link at bounding box center [672, 423] width 33 height 33
click at [598, 419] on span "Excusa" at bounding box center [600, 423] width 46 height 31
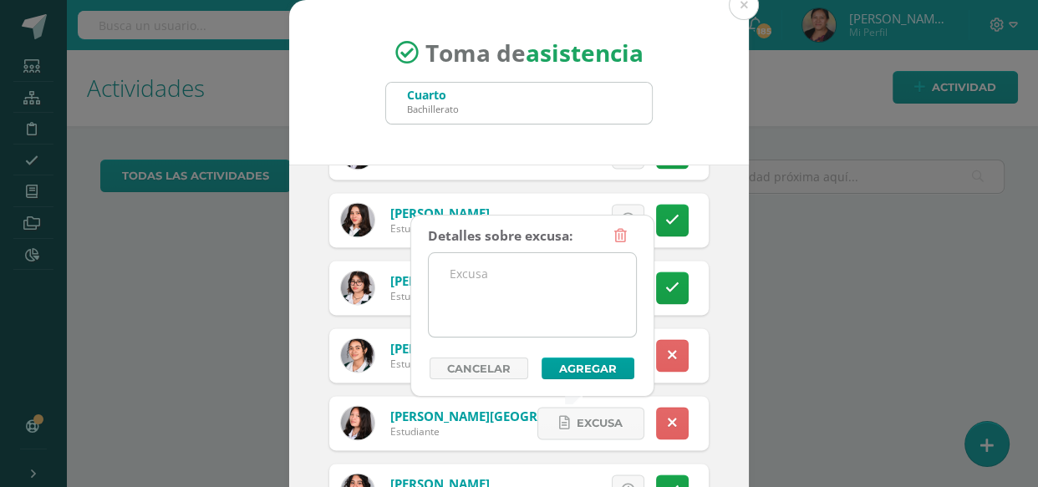
click at [518, 301] on textarea at bounding box center [532, 295] width 207 height 84
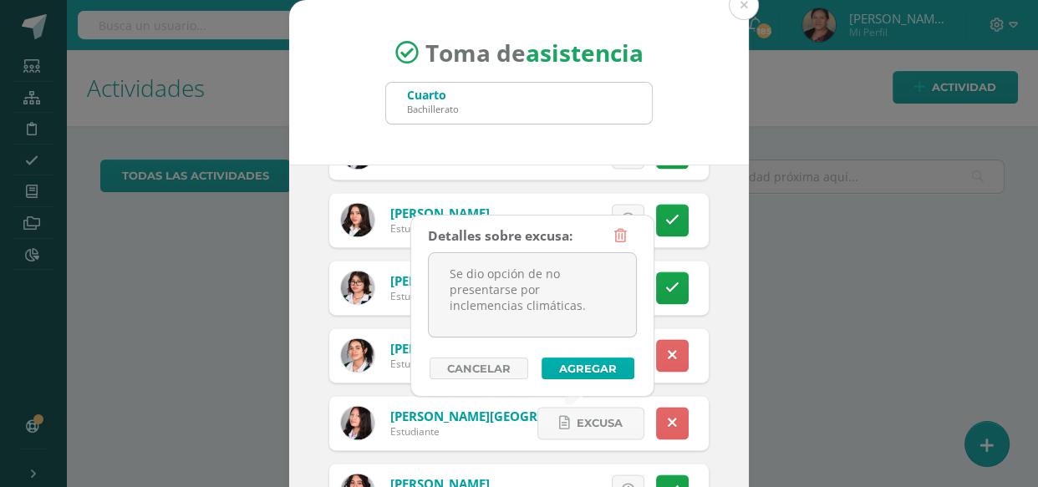
type textarea "Se dio opción de no presentarse por inclemencias climáticas."
click at [588, 360] on button "Agregar" at bounding box center [588, 369] width 93 height 22
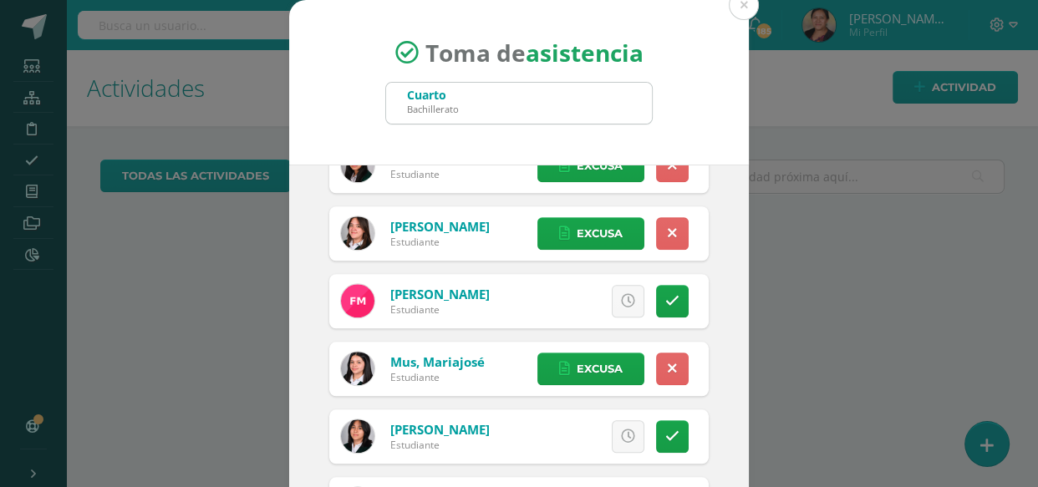
scroll to position [1445, 0]
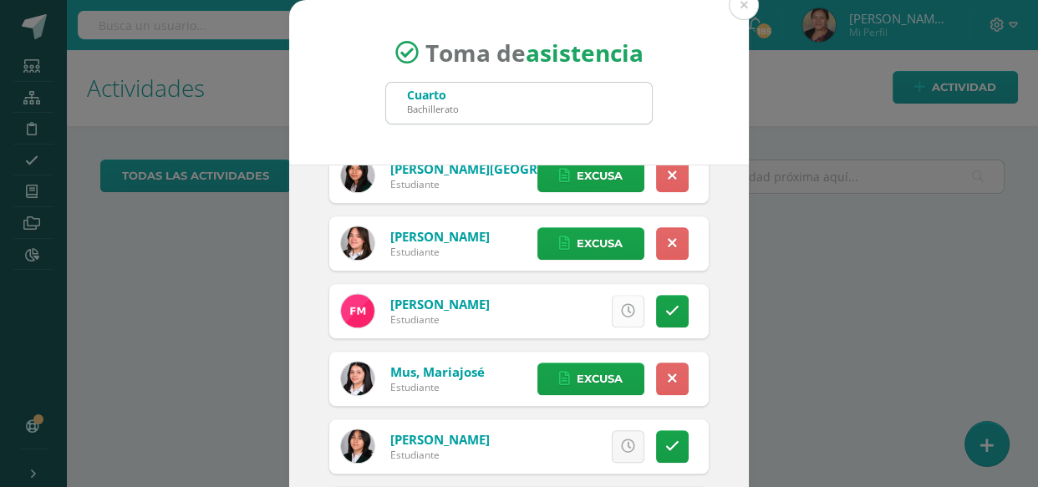
click at [621, 314] on icon at bounding box center [628, 311] width 14 height 14
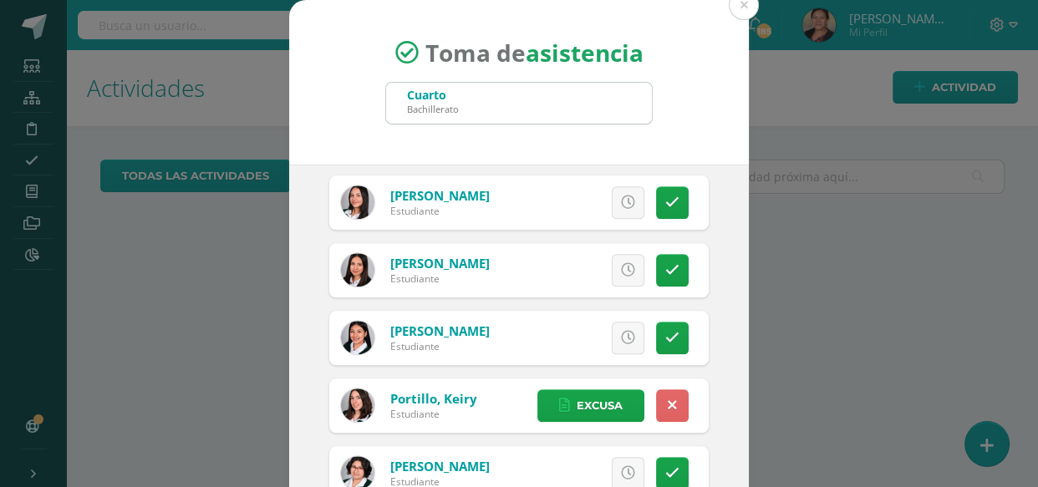
scroll to position [2281, 0]
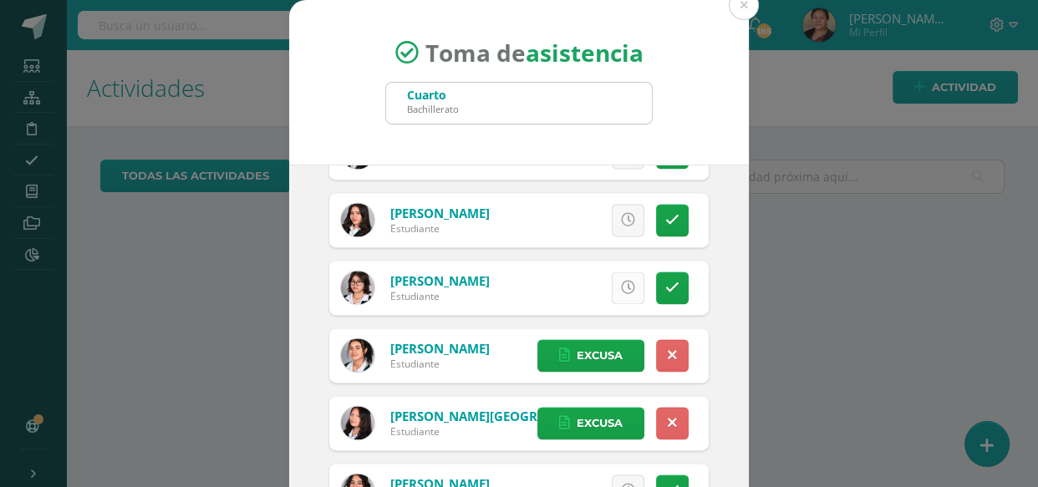
click at [612, 288] on link at bounding box center [628, 288] width 33 height 33
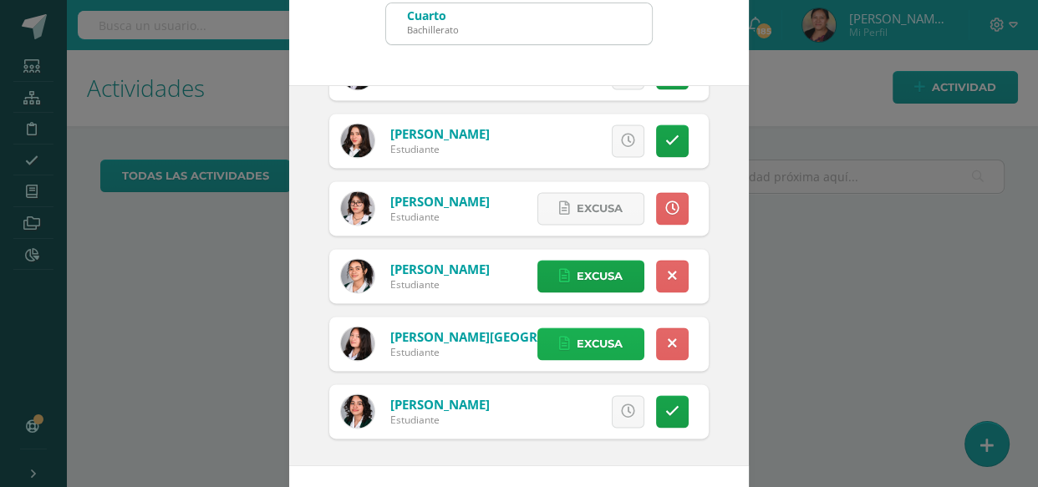
scroll to position [144, 0]
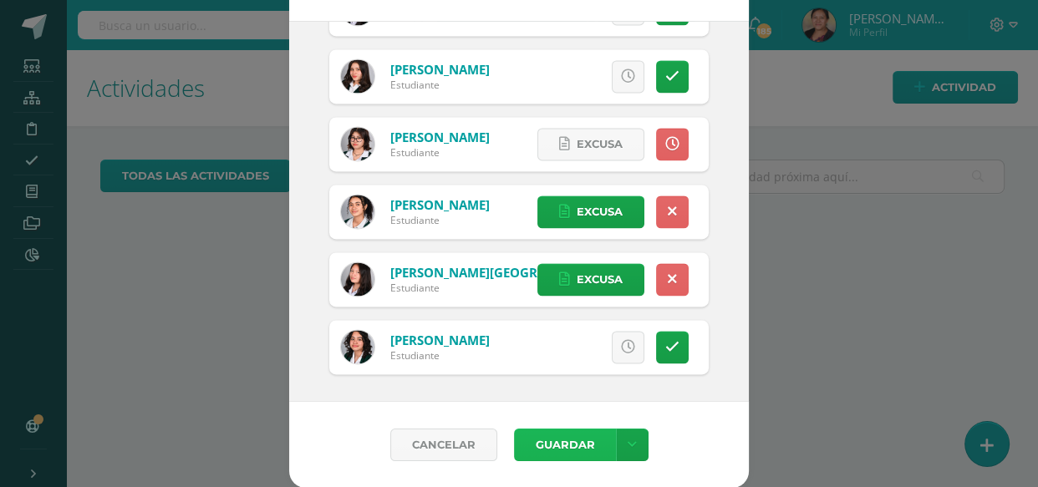
click at [565, 434] on button "Guardar" at bounding box center [565, 445] width 102 height 33
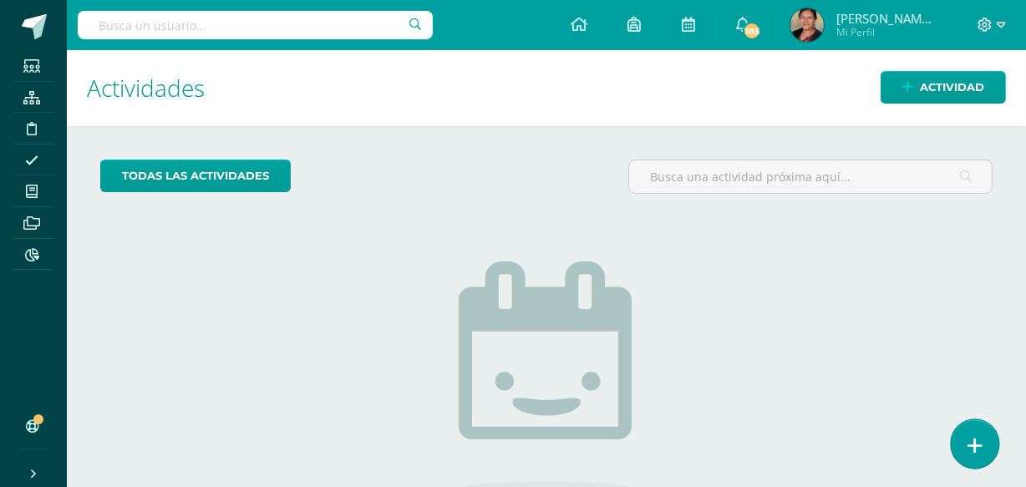
click at [968, 451] on icon at bounding box center [975, 445] width 15 height 19
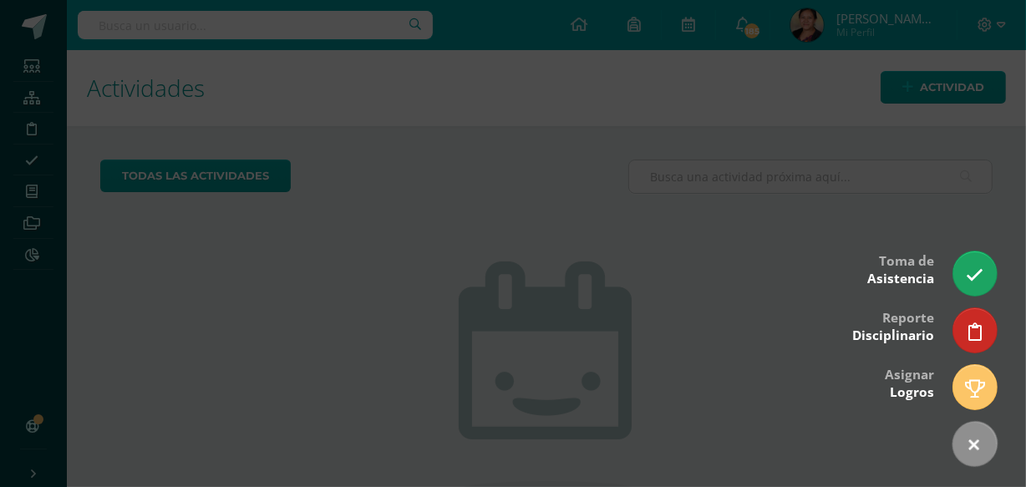
drag, startPoint x: 941, startPoint y: 278, endPoint x: 953, endPoint y: 282, distance: 12.4
click at [942, 278] on div at bounding box center [513, 243] width 1026 height 487
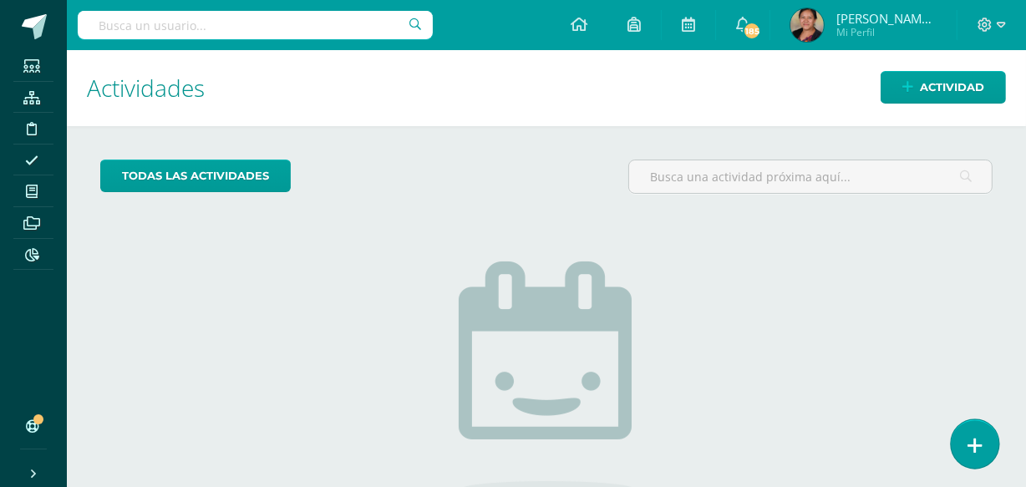
click at [975, 451] on icon at bounding box center [975, 445] width 15 height 19
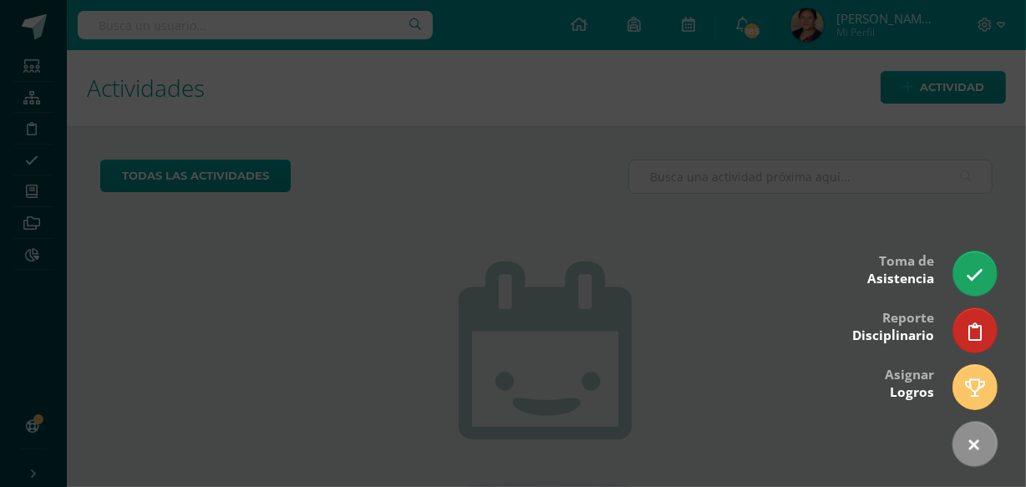
click at [976, 249] on div at bounding box center [513, 243] width 1026 height 487
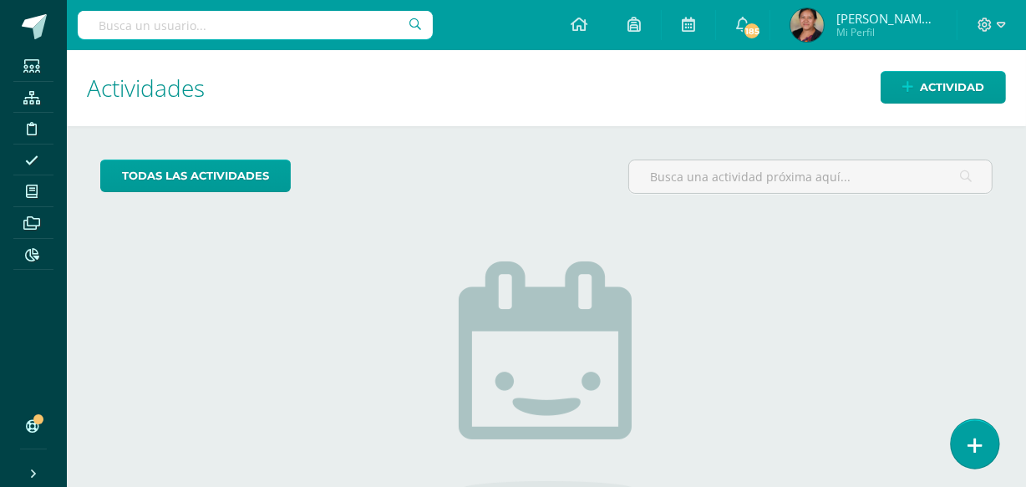
drag, startPoint x: 984, startPoint y: 471, endPoint x: 978, endPoint y: 445, distance: 26.6
click at [981, 461] on body "Asistencia almacenada con éxito Estudiantes Estructura Disciplina Asistencia Mi…" at bounding box center [513, 243] width 1026 height 487
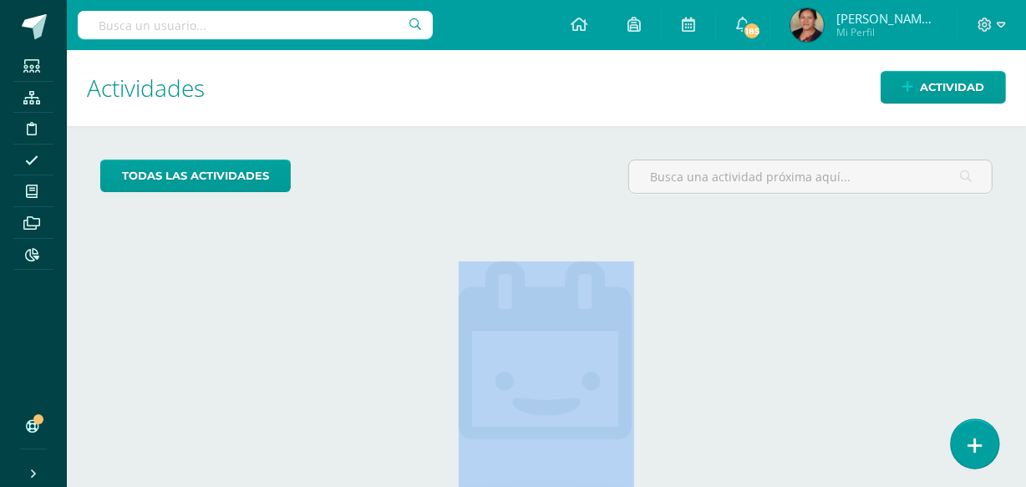
click at [978, 443] on icon at bounding box center [975, 445] width 15 height 19
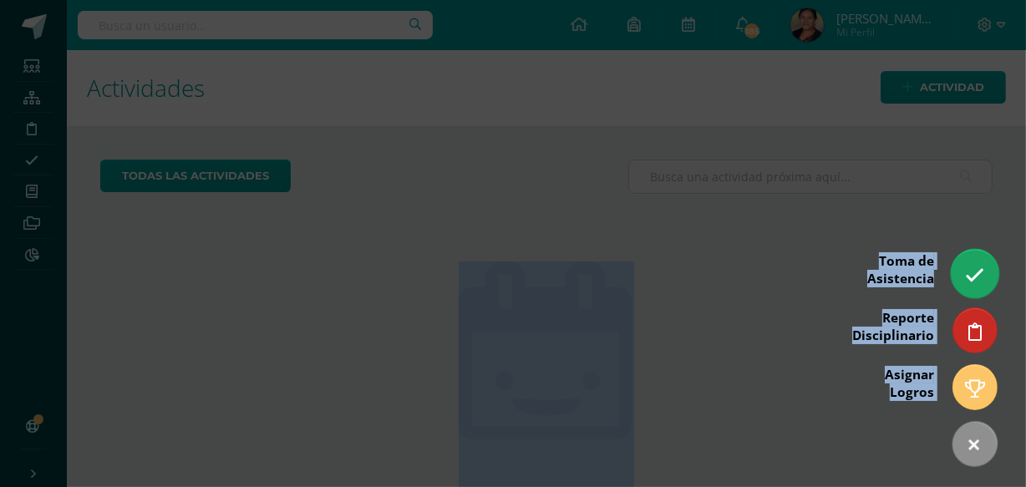
click at [975, 259] on link at bounding box center [975, 273] width 48 height 48
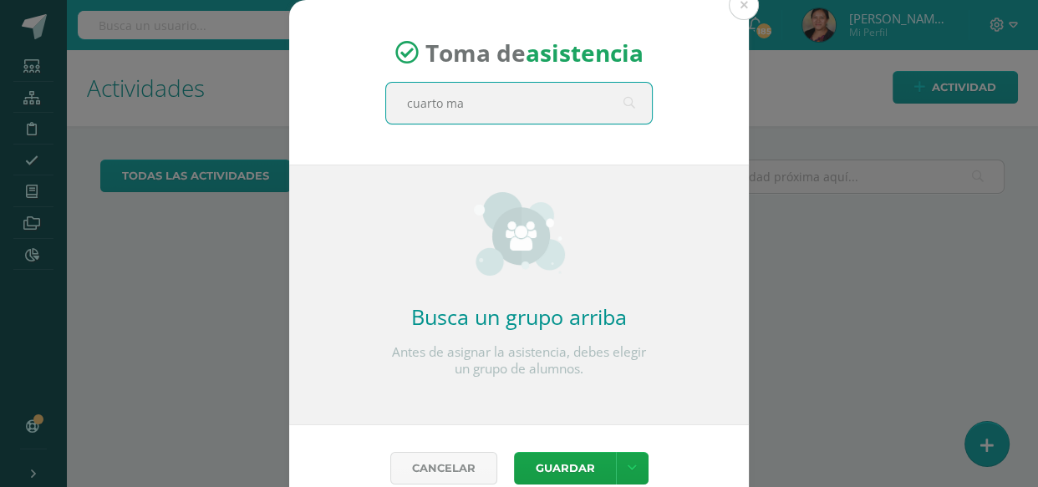
type input "cuarto mag"
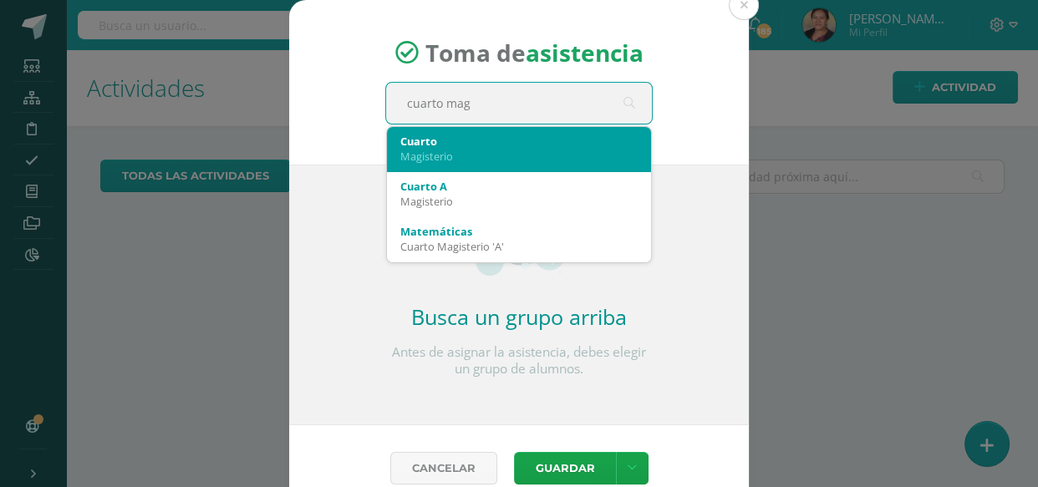
click at [458, 154] on div "Magisterio" at bounding box center [518, 156] width 237 height 15
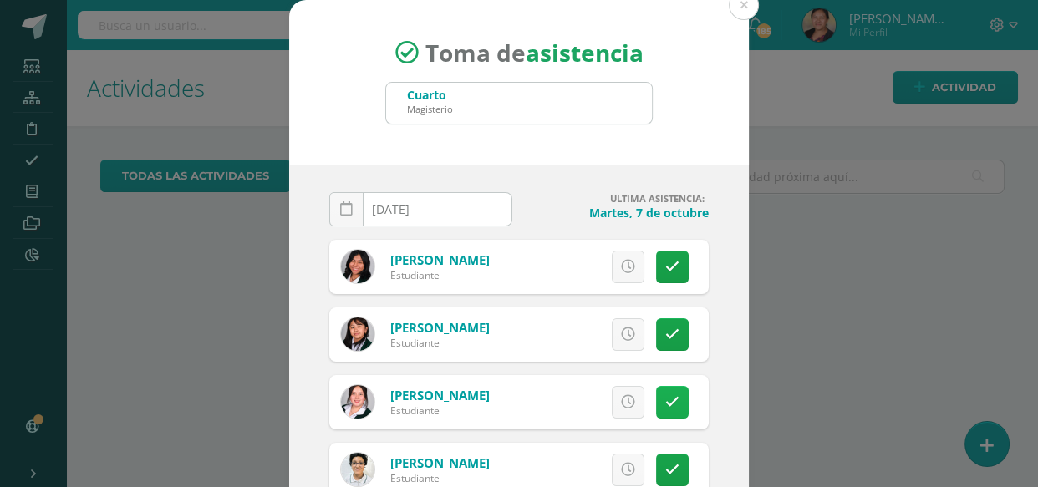
click at [662, 405] on link at bounding box center [672, 402] width 33 height 33
click at [593, 401] on span "Excusa" at bounding box center [600, 402] width 46 height 31
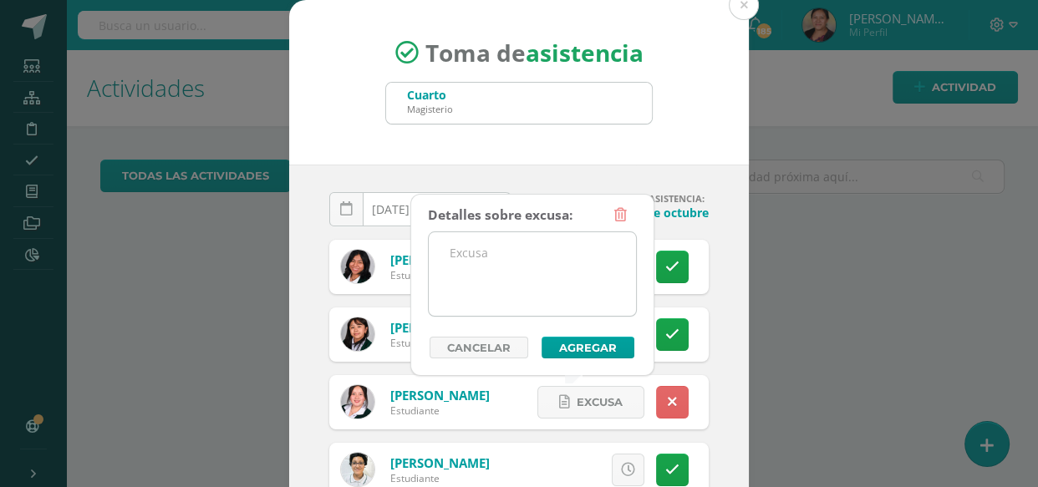
click at [544, 287] on textarea at bounding box center [532, 274] width 207 height 84
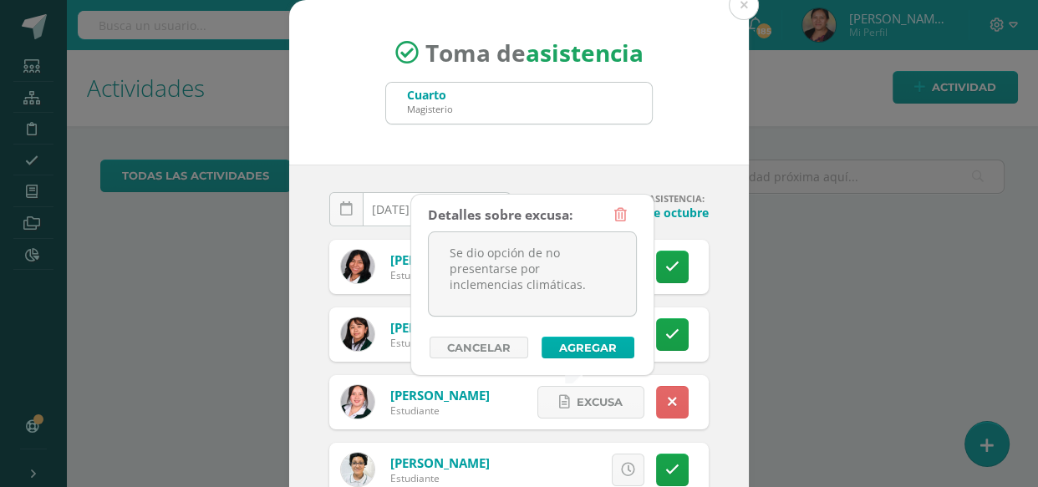
type textarea "Se dio opción de no presentarse por inclemencias climáticas."
click at [583, 344] on button "Agregar" at bounding box center [588, 348] width 93 height 22
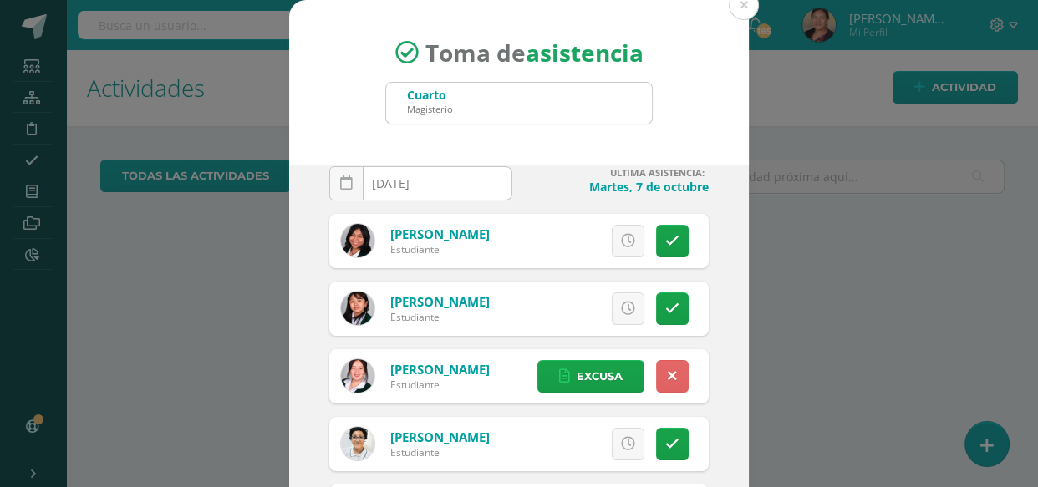
scroll to position [47, 0]
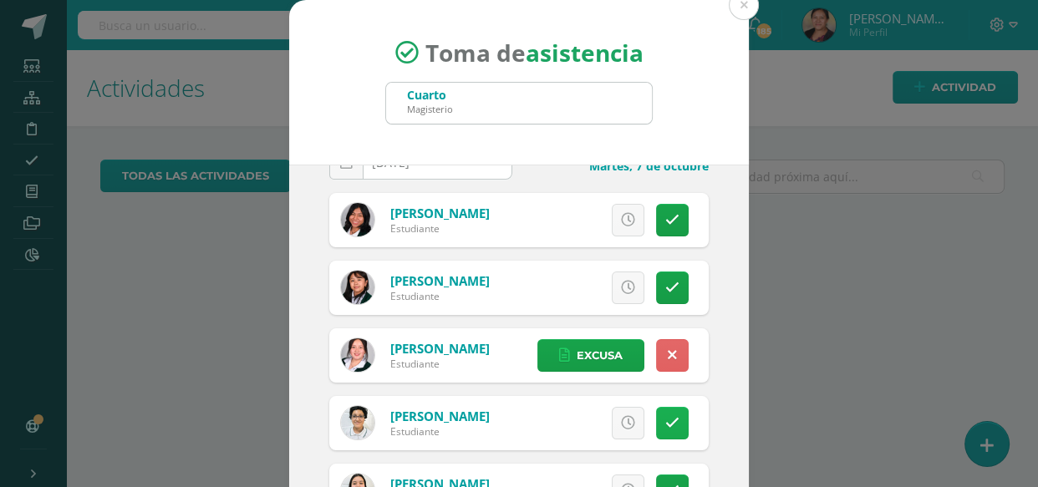
click at [666, 425] on link at bounding box center [672, 423] width 33 height 33
click at [593, 427] on span "Excusa" at bounding box center [600, 423] width 46 height 31
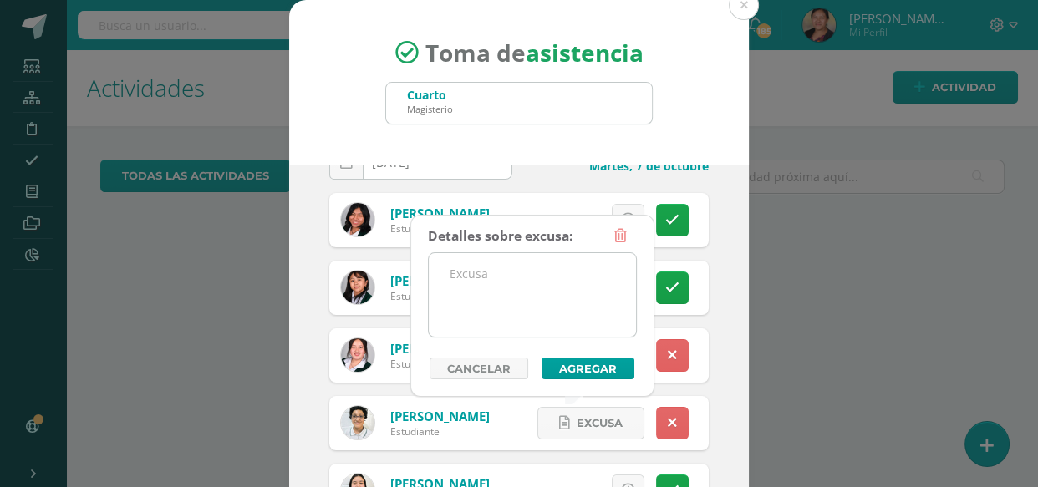
click at [548, 288] on textarea at bounding box center [532, 295] width 207 height 84
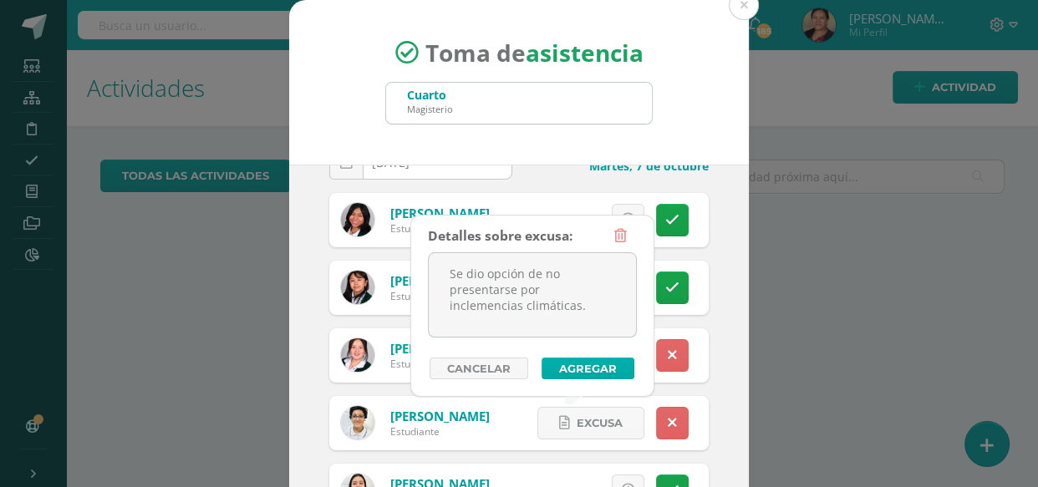
type textarea "Se dio opción de no presentarse por inclemencias climáticas."
click at [585, 376] on button "Agregar" at bounding box center [588, 369] width 93 height 22
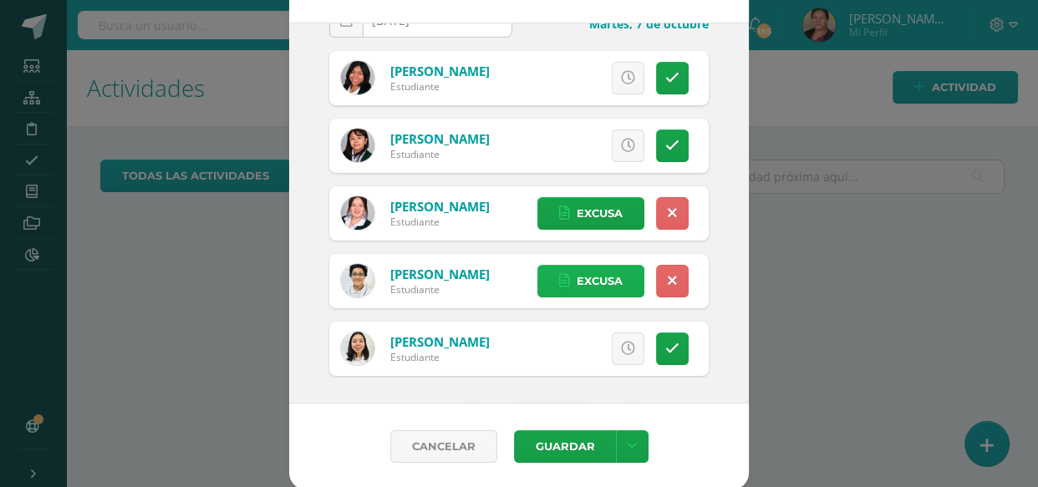
scroll to position [144, 0]
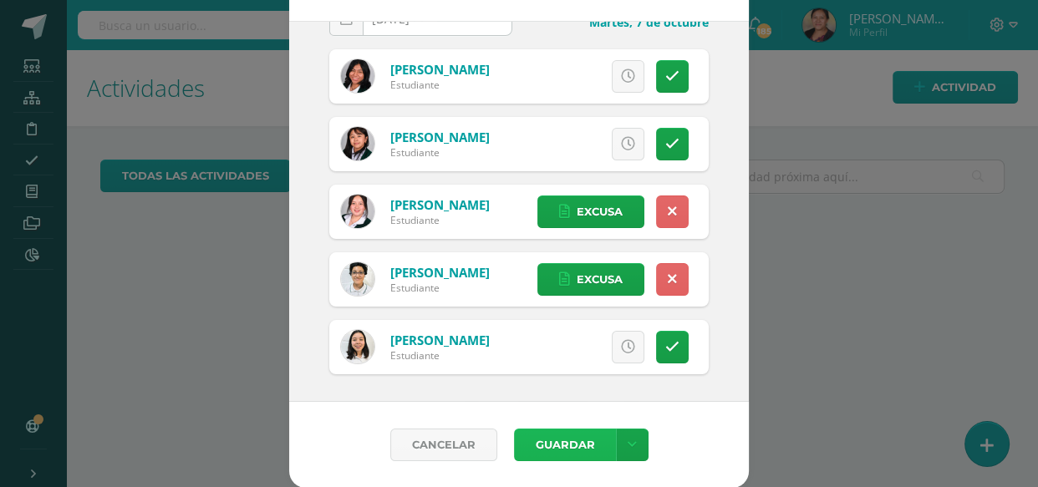
click at [568, 430] on button "Guardar" at bounding box center [565, 445] width 102 height 33
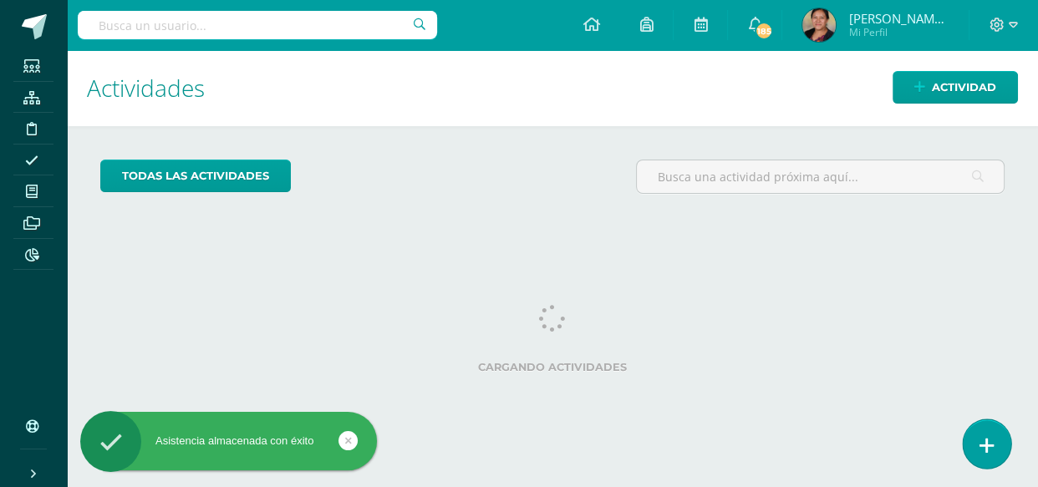
click at [994, 454] on link at bounding box center [987, 444] width 48 height 48
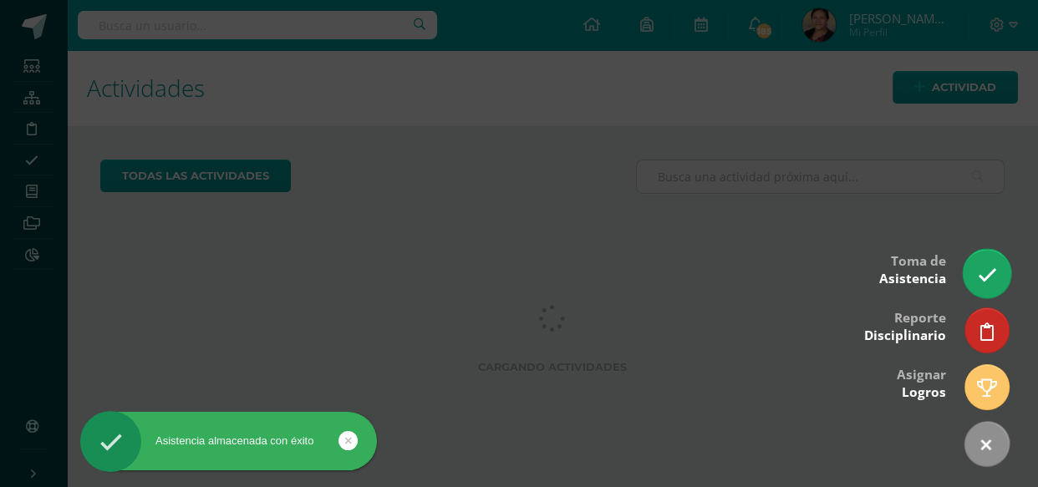
click at [981, 267] on icon at bounding box center [986, 275] width 19 height 19
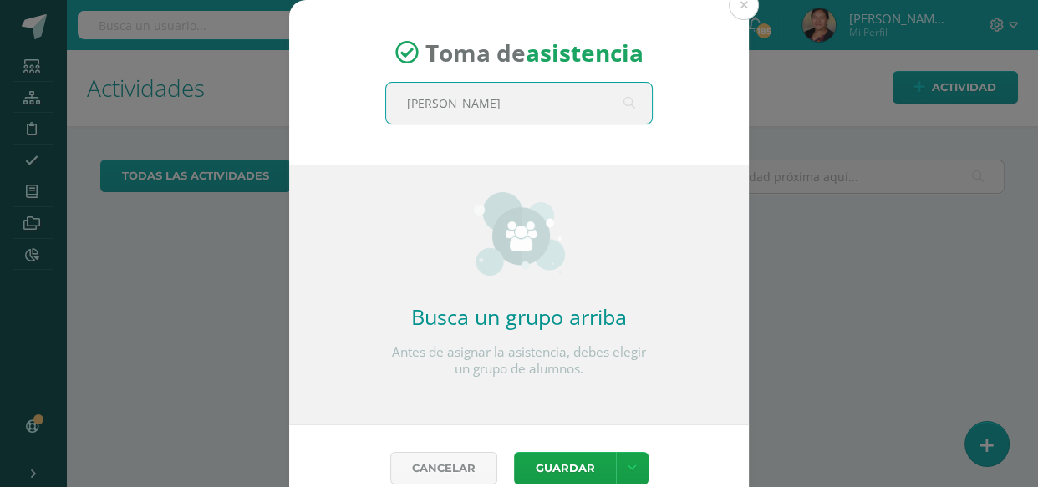
type input "quinto"
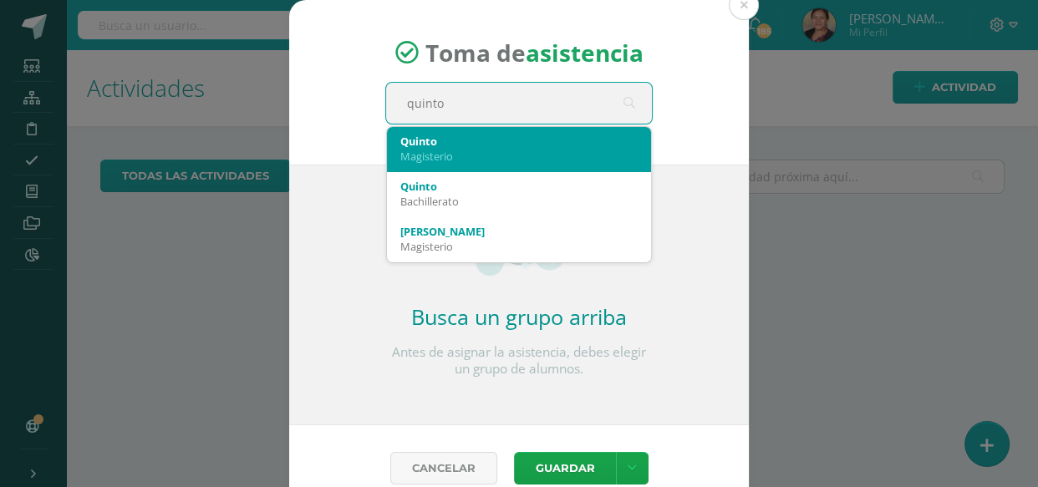
click at [478, 135] on div "Quinto" at bounding box center [518, 141] width 237 height 15
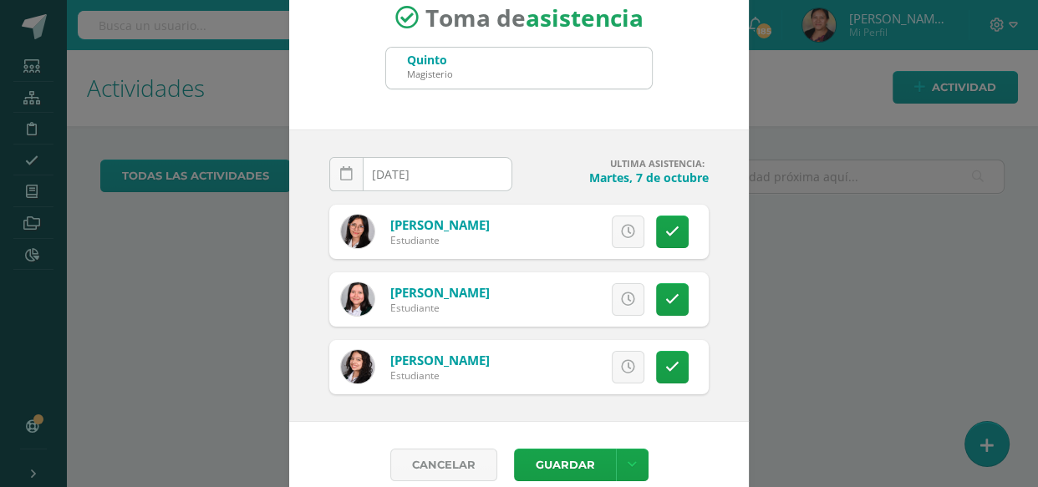
scroll to position [55, 0]
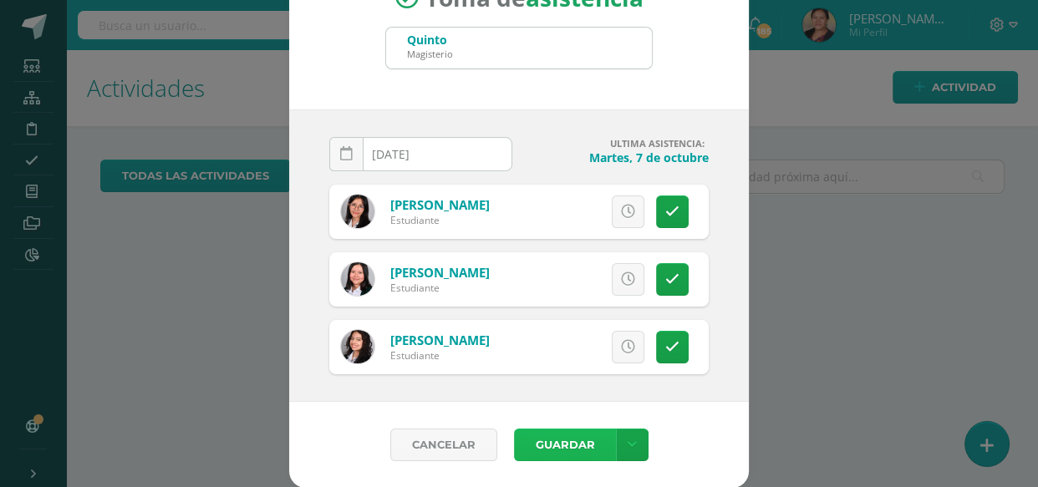
click at [565, 448] on button "Guardar" at bounding box center [565, 445] width 102 height 33
